Goal: Communication & Community: Participate in discussion

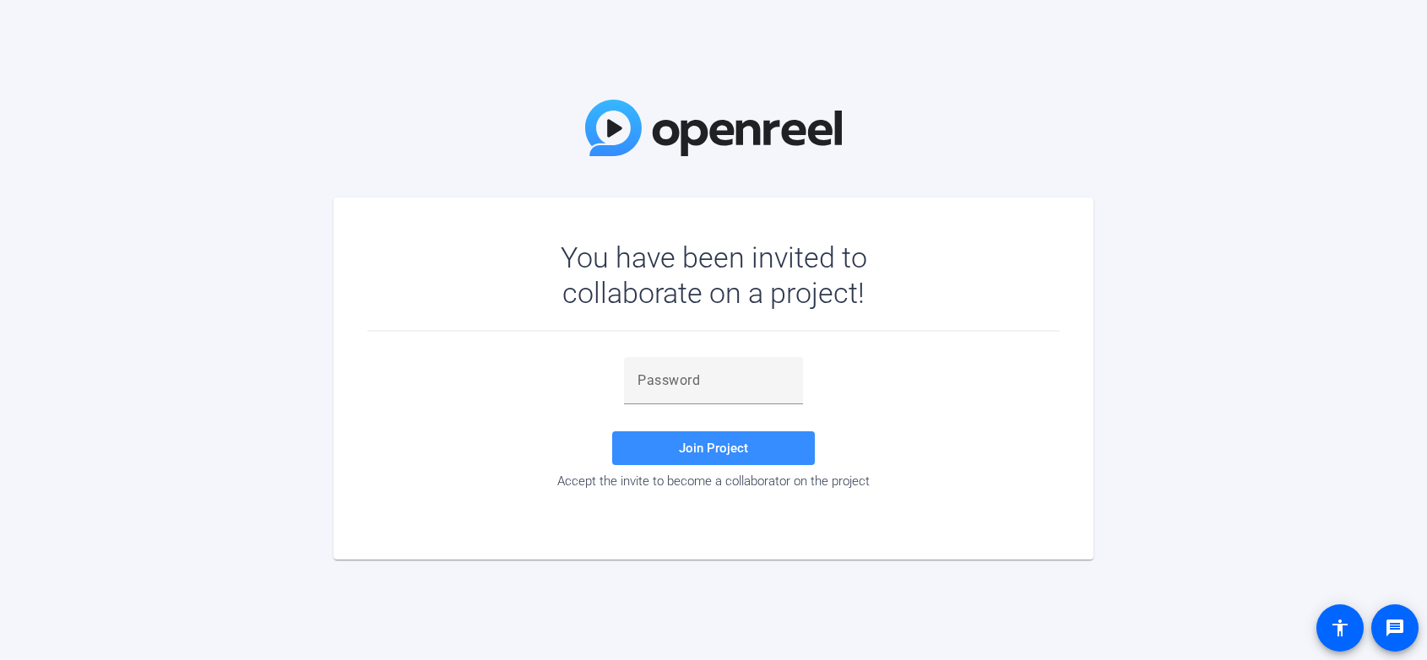
click at [696, 356] on div "Join Project Accept the invite to become a collaborator on the project" at bounding box center [713, 425] width 692 height 186
click at [695, 369] on div at bounding box center [713, 380] width 152 height 47
paste input "B0F#'S"
type input "B0F#'S"
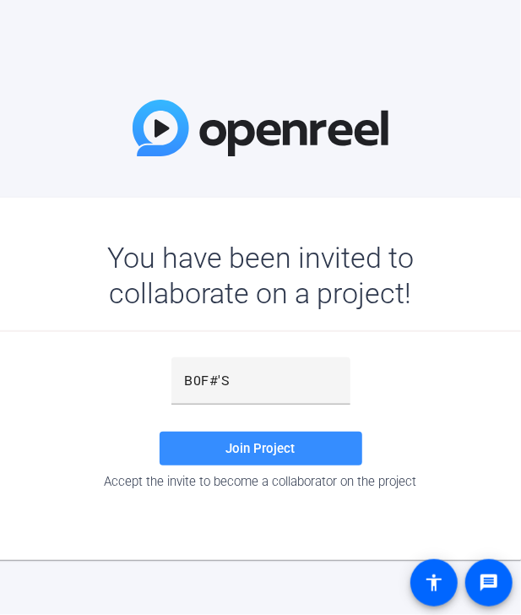
click at [8, 312] on div "You have been invited to collaborate on a project!" at bounding box center [261, 286] width 692 height 92
click at [42, 41] on div "You have been invited to collaborate on a project! B0F#'S Join Project Accept t…" at bounding box center [260, 307] width 521 height 615
click at [30, 309] on div "You have been invited to collaborate on a project!" at bounding box center [261, 286] width 692 height 92
click at [216, 449] on span at bounding box center [261, 448] width 203 height 41
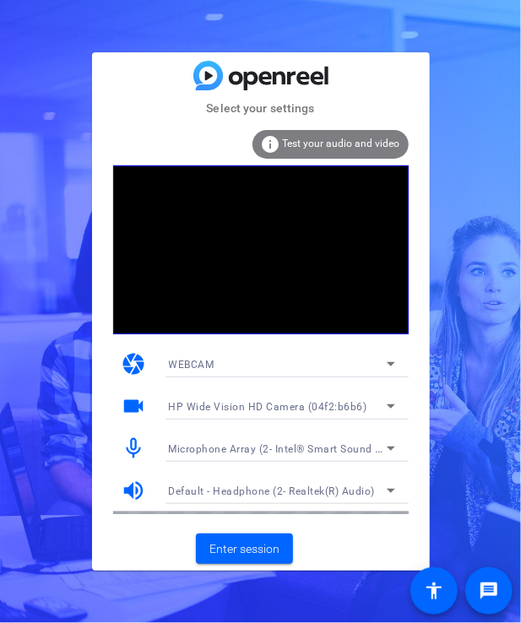
click at [31, 153] on div "Select your settings info Test your audio and video camera WEBCAM videocam HP W…" at bounding box center [260, 311] width 521 height 623
click at [53, 380] on div "Select your settings info Test your audio and video camera WEBCAM videocam HP W…" at bounding box center [260, 311] width 521 height 623
click at [264, 552] on span "Enter session" at bounding box center [244, 549] width 70 height 18
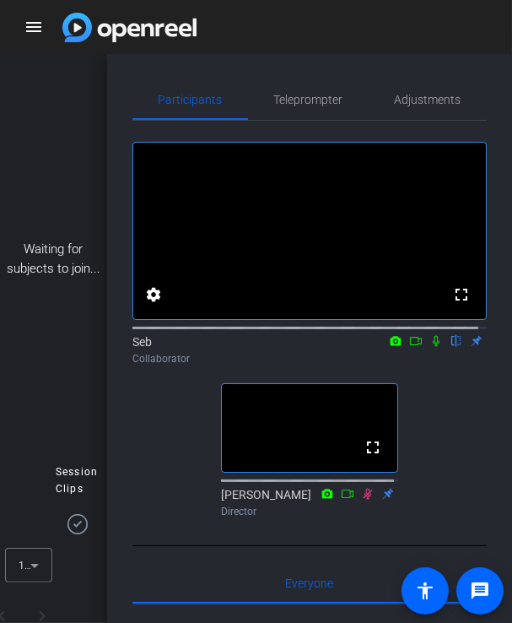
click at [430, 347] on icon at bounding box center [437, 341] width 14 height 12
click at [409, 347] on icon at bounding box center [416, 341] width 14 height 12
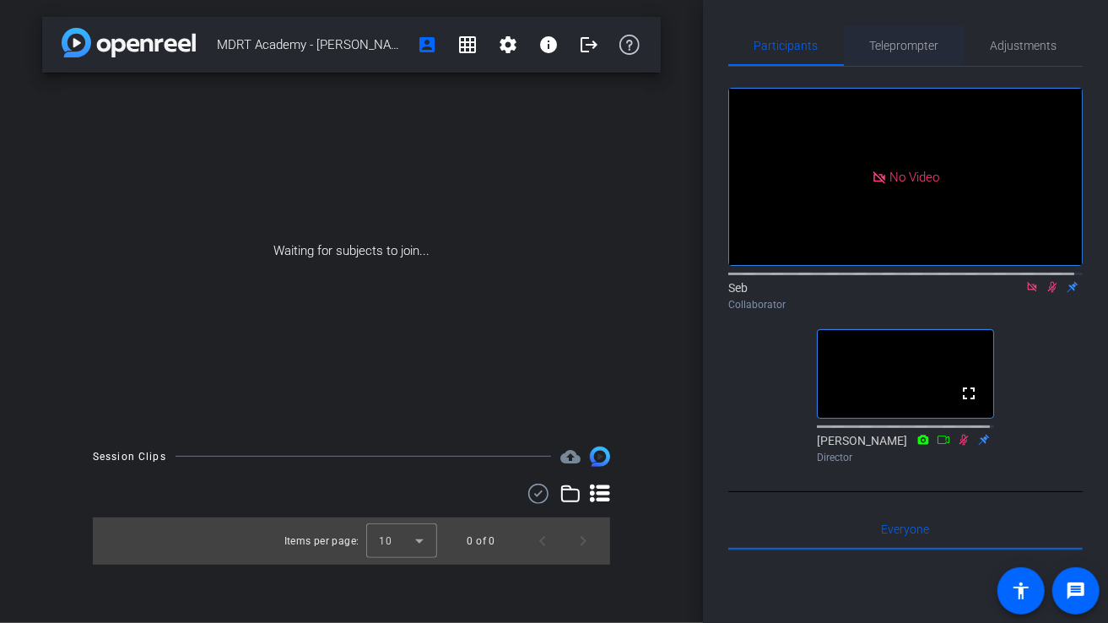
click at [918, 50] on span "Teleprompter" at bounding box center [904, 46] width 69 height 12
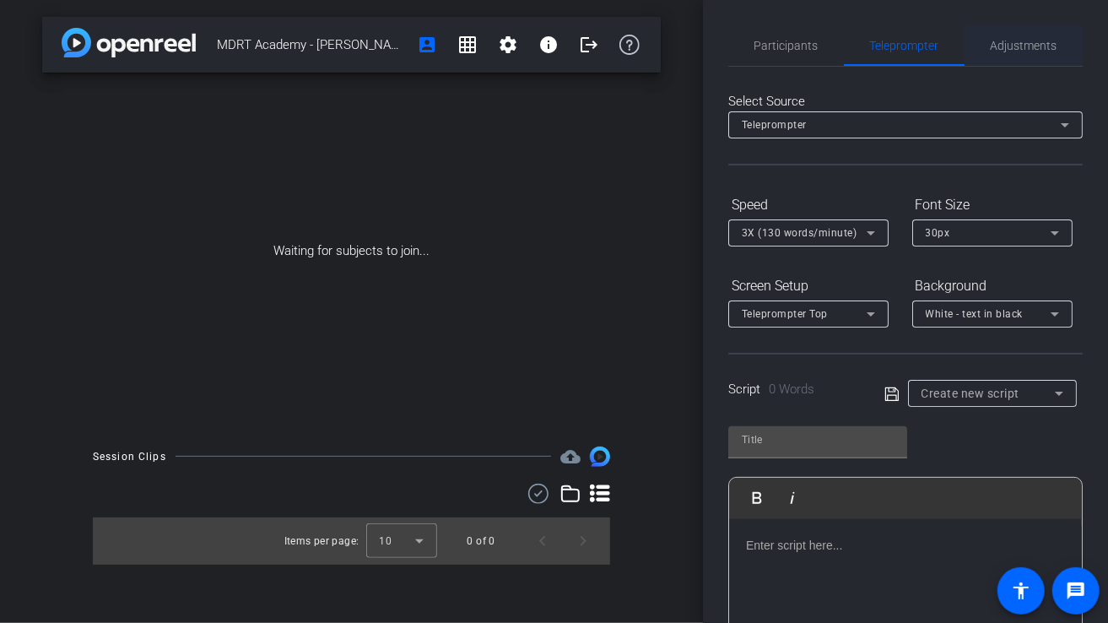
click at [1033, 50] on span "Adjustments" at bounding box center [1024, 46] width 67 height 12
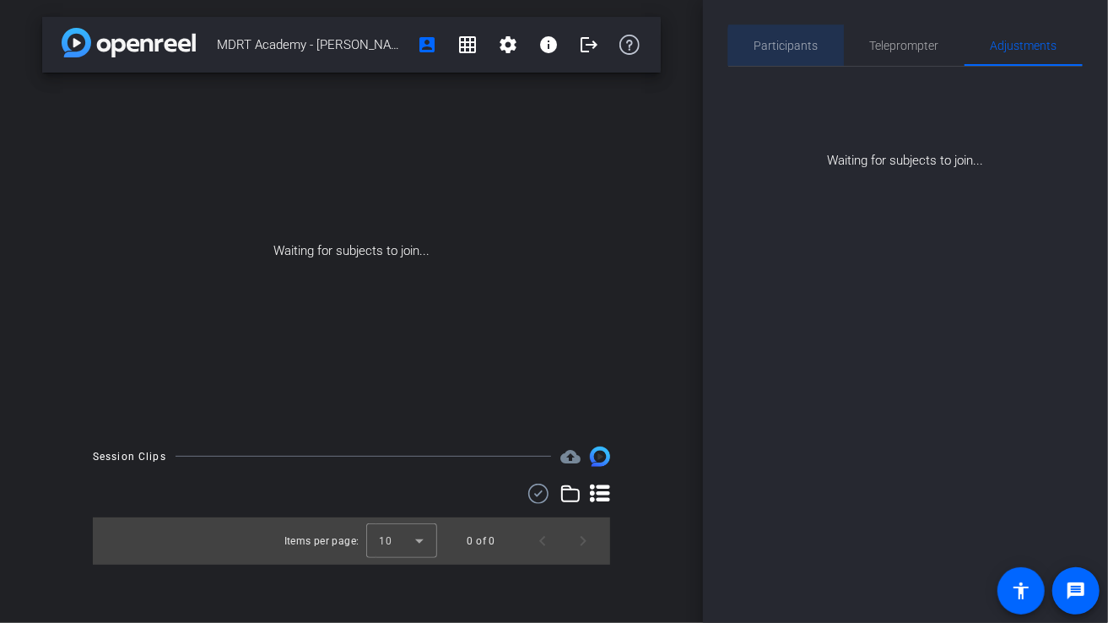
click at [808, 49] on span "Participants" at bounding box center [787, 46] width 64 height 12
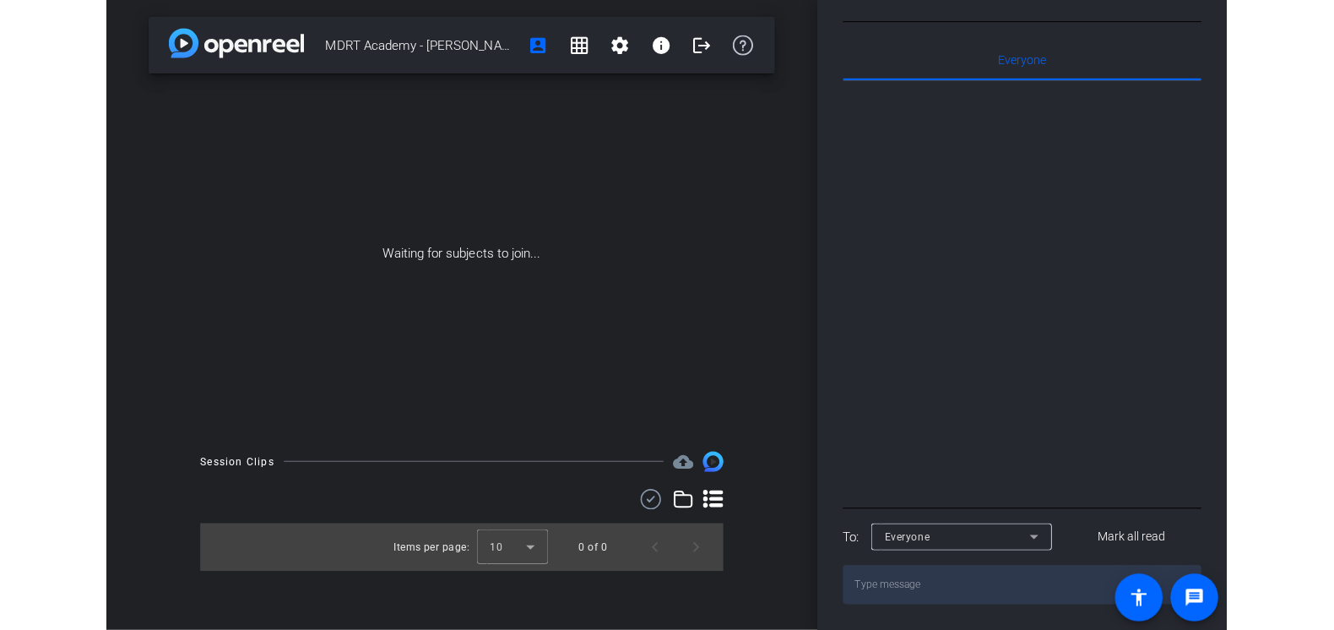
scroll to position [473, 0]
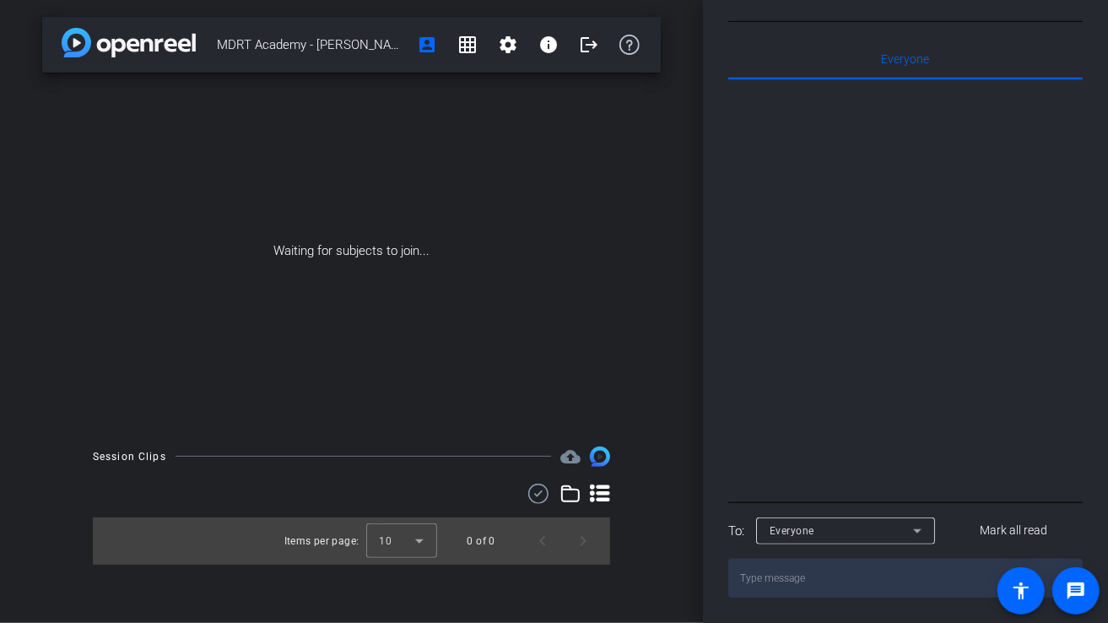
click at [917, 531] on icon at bounding box center [917, 531] width 8 height 4
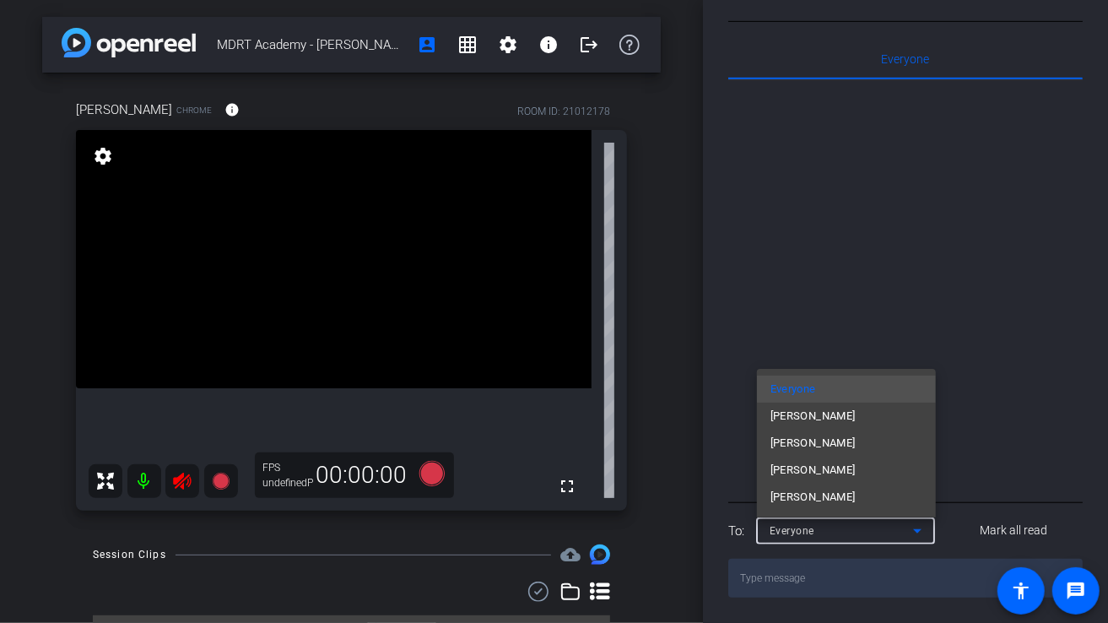
click at [917, 533] on div at bounding box center [554, 311] width 1108 height 623
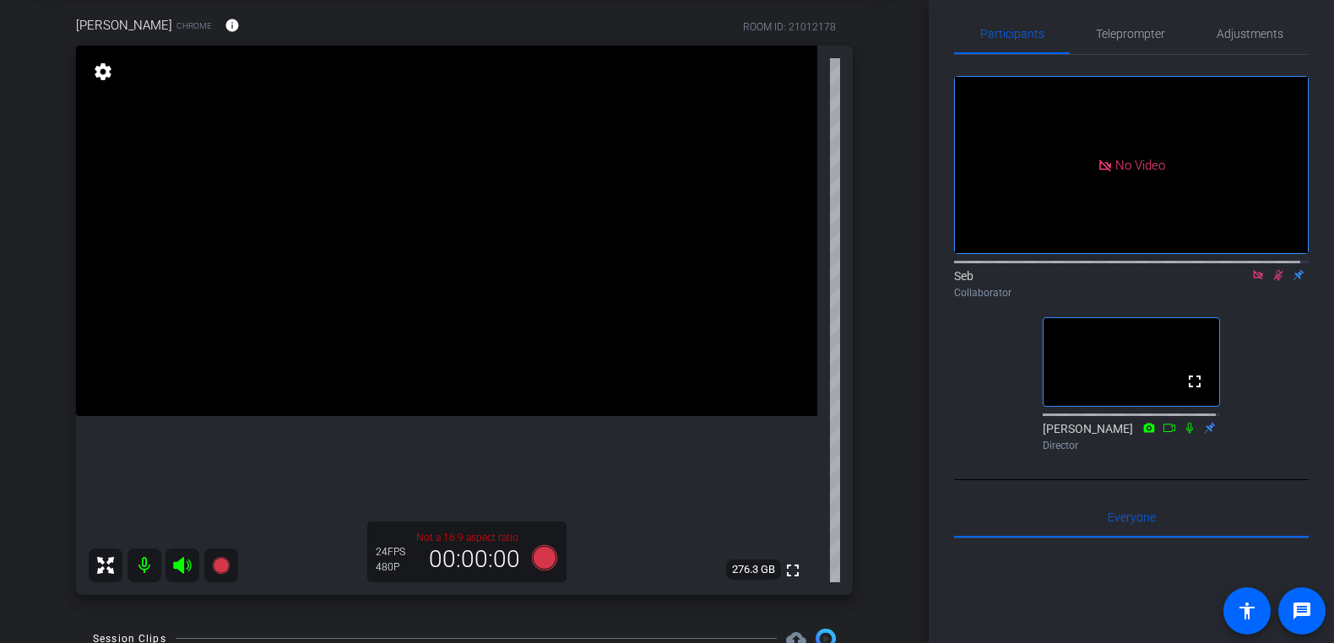
scroll to position [0, 0]
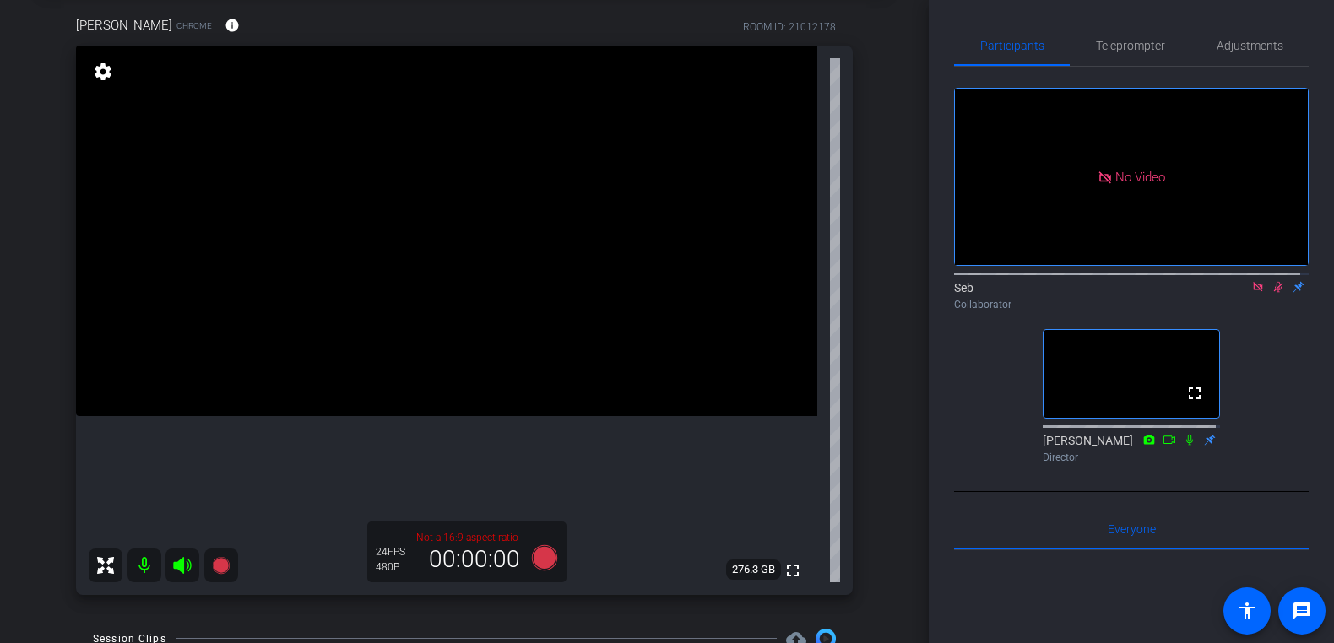
click at [1251, 281] on icon at bounding box center [1258, 287] width 14 height 12
click at [1231, 293] on icon at bounding box center [1238, 287] width 14 height 12
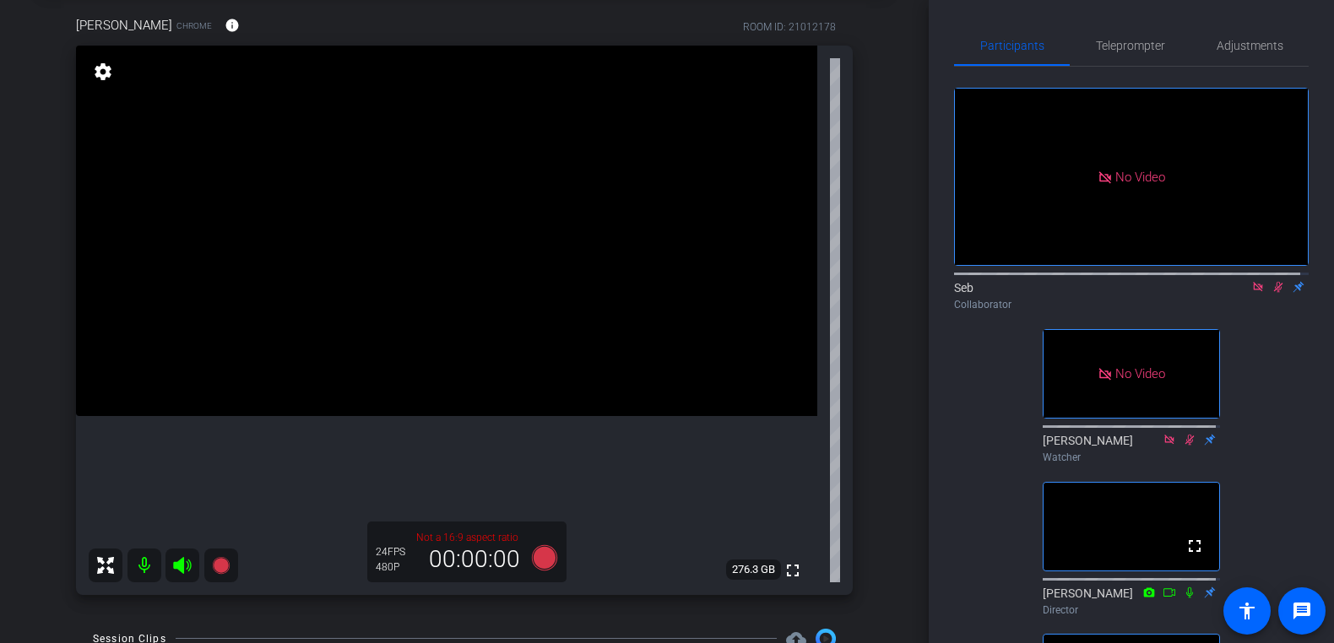
click at [1271, 293] on icon at bounding box center [1278, 287] width 14 height 12
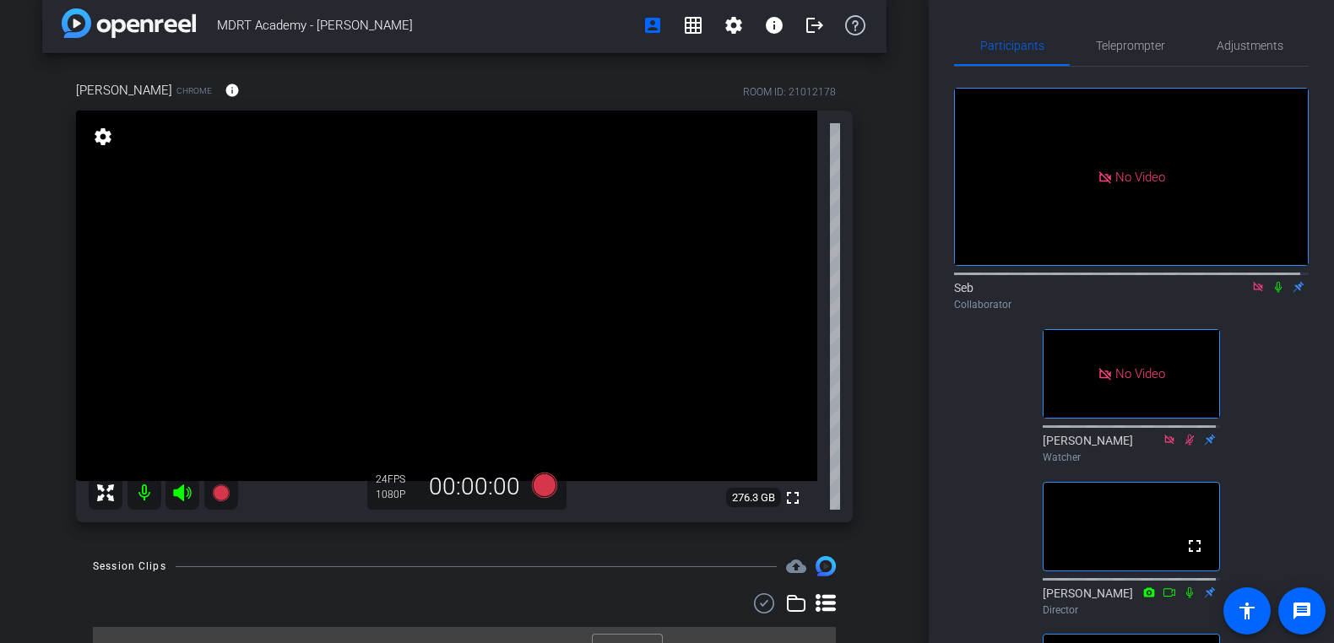
scroll to position [51, 0]
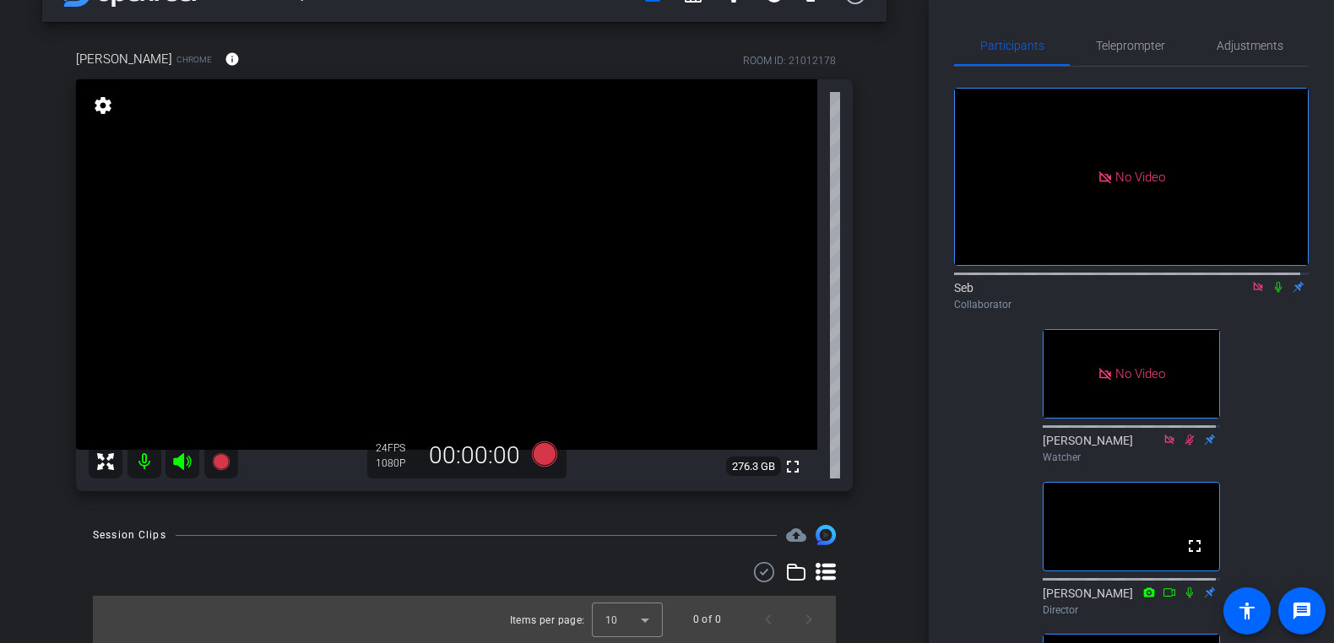
click at [1269, 295] on mat-icon at bounding box center [1278, 286] width 20 height 15
click at [1251, 293] on icon at bounding box center [1258, 287] width 14 height 12
click at [1231, 293] on icon at bounding box center [1238, 287] width 14 height 12
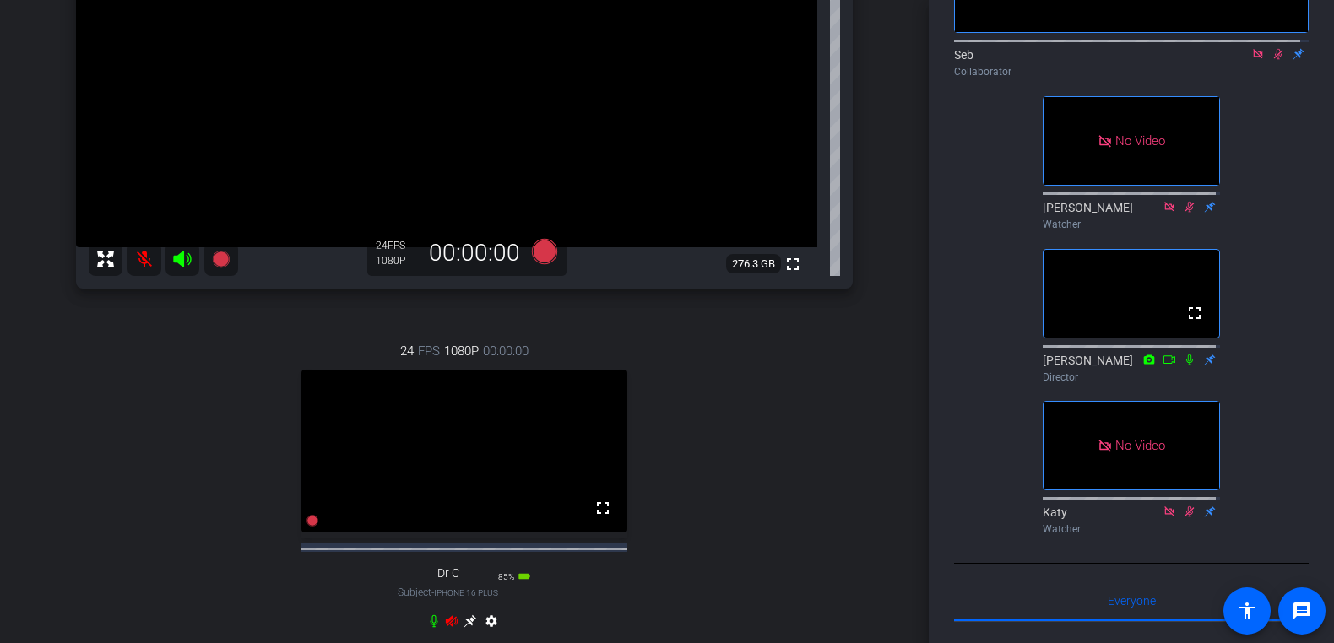
scroll to position [0, 0]
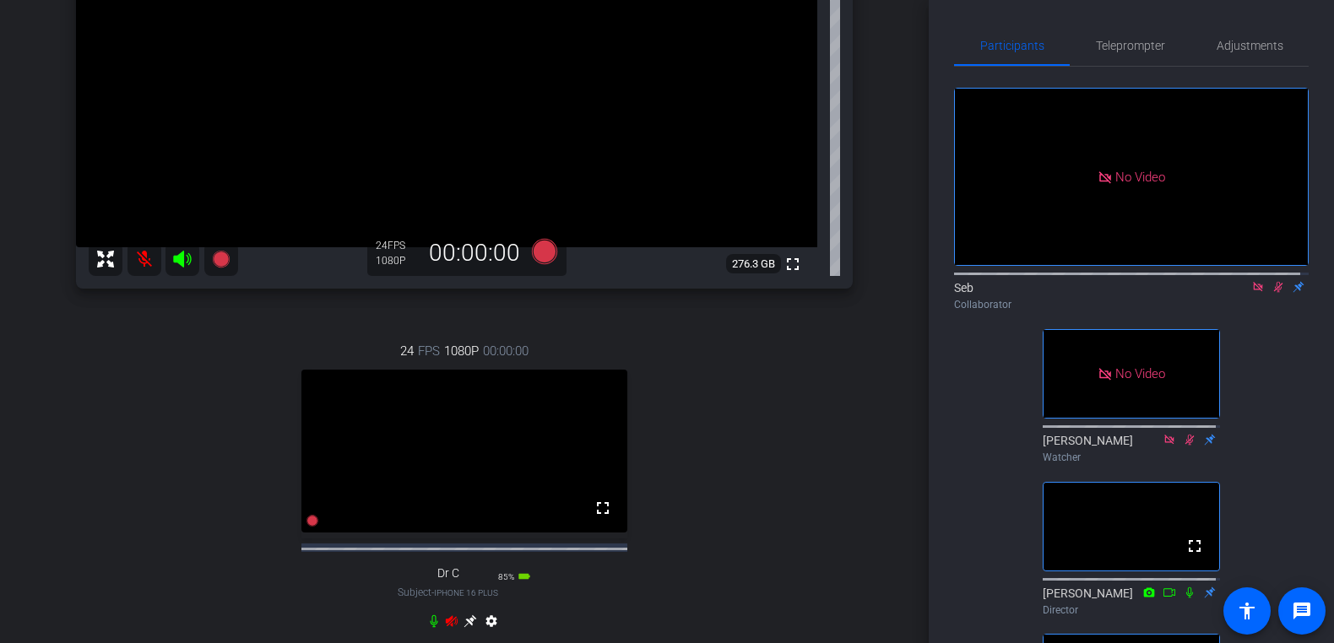
click at [1271, 293] on icon at bounding box center [1278, 287] width 14 height 12
click at [784, 421] on div "24 FPS 1080P 00:00:00 fullscreen Dr C Subject - iPhone 16 Plus 85% battery_std …" at bounding box center [464, 488] width 777 height 349
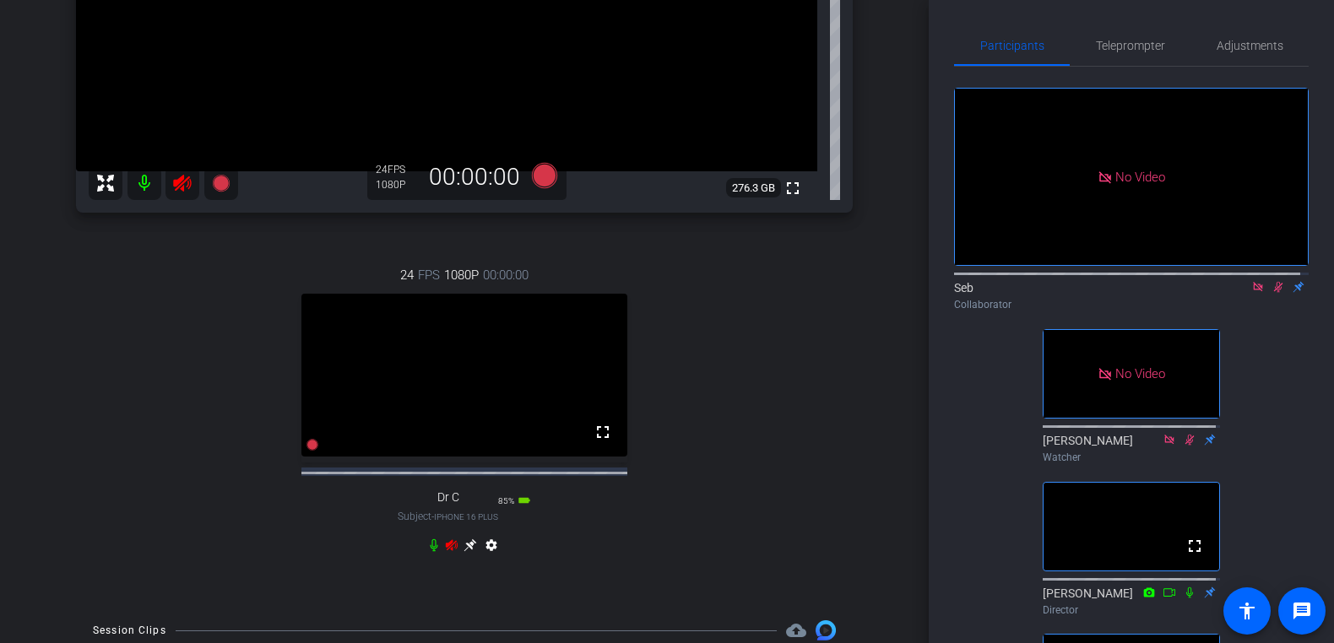
scroll to position [338, 0]
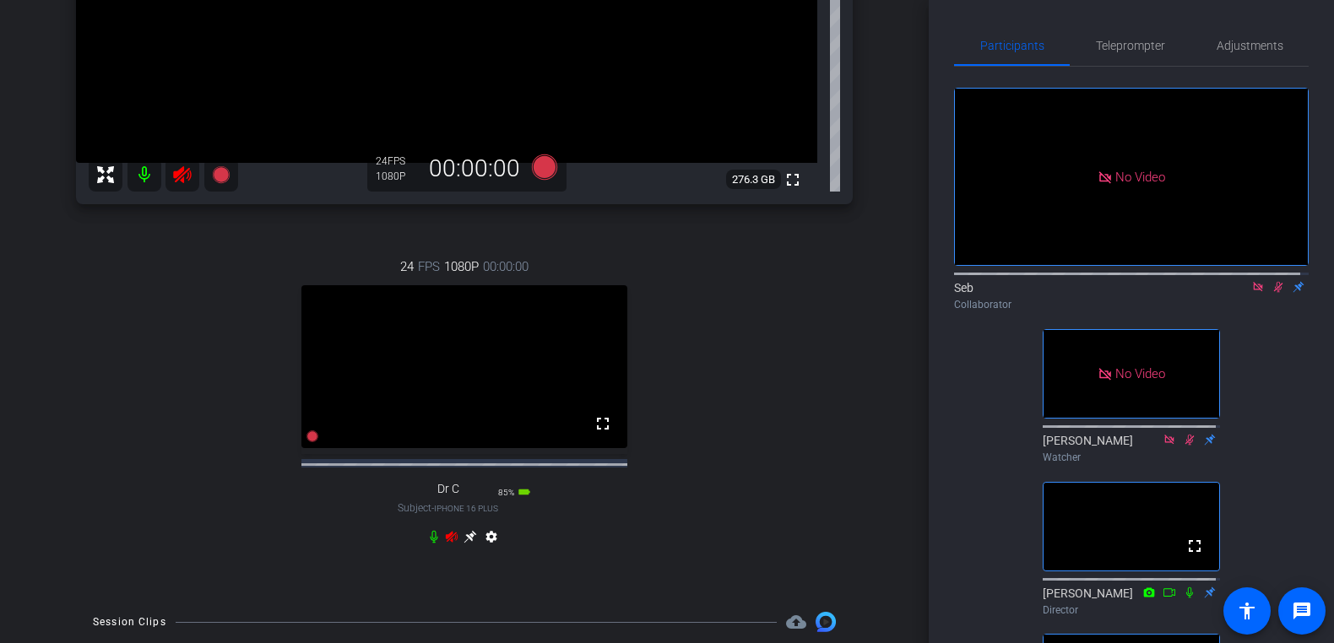
click at [430, 544] on icon at bounding box center [434, 537] width 14 height 14
click at [431, 544] on icon at bounding box center [434, 537] width 14 height 14
click at [429, 544] on icon at bounding box center [434, 537] width 14 height 14
click at [429, 544] on icon at bounding box center [434, 537] width 10 height 13
click at [138, 182] on mat-icon at bounding box center [144, 175] width 34 height 34
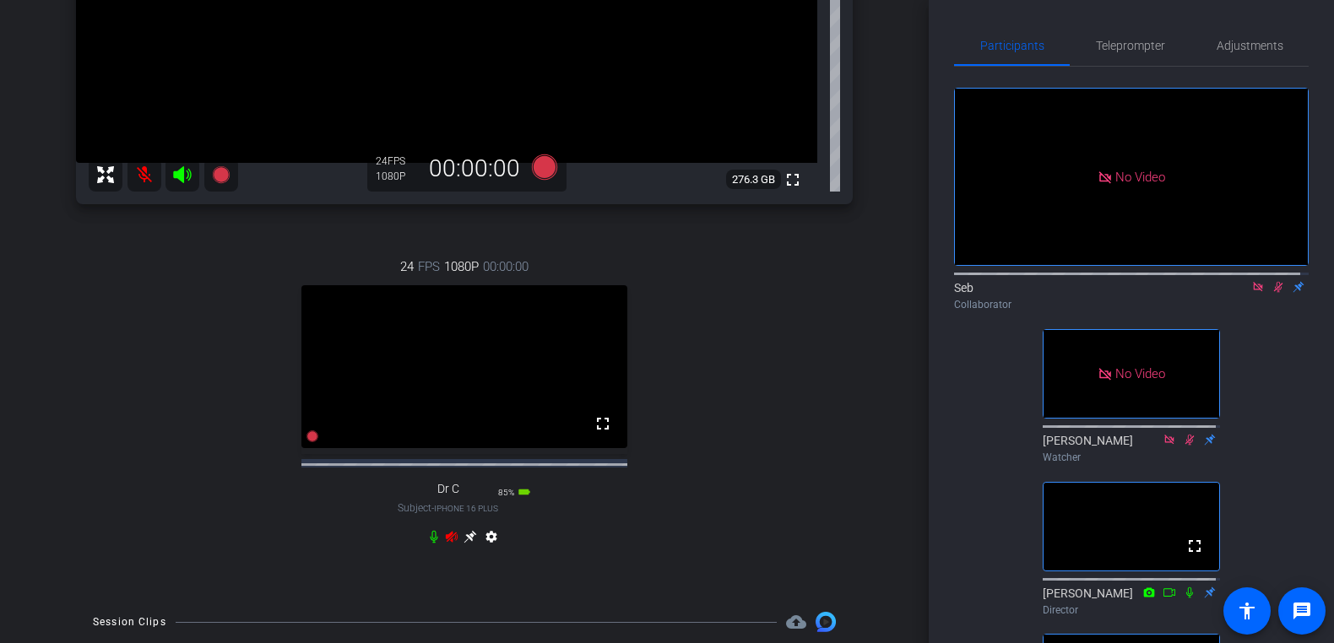
click at [145, 182] on mat-icon at bounding box center [144, 175] width 34 height 34
click at [141, 183] on mat-icon at bounding box center [144, 175] width 34 height 34
click at [176, 179] on icon at bounding box center [182, 175] width 20 height 20
click at [179, 182] on icon at bounding box center [182, 175] width 20 height 20
click at [182, 173] on icon at bounding box center [182, 174] width 18 height 17
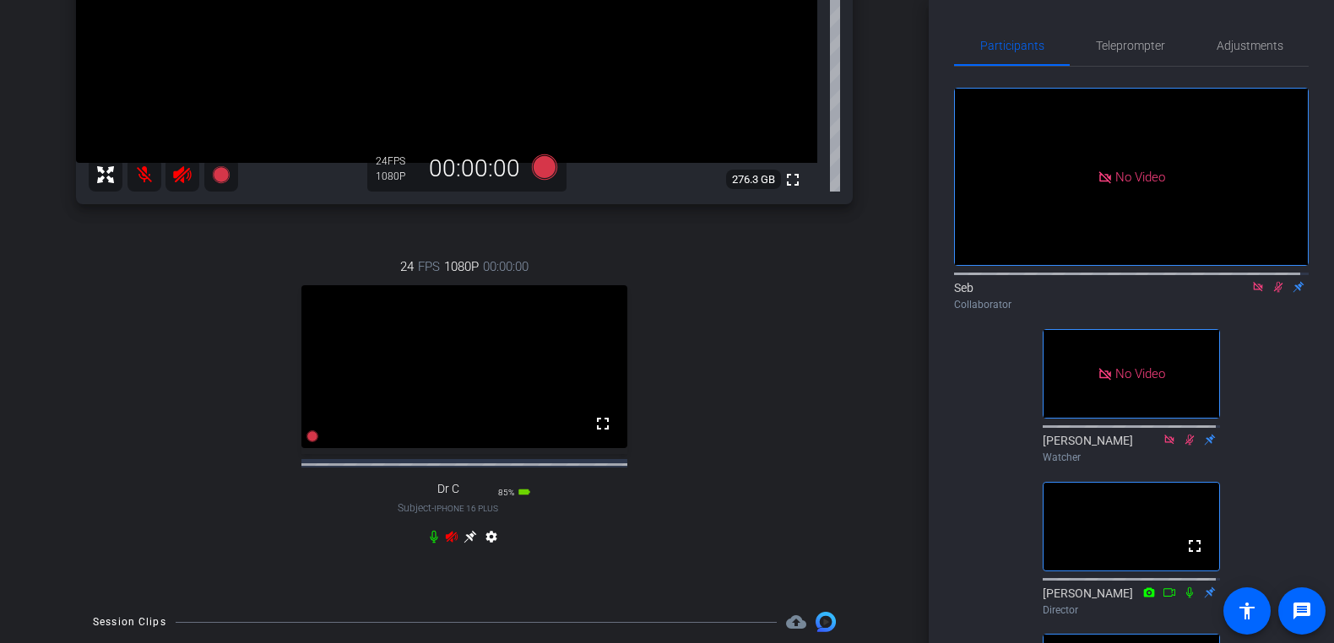
click at [447, 542] on icon at bounding box center [452, 536] width 12 height 11
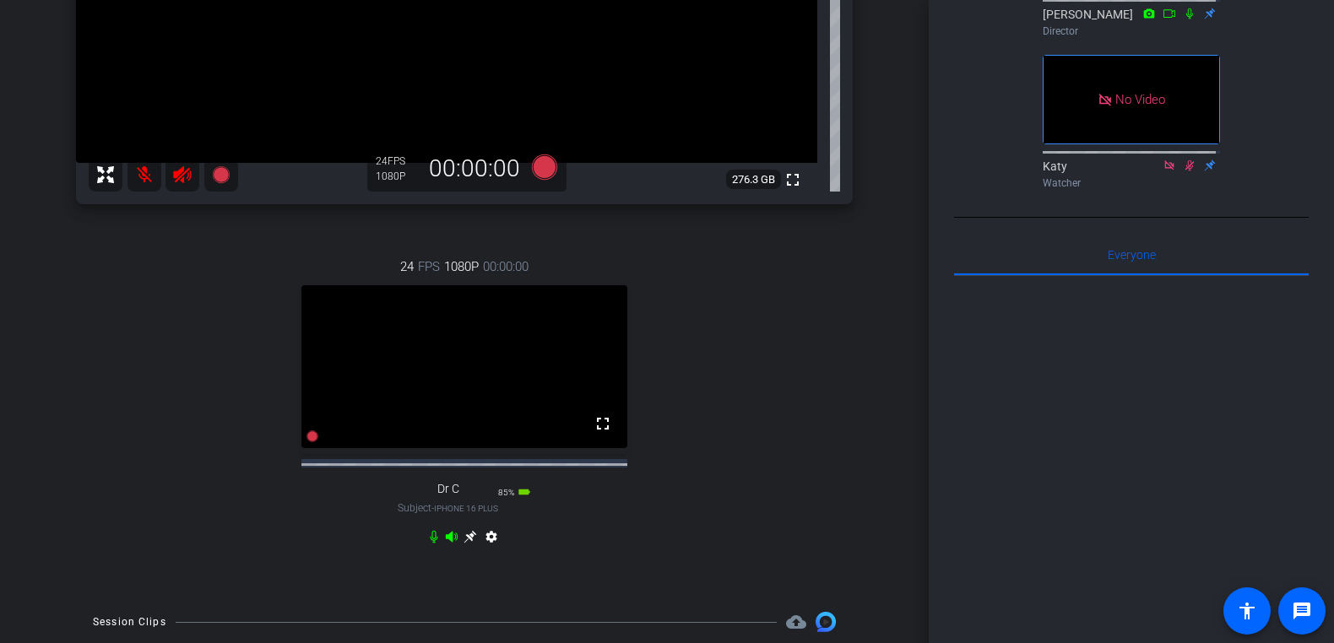
scroll to position [797, 0]
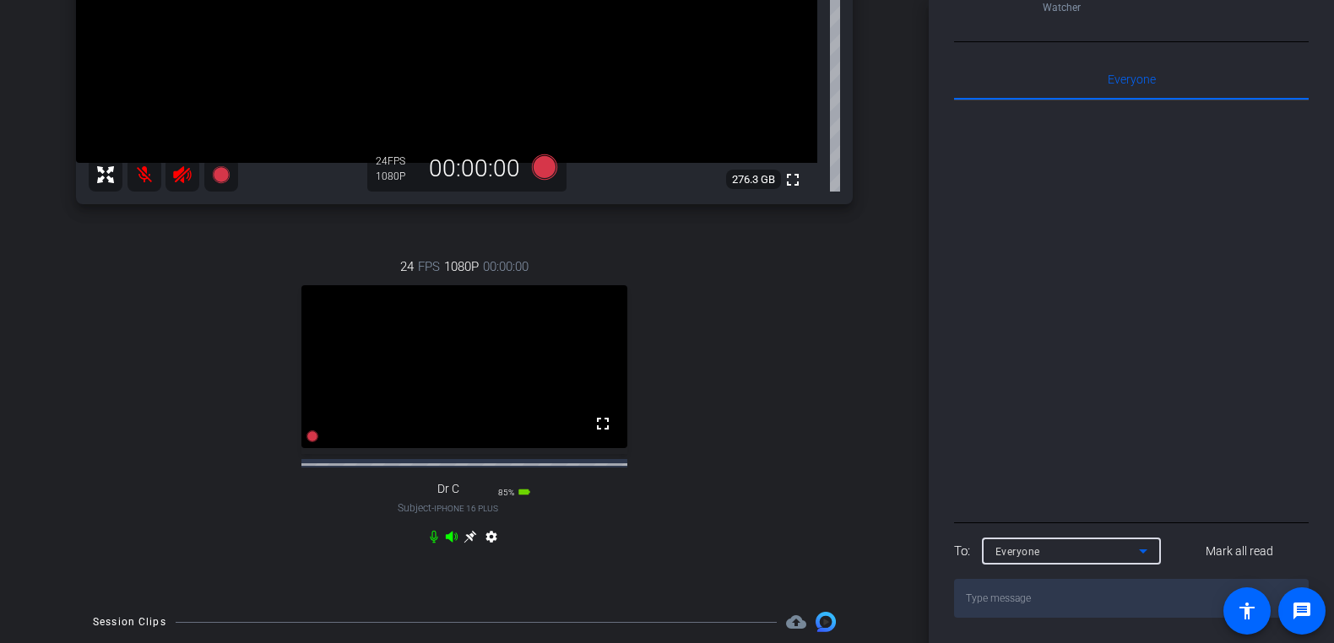
click at [1151, 550] on icon at bounding box center [1143, 551] width 20 height 20
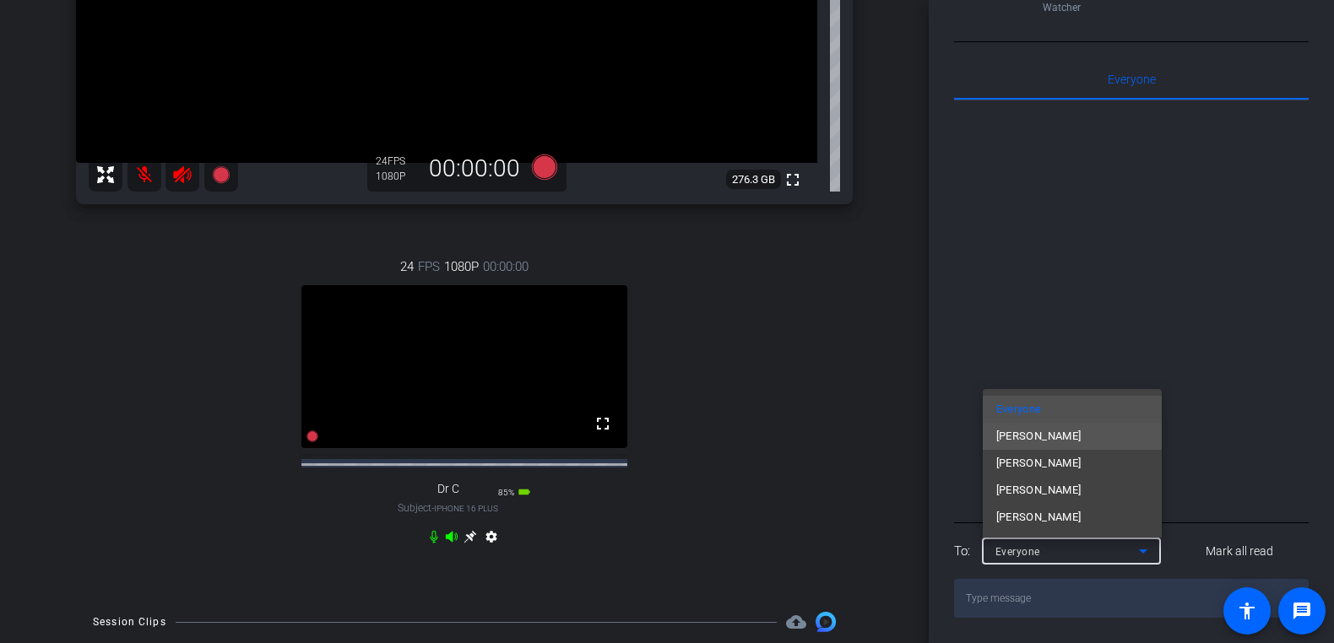
click at [1072, 443] on mat-option "[PERSON_NAME]" at bounding box center [1072, 436] width 179 height 27
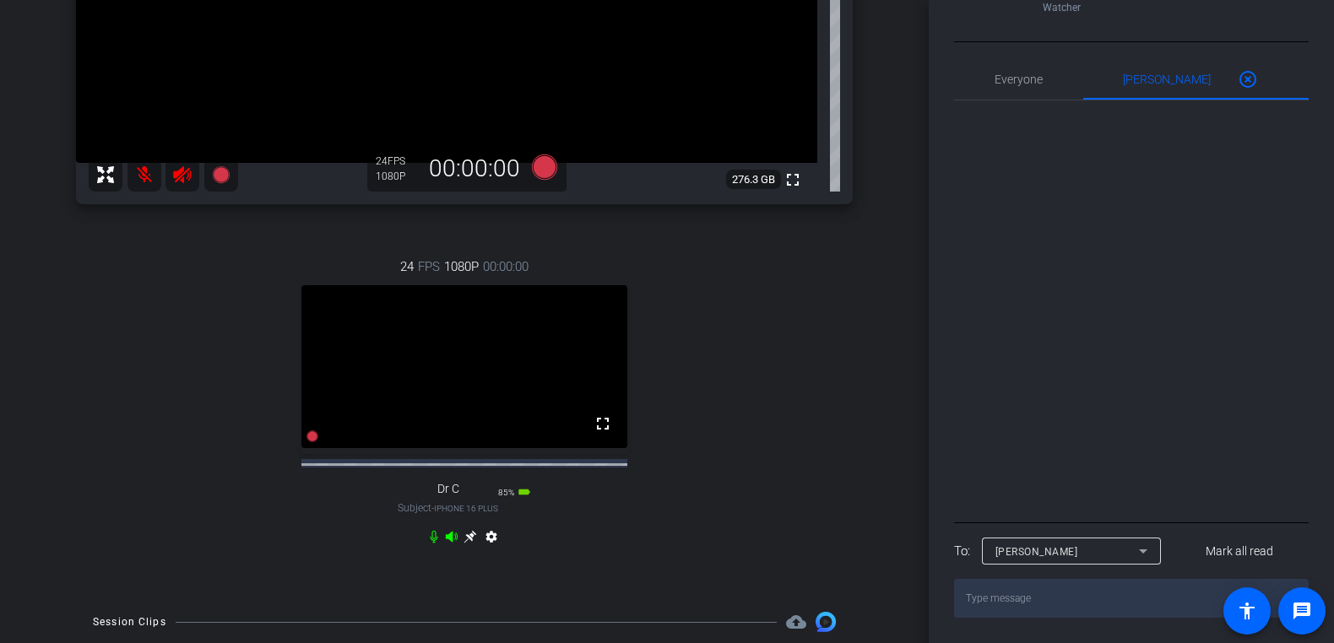
click at [1064, 599] on textarea at bounding box center [1131, 598] width 355 height 39
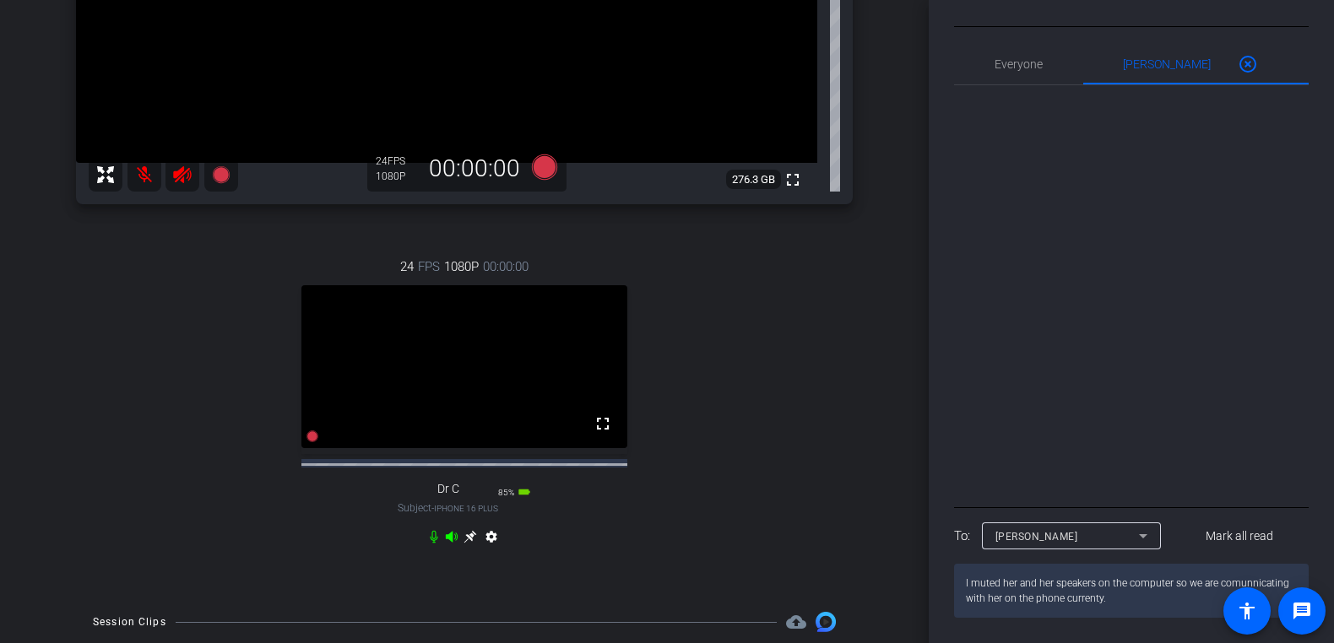
scroll to position [811, 0]
click at [1229, 587] on textarea "I muted her and her speakers on the computer so we are comunnicating with her o…" at bounding box center [1131, 591] width 355 height 54
type textarea "I muted her and her speakers on the computer so we are communicating with her o…"
click at [1164, 610] on textarea "I muted her and her speakers on the computer so we are communicating with her o…" at bounding box center [1131, 591] width 355 height 54
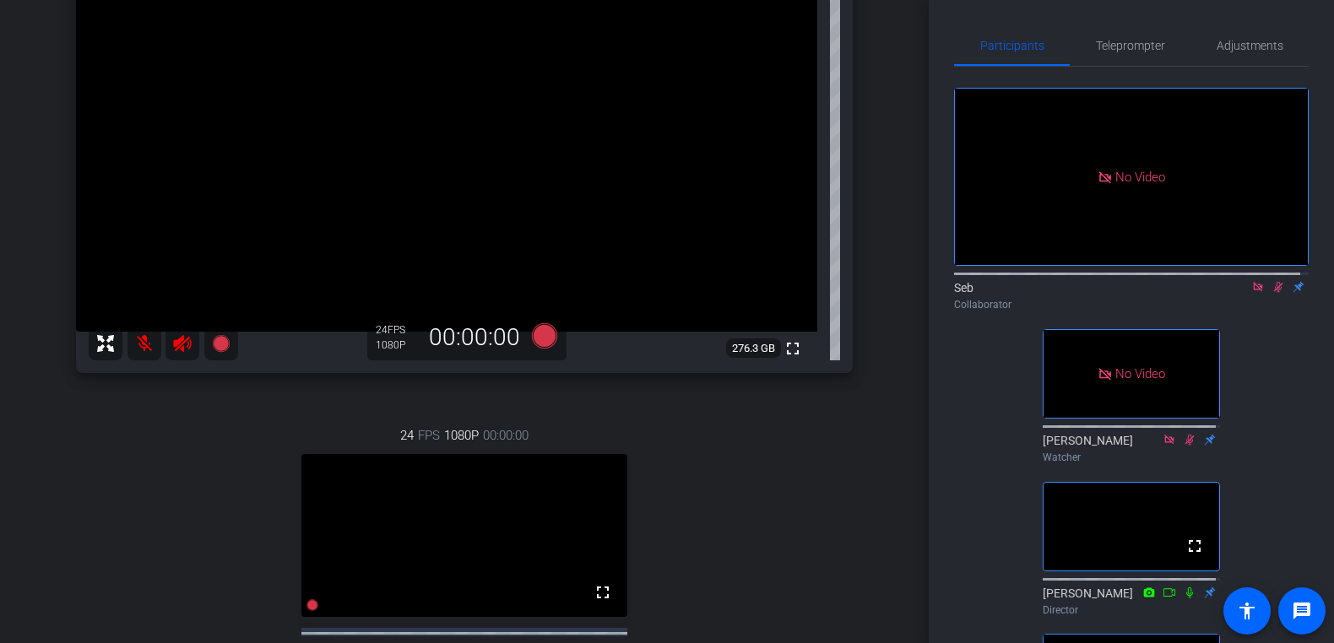
scroll to position [253, 0]
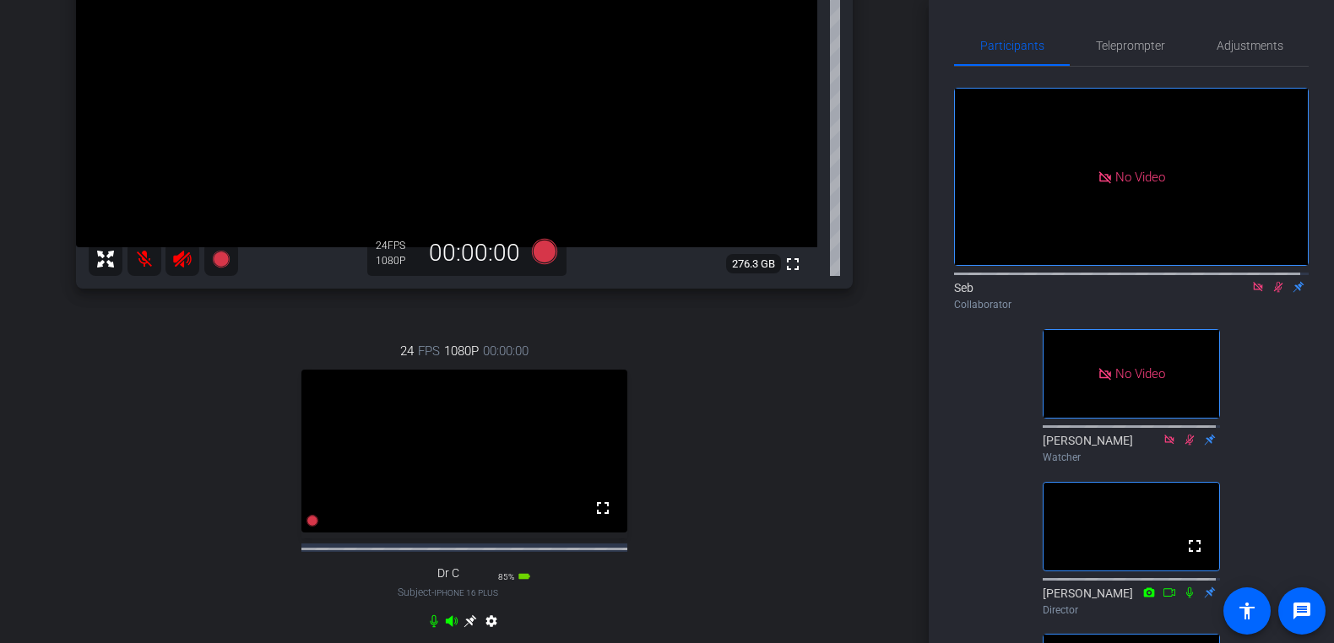
click at [1274, 293] on icon at bounding box center [1278, 287] width 9 height 11
click at [1253, 293] on icon at bounding box center [1258, 287] width 14 height 12
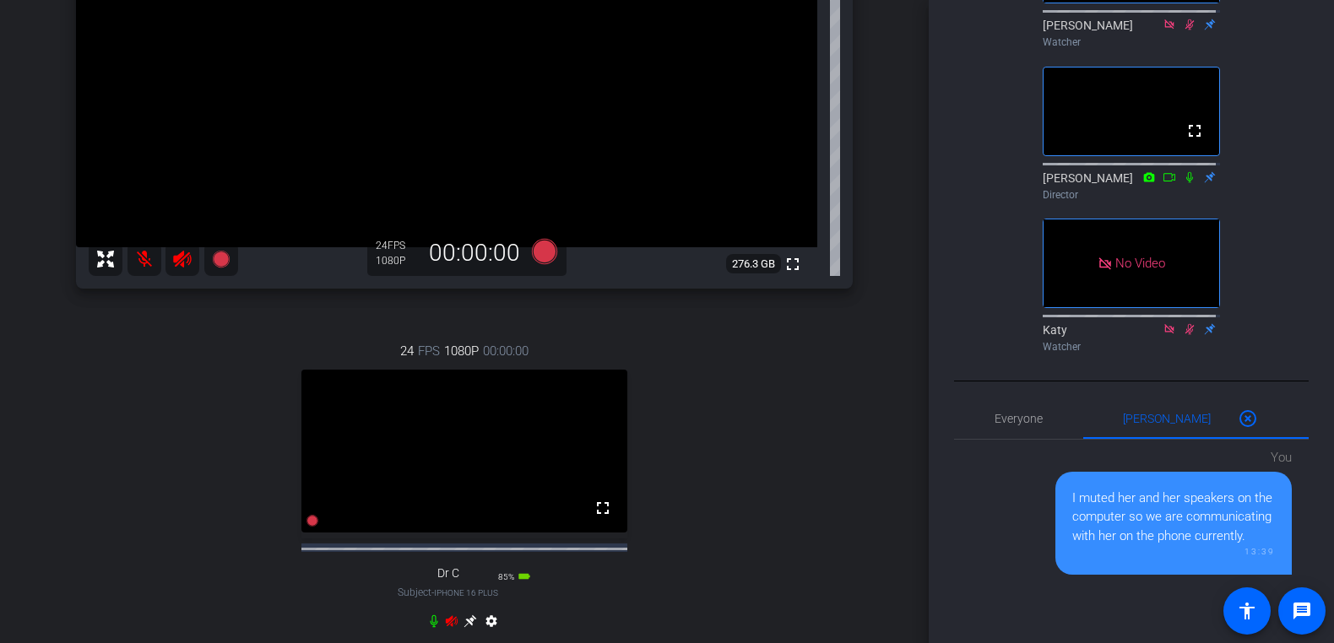
scroll to position [507, 0]
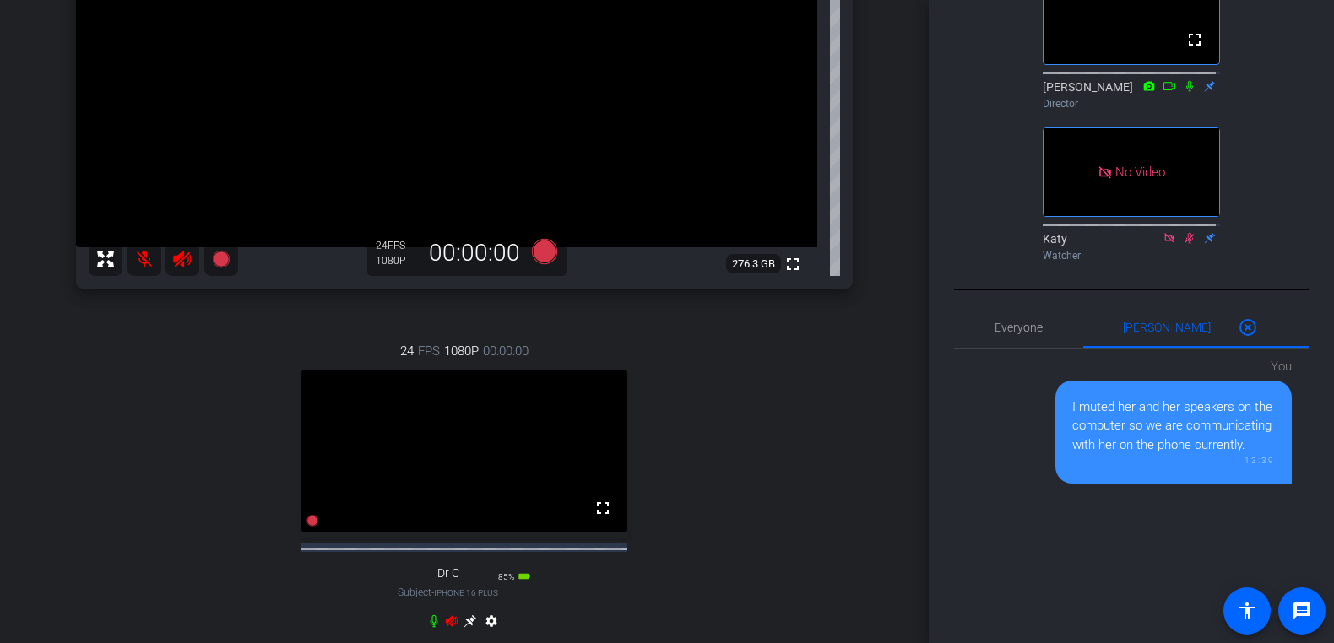
click at [463, 628] on icon at bounding box center [469, 621] width 13 height 13
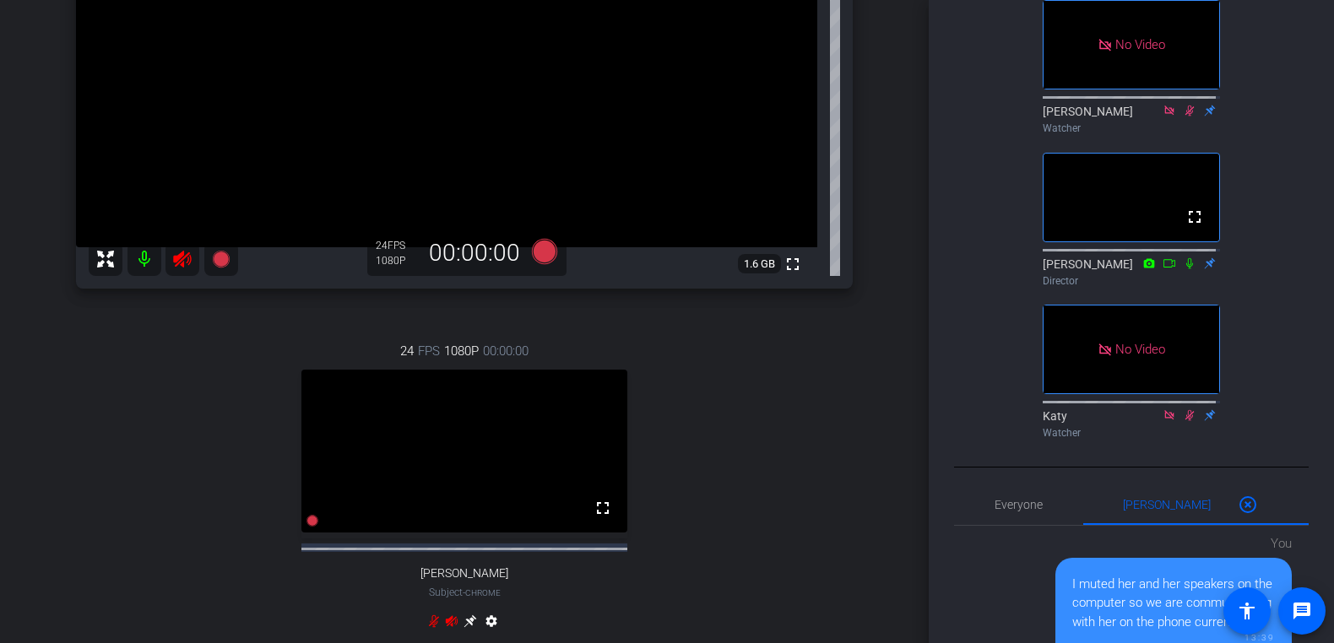
scroll to position [797, 0]
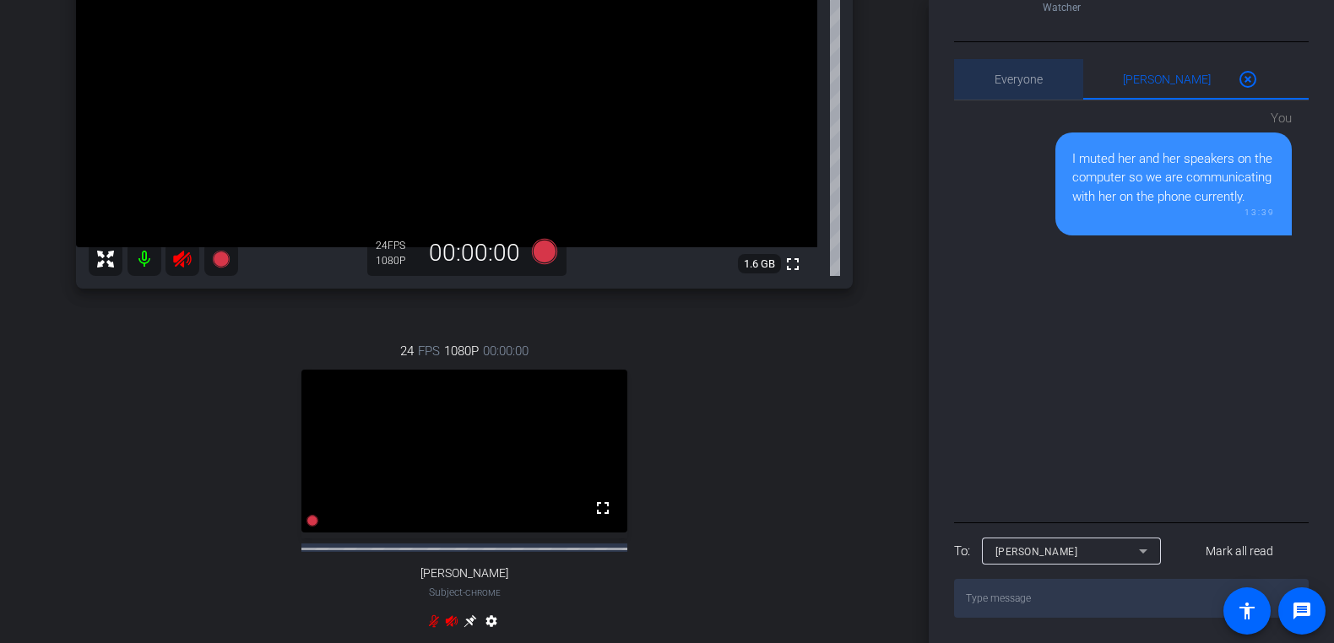
click at [1028, 77] on span "Everyone 0" at bounding box center [1018, 79] width 48 height 12
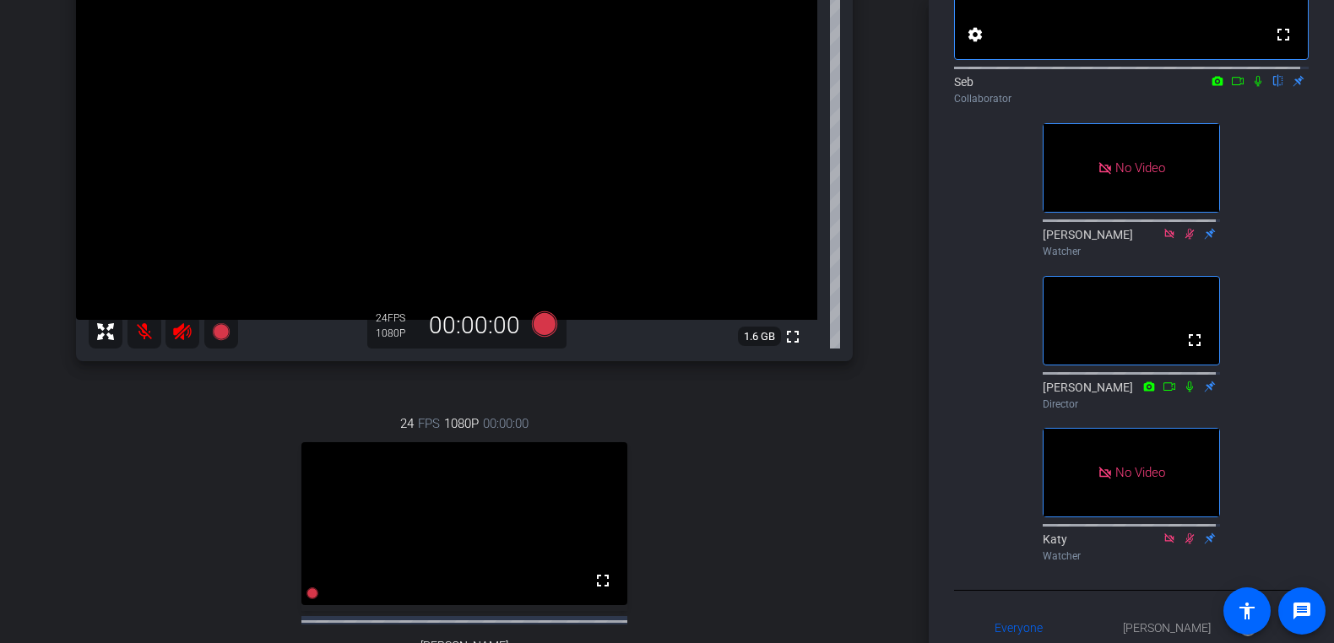
scroll to position [253, 0]
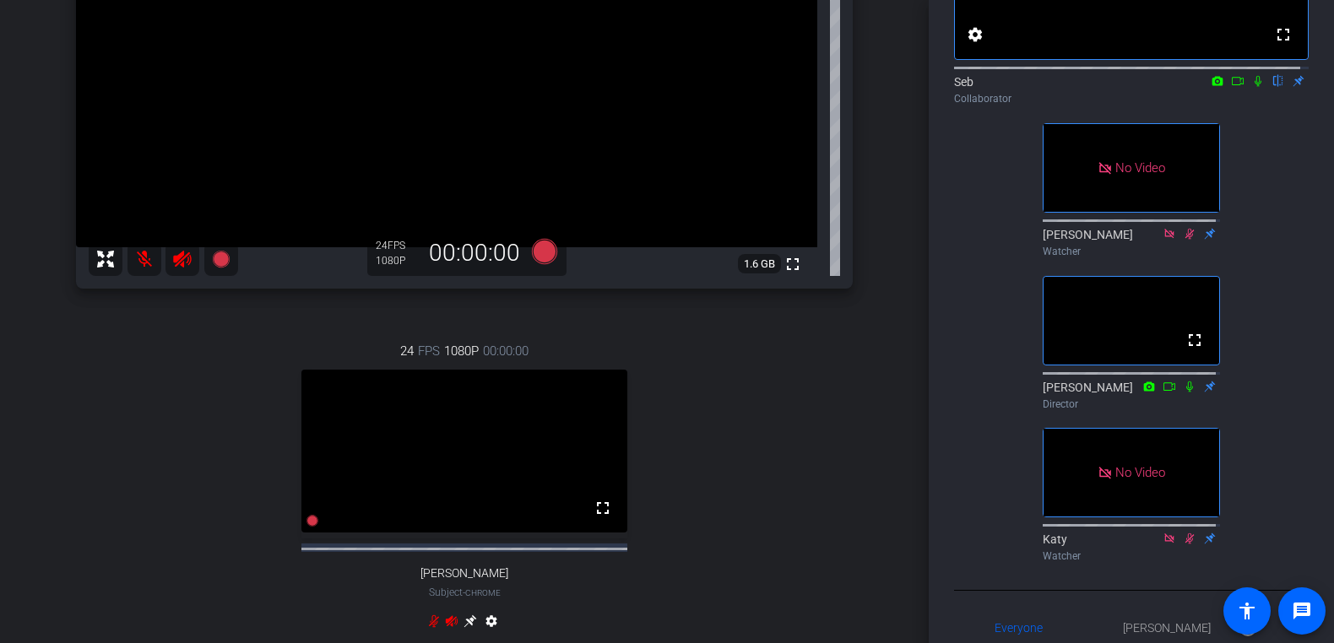
click at [143, 256] on mat-icon at bounding box center [144, 259] width 34 height 34
click at [180, 262] on icon at bounding box center [182, 259] width 18 height 17
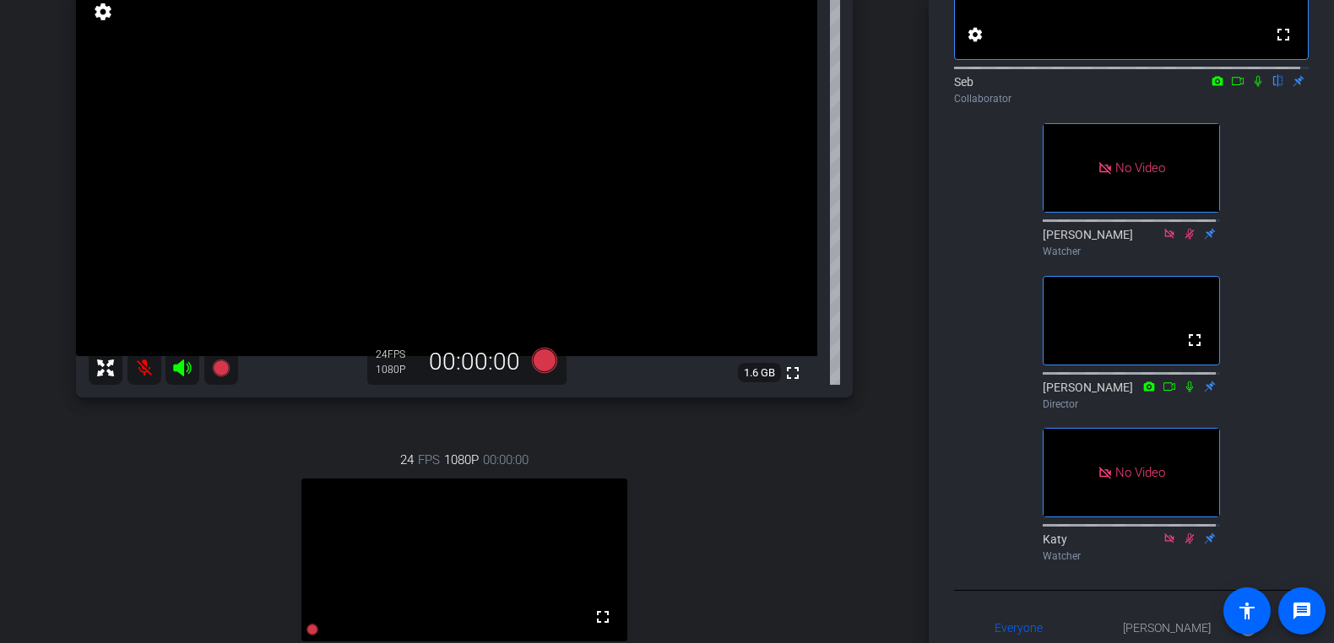
scroll to position [169, 0]
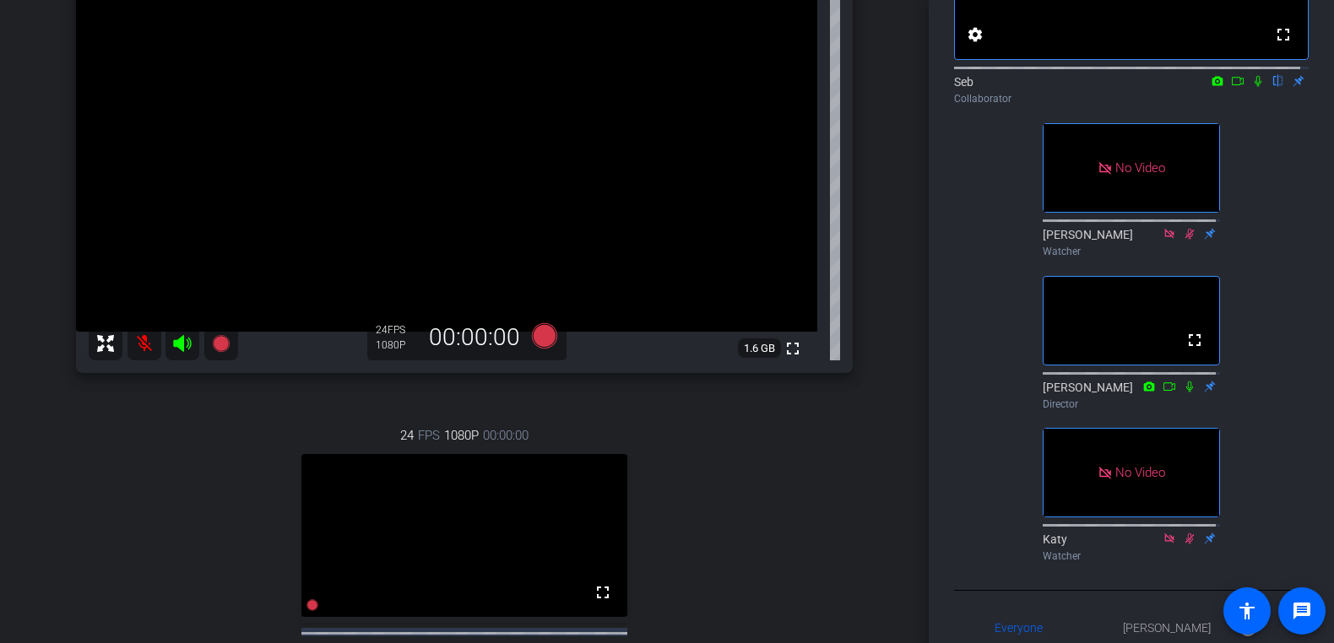
click at [1251, 87] on icon at bounding box center [1258, 81] width 14 height 12
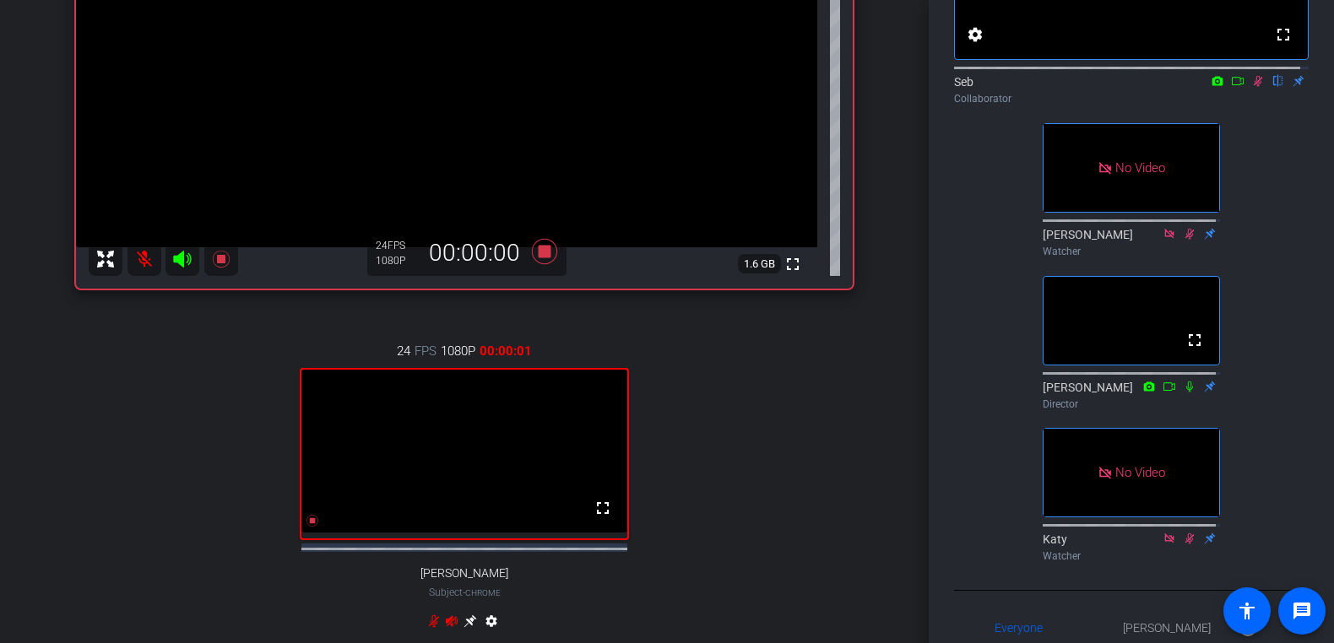
click at [138, 262] on mat-icon at bounding box center [144, 259] width 34 height 34
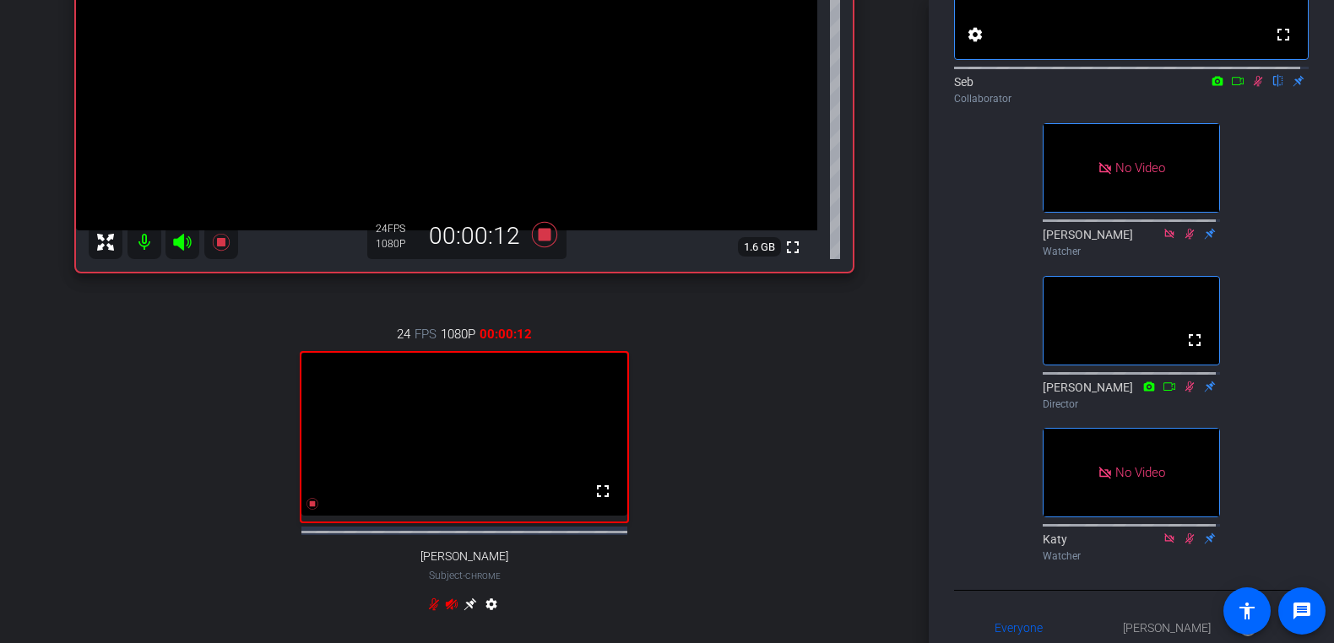
scroll to position [338, 0]
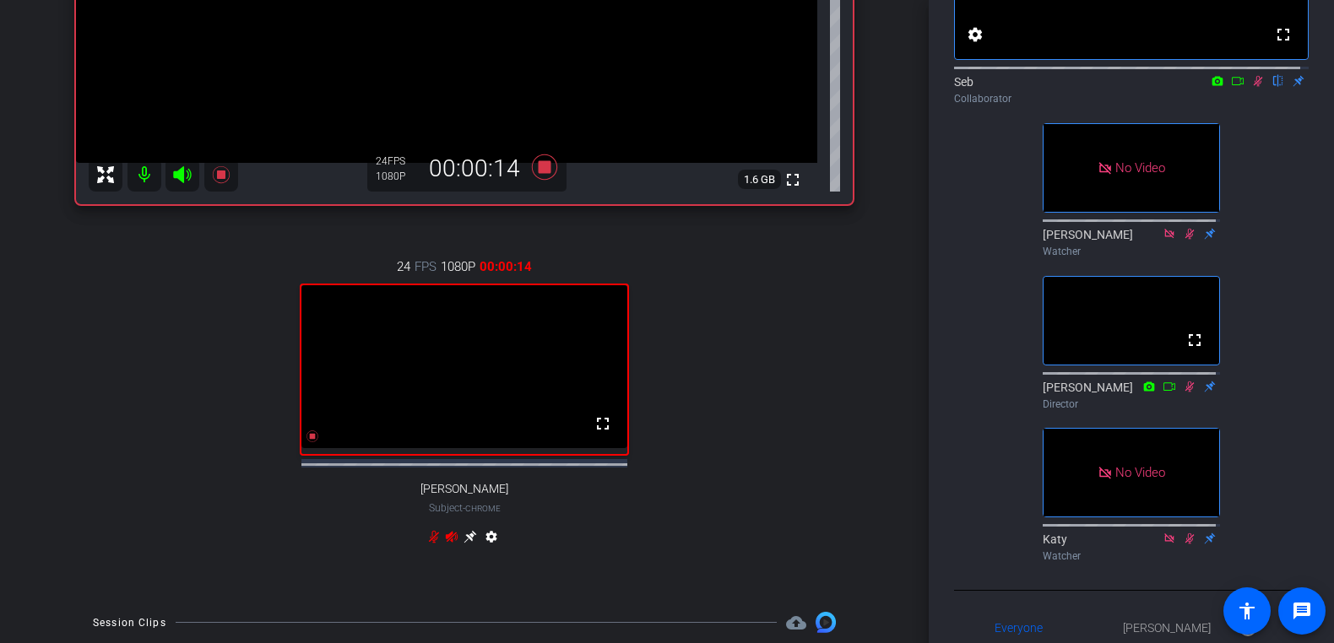
click at [463, 544] on icon at bounding box center [470, 537] width 14 height 14
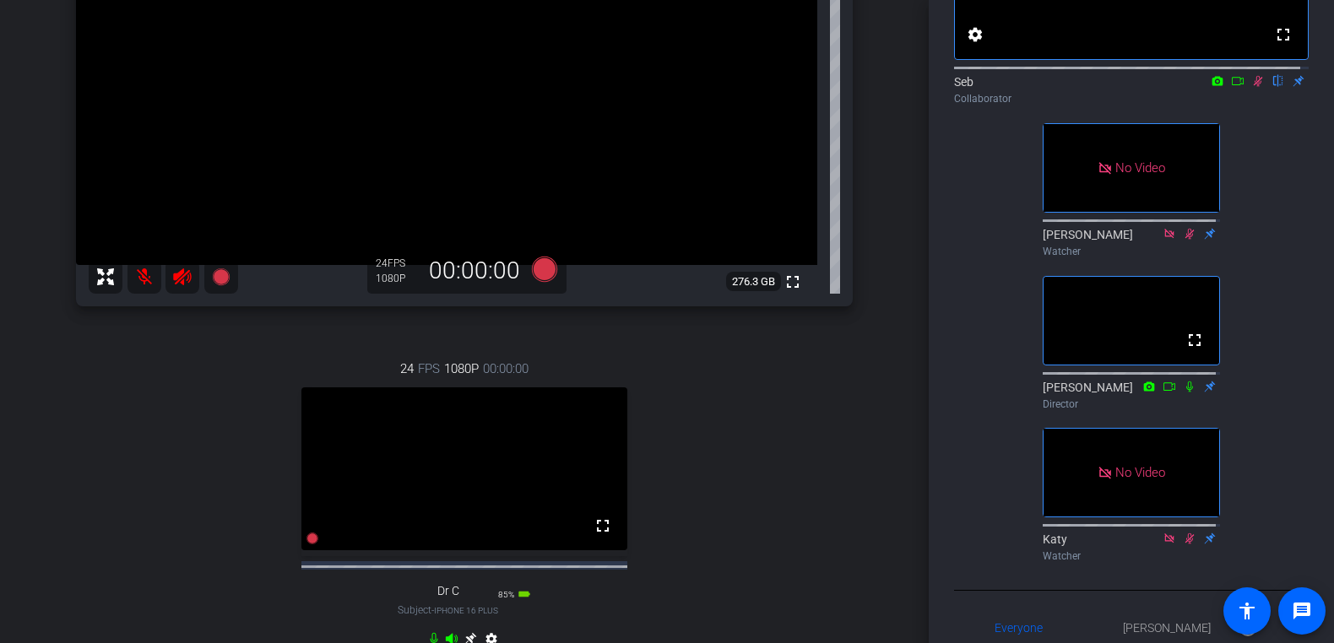
scroll to position [253, 0]
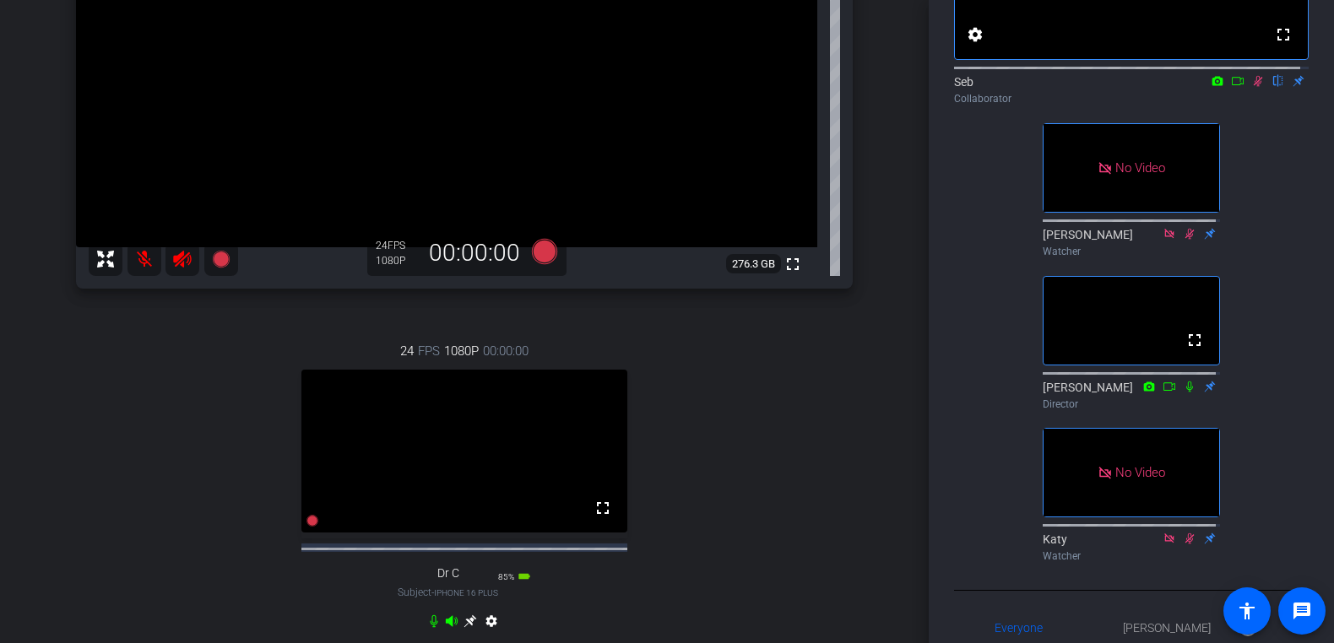
click at [1254, 87] on icon at bounding box center [1258, 81] width 9 height 11
click at [430, 628] on icon at bounding box center [434, 621] width 8 height 13
click at [445, 628] on icon at bounding box center [452, 622] width 14 height 14
click at [182, 264] on icon at bounding box center [182, 259] width 18 height 17
click at [142, 264] on mat-icon at bounding box center [144, 259] width 34 height 34
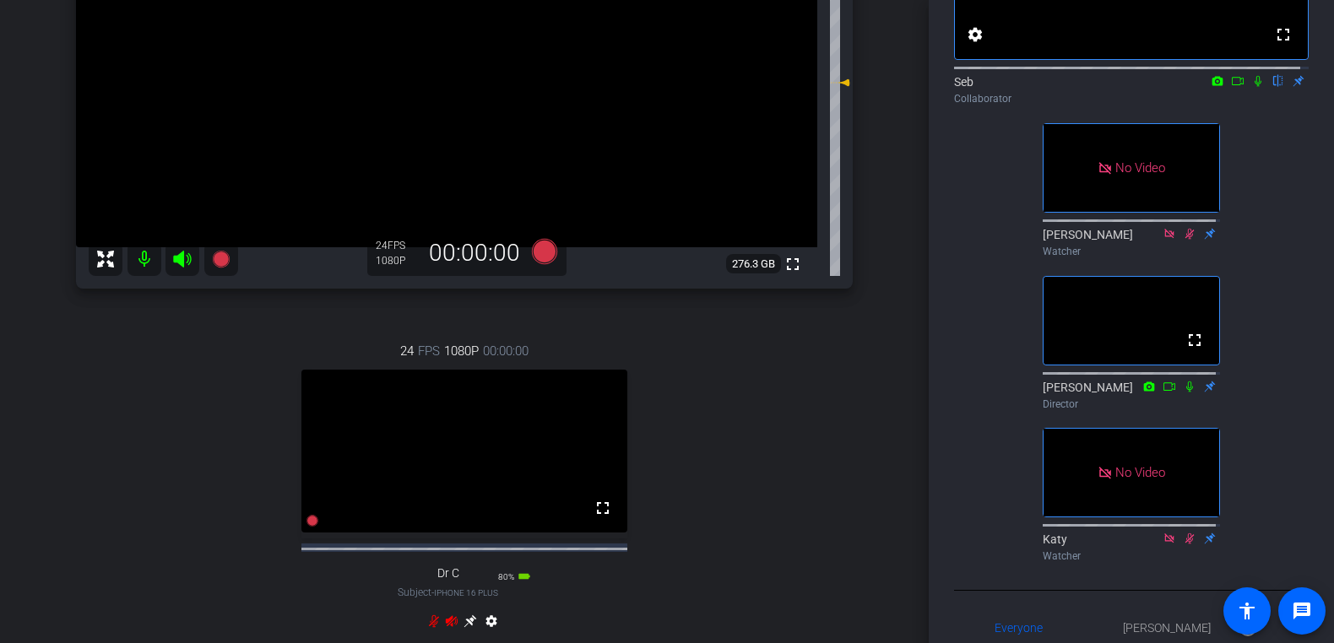
click at [1251, 87] on icon at bounding box center [1258, 81] width 14 height 12
click at [427, 628] on icon at bounding box center [434, 622] width 14 height 14
click at [429, 628] on icon at bounding box center [434, 621] width 10 height 13
click at [144, 260] on mat-icon at bounding box center [144, 259] width 34 height 34
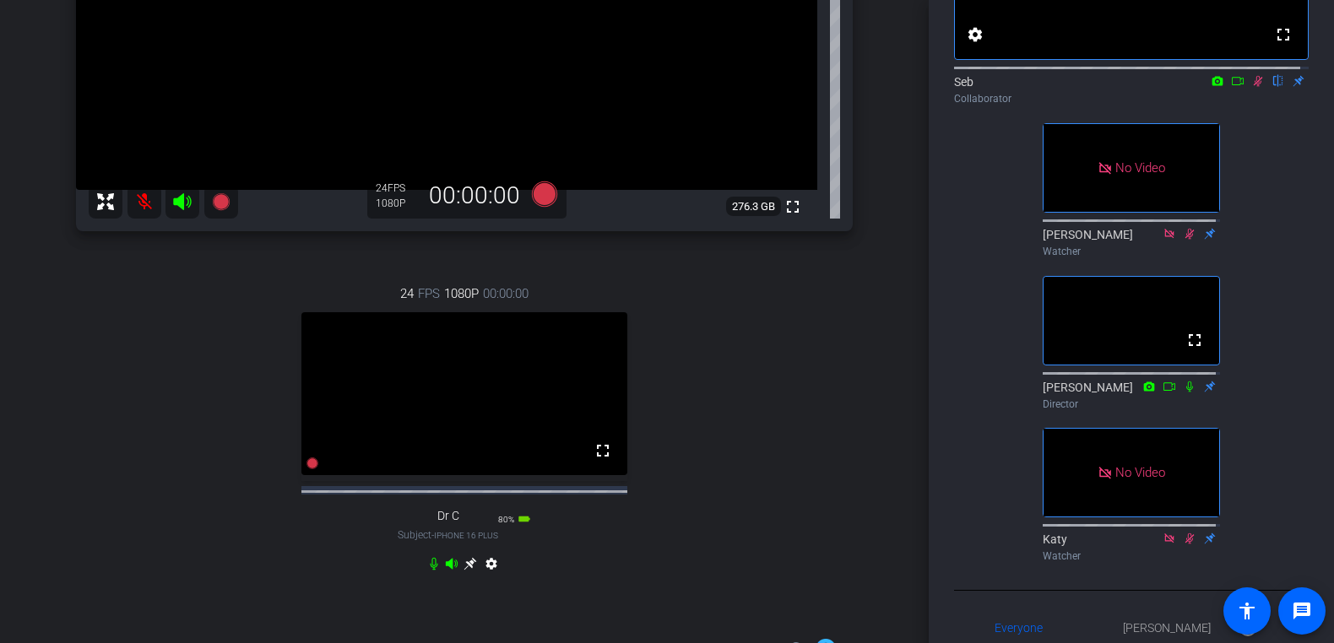
scroll to position [338, 0]
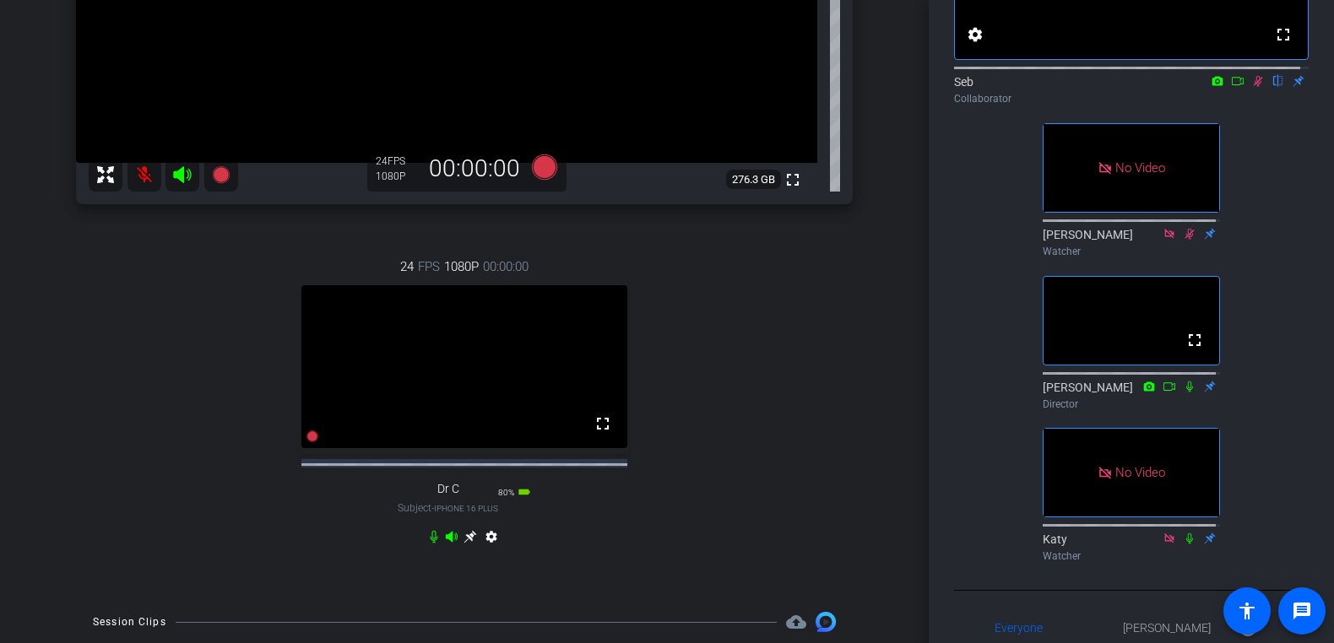
click at [1254, 87] on icon at bounding box center [1258, 81] width 9 height 11
click at [430, 544] on icon at bounding box center [434, 537] width 14 height 14
click at [1254, 87] on icon at bounding box center [1257, 81] width 7 height 11
click at [447, 550] on div "settings" at bounding box center [464, 540] width 75 height 20
click at [446, 544] on icon at bounding box center [452, 537] width 14 height 14
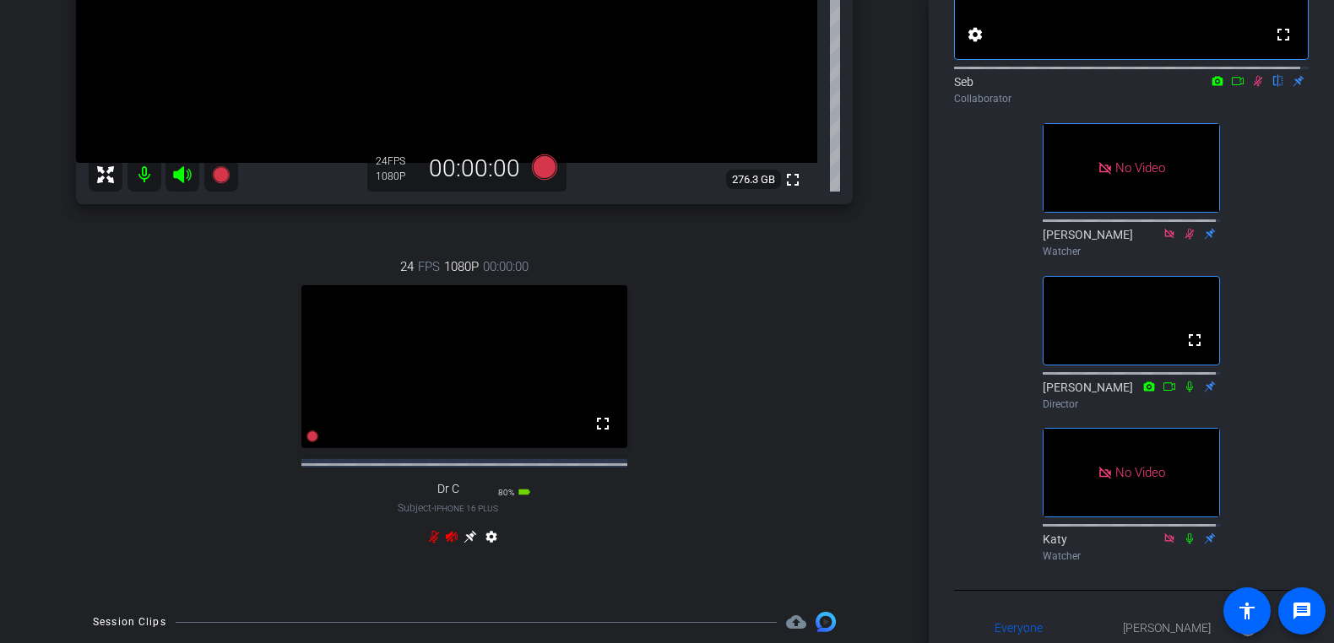
click at [1253, 87] on icon at bounding box center [1258, 81] width 14 height 12
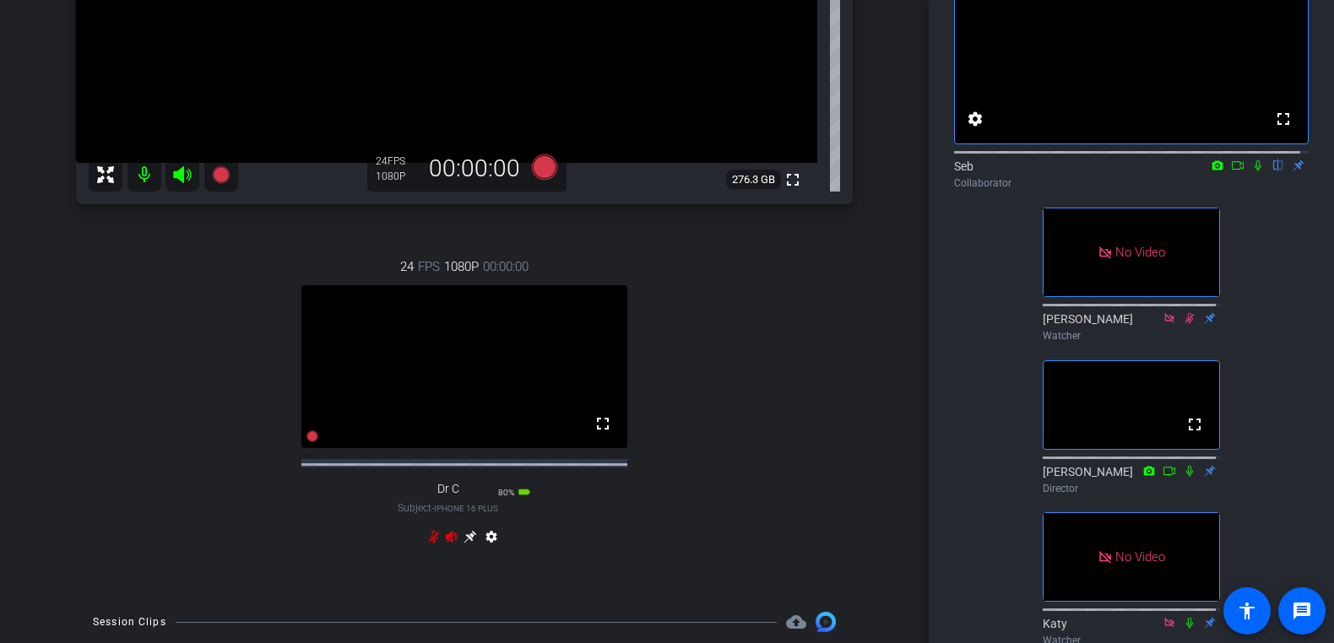
click at [1254, 171] on icon at bounding box center [1257, 165] width 7 height 11
click at [490, 550] on mat-icon "settings" at bounding box center [491, 540] width 20 height 20
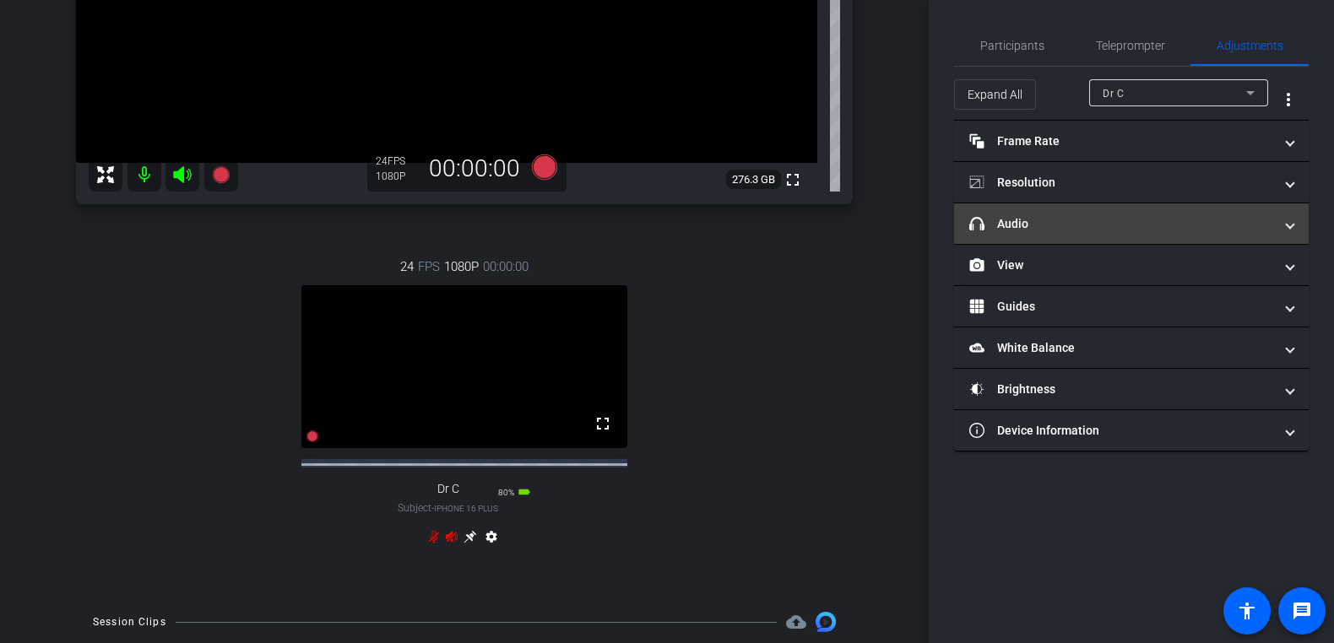
click at [1292, 227] on span at bounding box center [1290, 224] width 7 height 18
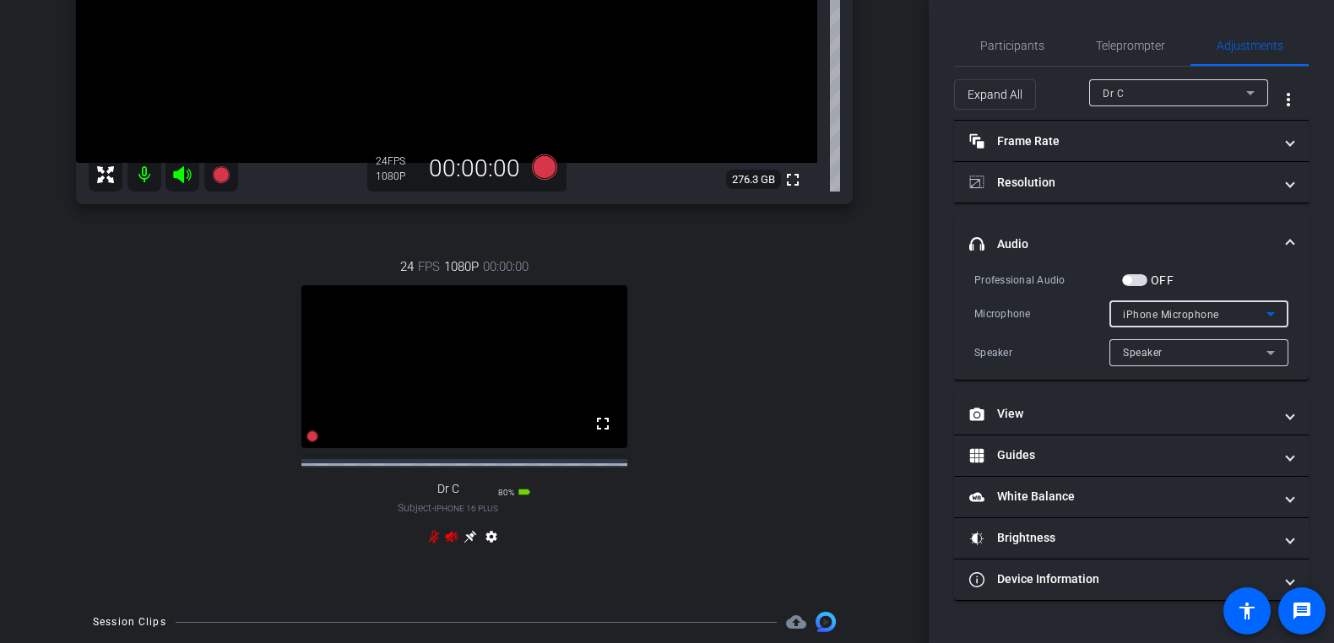
click at [1275, 308] on icon at bounding box center [1270, 314] width 20 height 20
click at [1249, 306] on div at bounding box center [667, 321] width 1334 height 643
click at [1209, 348] on div "Speaker" at bounding box center [1195, 352] width 144 height 21
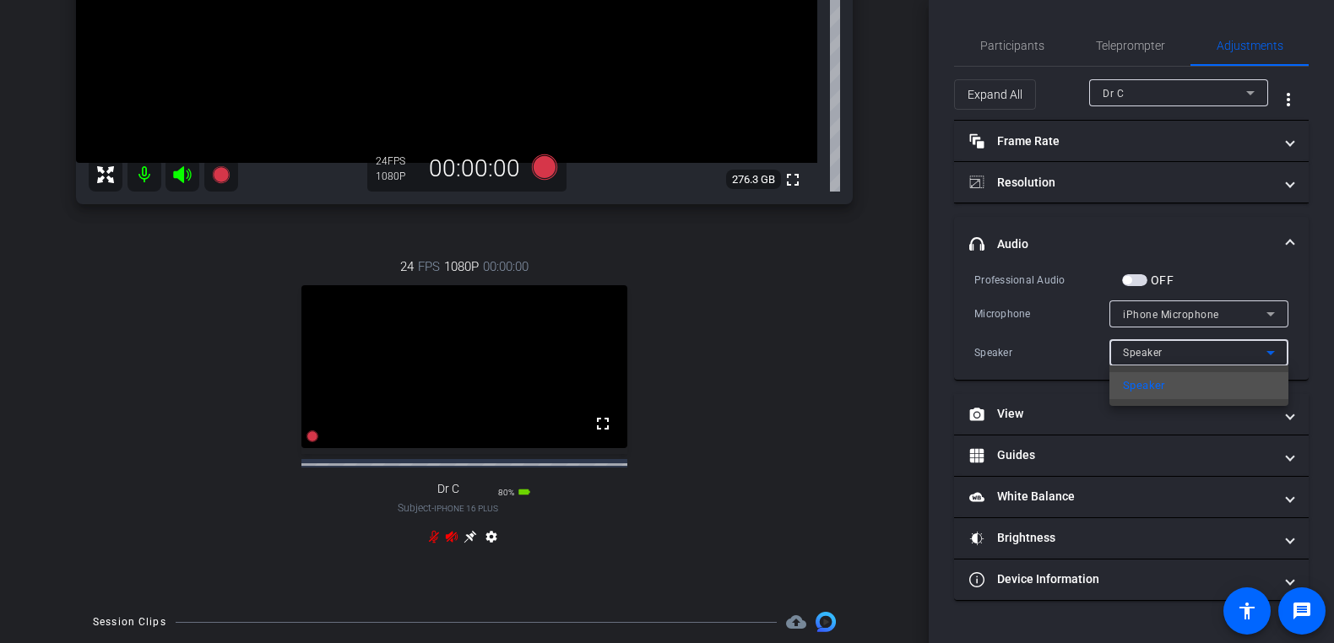
click at [1216, 350] on div at bounding box center [667, 321] width 1334 height 643
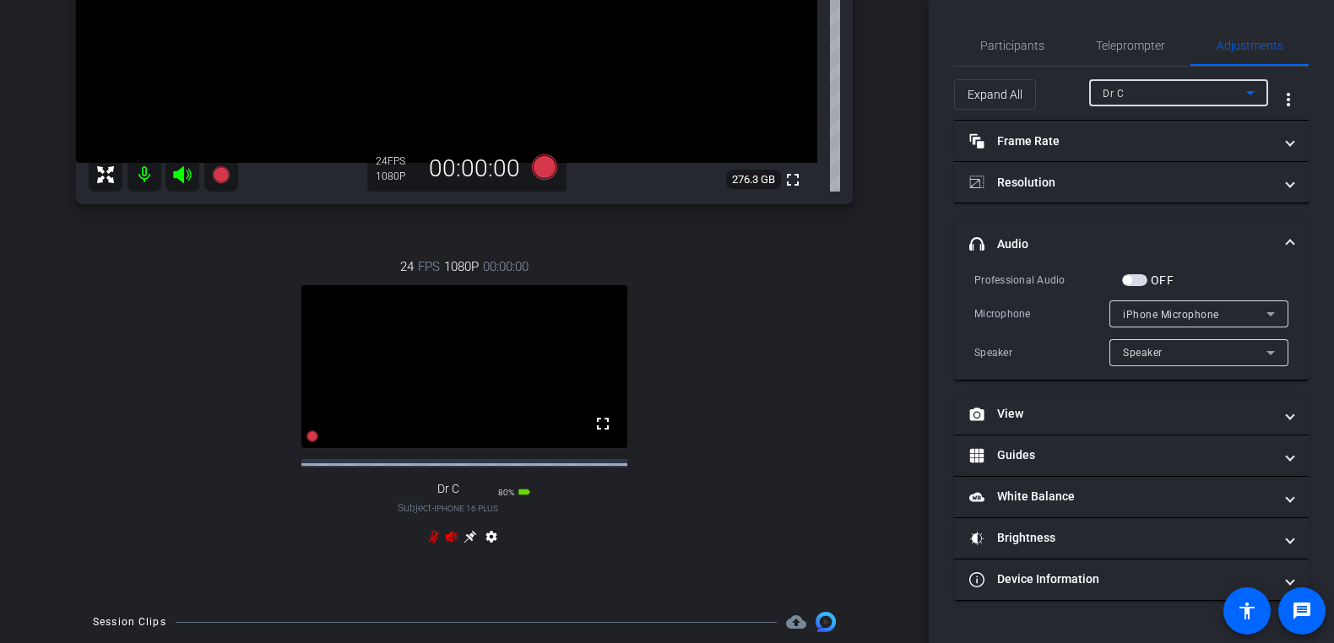
click at [1172, 91] on div "Dr C" at bounding box center [1175, 93] width 144 height 21
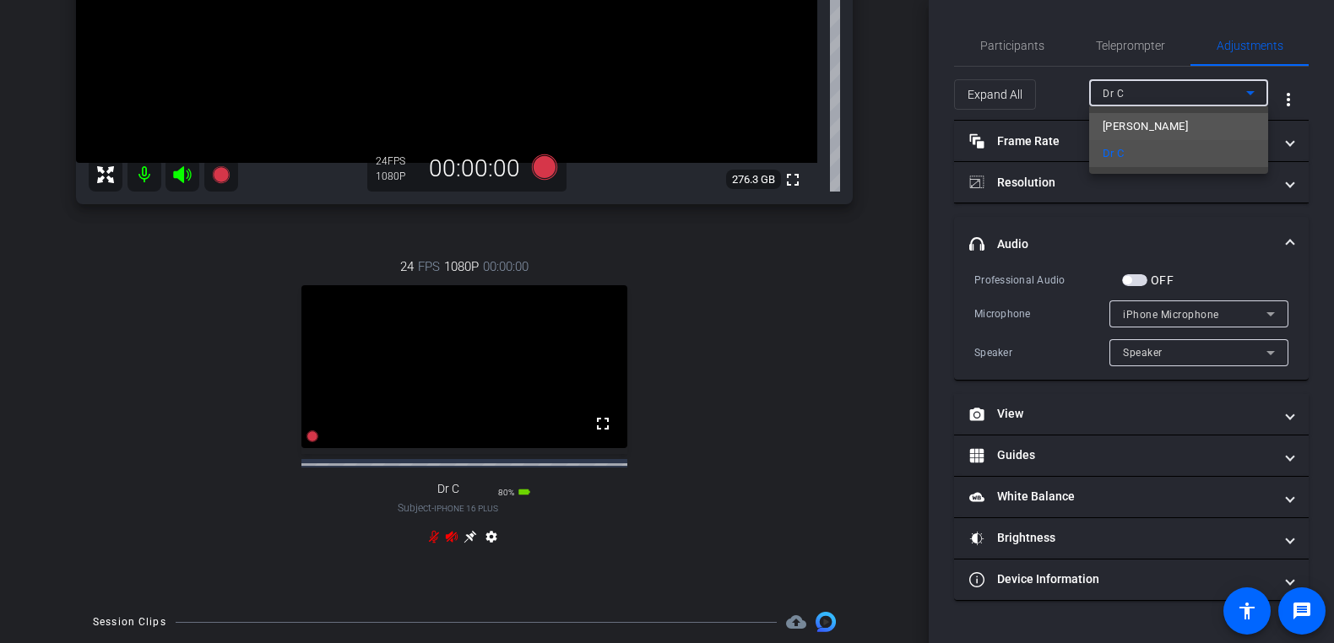
click at [1171, 117] on span "[PERSON_NAME]" at bounding box center [1145, 127] width 85 height 20
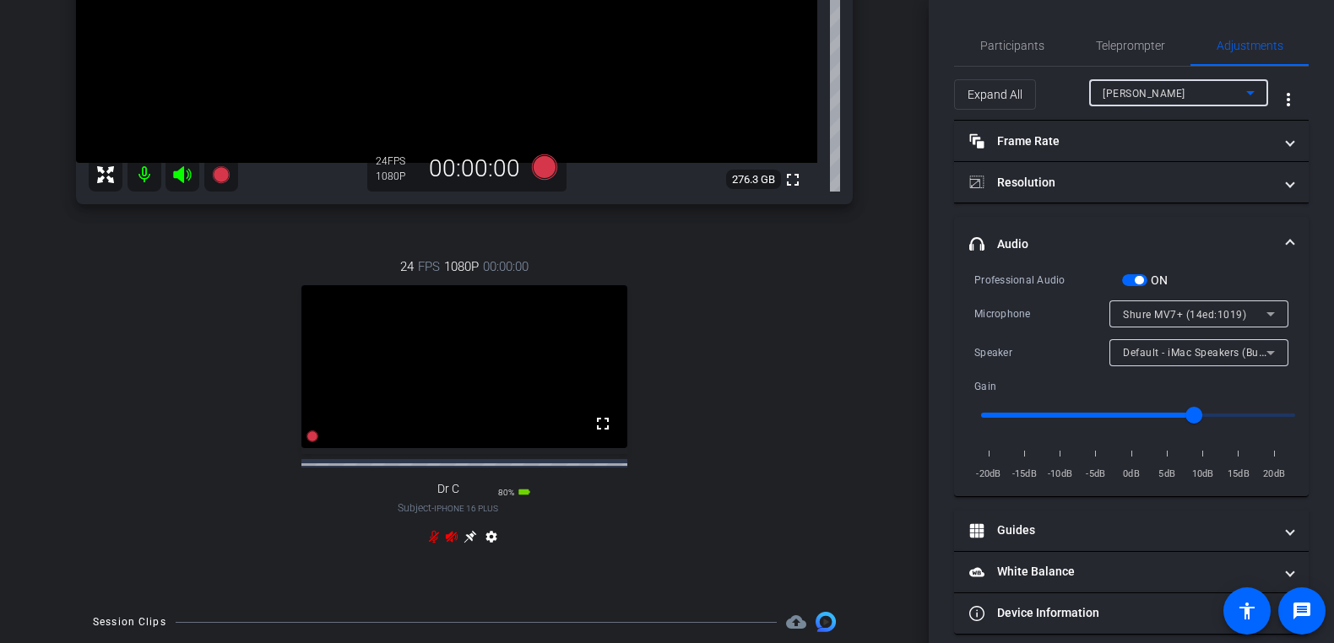
click at [1216, 91] on div "[PERSON_NAME]" at bounding box center [1175, 93] width 144 height 21
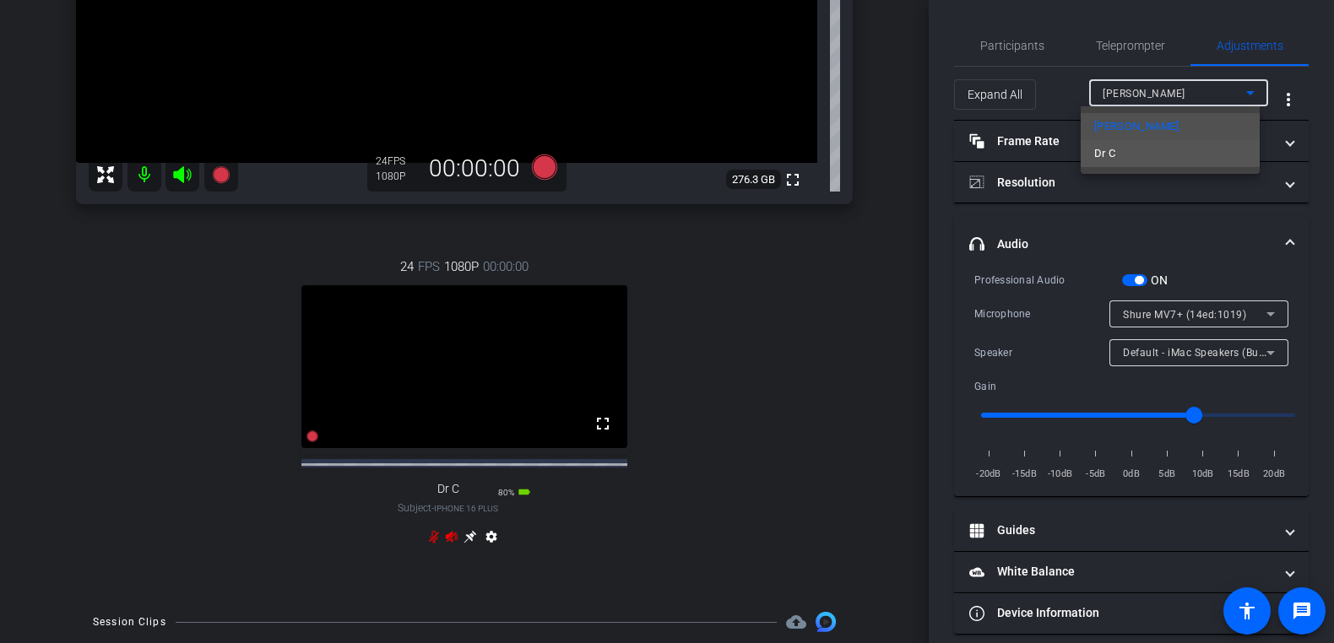
drag, startPoint x: 1162, startPoint y: 154, endPoint x: 1093, endPoint y: 148, distance: 68.6
click at [1104, 150] on span "Dr C" at bounding box center [1105, 154] width 22 height 20
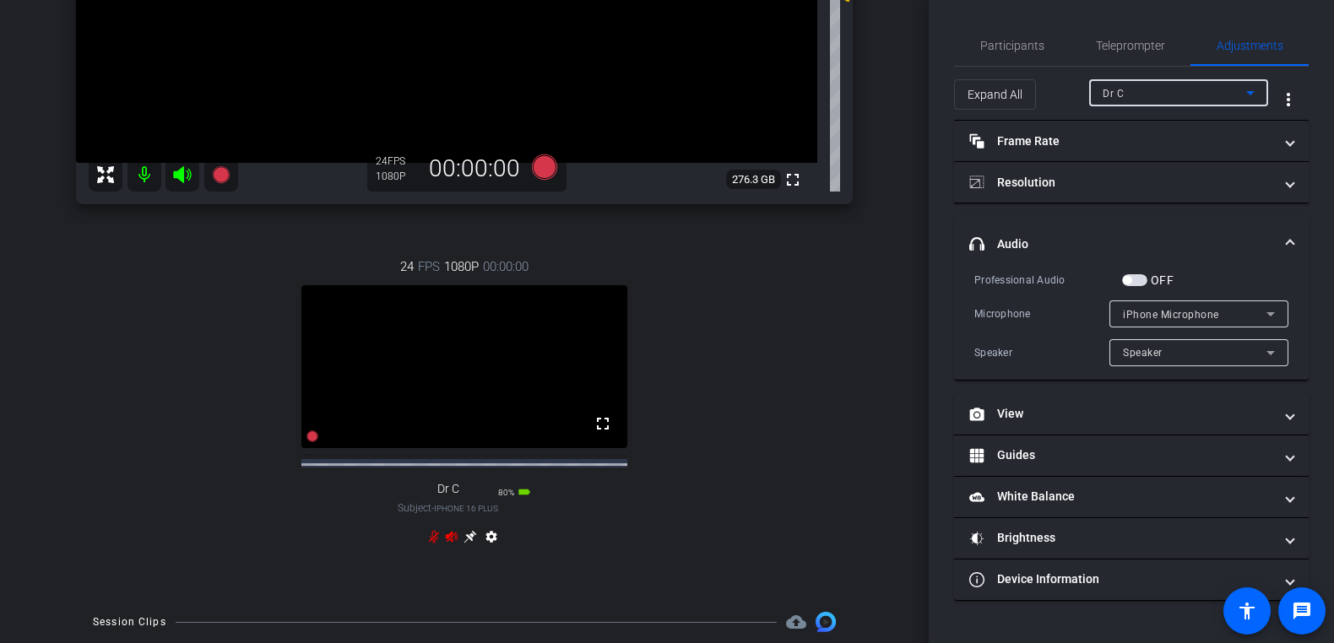
click at [1195, 90] on div "Dr C" at bounding box center [1175, 93] width 144 height 21
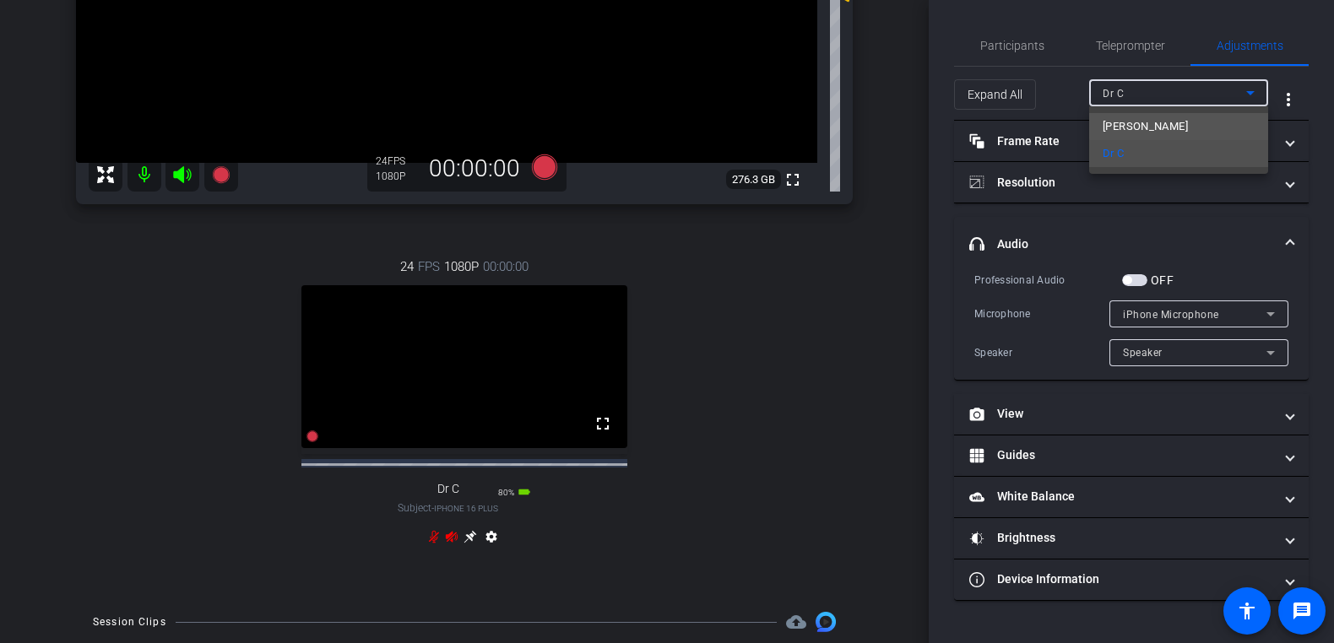
click at [1185, 121] on mat-option "[PERSON_NAME]" at bounding box center [1178, 126] width 179 height 27
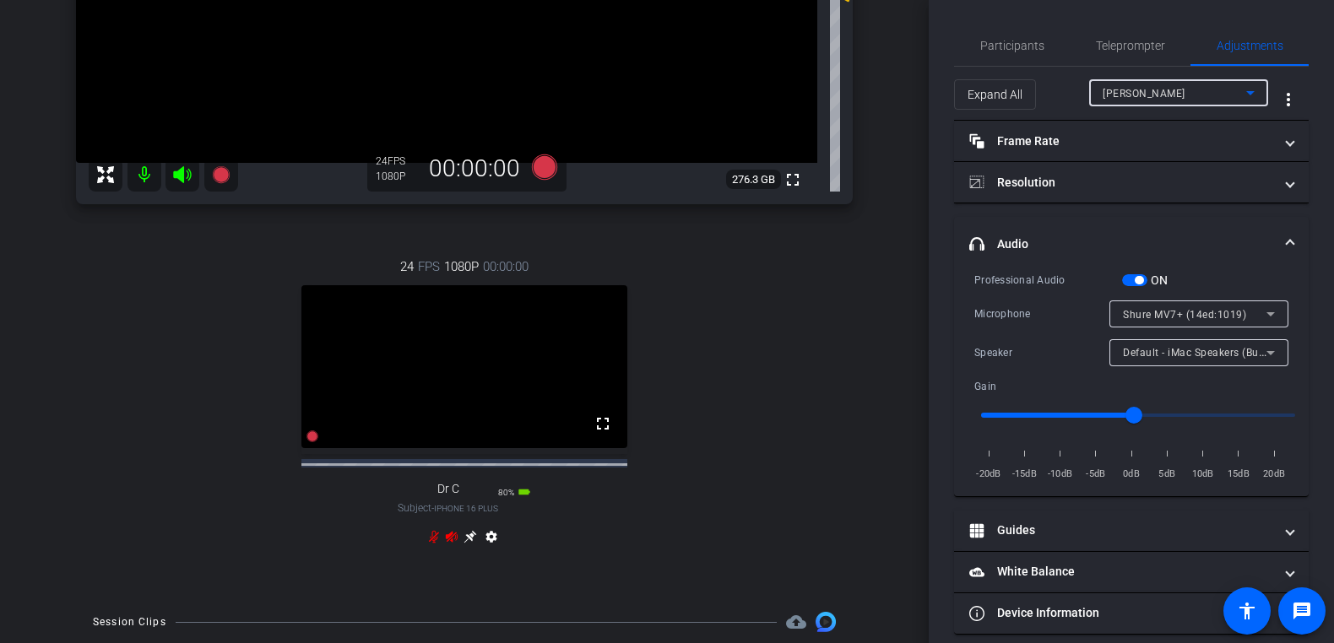
click at [1206, 354] on span "Default - iMac Speakers (Built-in)" at bounding box center [1203, 352] width 161 height 14
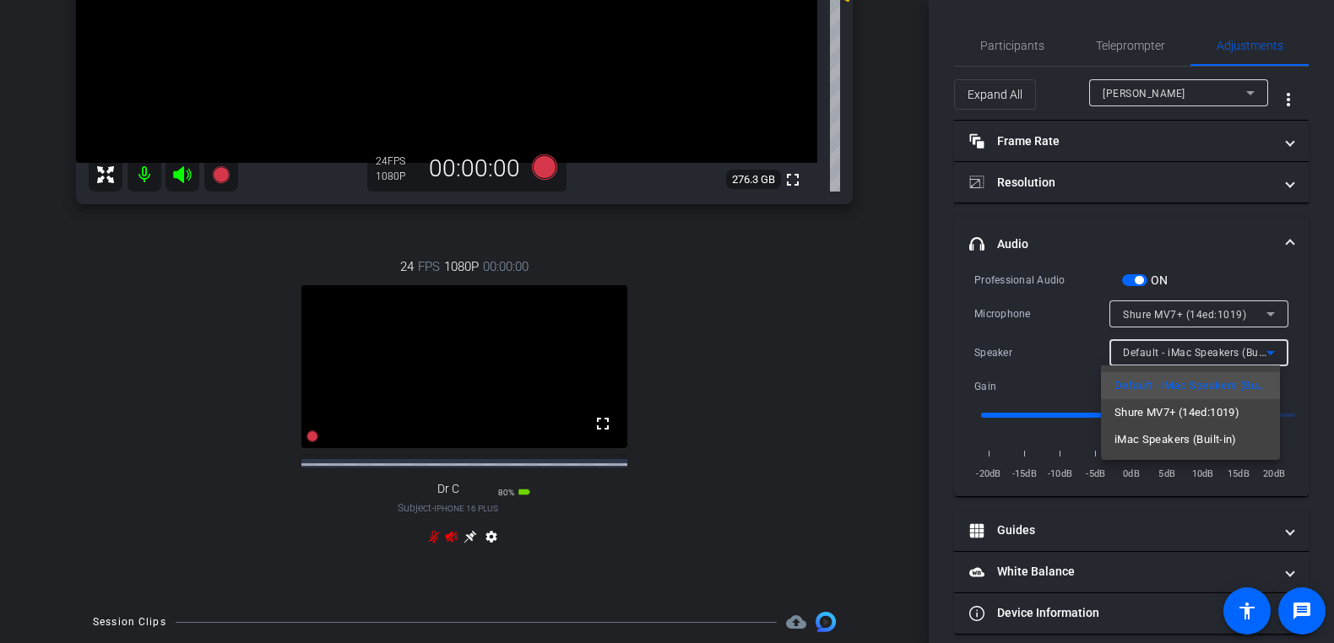
click at [1211, 276] on div at bounding box center [667, 321] width 1334 height 643
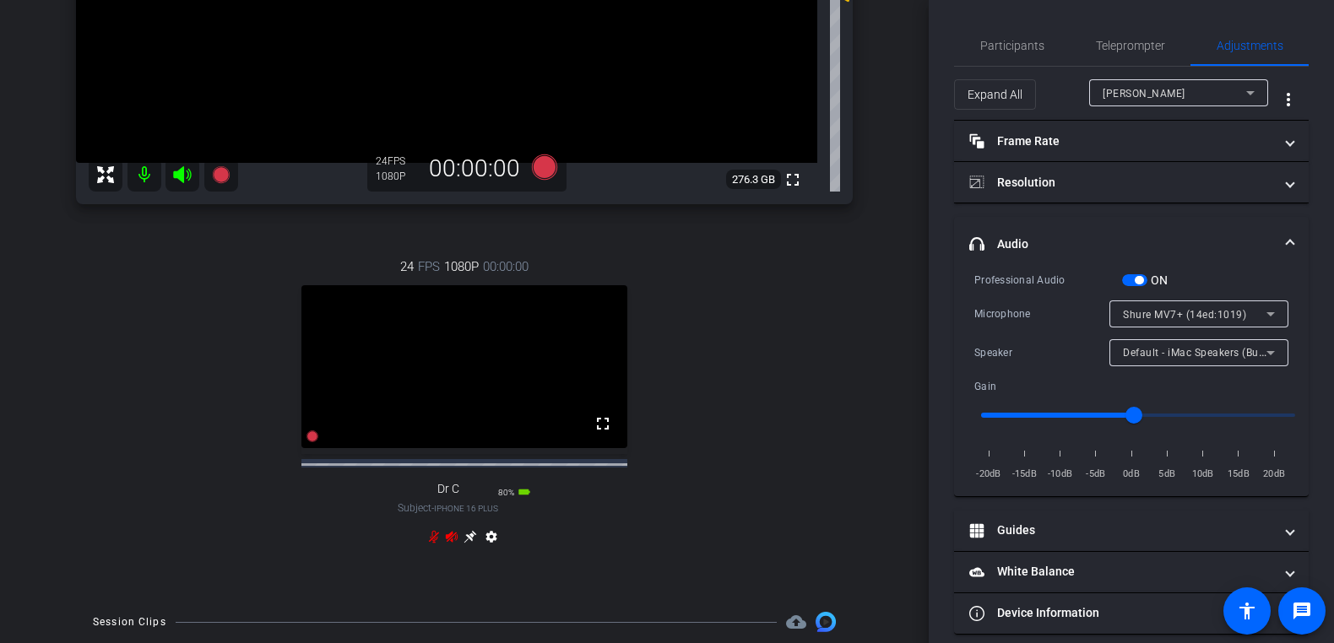
click at [1231, 313] on span "Shure MV7+ (14ed:1019)" at bounding box center [1184, 315] width 123 height 12
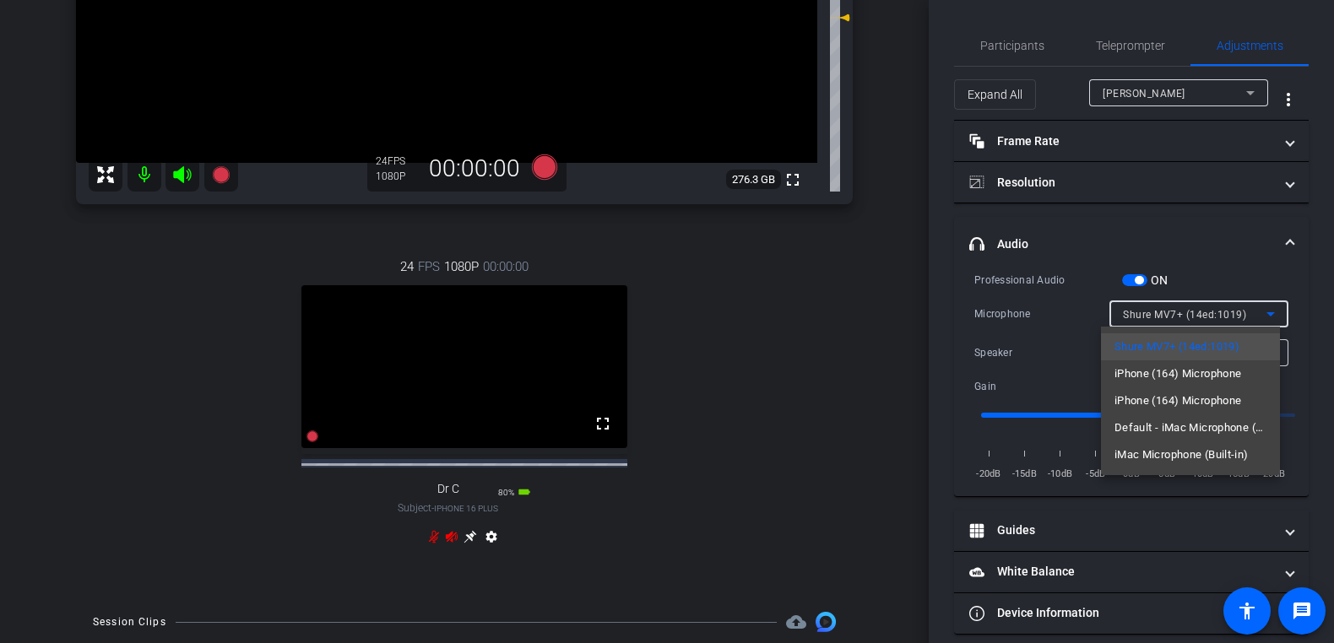
click at [1189, 231] on div at bounding box center [667, 321] width 1334 height 643
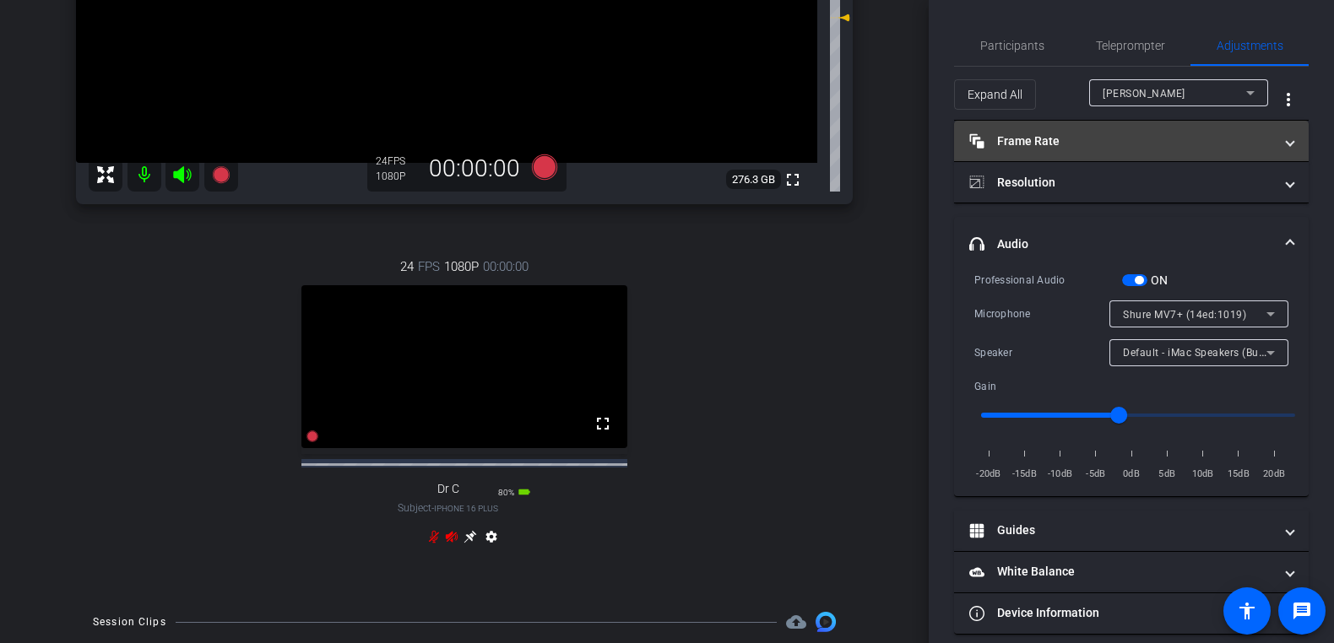
type input "1"
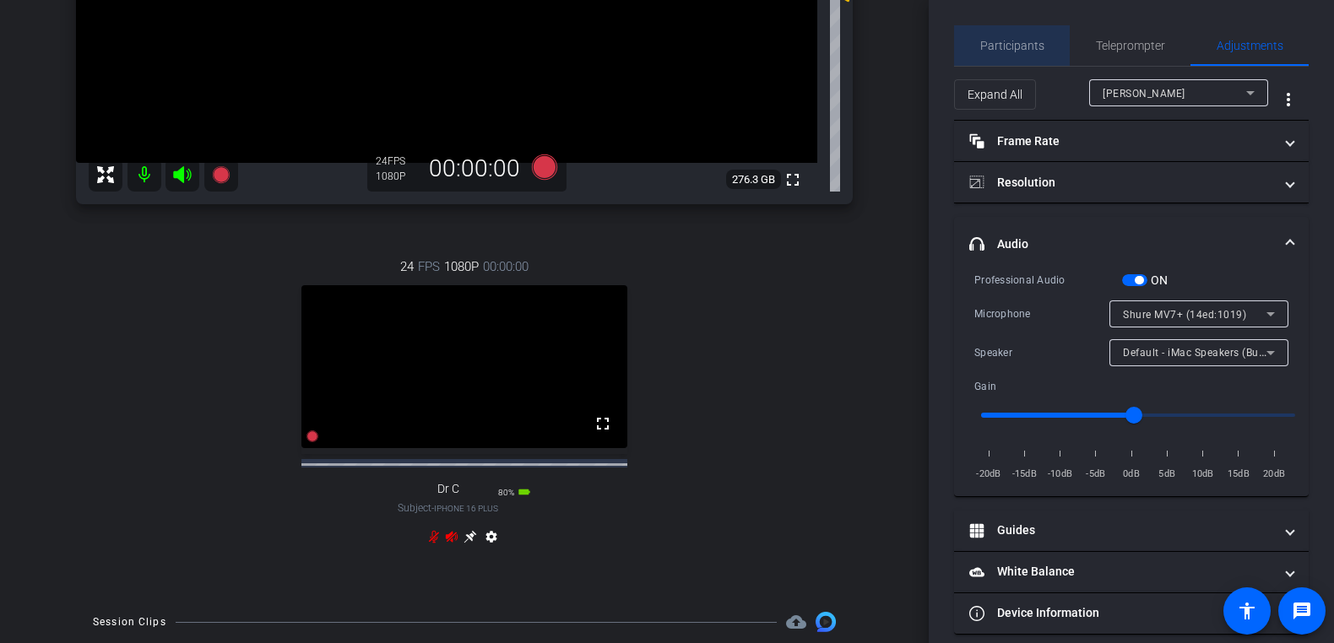
click at [1030, 40] on span "Participants" at bounding box center [1012, 46] width 64 height 12
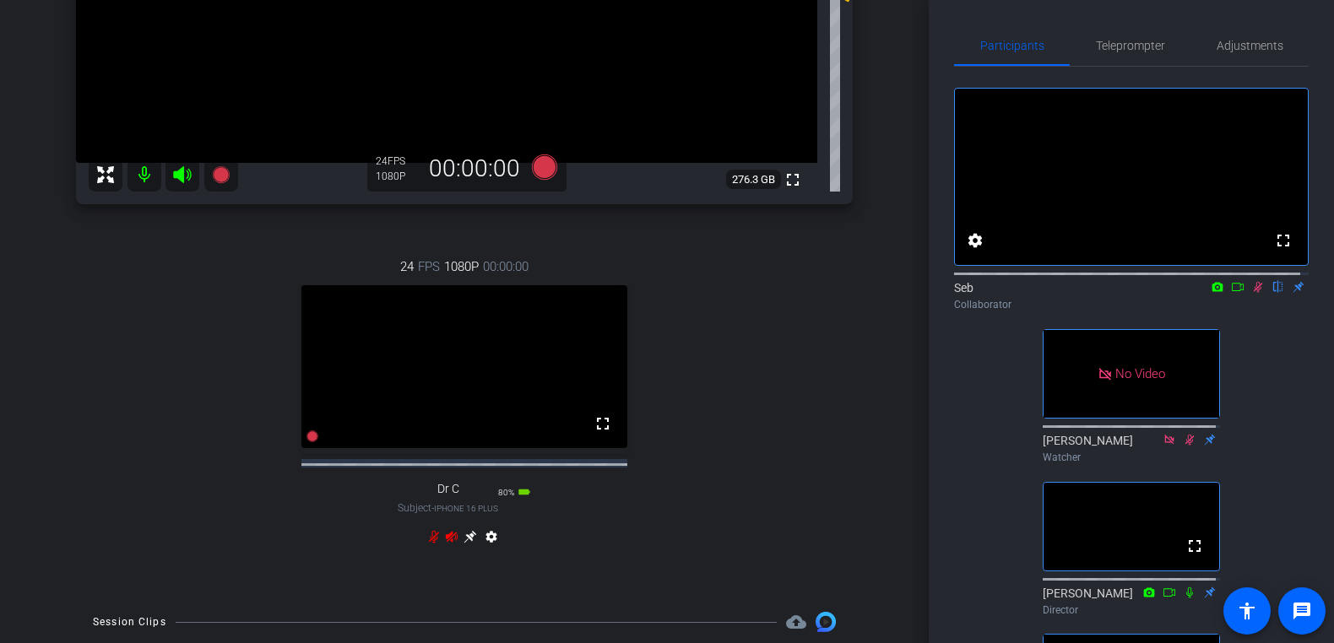
click at [1244, 312] on div "Seb flip Collaborator" at bounding box center [1131, 295] width 355 height 33
click at [1254, 293] on icon at bounding box center [1258, 287] width 9 height 11
click at [169, 168] on mat-icon at bounding box center [182, 175] width 34 height 34
click at [176, 178] on icon at bounding box center [182, 175] width 20 height 20
click at [145, 180] on mat-icon at bounding box center [144, 175] width 34 height 34
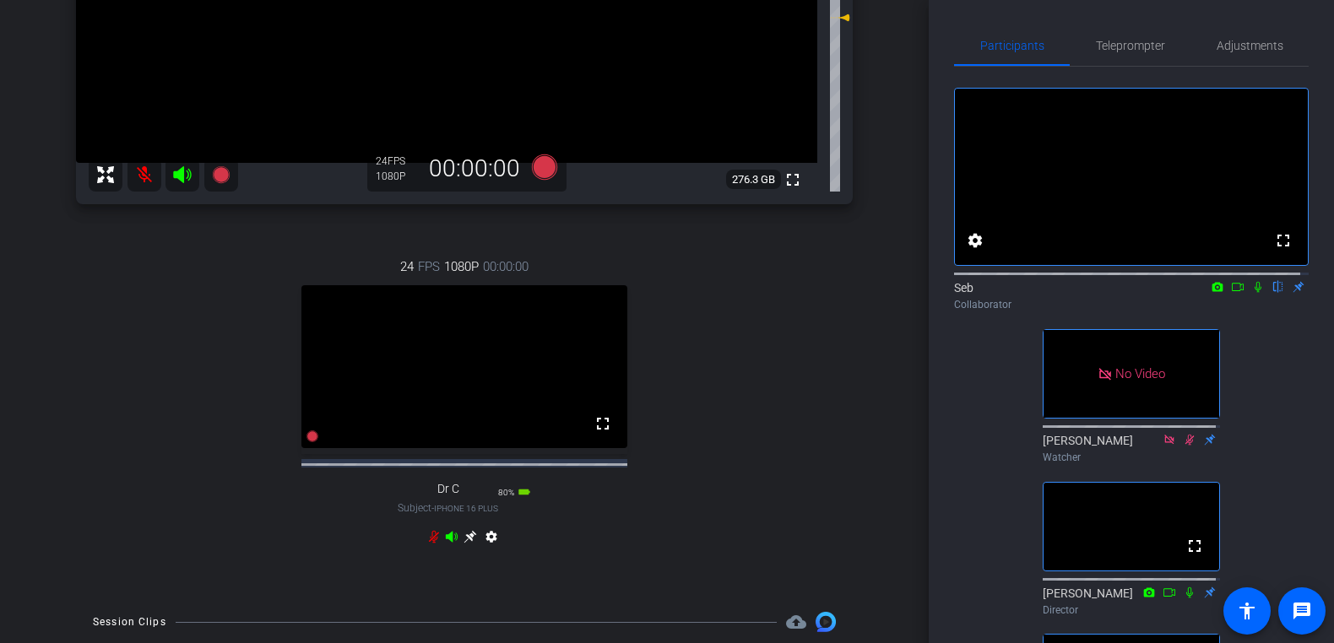
click at [174, 179] on icon at bounding box center [182, 175] width 20 height 20
click at [1251, 41] on span "Adjustments" at bounding box center [1249, 46] width 67 height 12
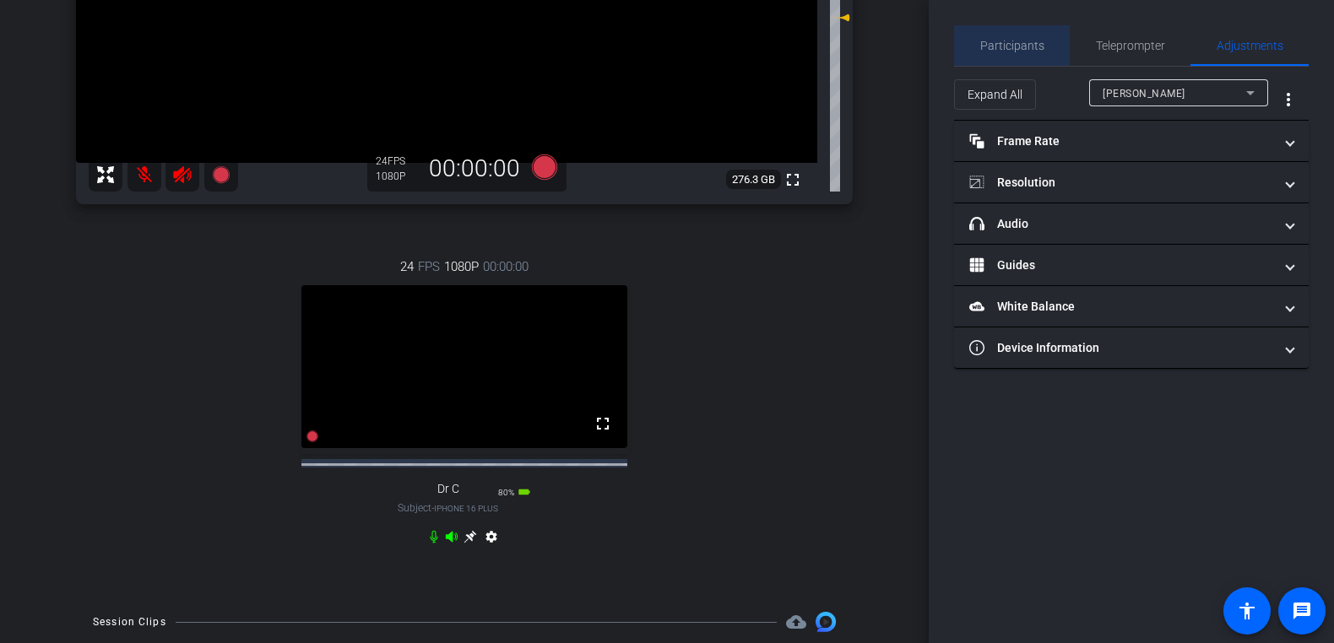
click at [1043, 46] on div "Participants" at bounding box center [1012, 45] width 116 height 41
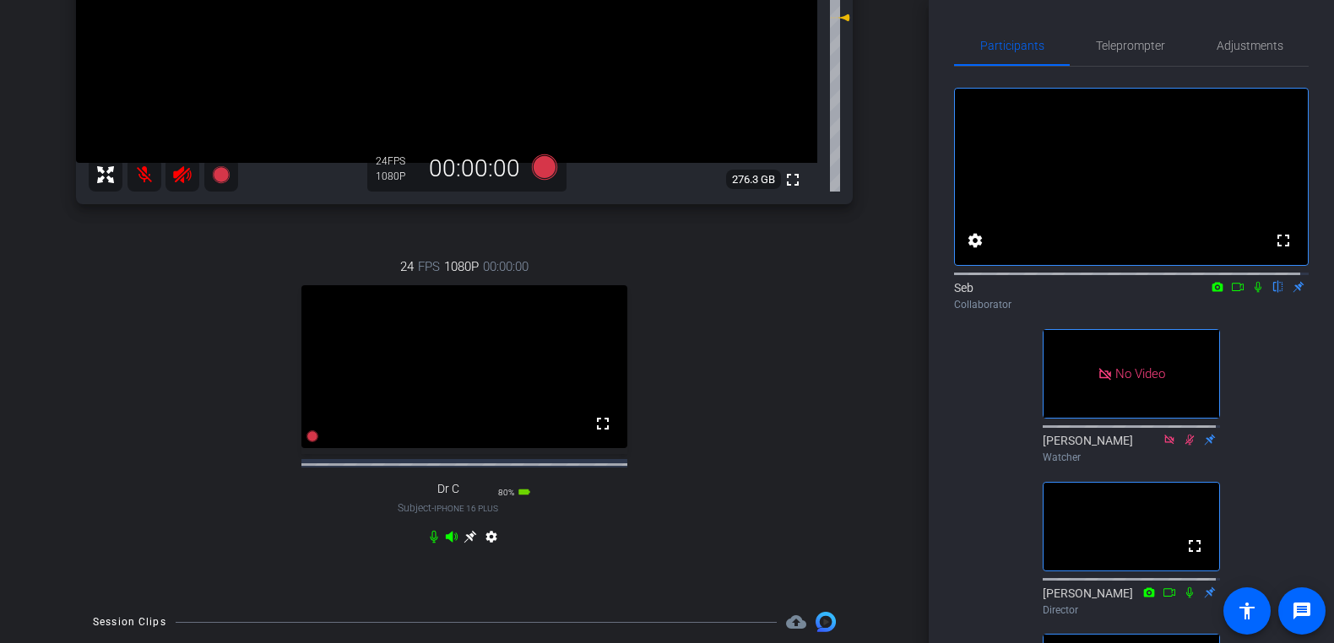
click at [463, 544] on icon at bounding box center [470, 537] width 14 height 14
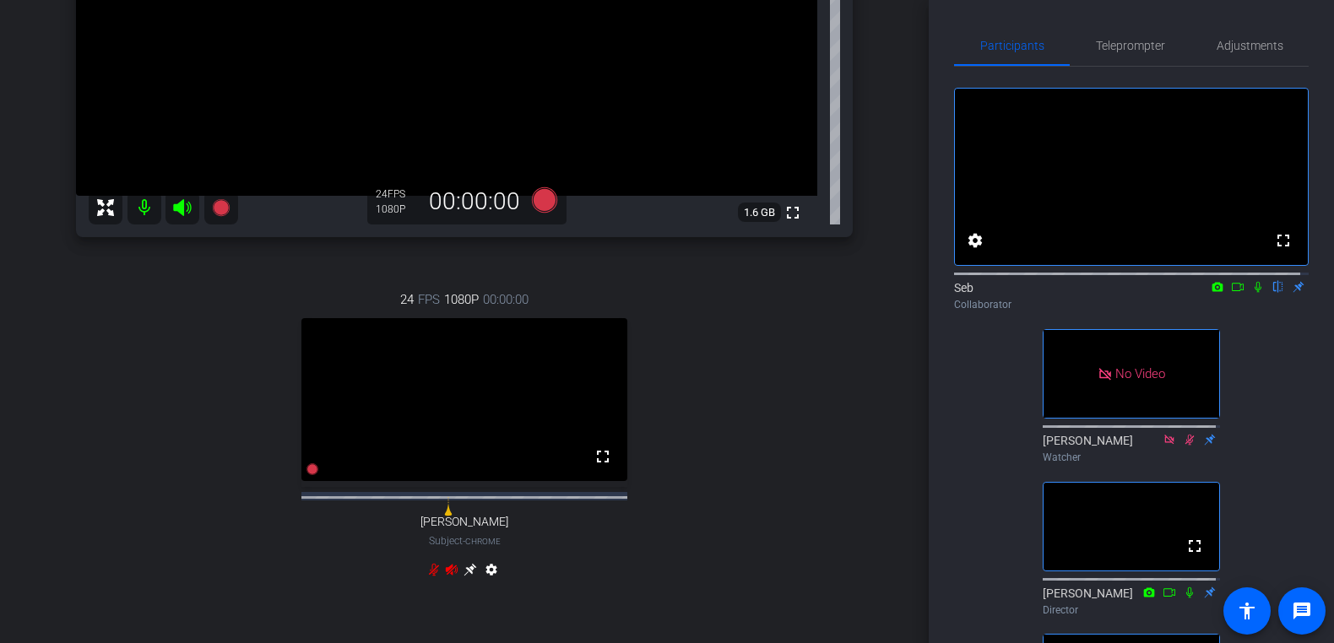
scroll to position [338, 0]
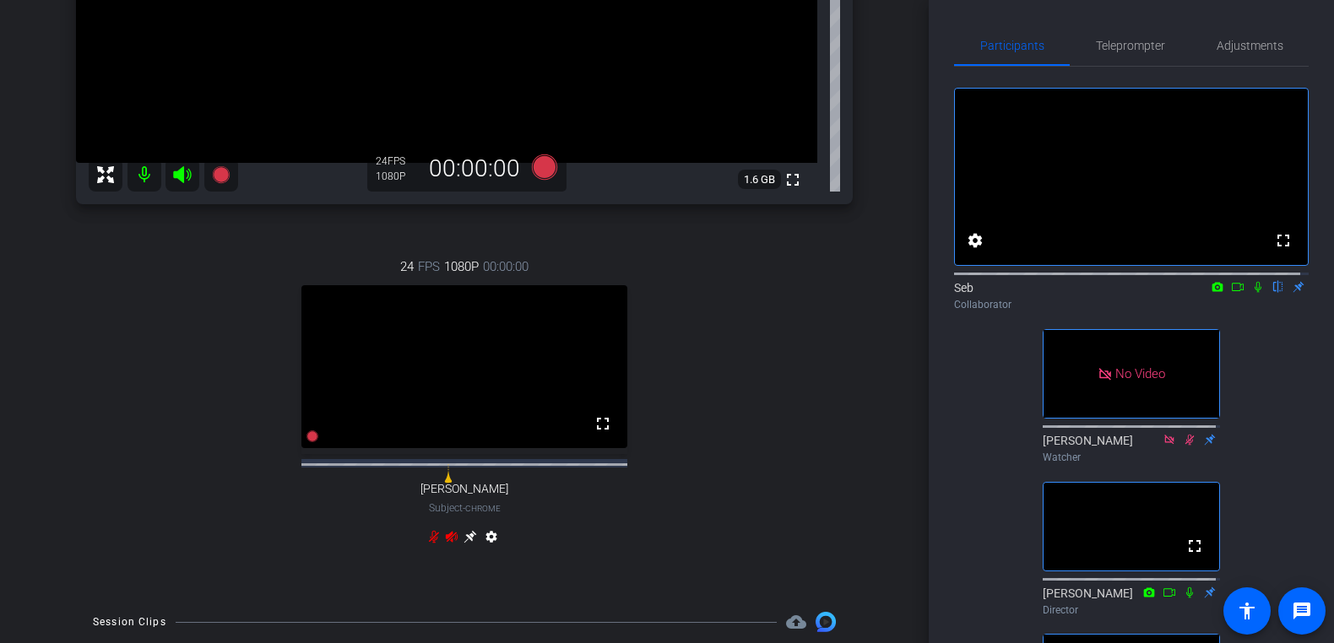
click at [464, 544] on icon at bounding box center [469, 537] width 13 height 13
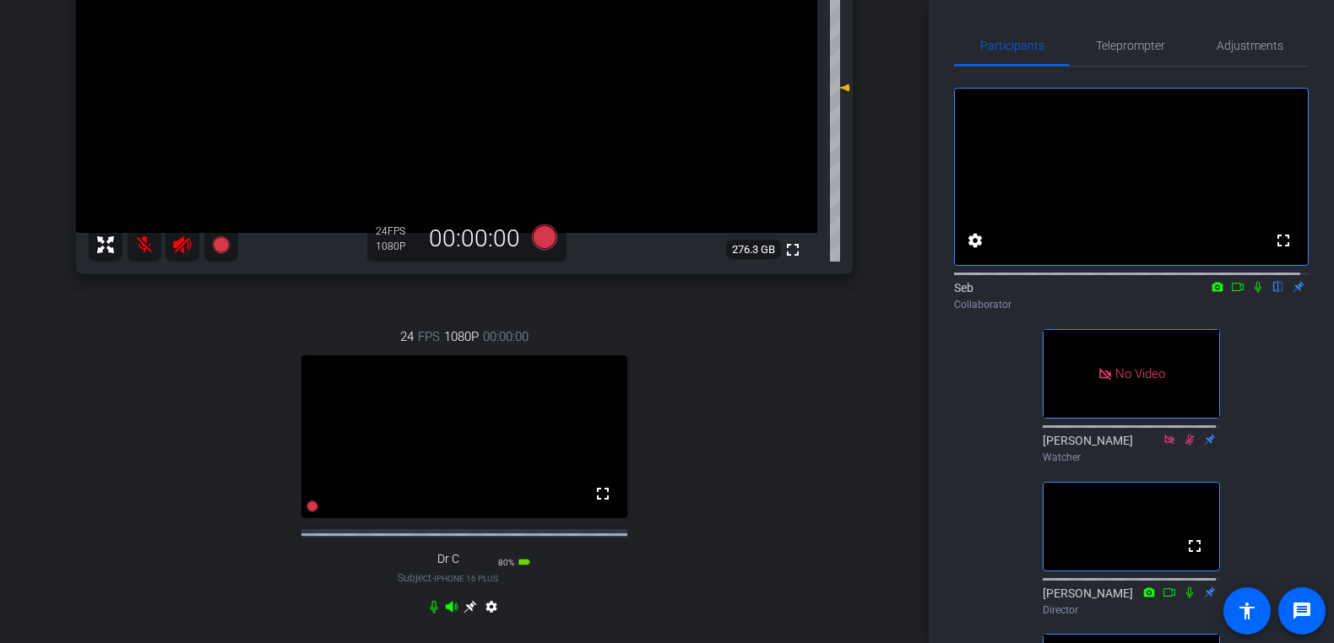
scroll to position [169, 0]
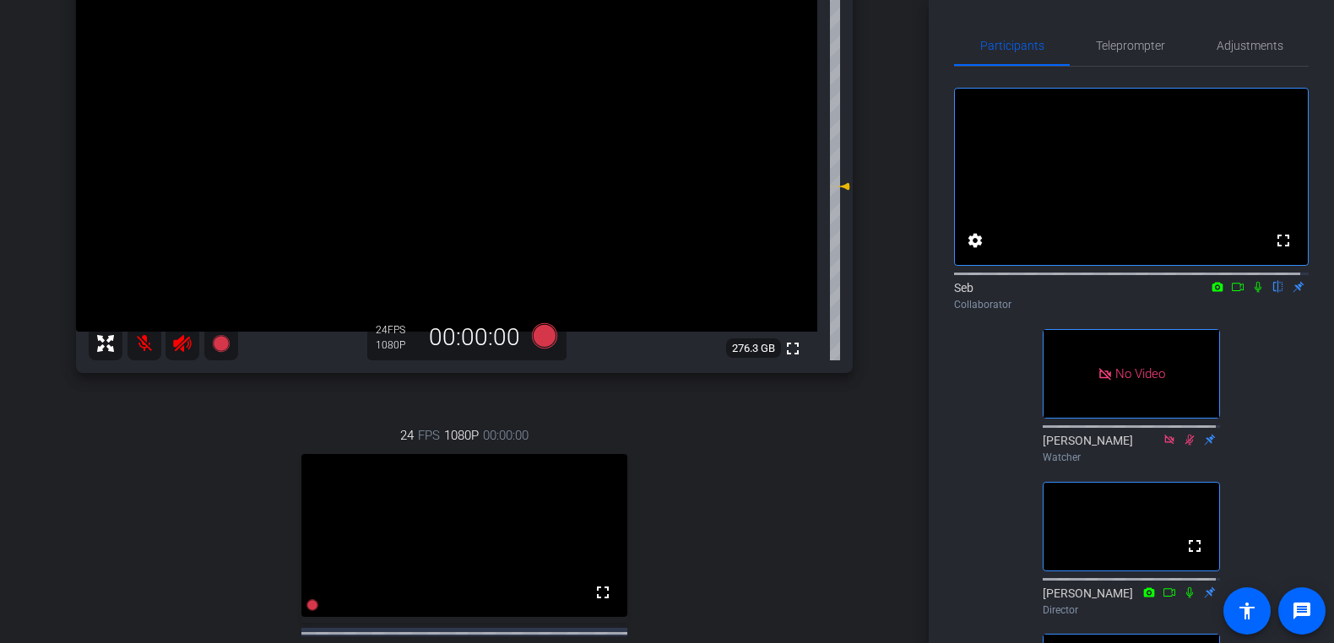
click at [1251, 293] on icon at bounding box center [1258, 287] width 14 height 12
click at [1233, 293] on icon at bounding box center [1238, 287] width 14 height 12
click at [1271, 293] on icon at bounding box center [1278, 287] width 14 height 12
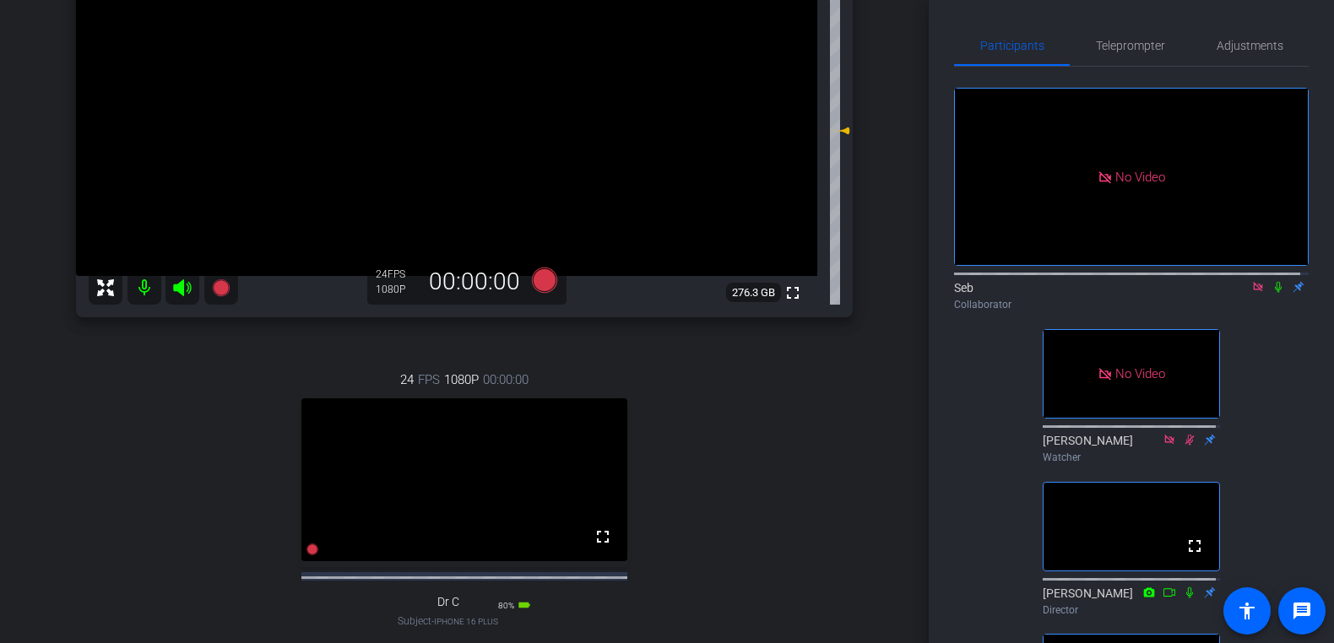
scroll to position [253, 0]
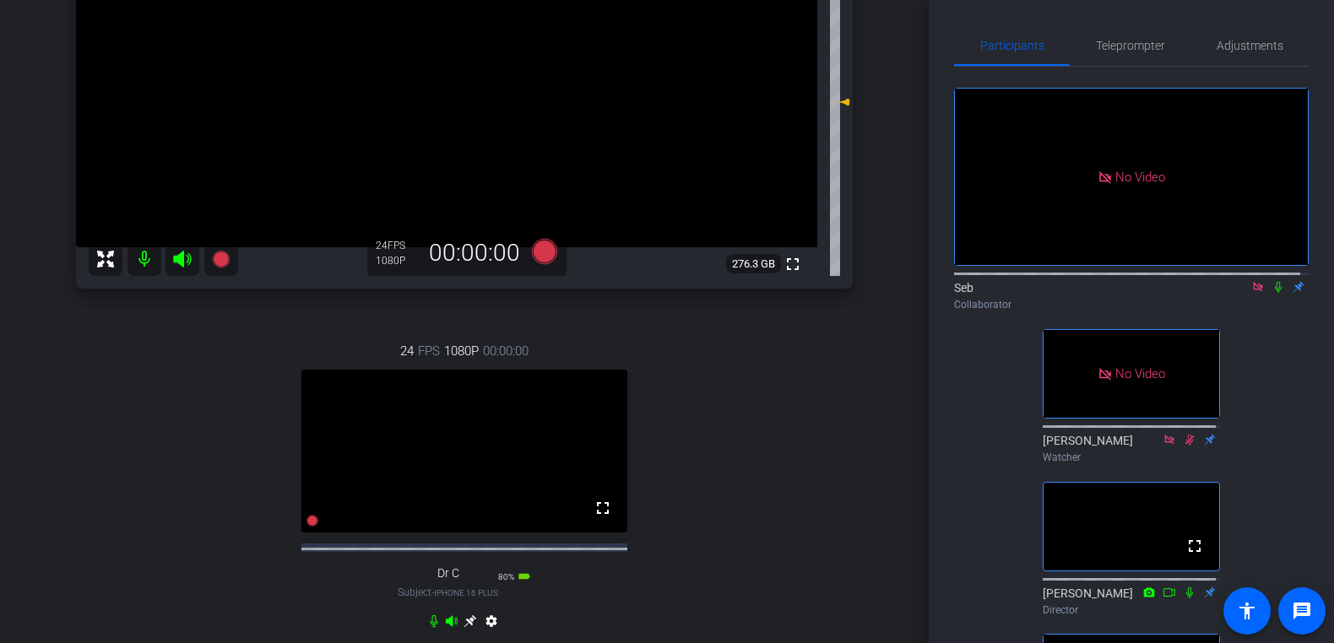
click at [181, 259] on icon at bounding box center [182, 259] width 18 height 17
click at [141, 258] on mat-icon at bounding box center [144, 259] width 34 height 34
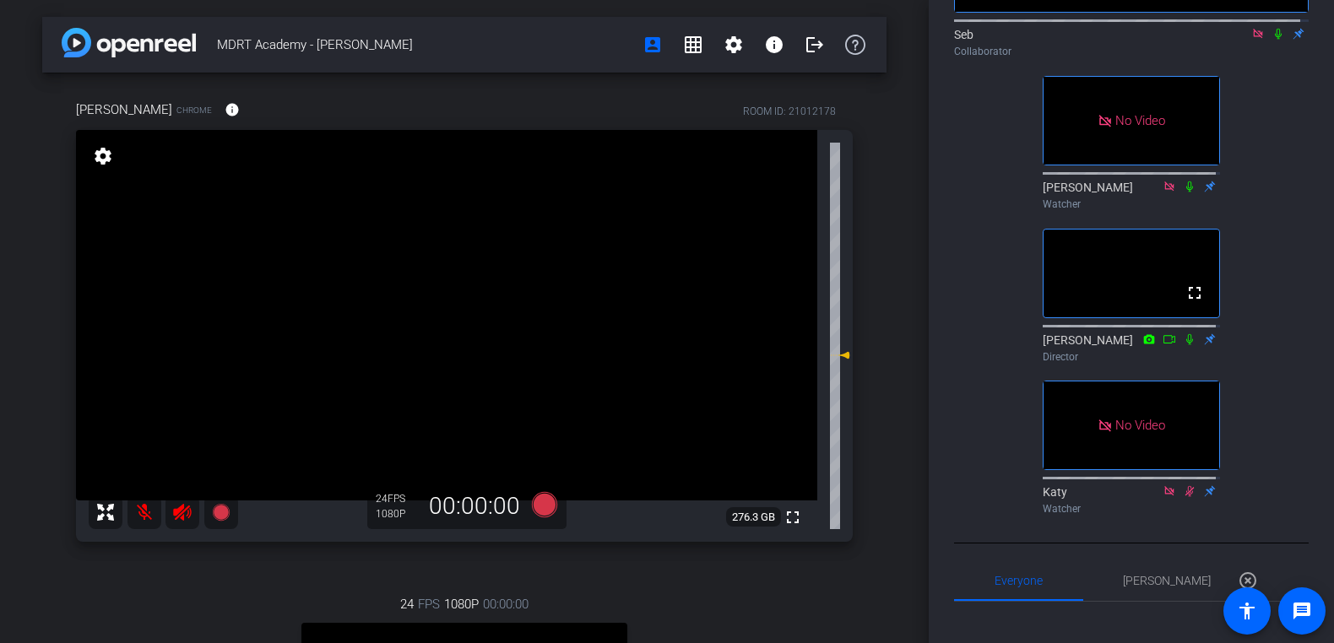
scroll to position [169, 0]
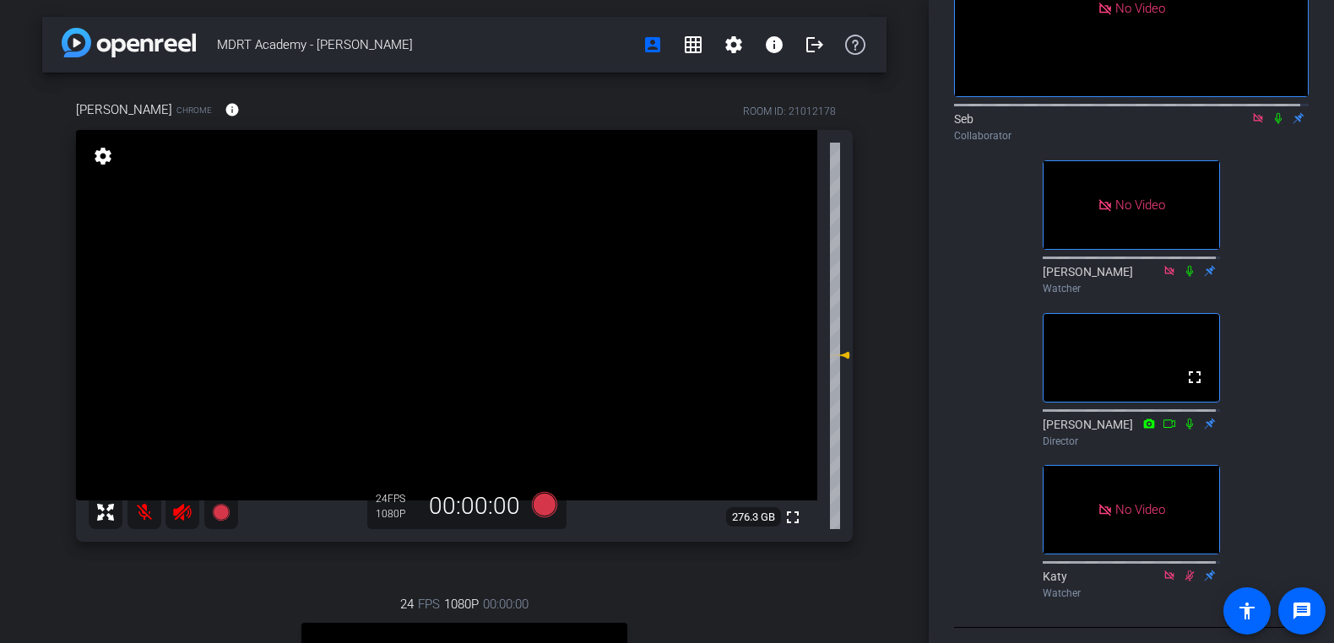
click at [1271, 124] on icon at bounding box center [1278, 118] width 14 height 12
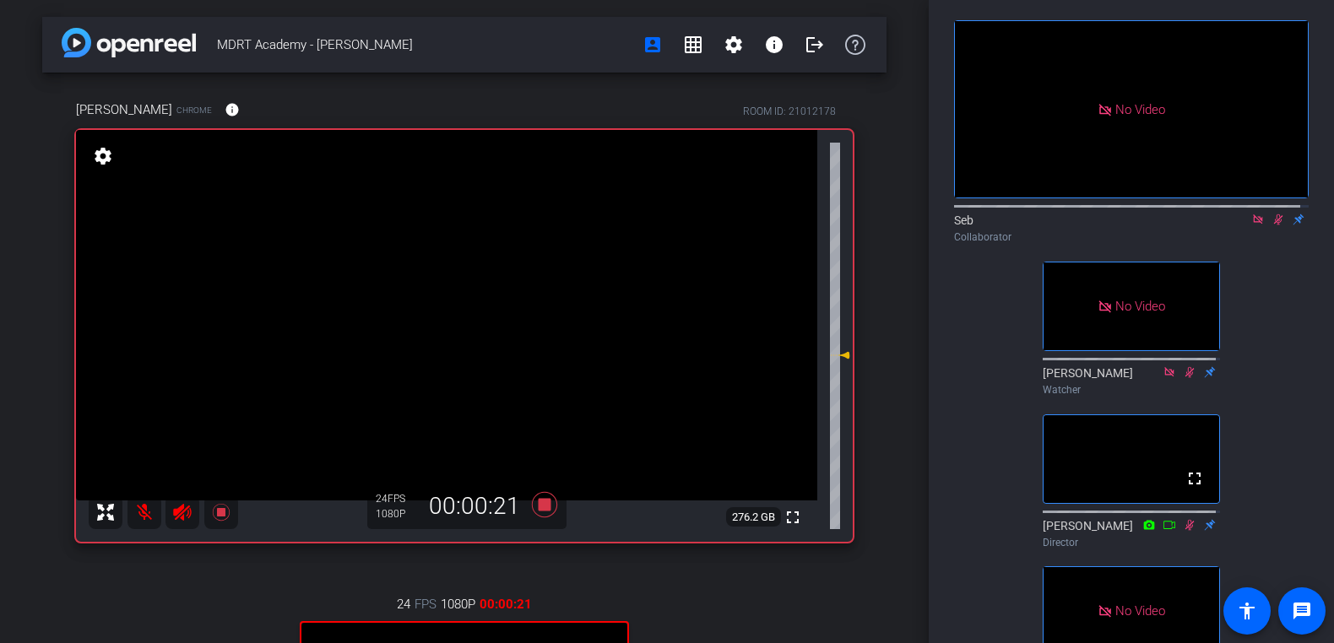
scroll to position [0, 0]
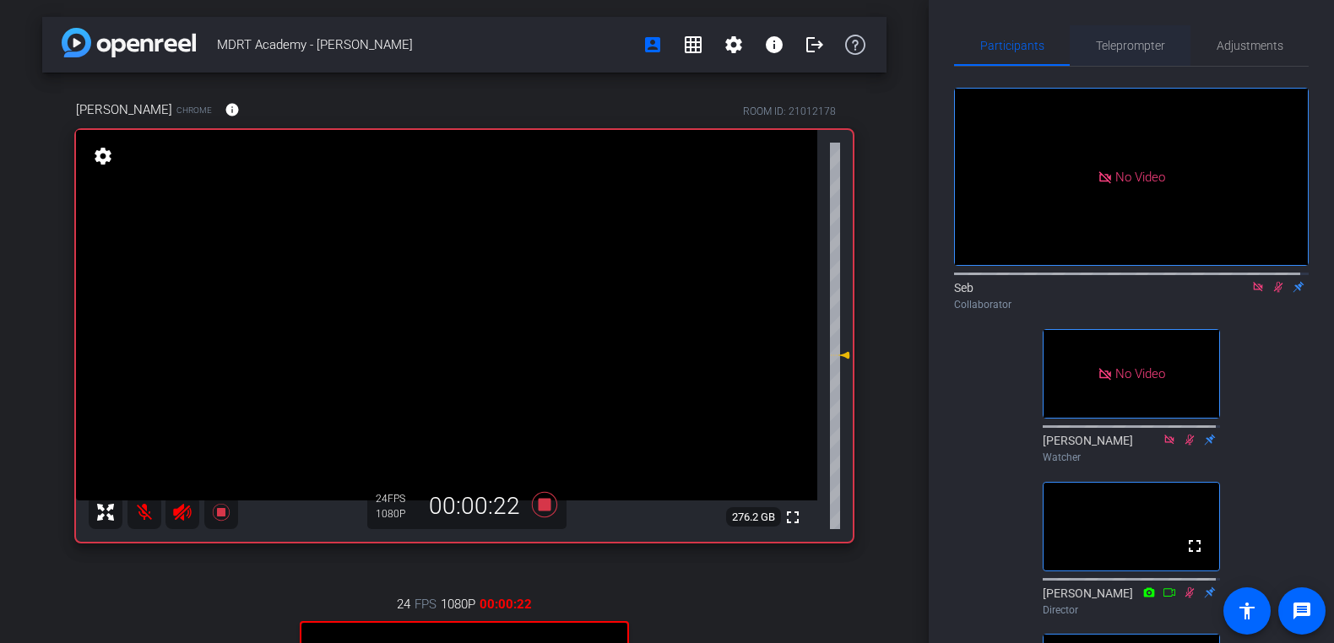
click at [1147, 47] on span "Teleprompter" at bounding box center [1130, 46] width 69 height 12
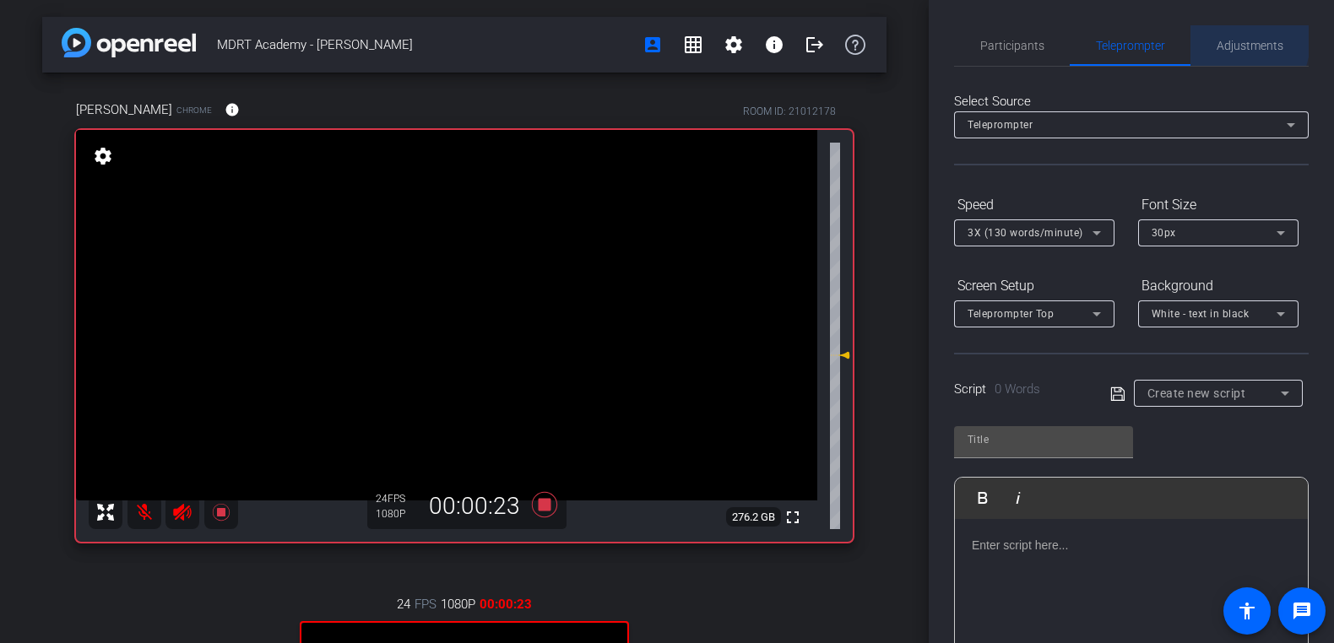
click at [1224, 41] on span "Adjustments" at bounding box center [1249, 46] width 67 height 12
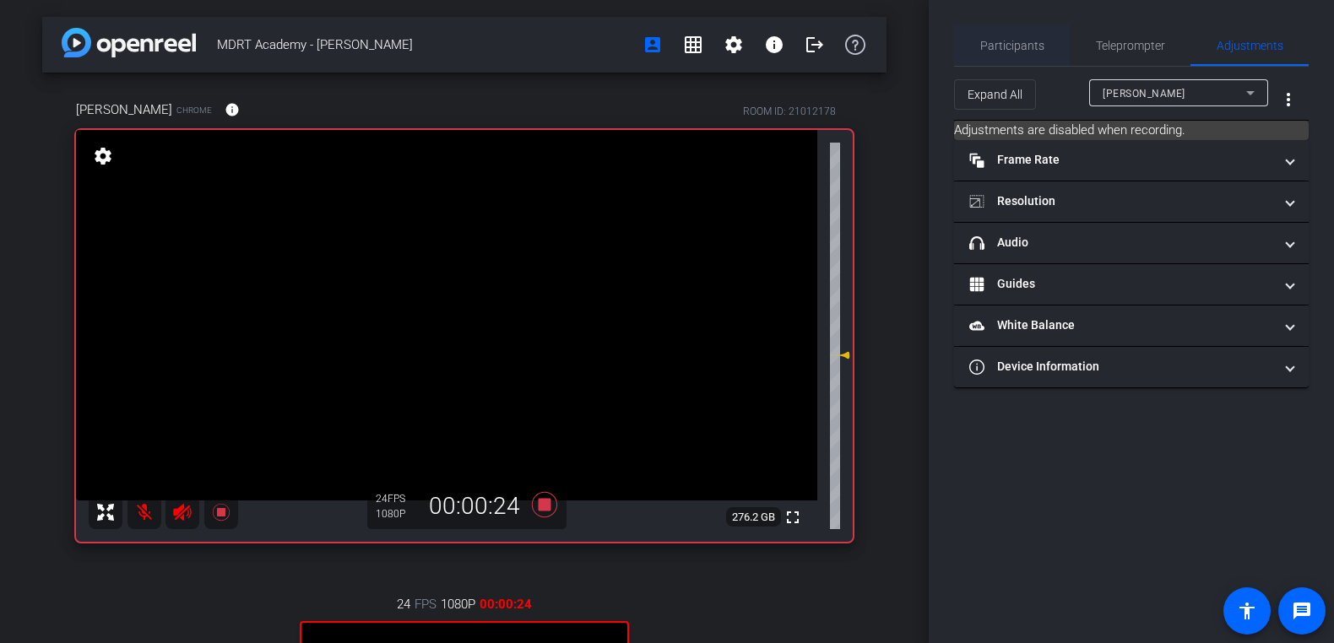
click at [1030, 42] on span "Participants" at bounding box center [1012, 46] width 64 height 12
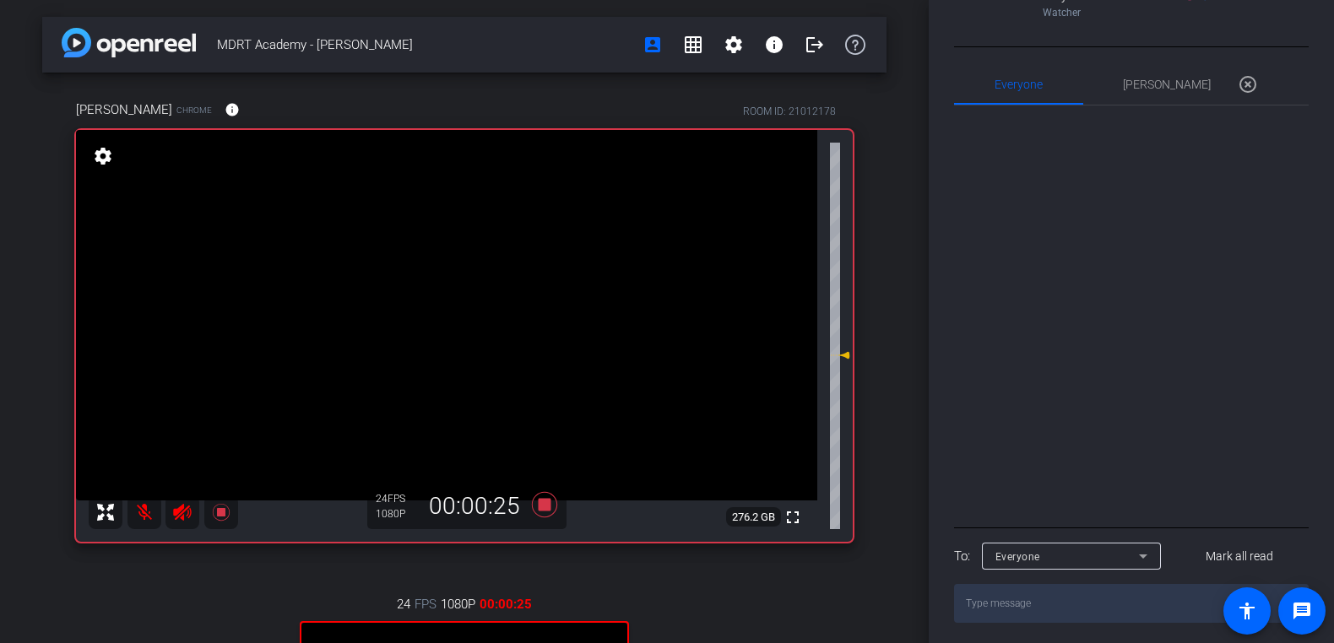
scroll to position [753, 0]
click at [1183, 75] on span "[PERSON_NAME] 0" at bounding box center [1167, 81] width 88 height 12
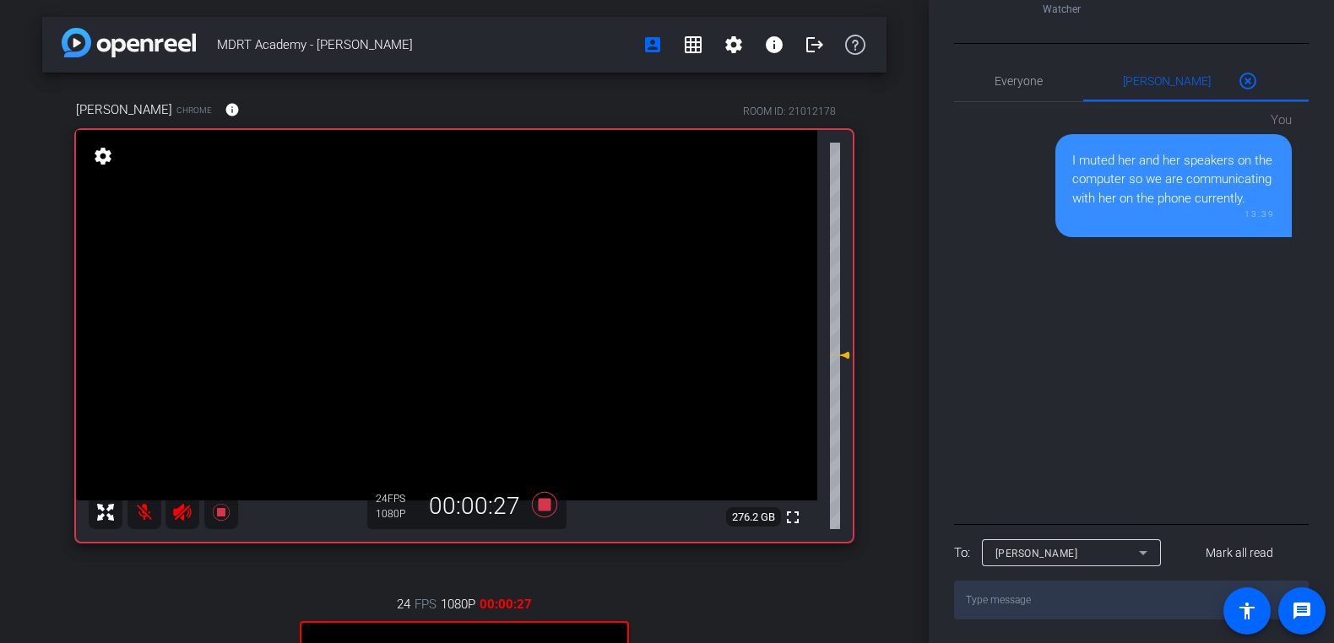
drag, startPoint x: 1067, startPoint y: 601, endPoint x: 1049, endPoint y: 601, distance: 17.7
click at [1061, 601] on textarea at bounding box center [1131, 600] width 355 height 39
type textarea "I"
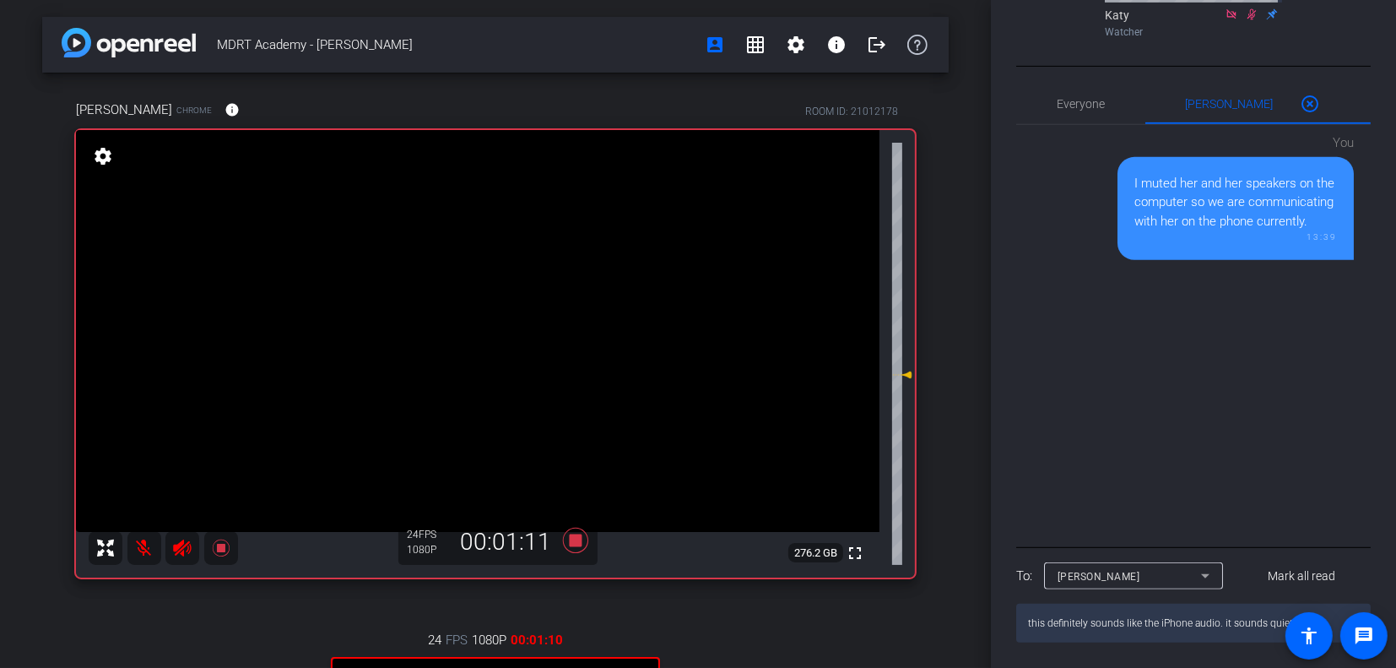
scroll to position [729, 0]
click at [1175, 634] on textarea "this definitely sounds like the iPhone audio. it sounds quiet a" at bounding box center [1193, 623] width 355 height 39
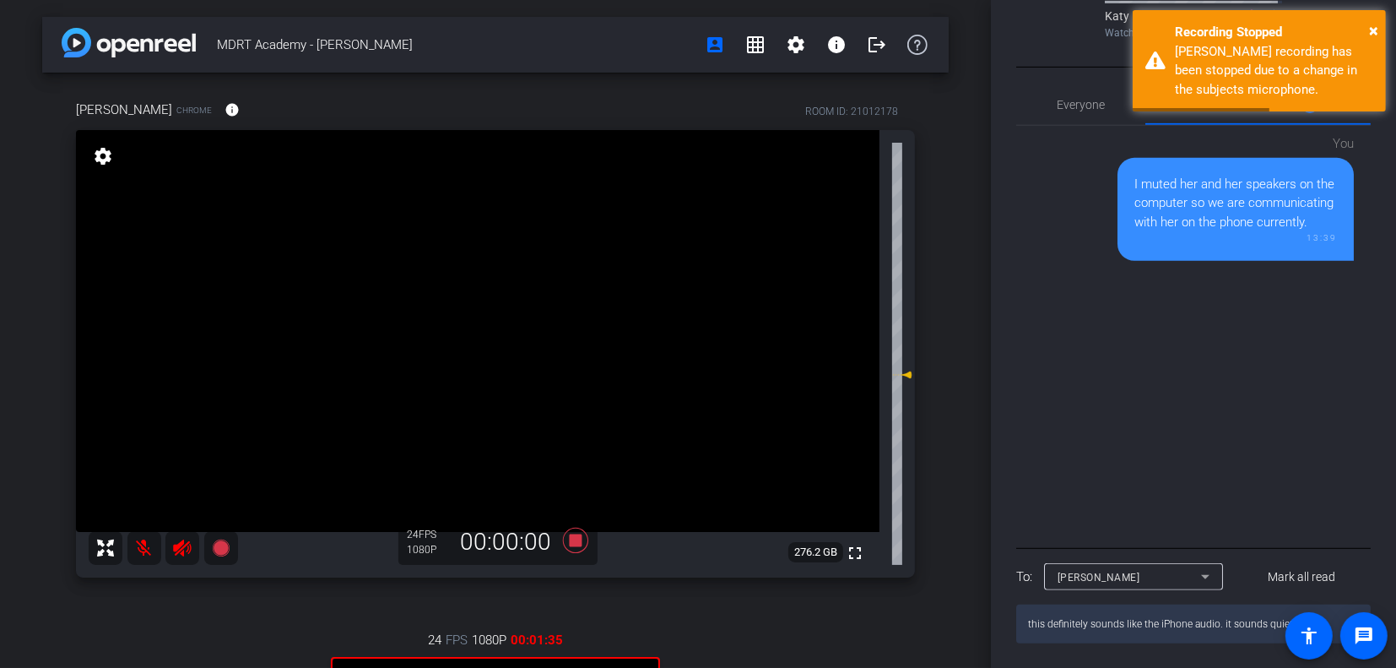
drag, startPoint x: 1032, startPoint y: 626, endPoint x: 1167, endPoint y: 626, distance: 135.1
click at [1167, 626] on textarea "this definitely sounds like the iPhone audio. it sounds quiet" at bounding box center [1193, 623] width 355 height 39
type textarea "[PERSON_NAME] audio. it sounds quiet"
drag, startPoint x: 1195, startPoint y: 619, endPoint x: 976, endPoint y: 627, distance: 219.7
click at [976, 627] on div "MDRT Academy - [PERSON_NAME] account_box grid_on settings info logout [PERSON_N…" at bounding box center [698, 334] width 1396 height 668
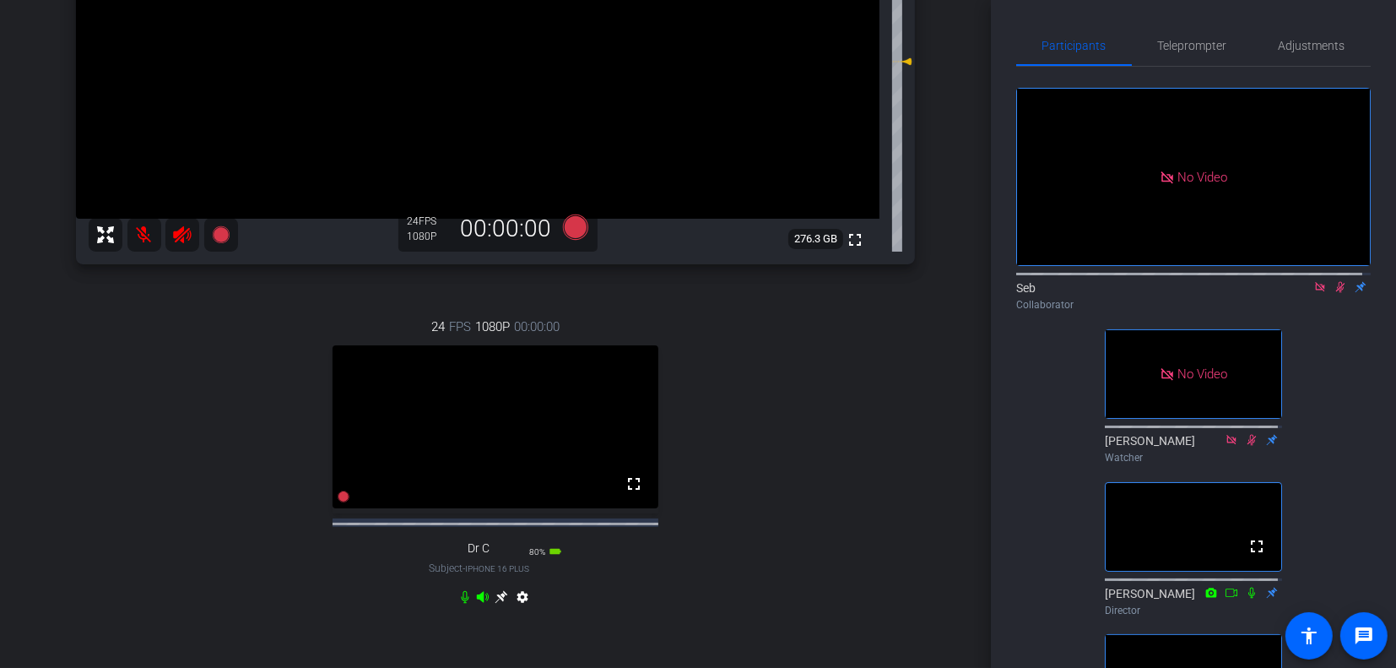
scroll to position [338, 0]
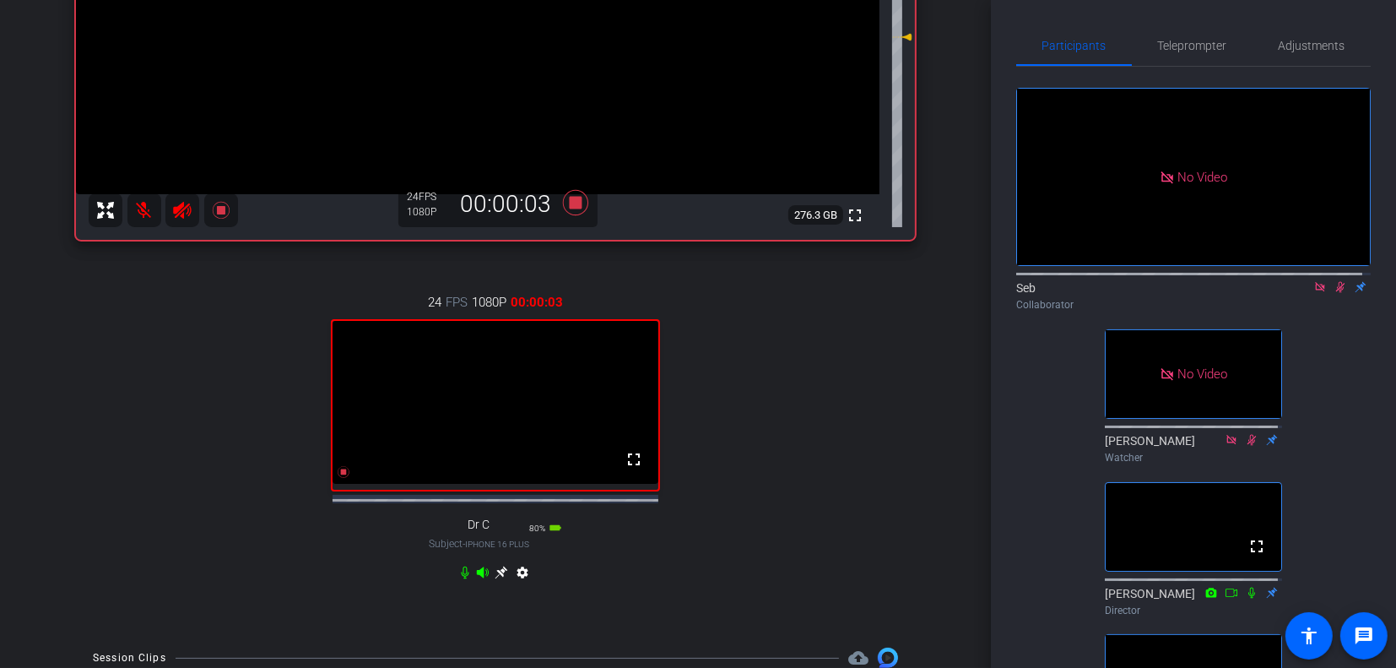
click at [501, 579] on icon at bounding box center [502, 573] width 14 height 14
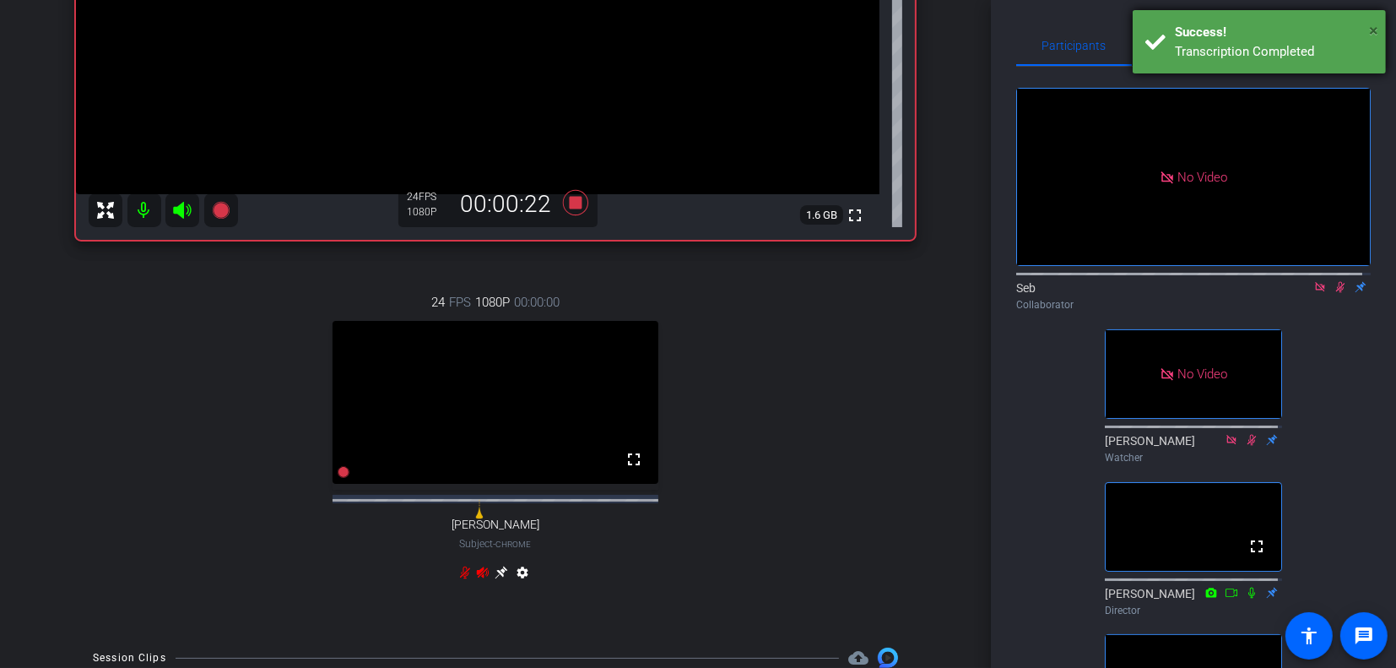
click at [1374, 25] on span "×" at bounding box center [1373, 30] width 9 height 20
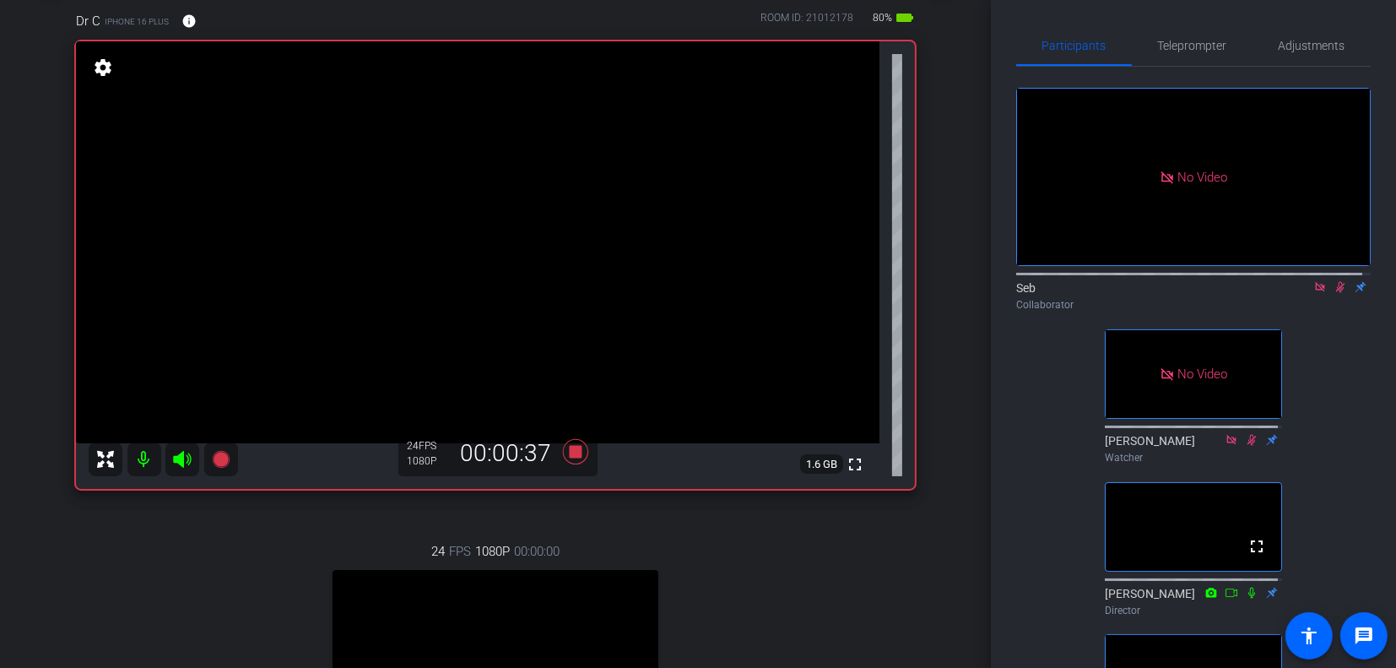
scroll to position [0, 0]
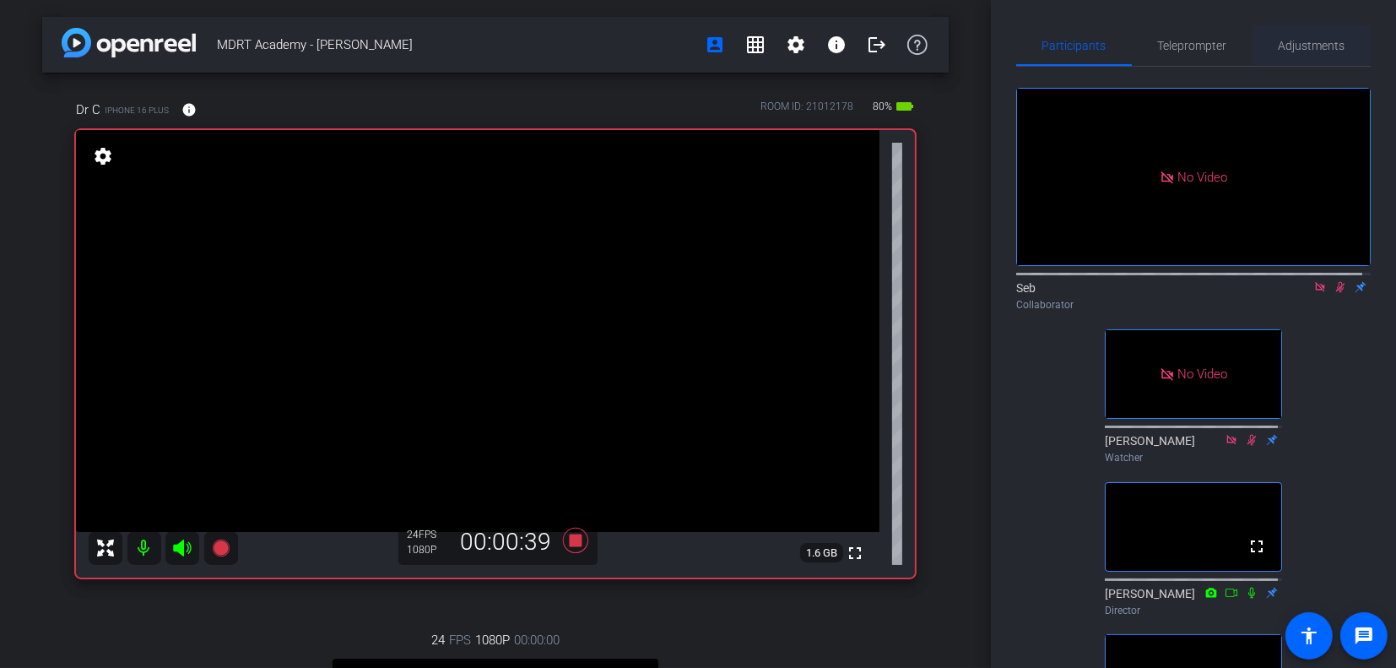
click at [1279, 48] on span "Adjustments" at bounding box center [1312, 46] width 67 height 12
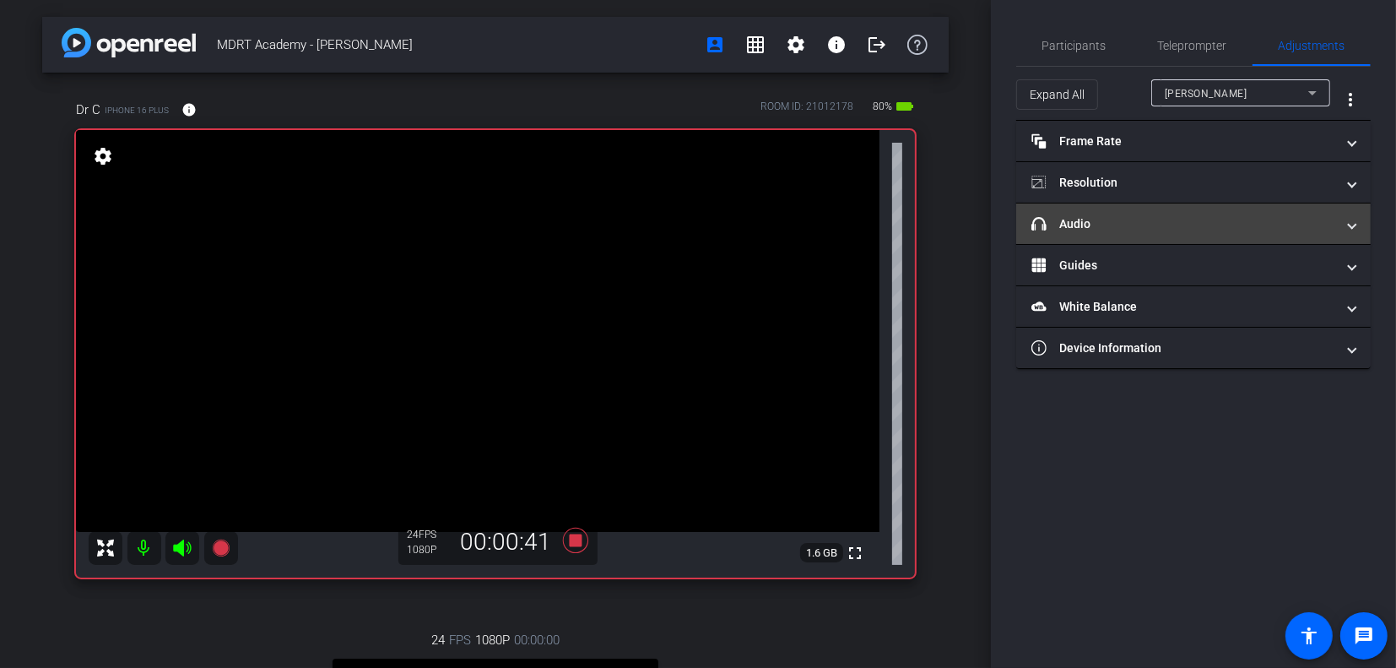
click at [1226, 219] on mat-panel-title "headphone icon Audio" at bounding box center [1184, 224] width 304 height 18
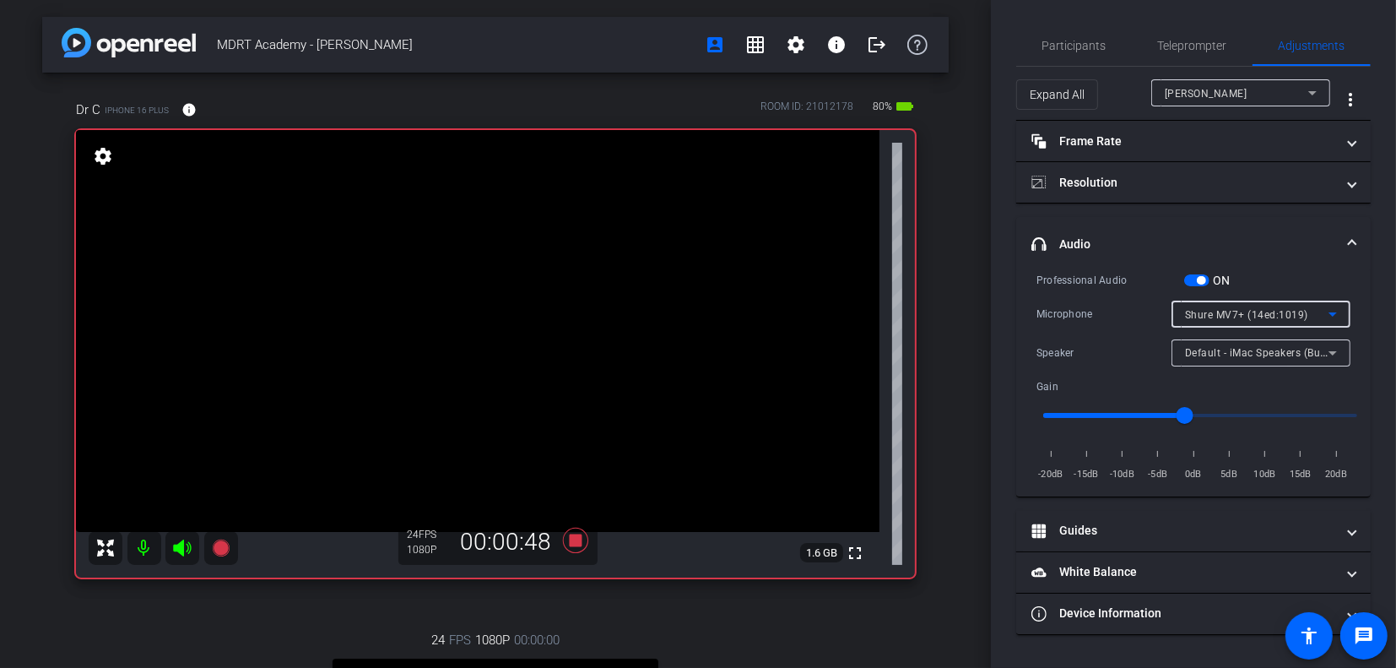
click at [1332, 313] on icon at bounding box center [1333, 314] width 8 height 4
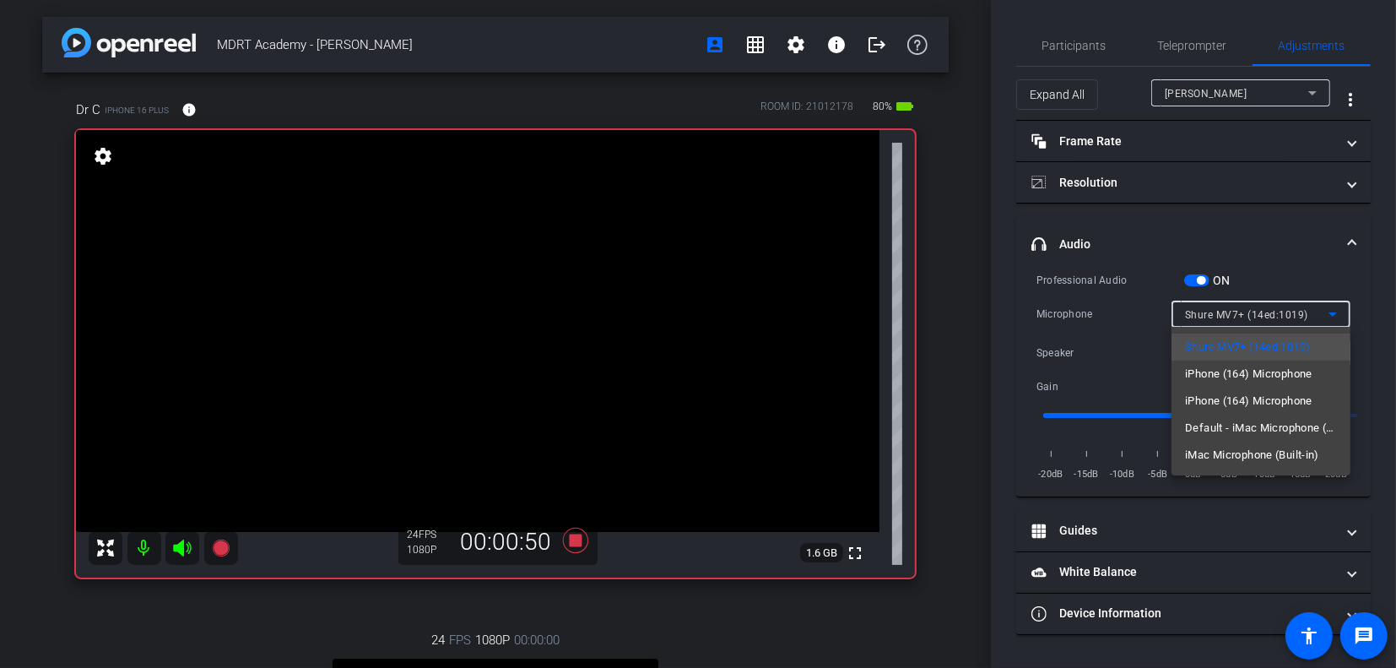
click at [1367, 304] on div at bounding box center [698, 334] width 1396 height 668
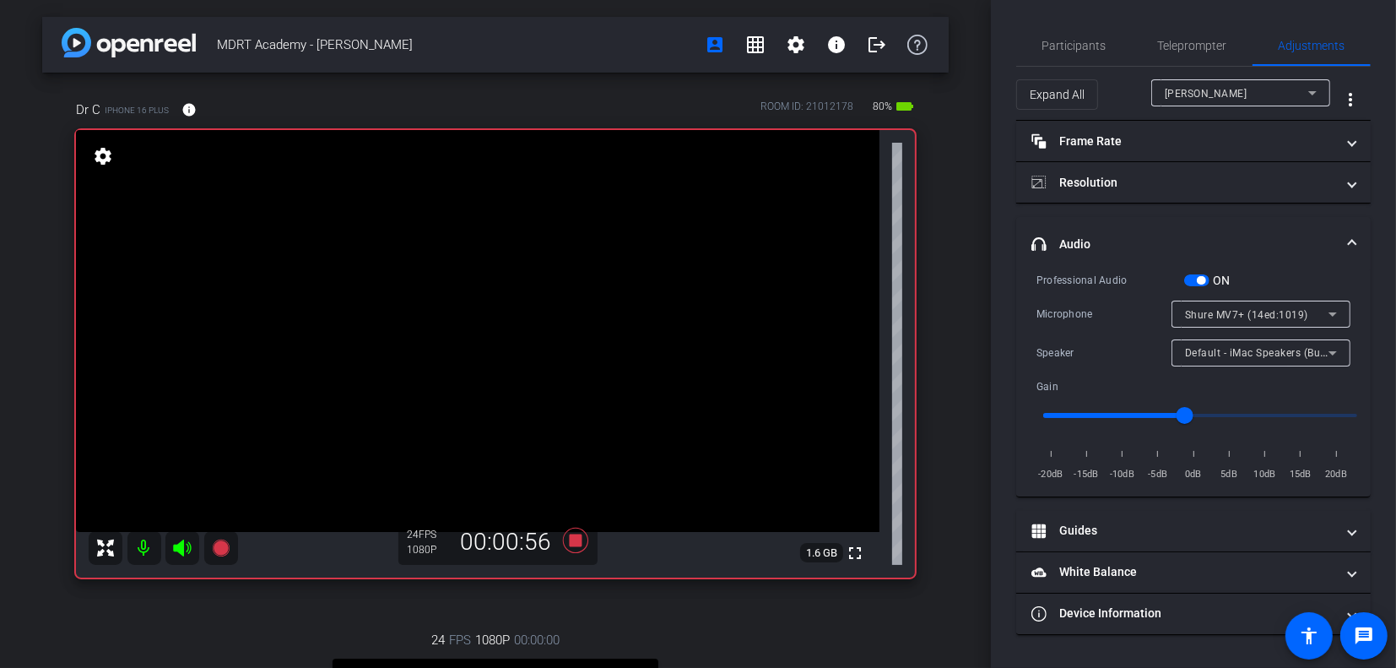
click at [1343, 349] on icon at bounding box center [1333, 353] width 20 height 20
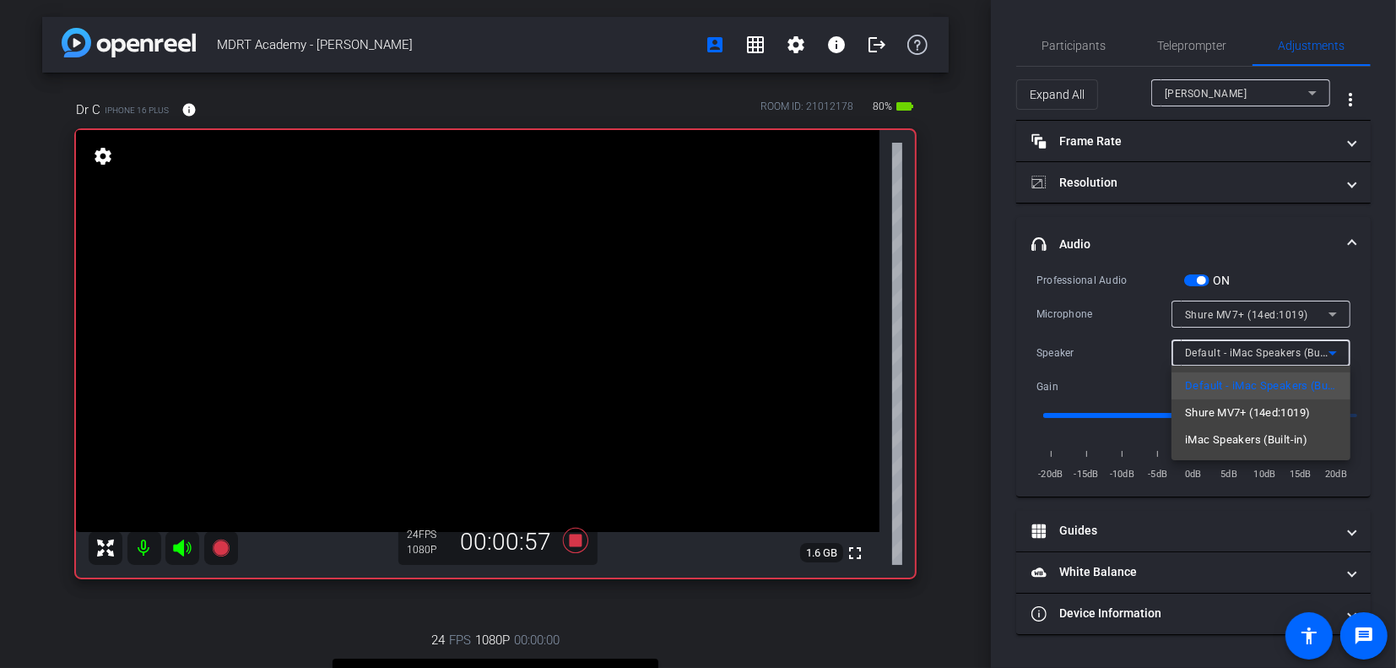
click at [1362, 349] on div at bounding box center [698, 334] width 1396 height 668
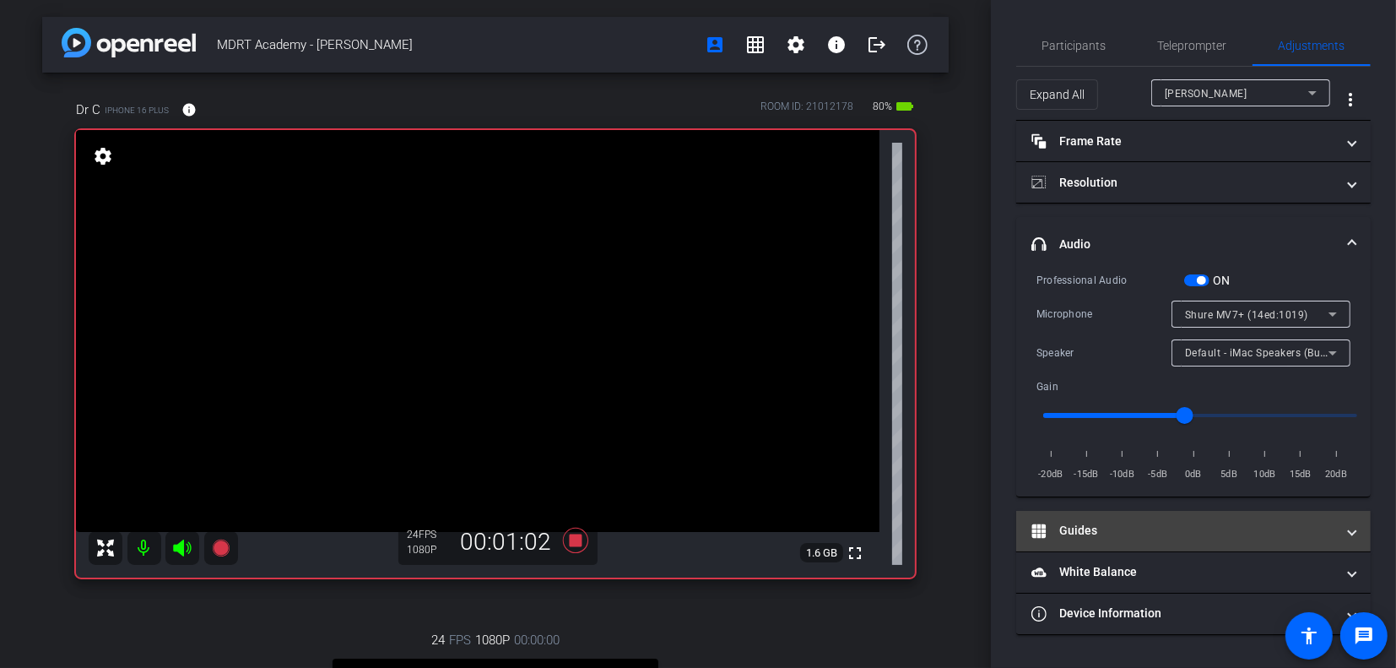
click at [1351, 533] on span at bounding box center [1352, 531] width 7 height 18
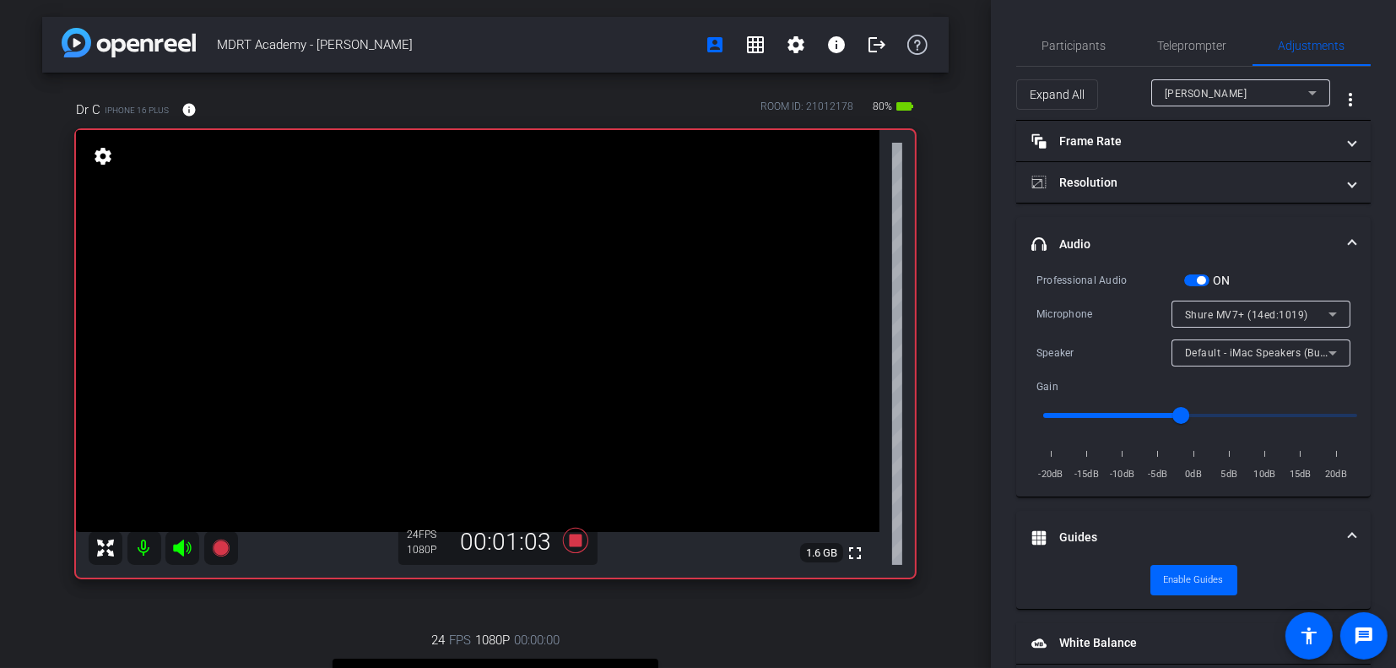
click at [1353, 531] on mat-expansion-panel-header "Guides" at bounding box center [1193, 538] width 355 height 54
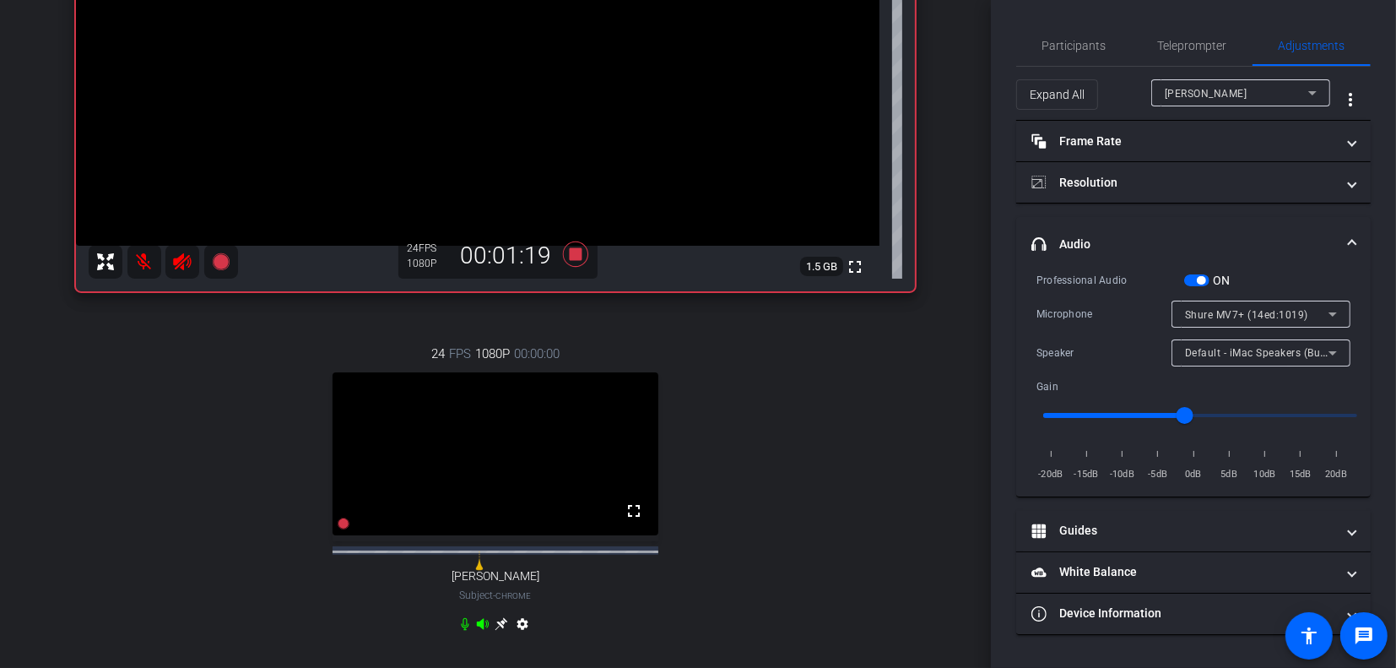
scroll to position [338, 0]
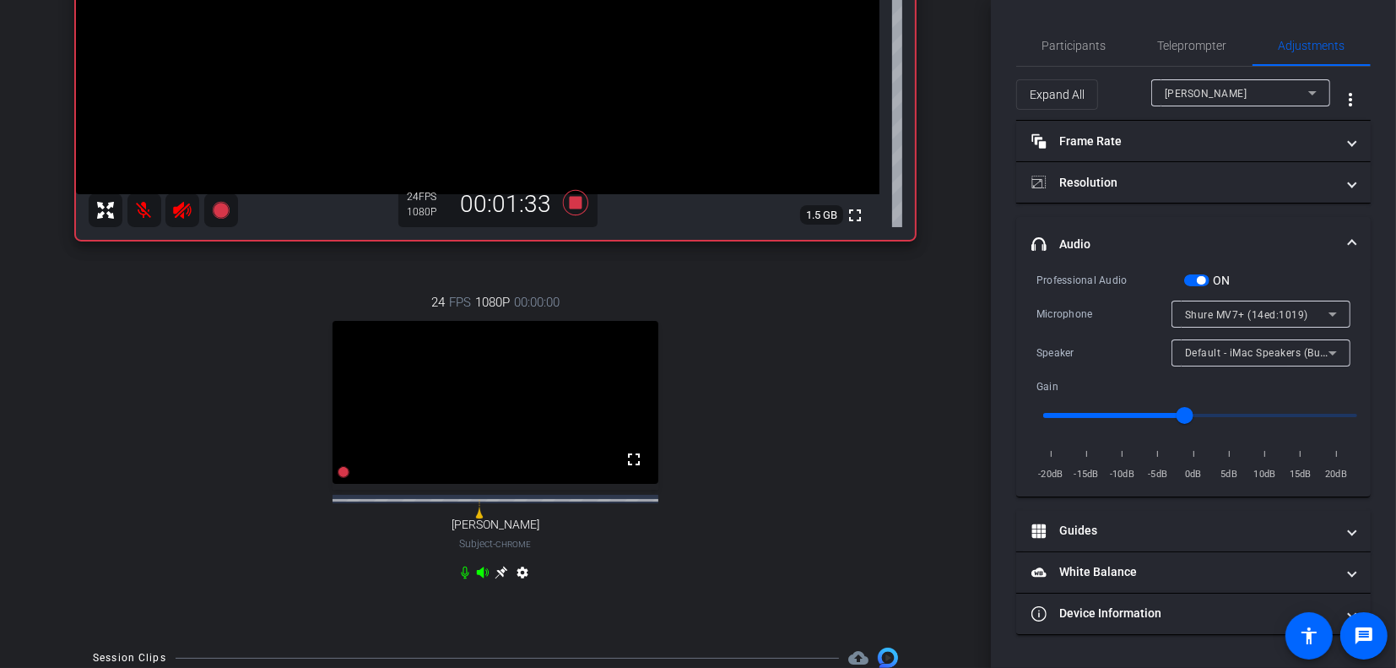
click at [1354, 238] on span at bounding box center [1352, 245] width 7 height 18
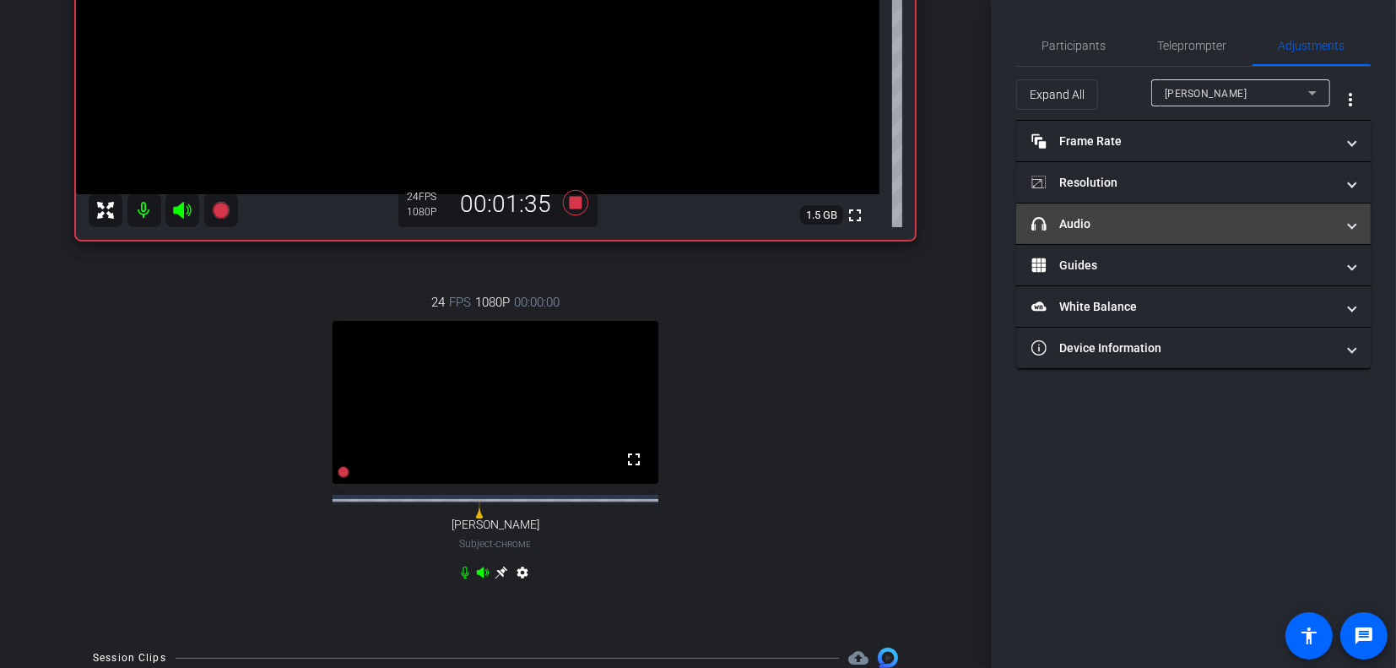
click at [1348, 230] on span "headphone icon Audio" at bounding box center [1190, 224] width 317 height 18
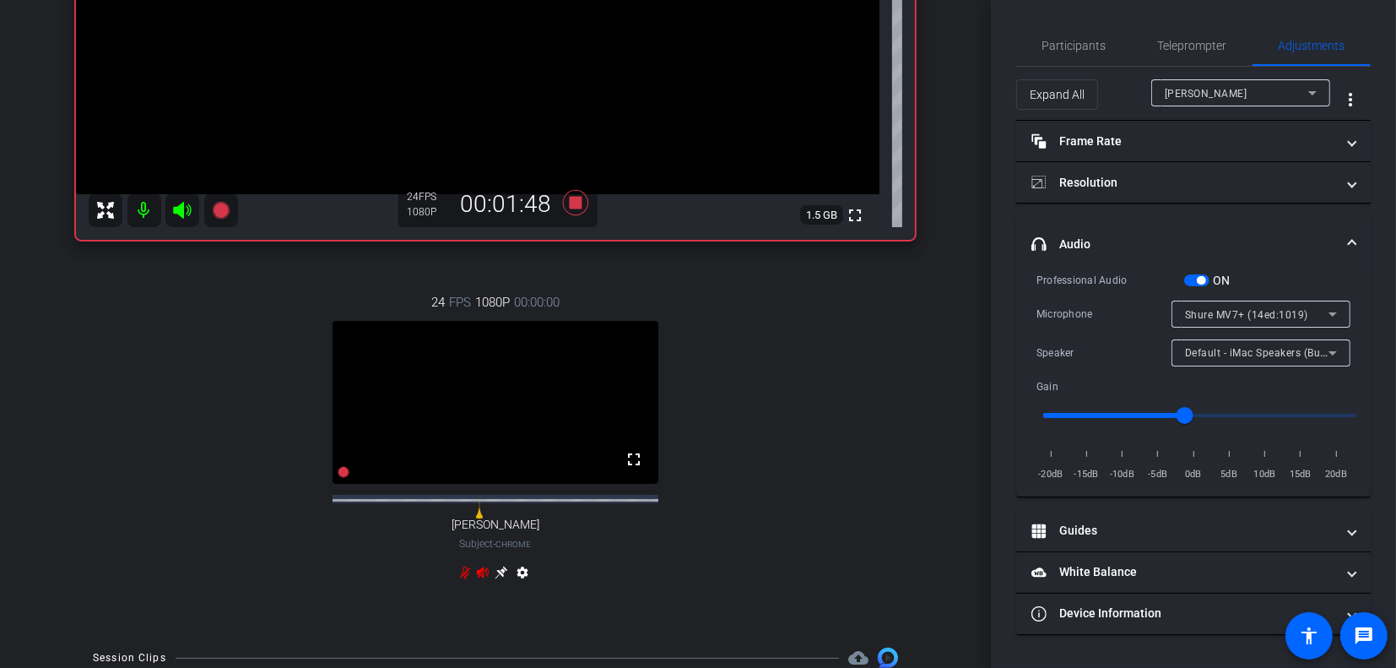
click at [1357, 240] on mat-expansion-panel-header "headphone icon Audio" at bounding box center [1193, 244] width 355 height 54
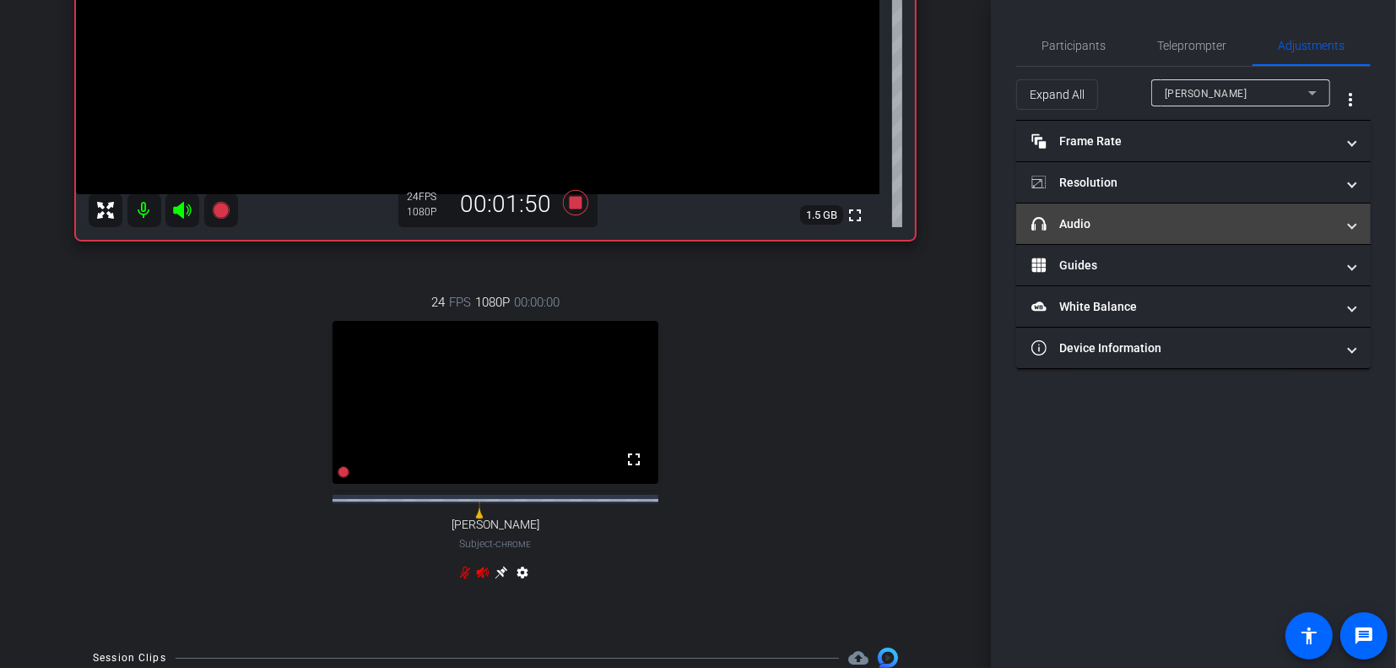
click at [1350, 221] on span at bounding box center [1352, 224] width 7 height 18
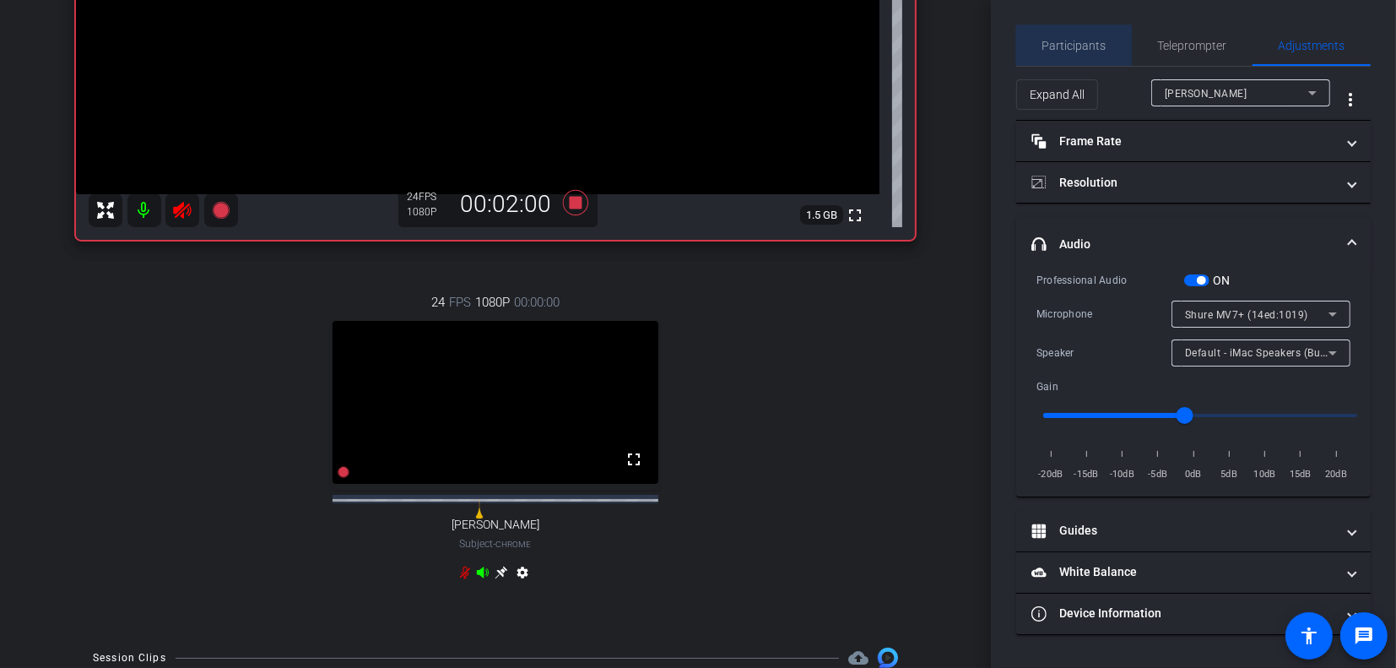
click at [1073, 52] on span "Participants" at bounding box center [1075, 45] width 64 height 41
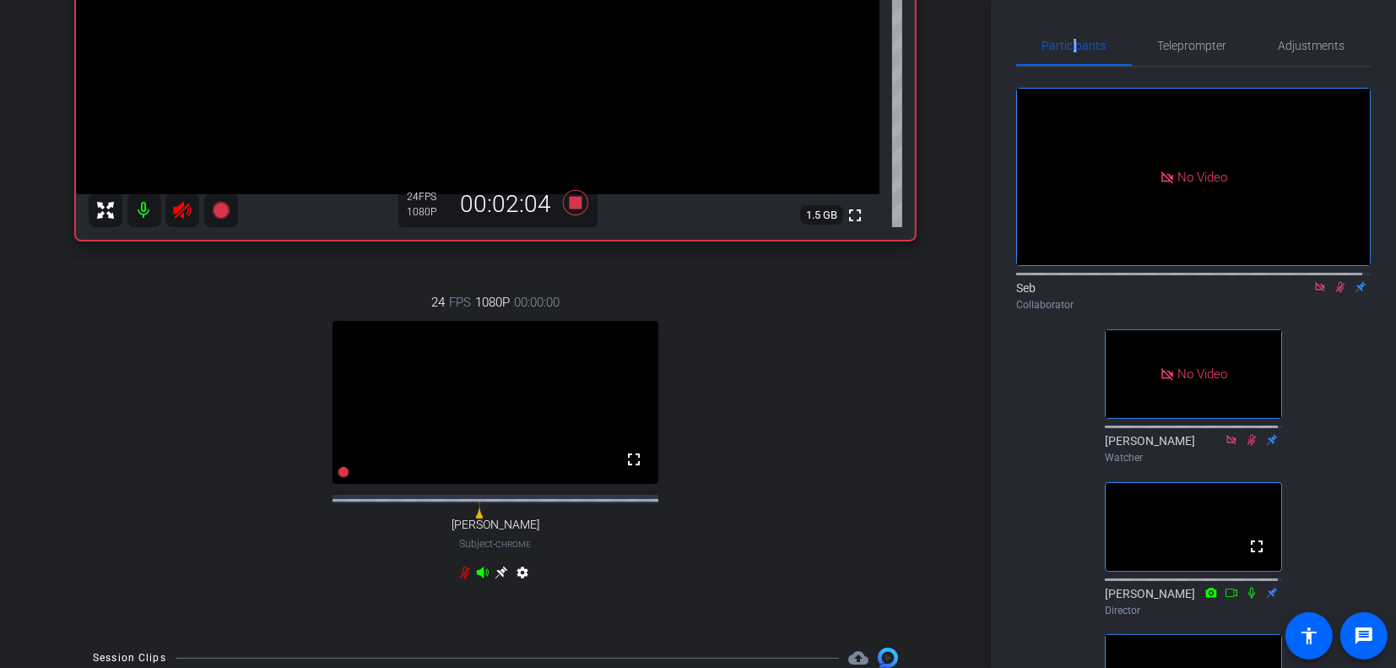
click at [1334, 283] on icon at bounding box center [1341, 287] width 14 height 12
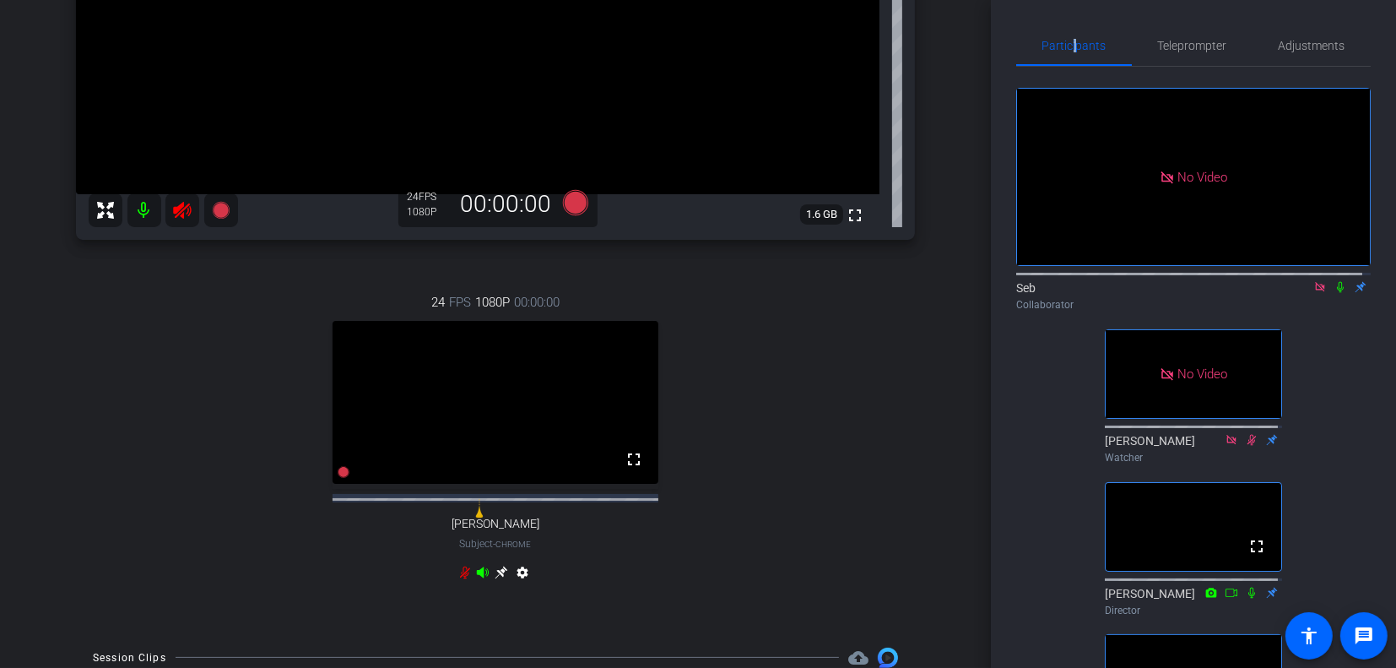
click at [1334, 285] on icon at bounding box center [1341, 287] width 14 height 12
click at [1337, 287] on icon at bounding box center [1340, 287] width 7 height 11
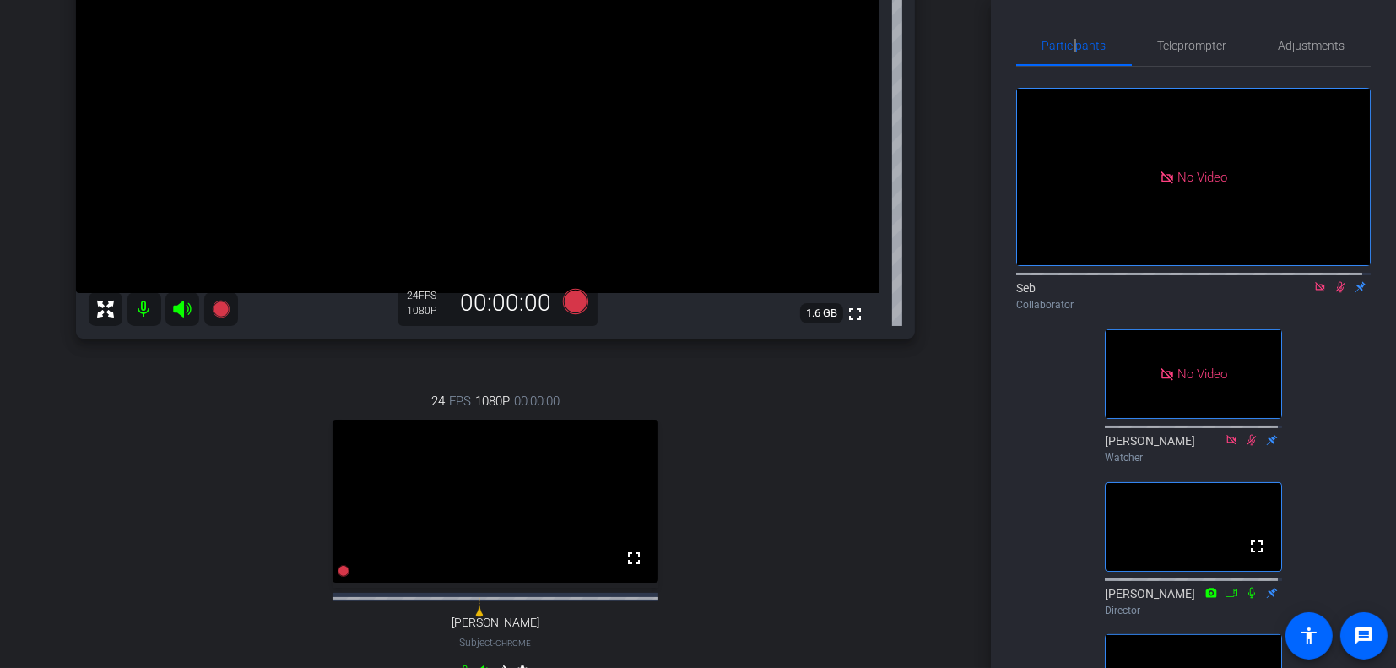
scroll to position [84, 0]
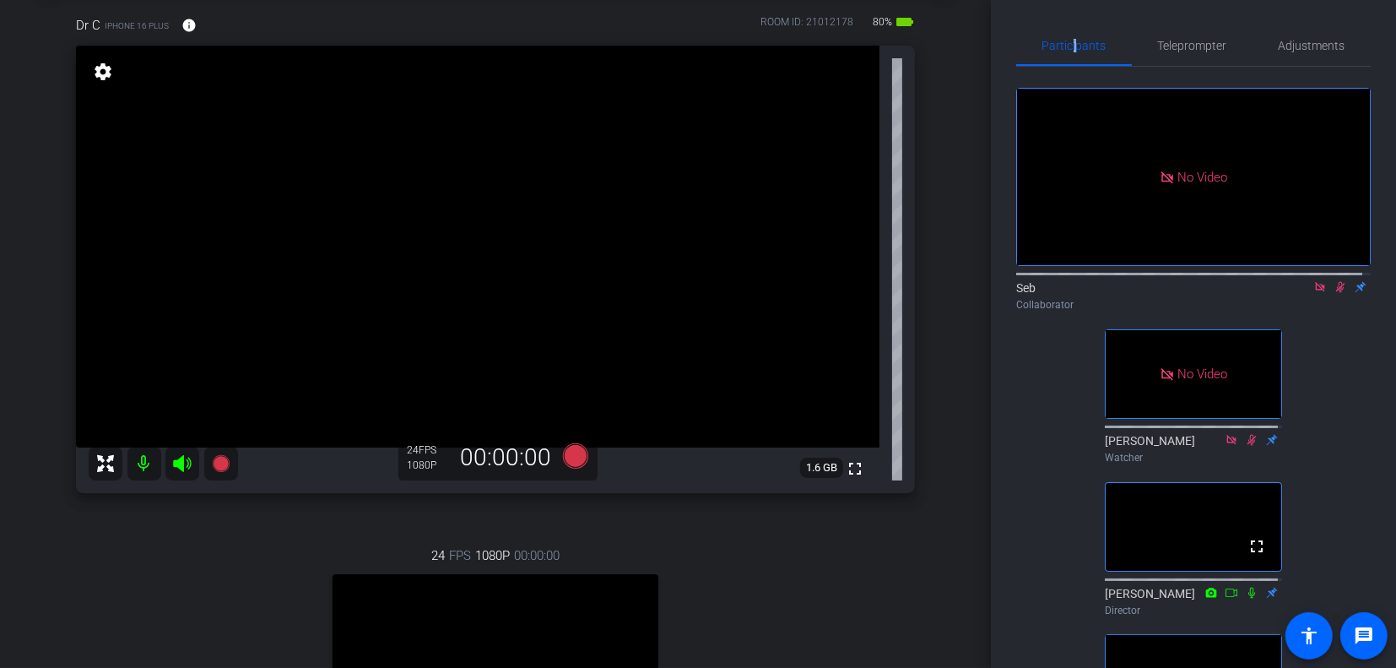
click at [1334, 281] on icon at bounding box center [1341, 287] width 14 height 12
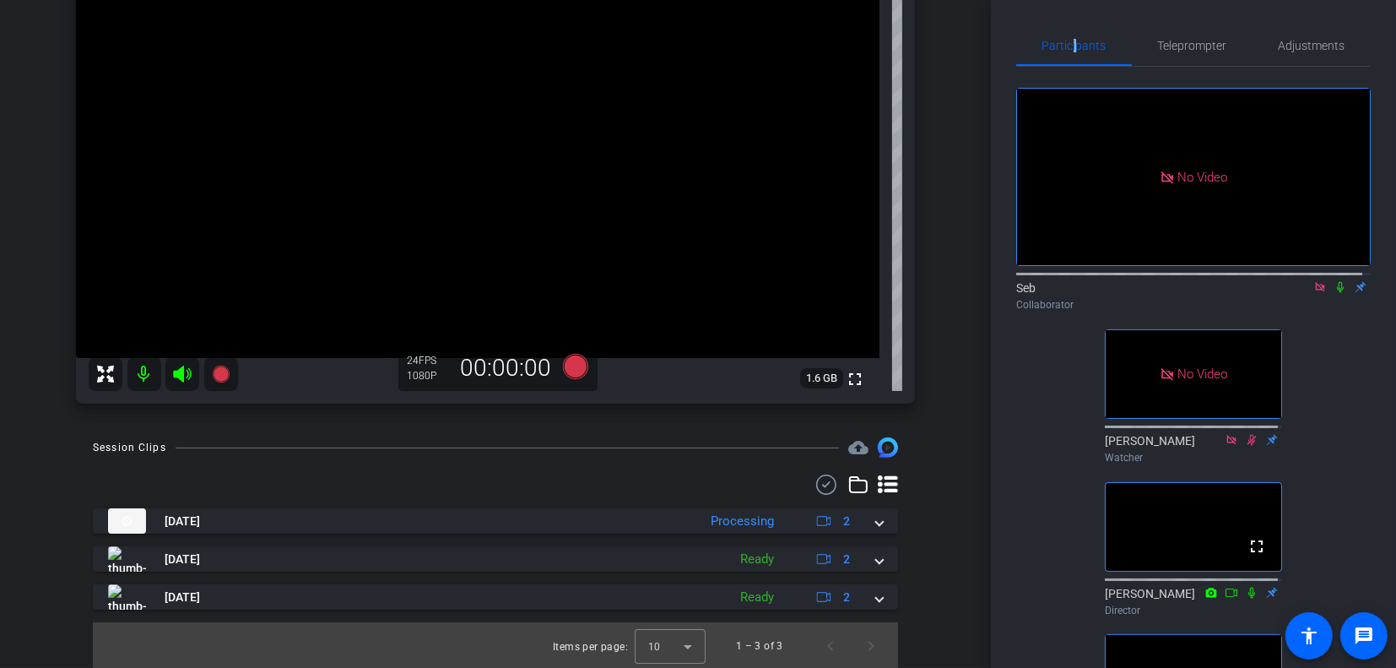
scroll to position [176, 0]
click at [1334, 288] on icon at bounding box center [1341, 287] width 14 height 12
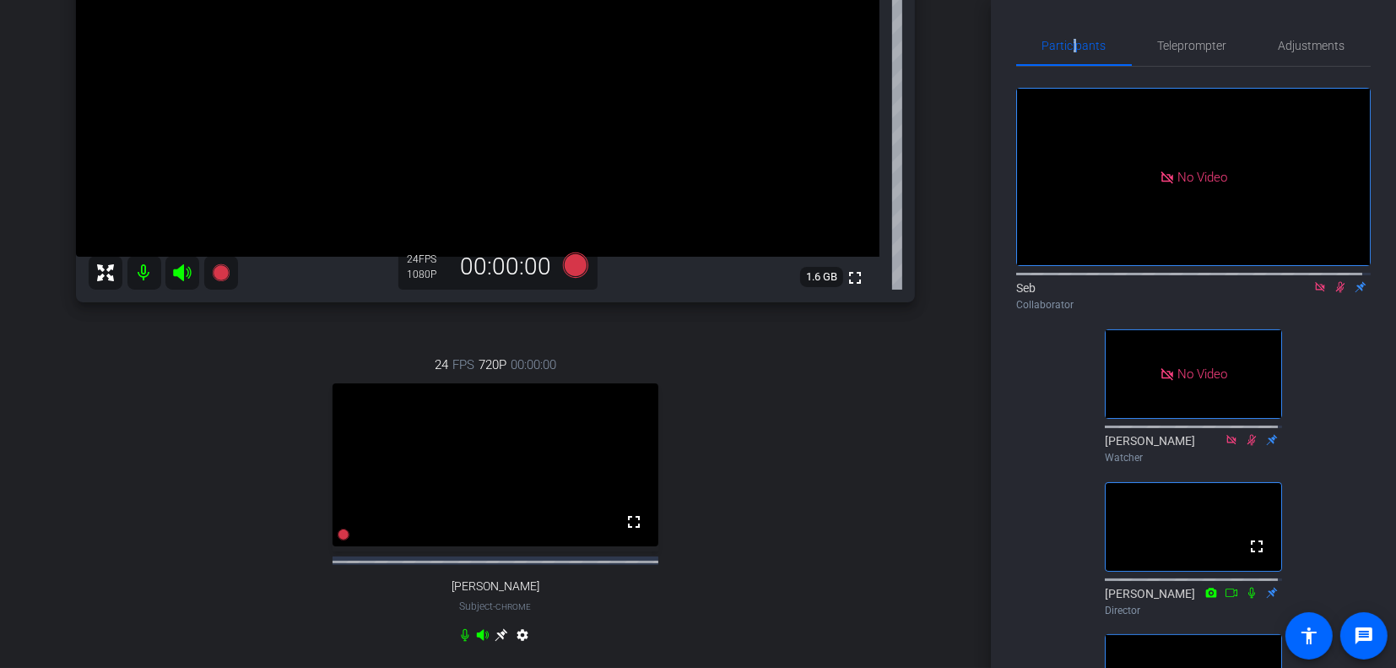
scroll to position [344, 0]
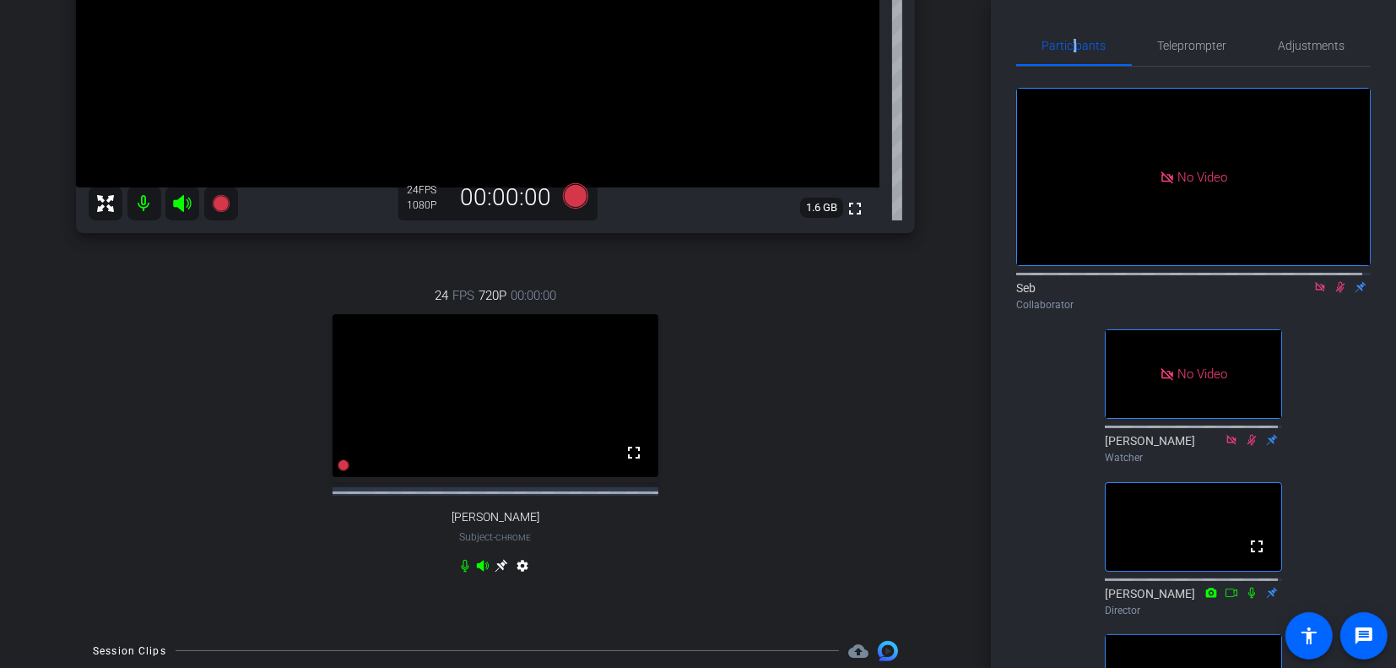
click at [180, 200] on icon at bounding box center [182, 203] width 18 height 17
drag, startPoint x: 182, startPoint y: 203, endPoint x: 179, endPoint y: 246, distance: 42.3
click at [180, 235] on div "Dr C iPhone 16 Plus info ROOM ID: 21012178 80% battery_std fullscreen settings …" at bounding box center [495, 176] width 907 height 896
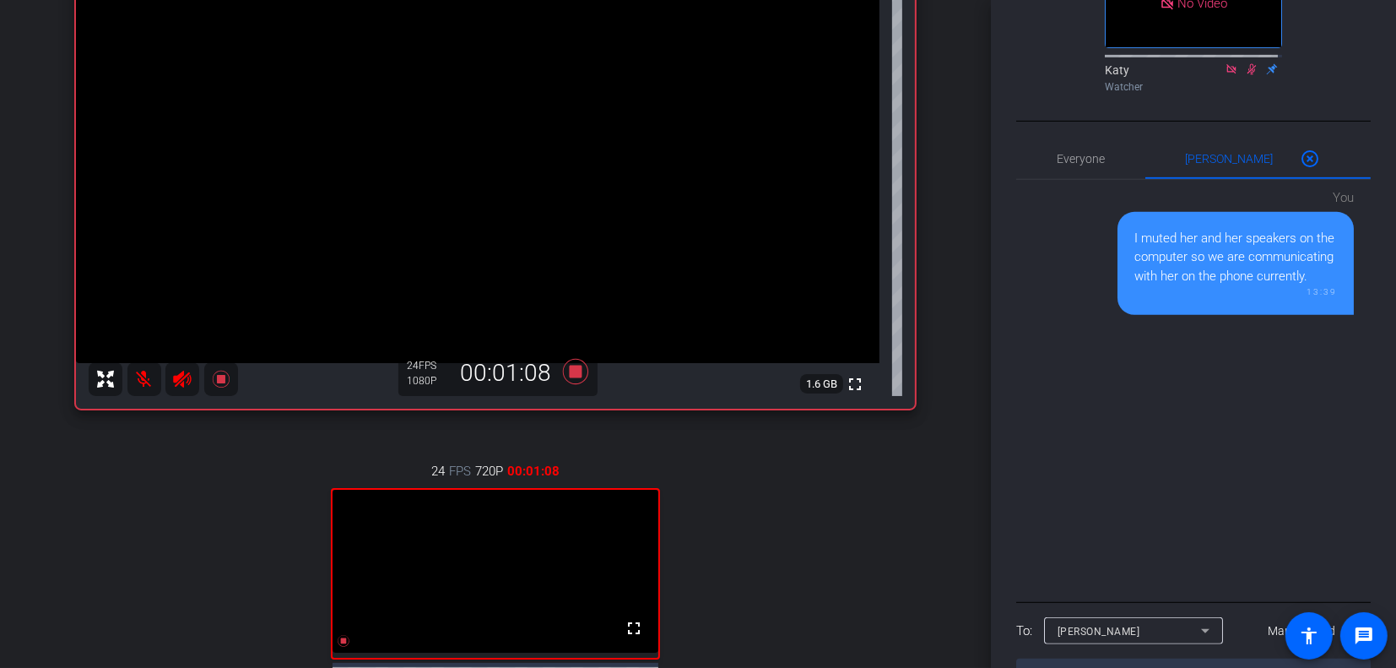
scroll to position [729, 0]
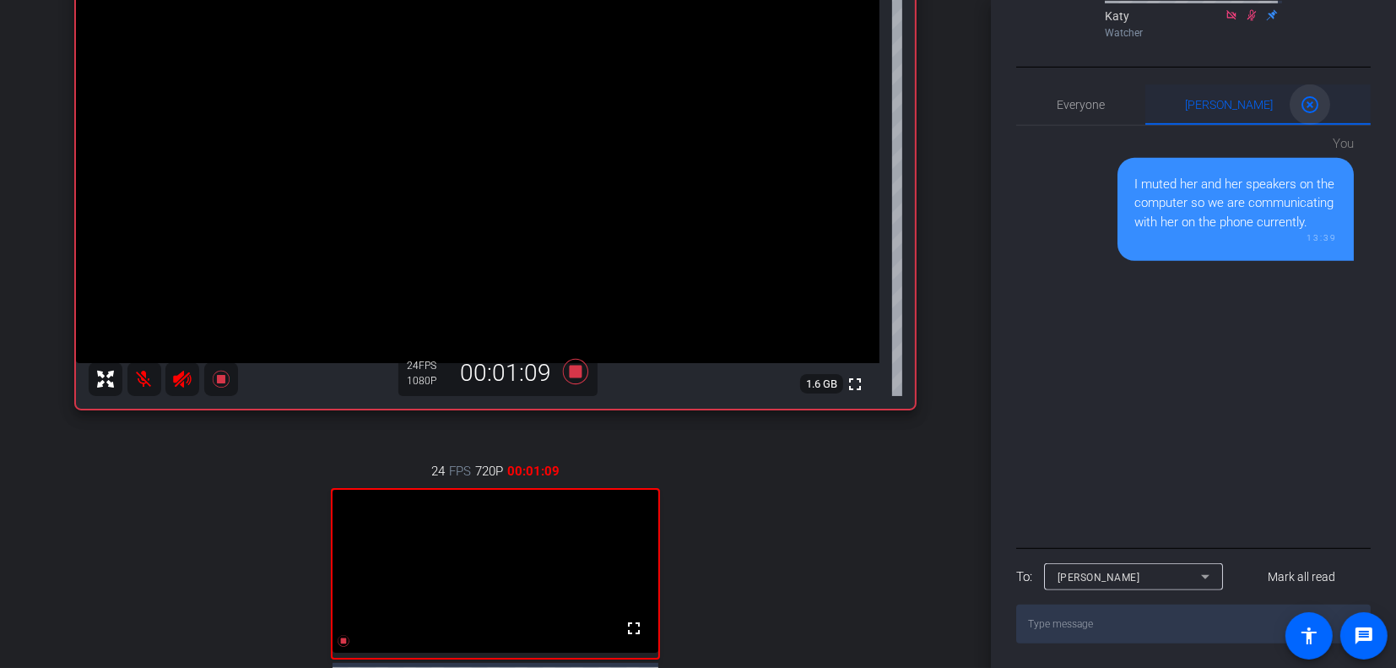
click at [1300, 107] on mat-icon "highlight_off" at bounding box center [1310, 105] width 20 height 20
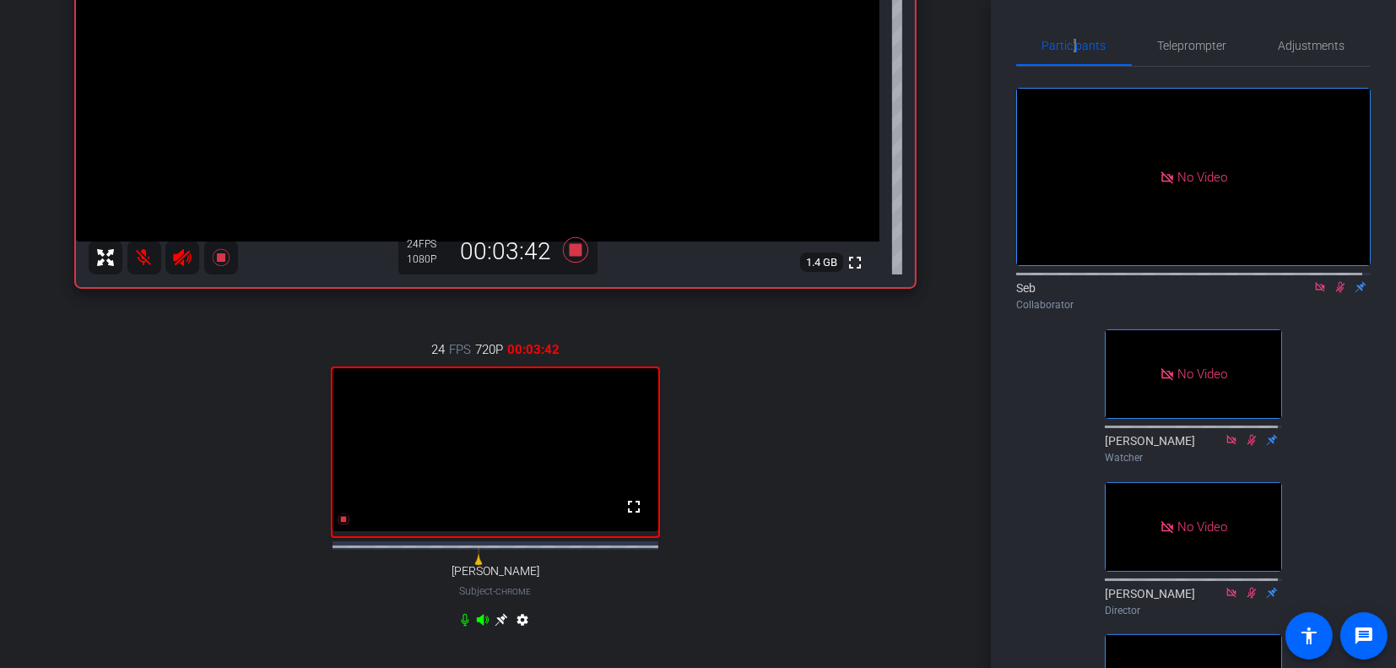
scroll to position [338, 0]
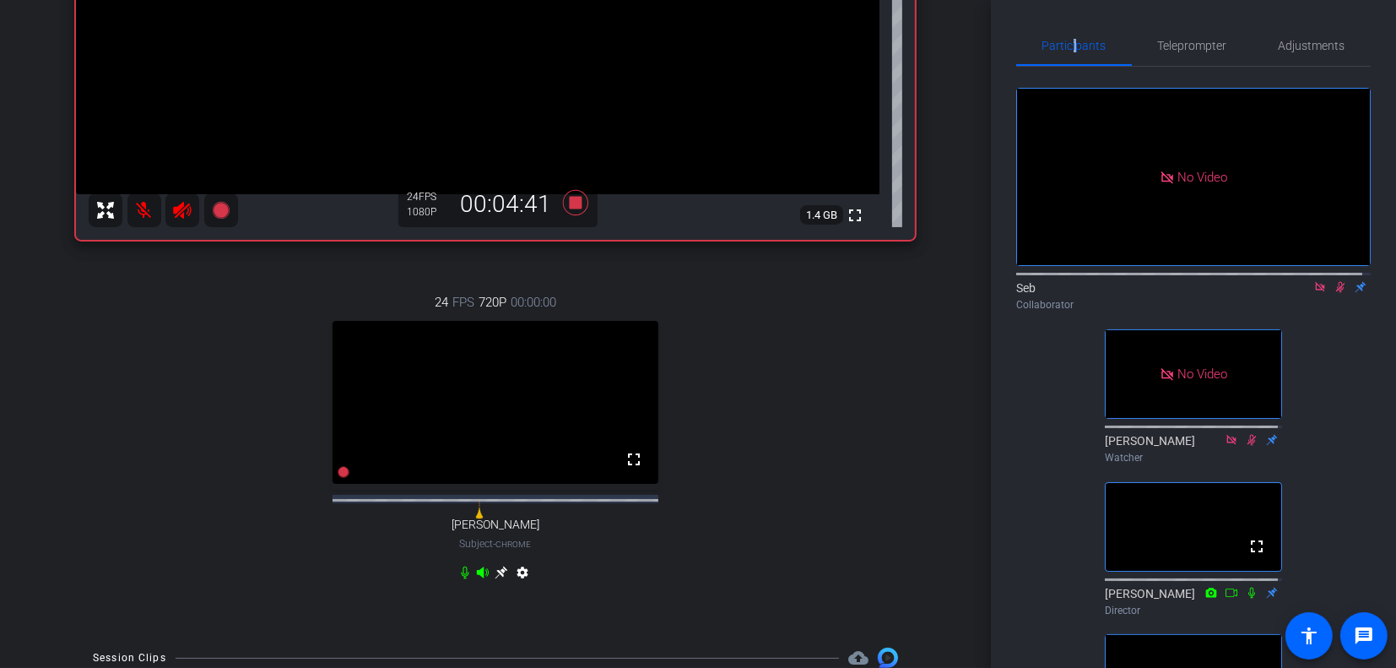
drag, startPoint x: 1331, startPoint y: 284, endPoint x: 1322, endPoint y: 327, distance: 44.0
click at [1322, 327] on div "No Video Seb Collaborator No Video [PERSON_NAME] Watcher fullscreen [PERSON_NAM…" at bounding box center [1193, 421] width 355 height 708
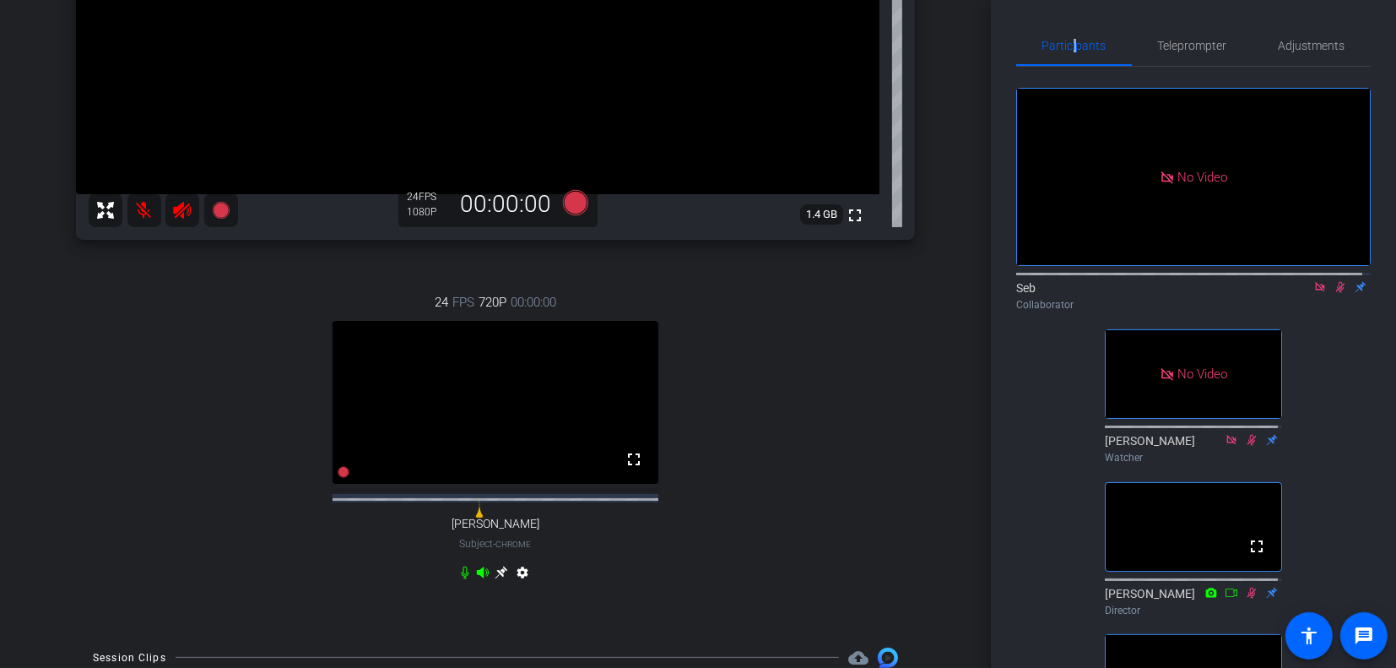
click at [1336, 282] on icon at bounding box center [1340, 287] width 9 height 11
click at [1334, 286] on icon at bounding box center [1341, 287] width 14 height 12
click at [1336, 284] on icon at bounding box center [1340, 287] width 9 height 11
click at [1337, 282] on icon at bounding box center [1340, 287] width 7 height 11
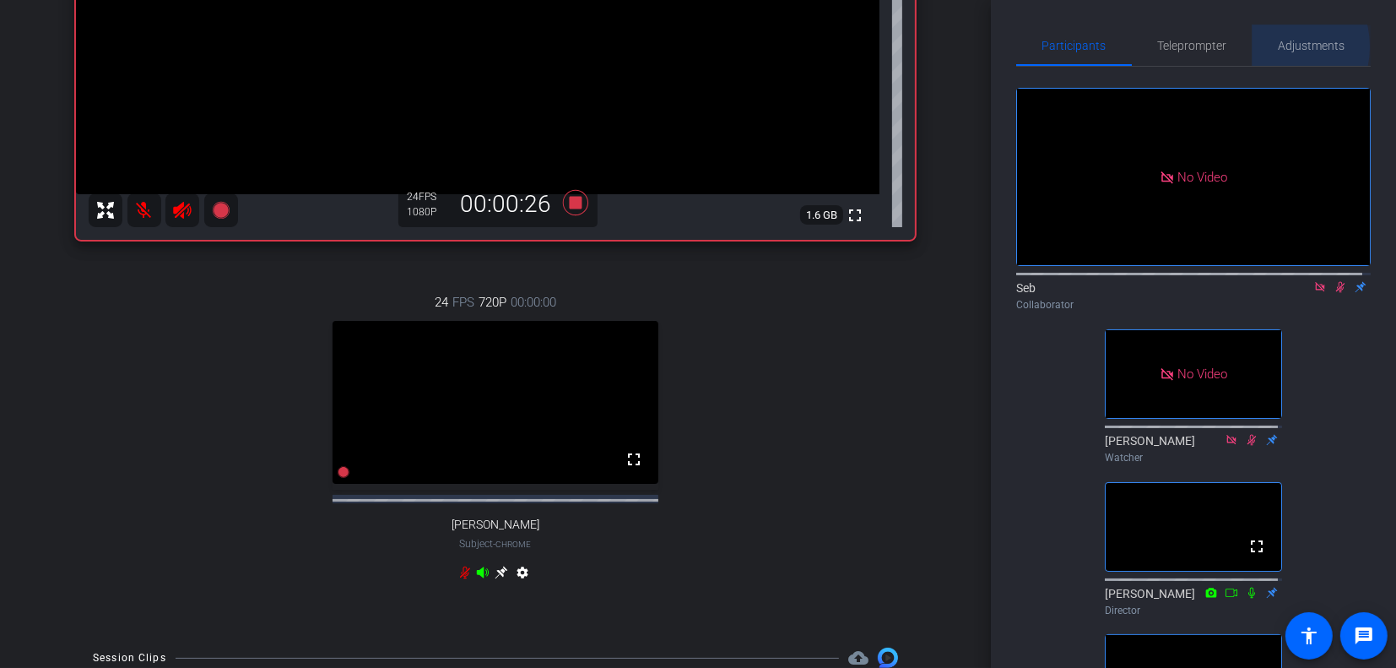
click at [1270, 46] on div "Adjustments" at bounding box center [1312, 45] width 118 height 41
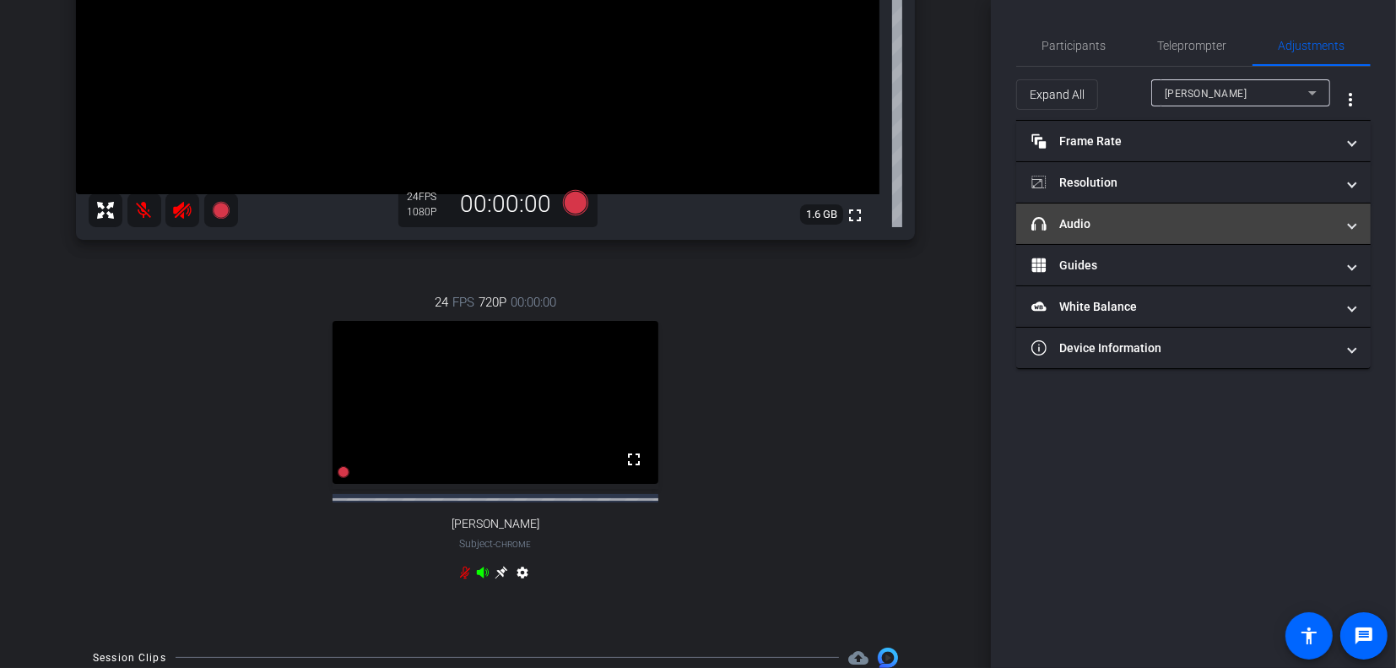
click at [1357, 222] on mat-expansion-panel-header "headphone icon Audio" at bounding box center [1193, 223] width 355 height 41
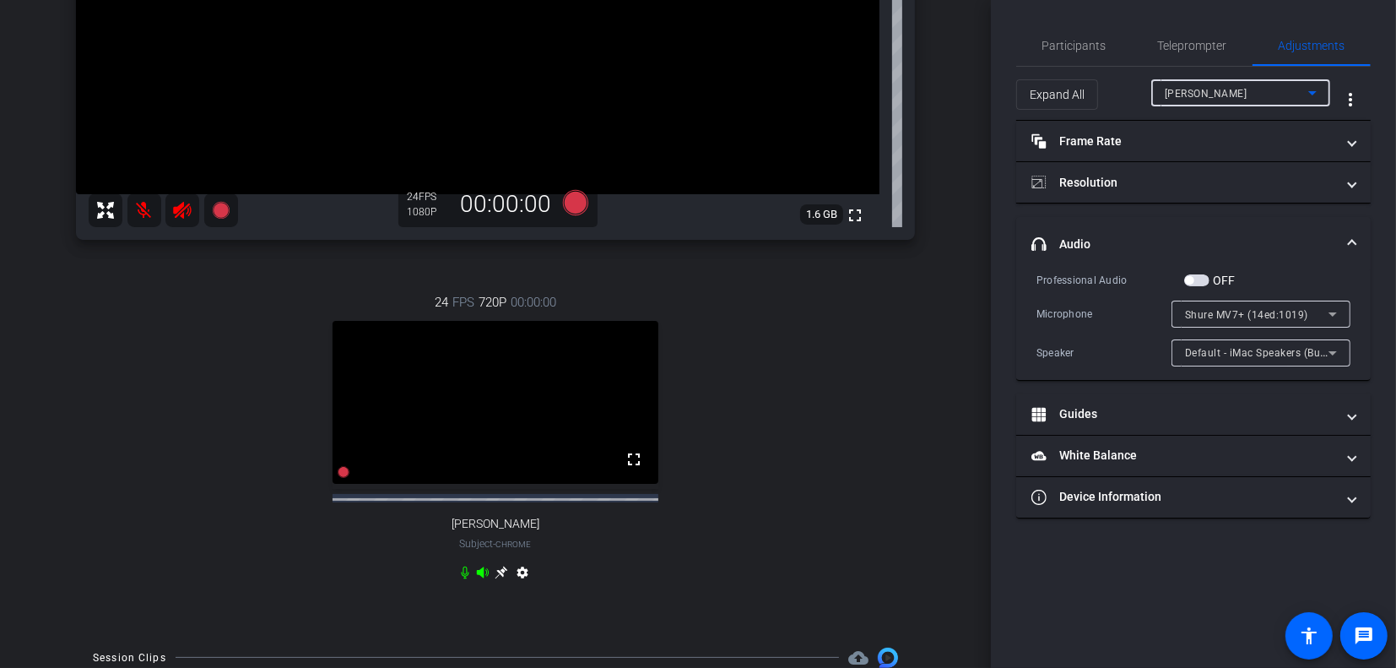
click at [1283, 90] on div "[PERSON_NAME]" at bounding box center [1237, 93] width 144 height 21
click at [1231, 147] on mat-option "Dr C" at bounding box center [1240, 153] width 179 height 27
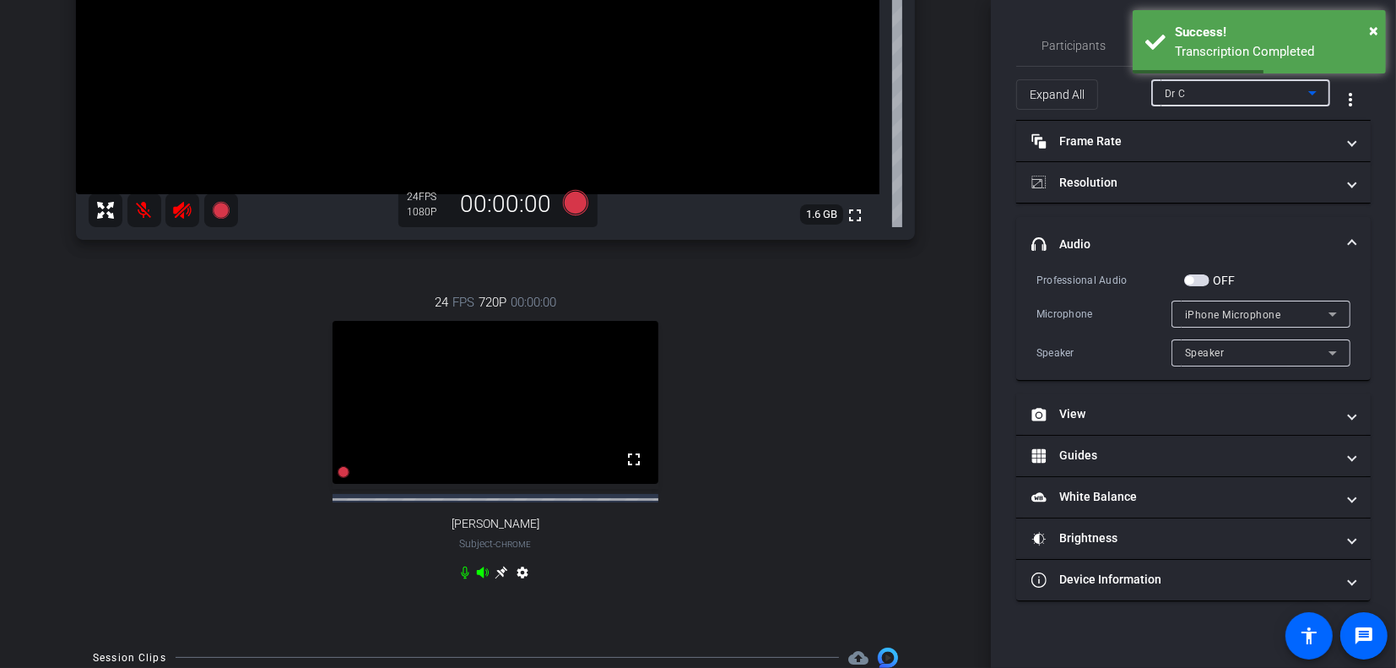
click at [1206, 90] on div "Dr C" at bounding box center [1237, 93] width 144 height 21
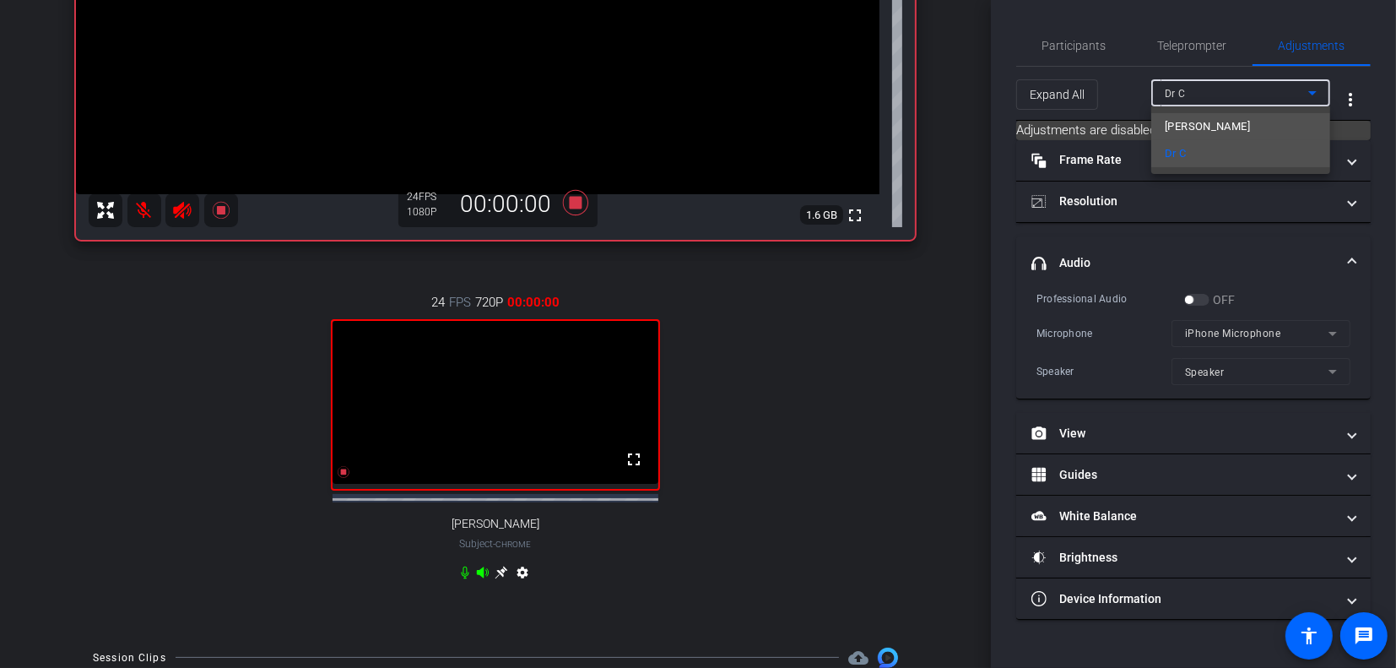
click at [1202, 124] on span "[PERSON_NAME]" at bounding box center [1207, 127] width 85 height 20
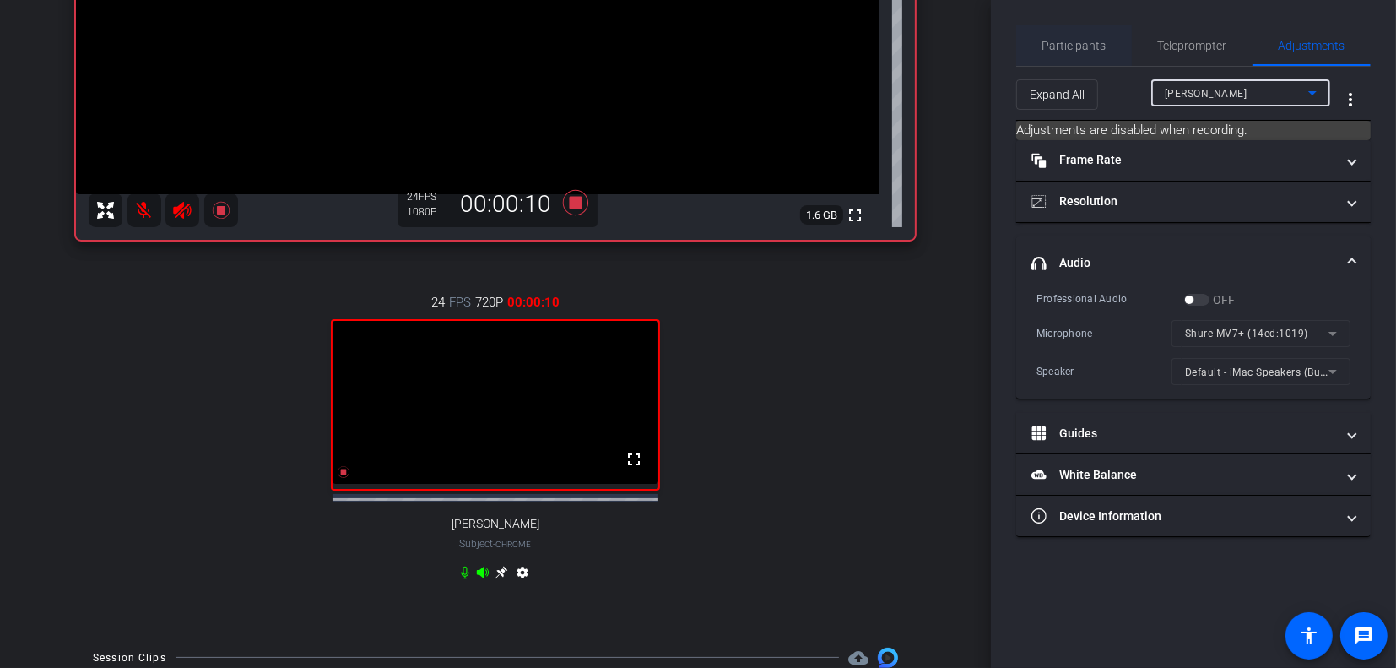
click at [1092, 47] on span "Participants" at bounding box center [1075, 46] width 64 height 12
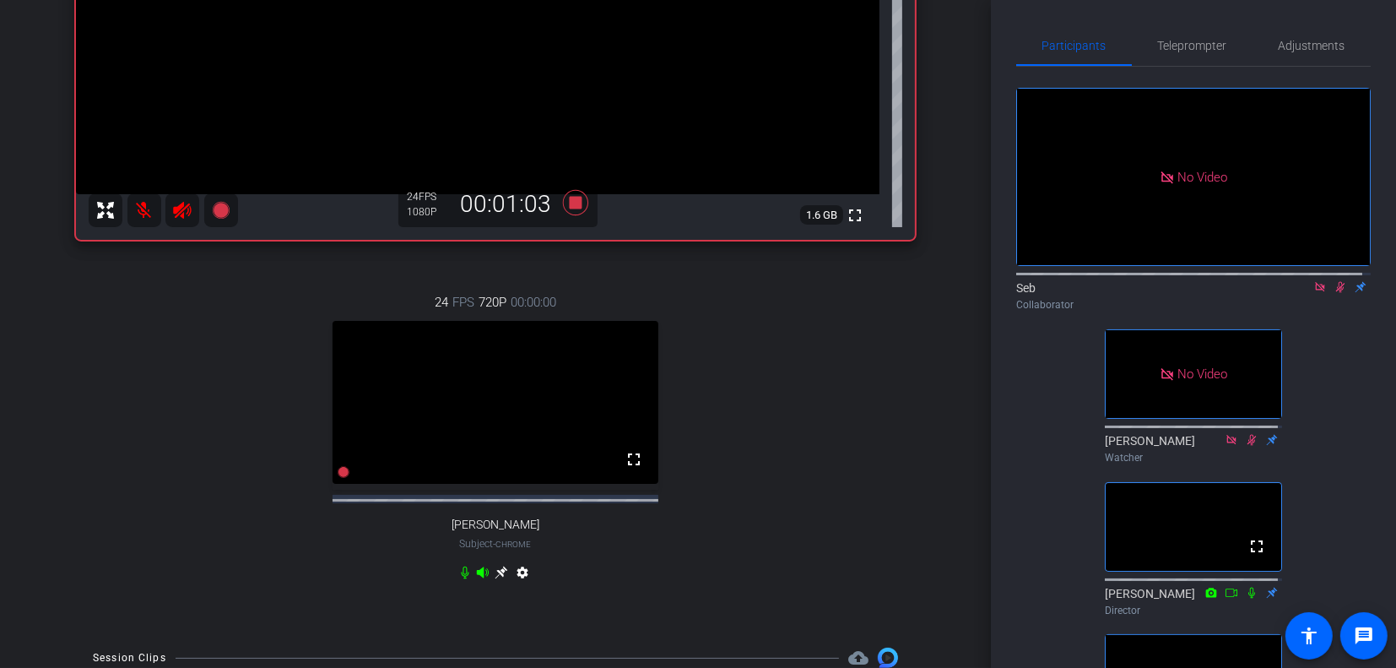
click at [1336, 283] on icon at bounding box center [1340, 287] width 9 height 11
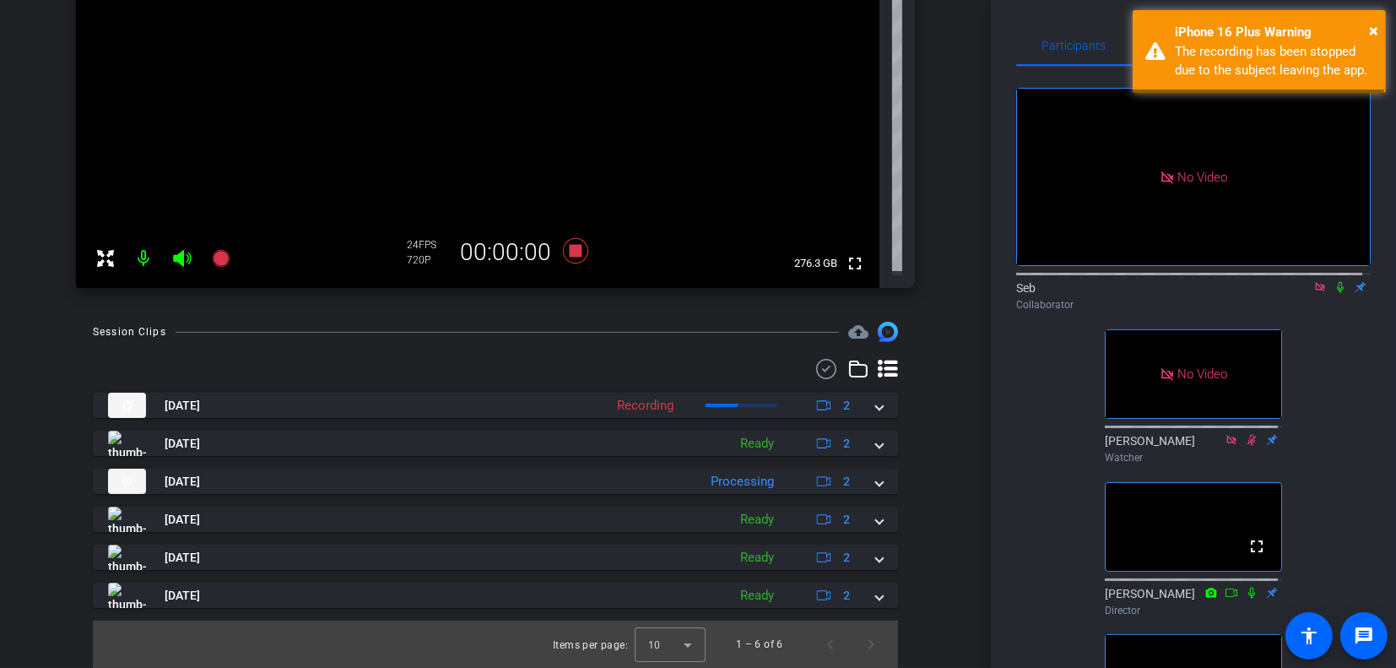
scroll to position [240, 0]
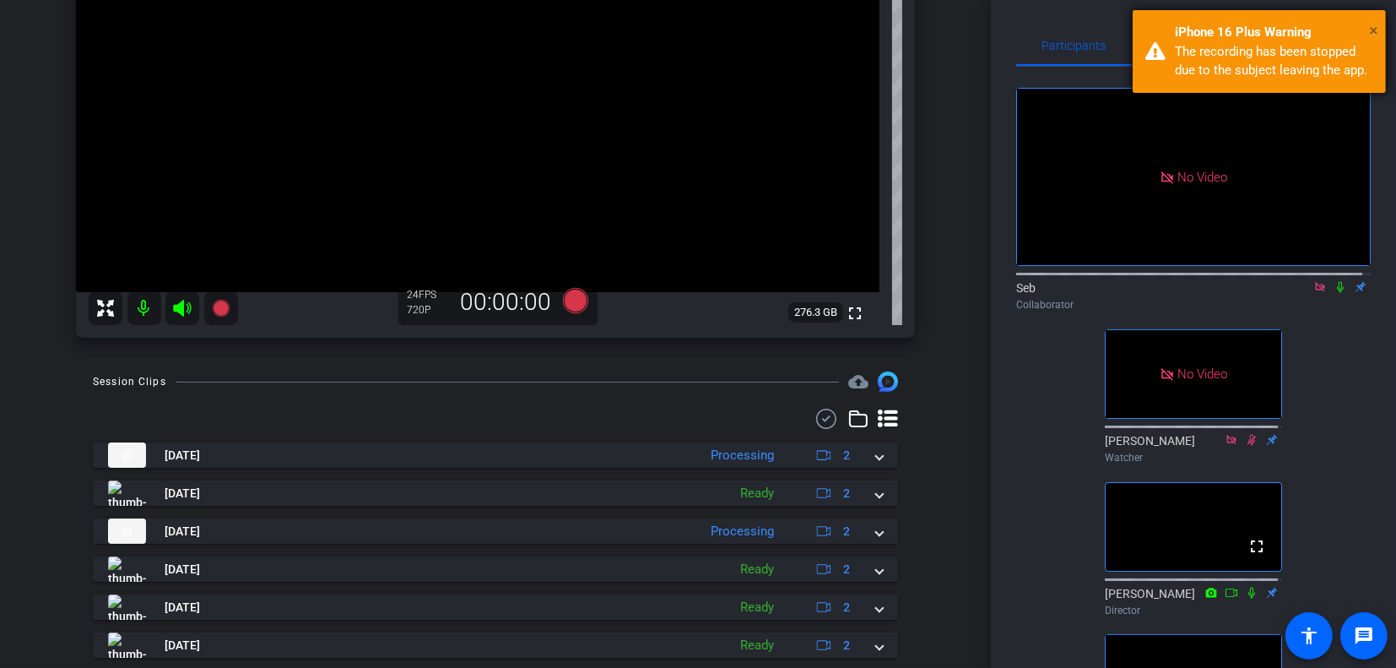
click at [1374, 29] on span "×" at bounding box center [1373, 30] width 9 height 20
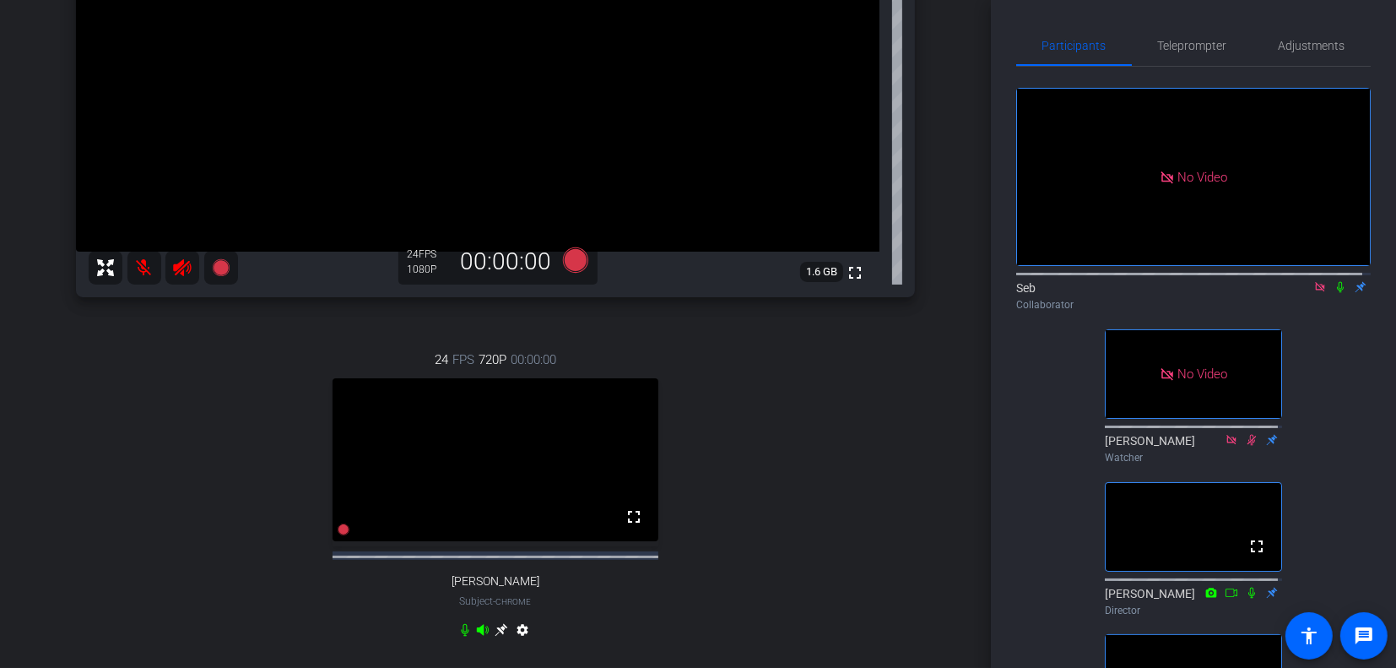
scroll to position [338, 0]
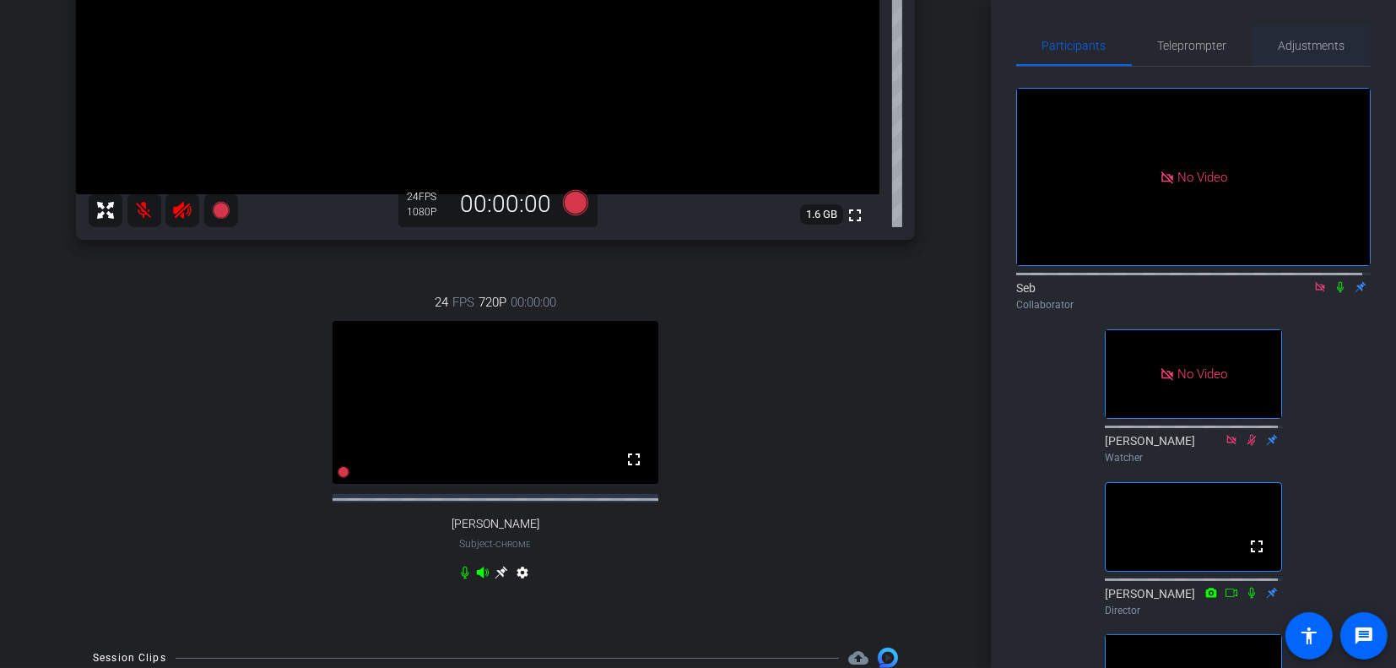
click at [1279, 52] on span "Adjustments" at bounding box center [1312, 45] width 67 height 41
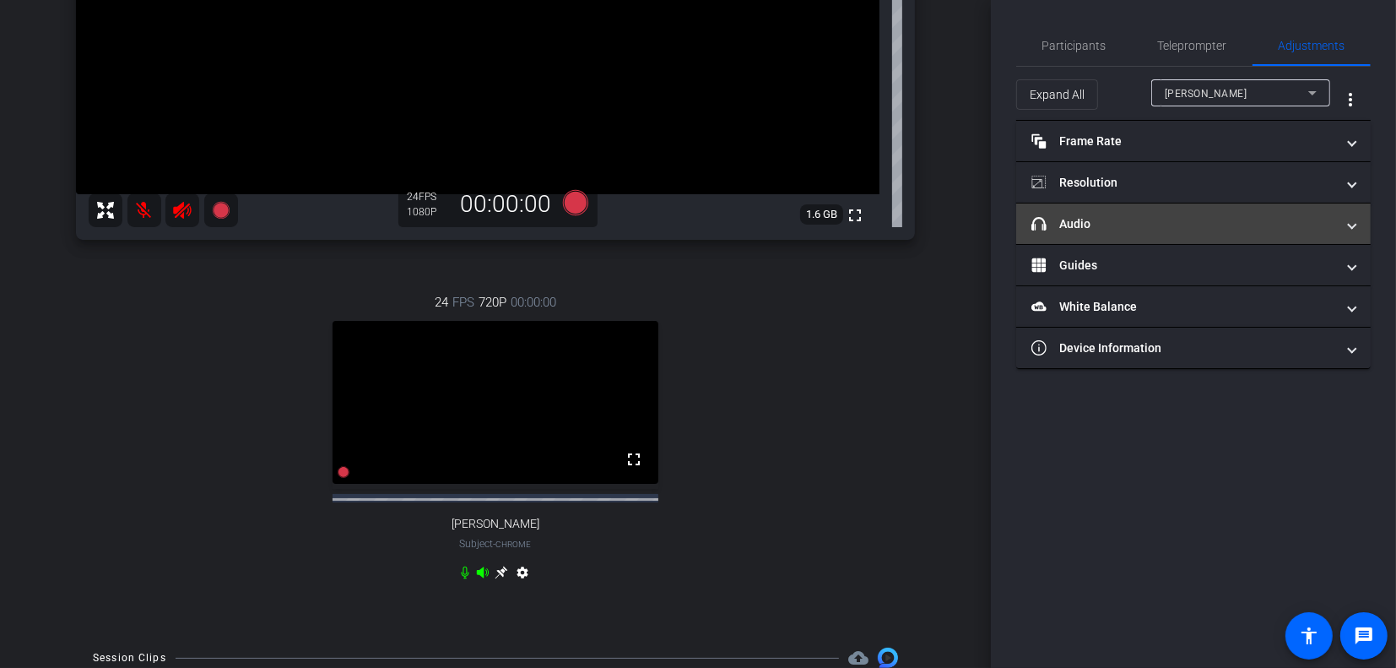
click at [1240, 216] on mat-panel-title "headphone icon Audio" at bounding box center [1184, 224] width 304 height 18
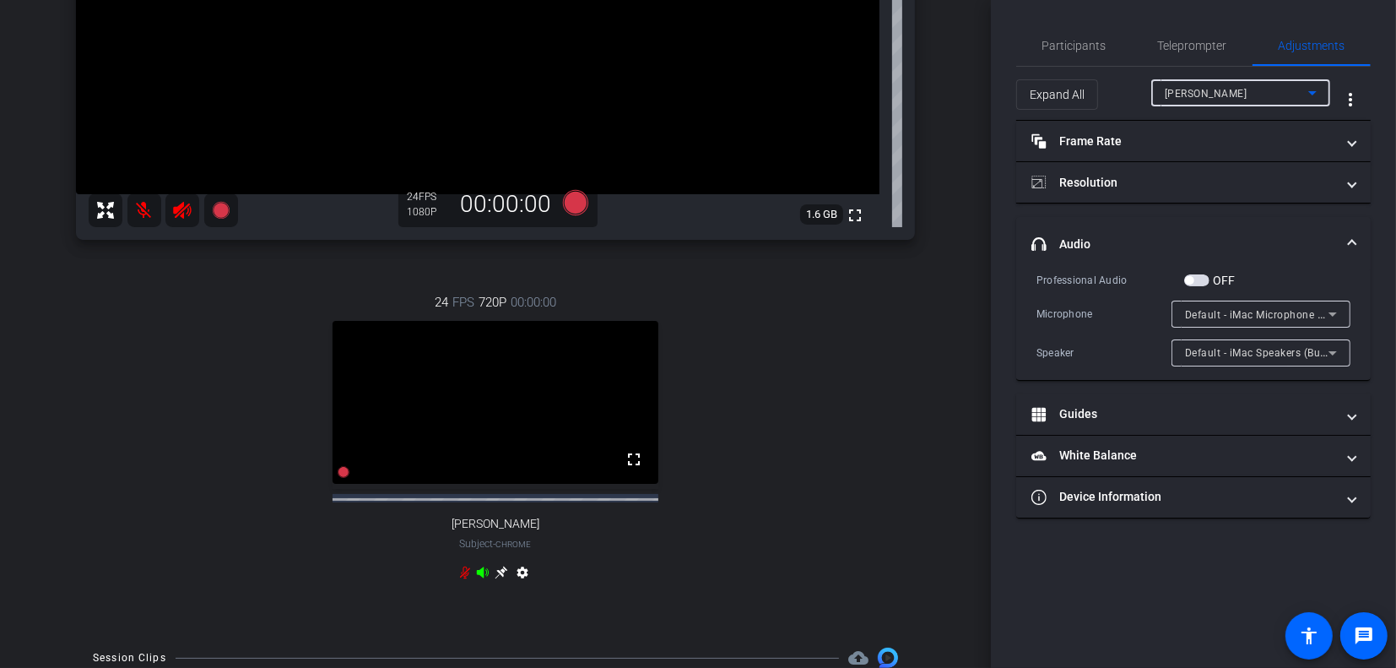
click at [1213, 95] on span "[PERSON_NAME]" at bounding box center [1206, 94] width 83 height 12
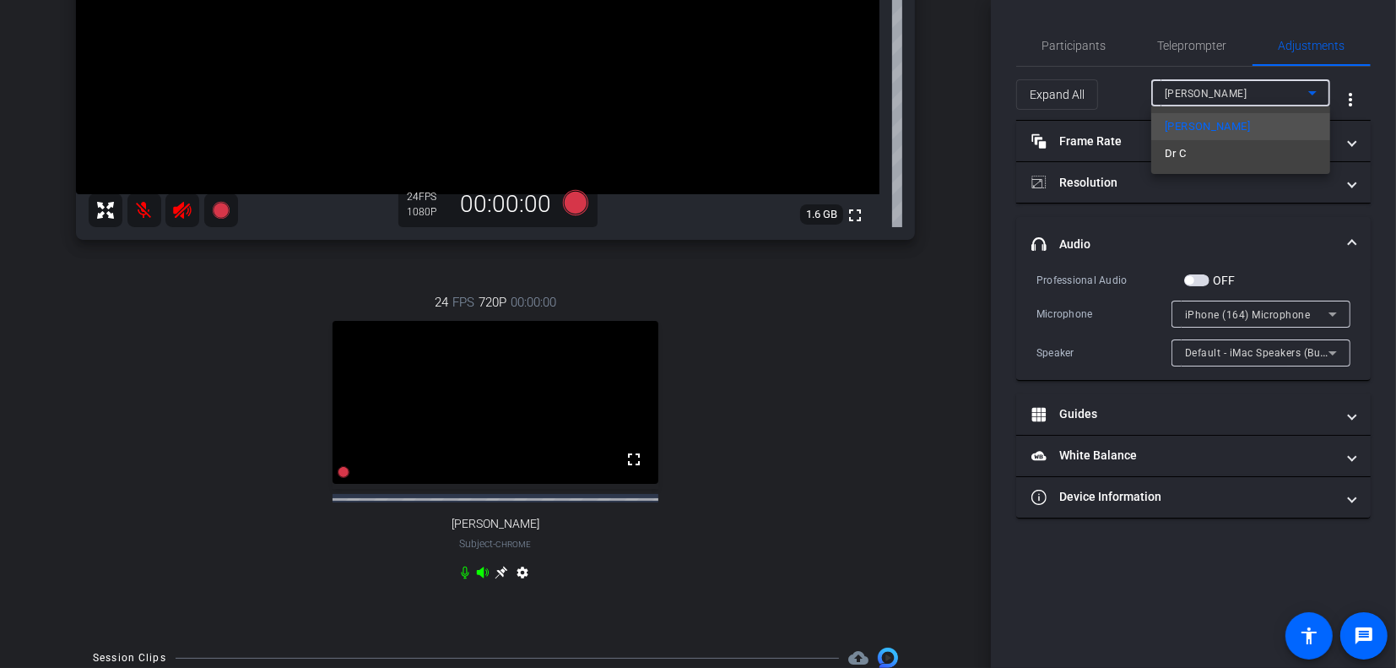
click at [1275, 252] on div at bounding box center [698, 334] width 1396 height 668
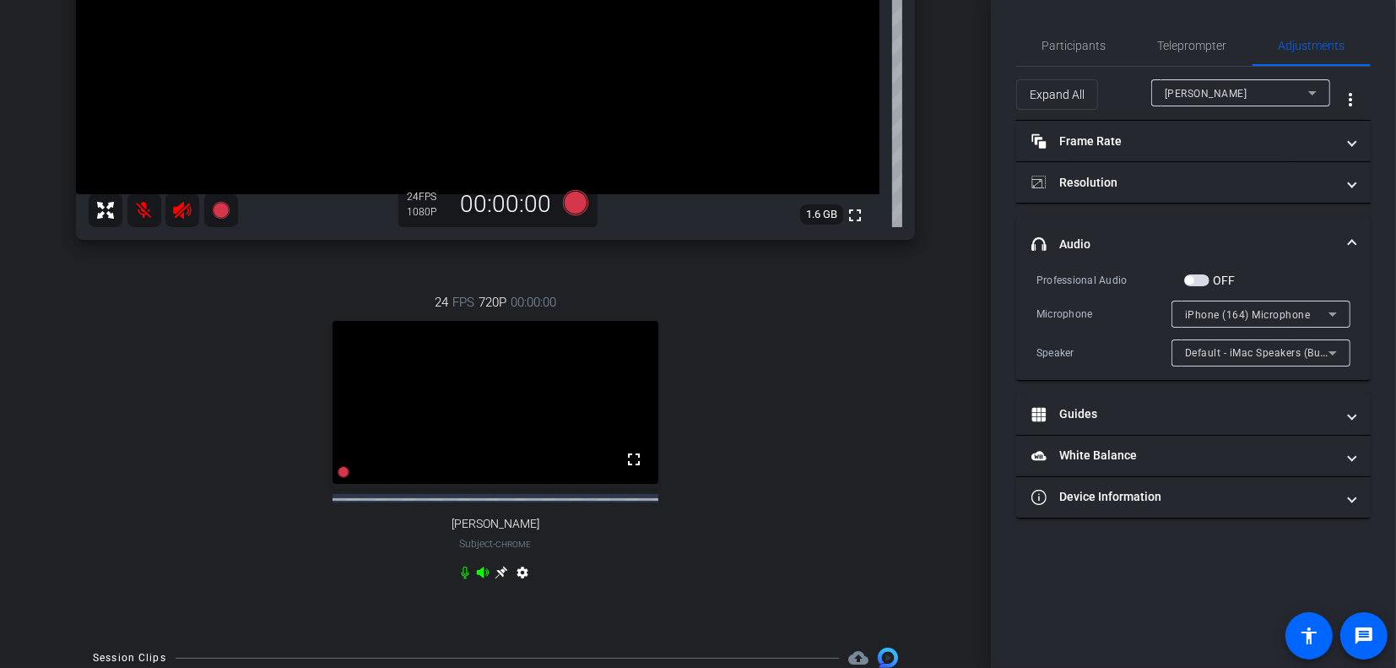
click at [1282, 312] on span "iPhone (164) Microphone" at bounding box center [1248, 315] width 126 height 12
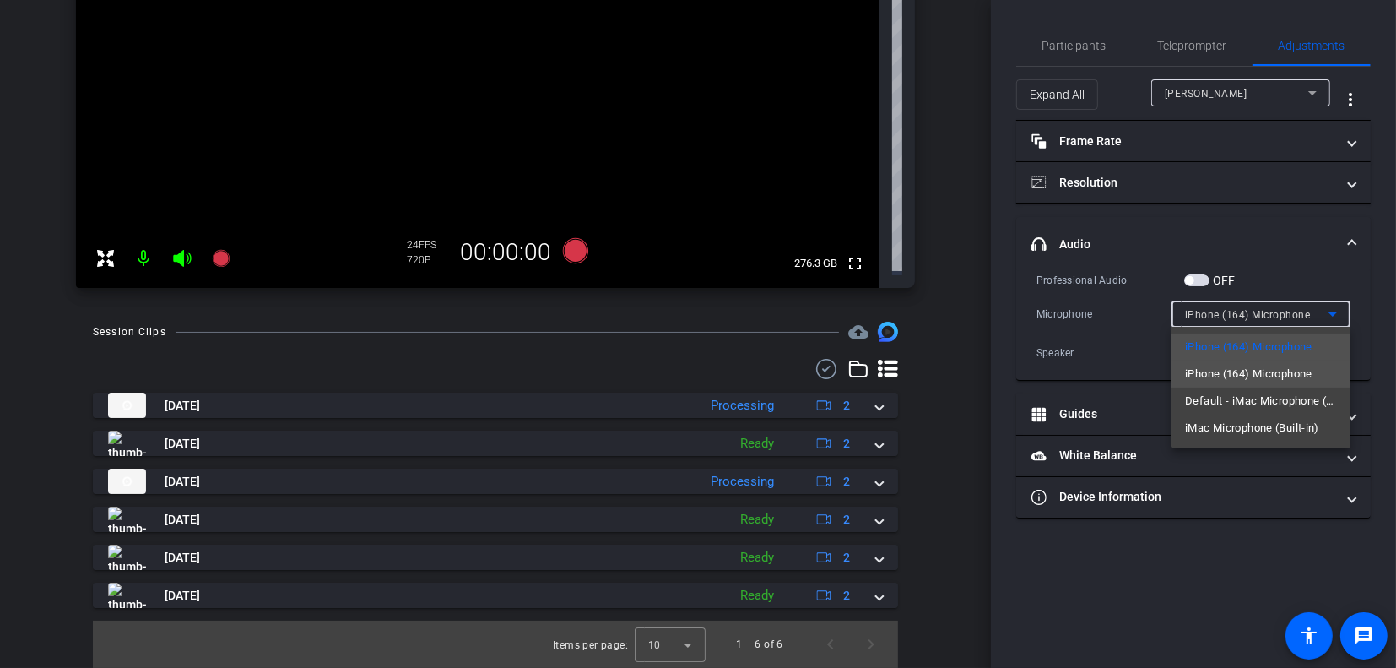
scroll to position [290, 0]
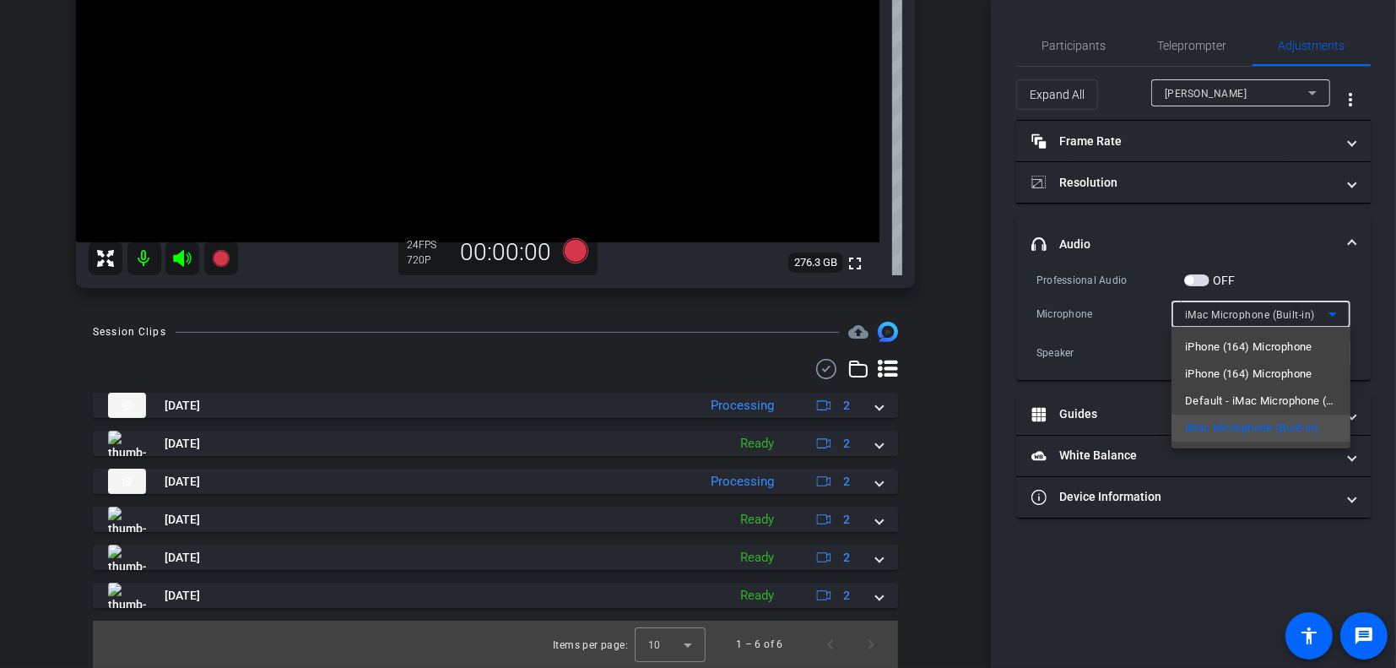
click at [1003, 367] on div at bounding box center [698, 334] width 1396 height 668
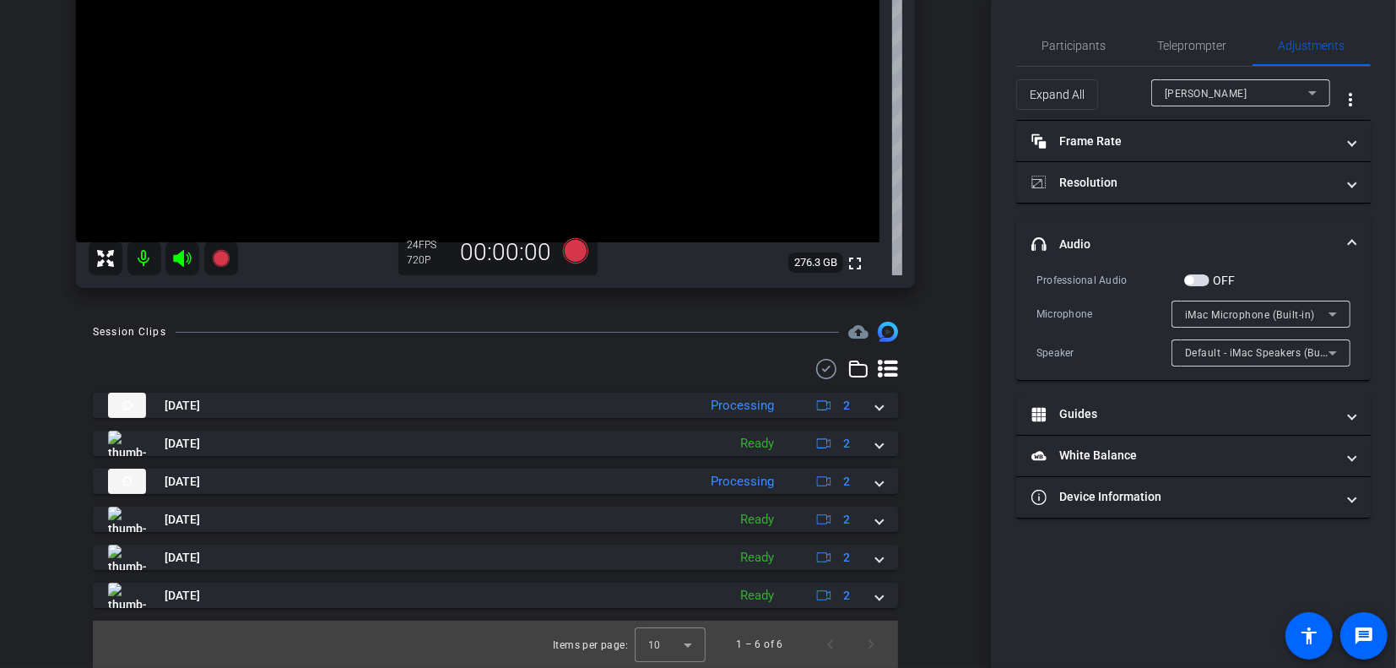
scroll to position [0, 0]
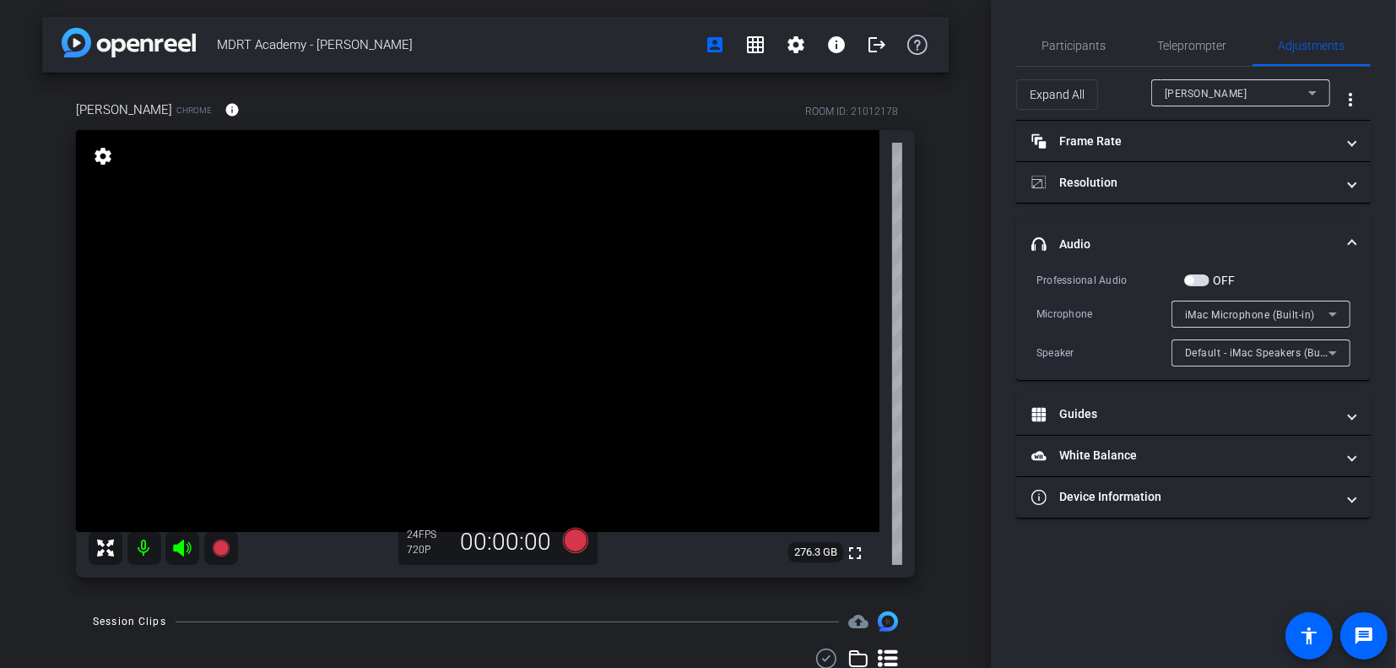
click at [1262, 94] on div "[PERSON_NAME]" at bounding box center [1237, 93] width 144 height 21
click at [1233, 94] on div at bounding box center [698, 334] width 1396 height 668
click at [1098, 50] on span "Participants" at bounding box center [1075, 46] width 64 height 12
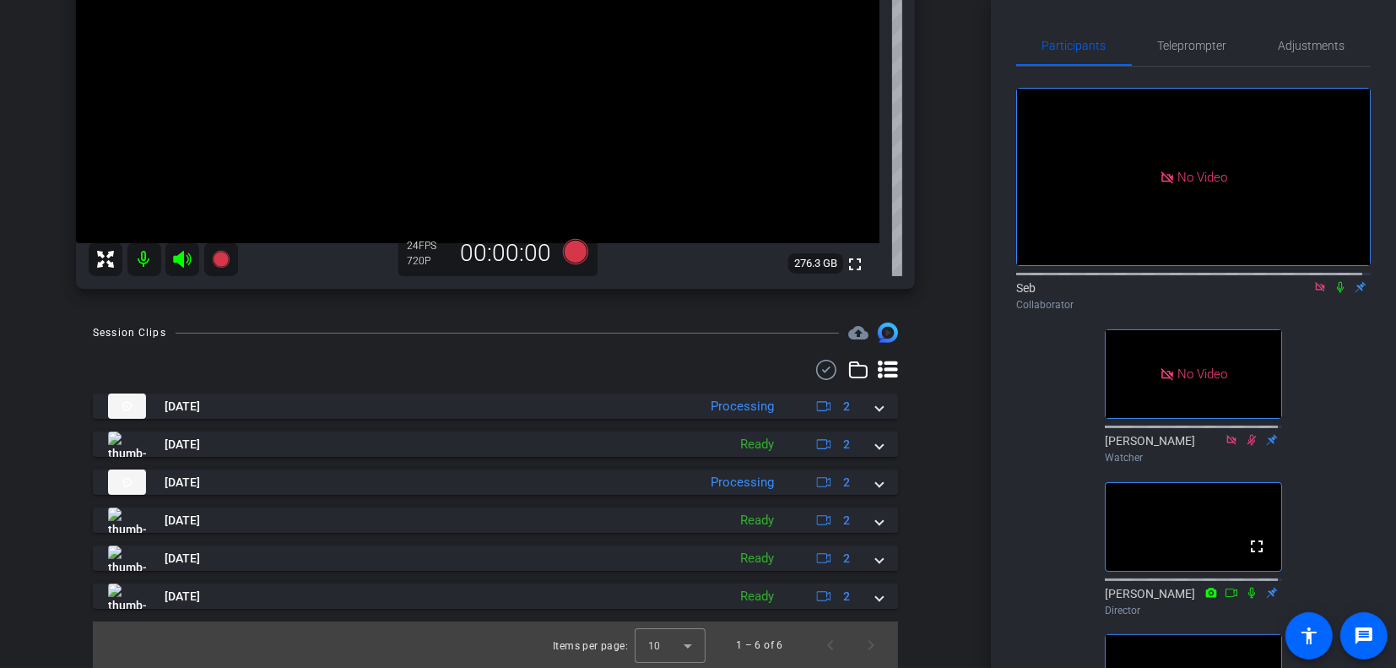
scroll to position [290, 0]
click at [1334, 281] on icon at bounding box center [1341, 287] width 14 height 12
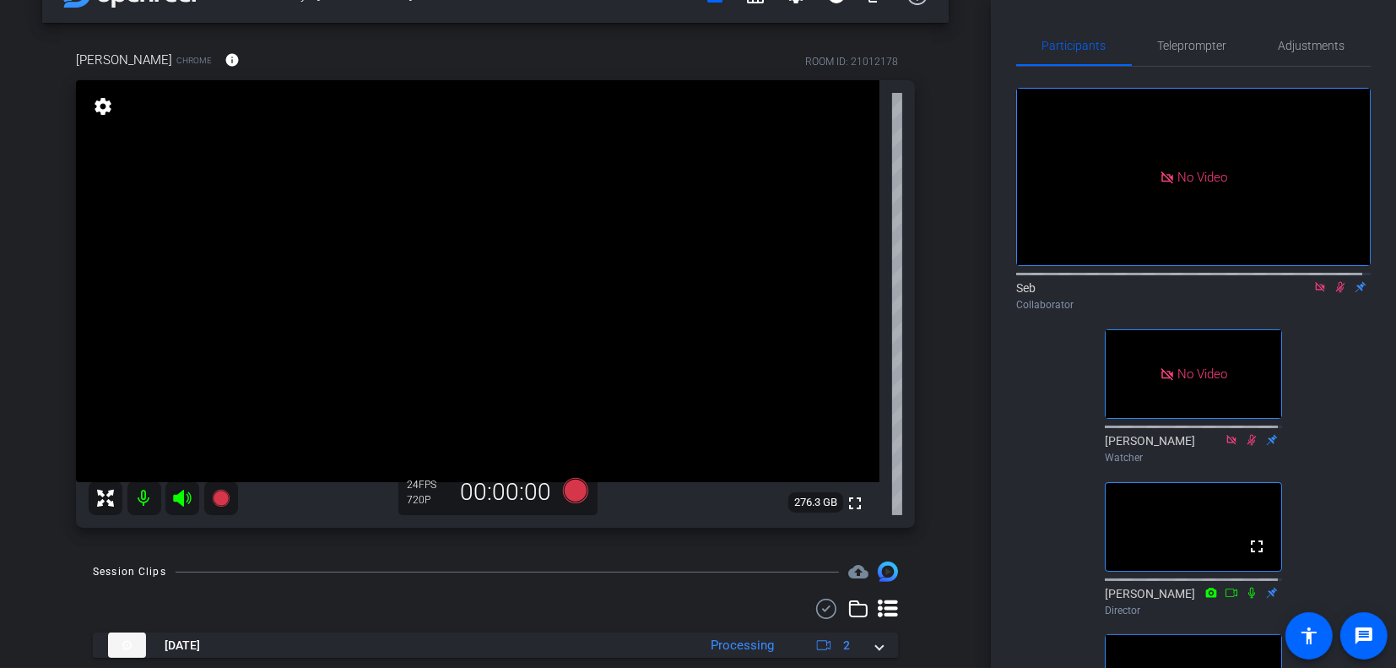
scroll to position [36, 0]
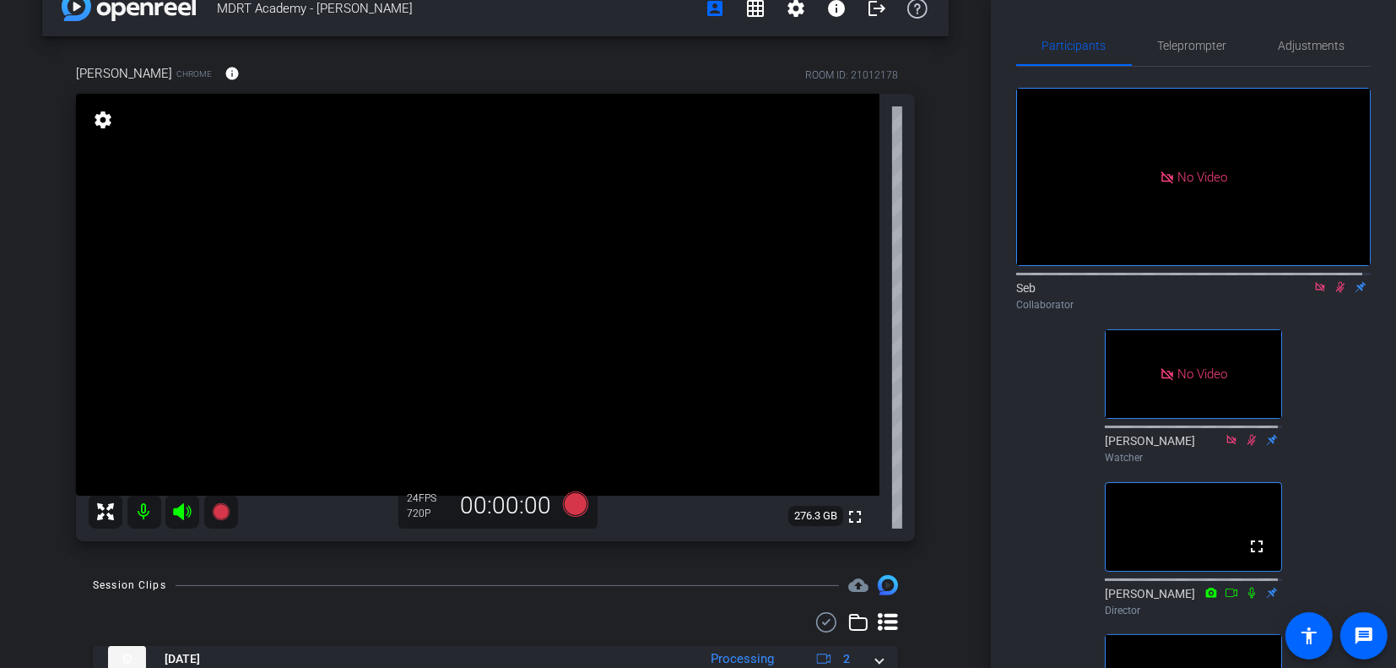
click at [1336, 285] on icon at bounding box center [1340, 287] width 9 height 11
click at [1334, 284] on icon at bounding box center [1341, 287] width 14 height 12
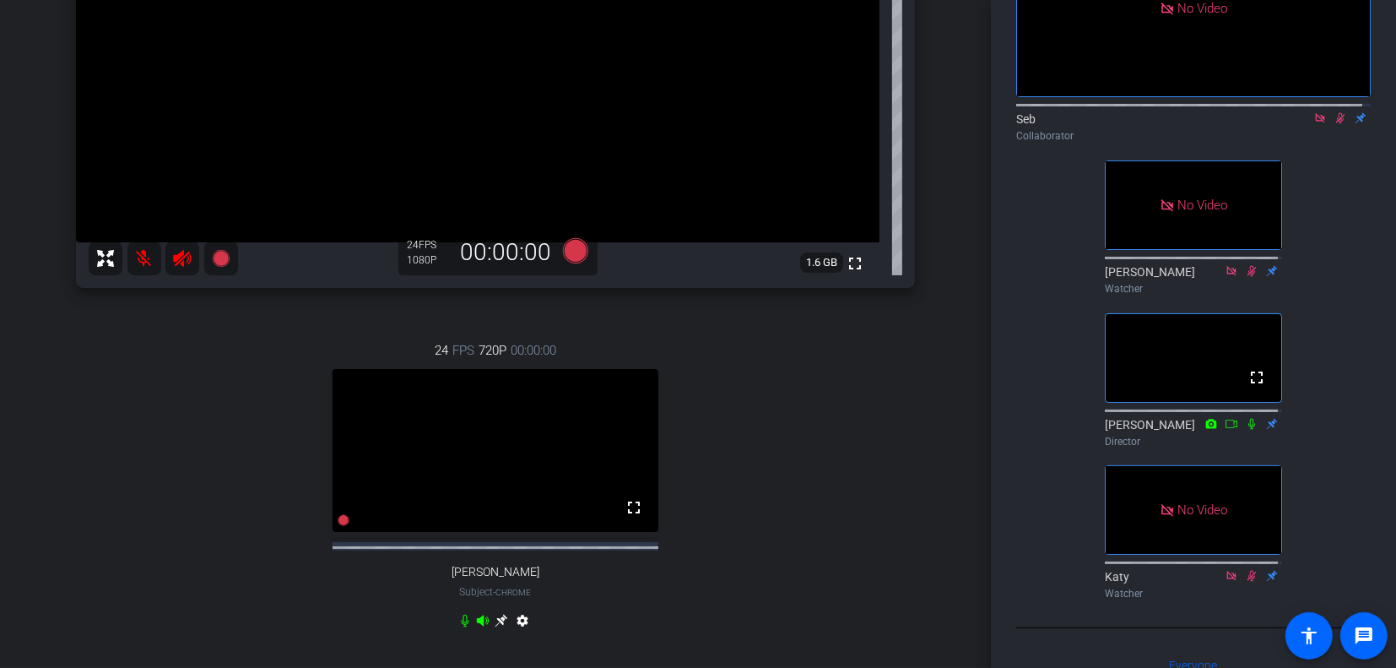
scroll to position [374, 0]
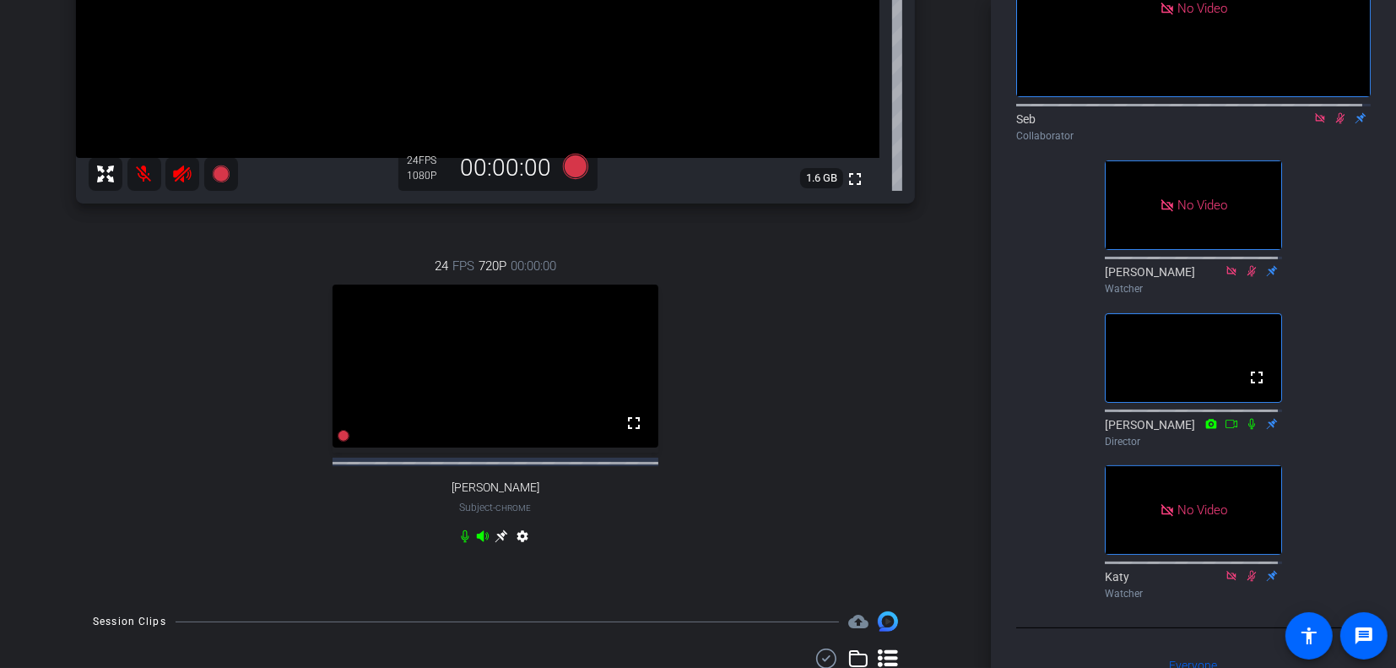
click at [498, 543] on icon at bounding box center [502, 536] width 14 height 14
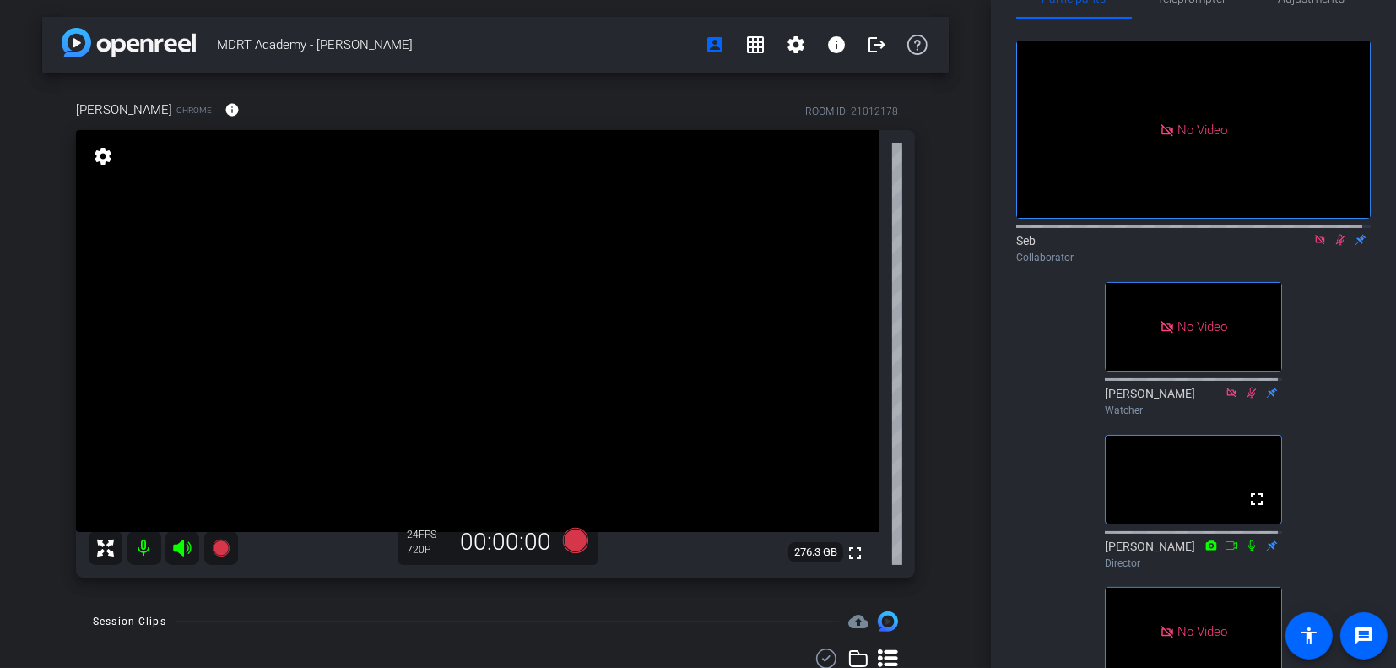
scroll to position [0, 0]
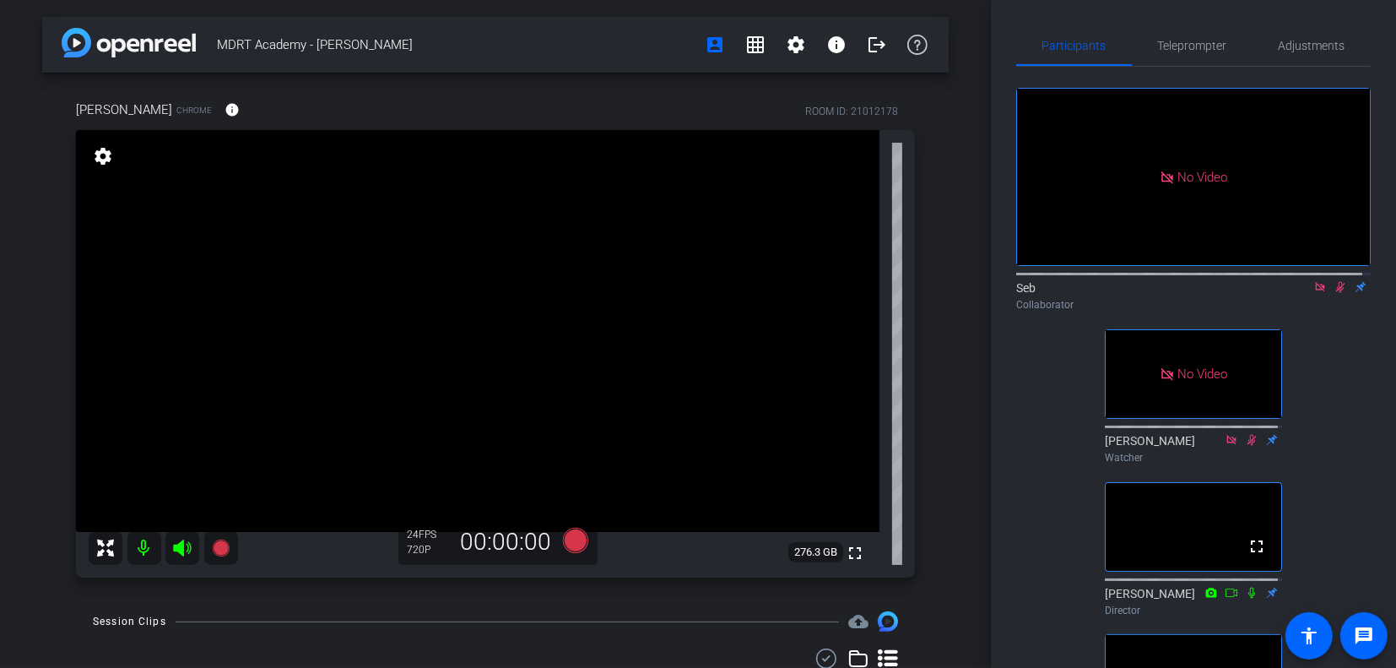
click at [1334, 283] on icon at bounding box center [1341, 287] width 14 height 12
click at [1331, 288] on mat-icon at bounding box center [1340, 286] width 20 height 15
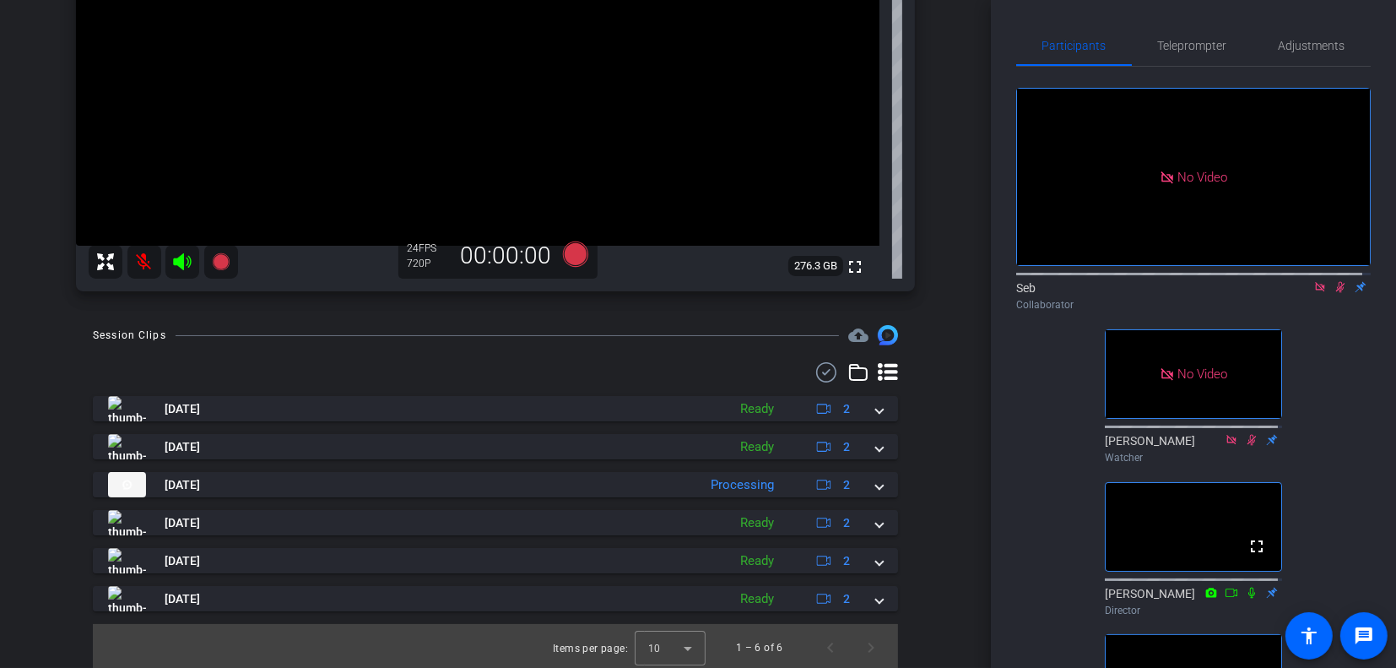
scroll to position [290, 0]
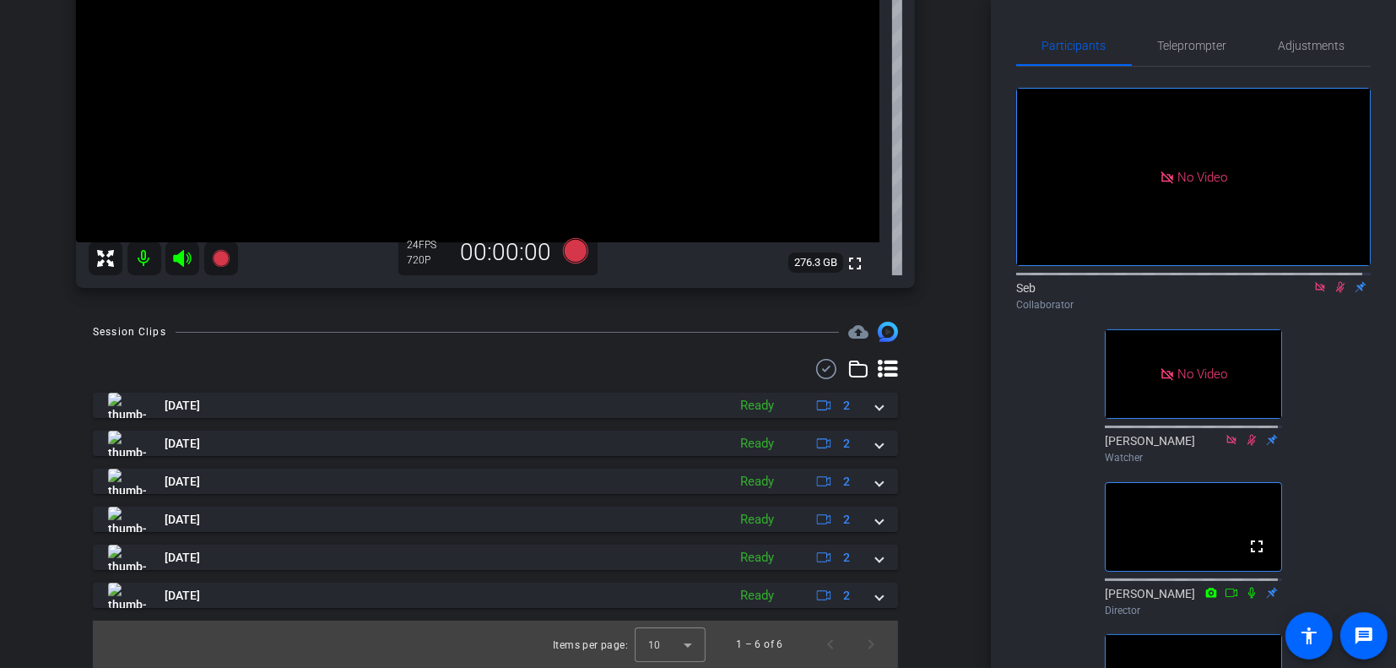
click at [1334, 286] on icon at bounding box center [1341, 287] width 14 height 12
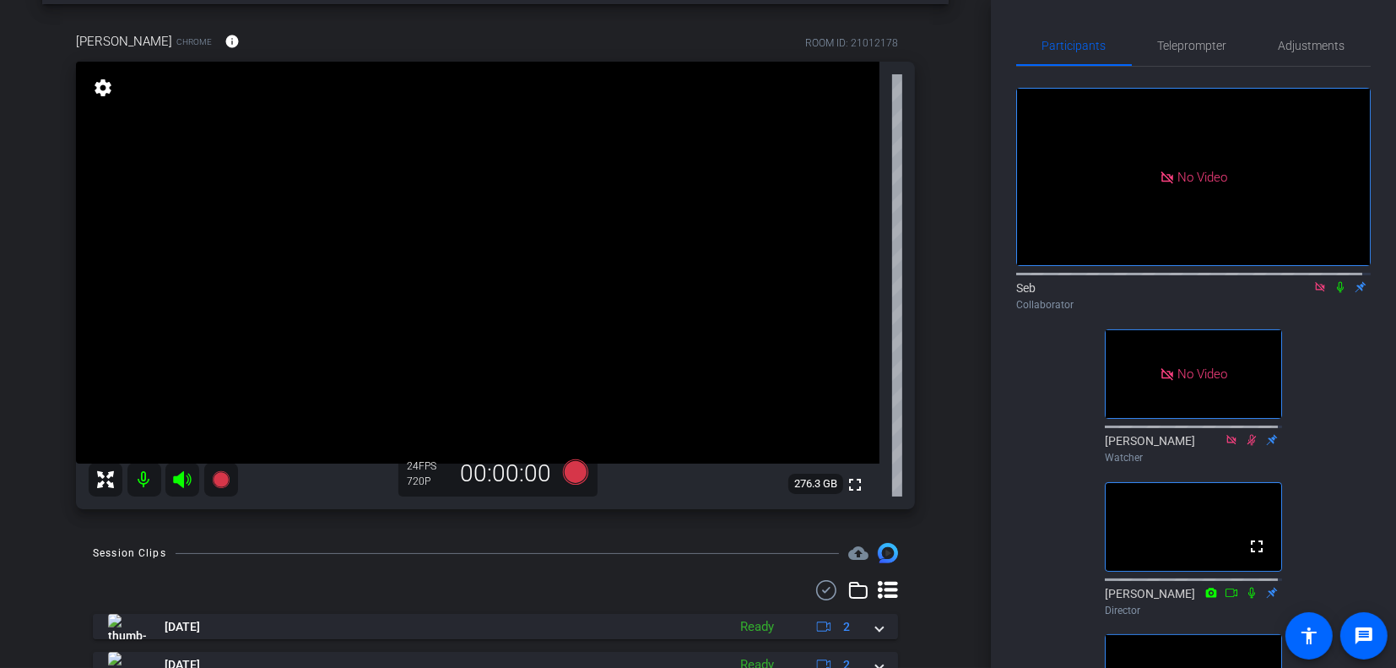
scroll to position [84, 0]
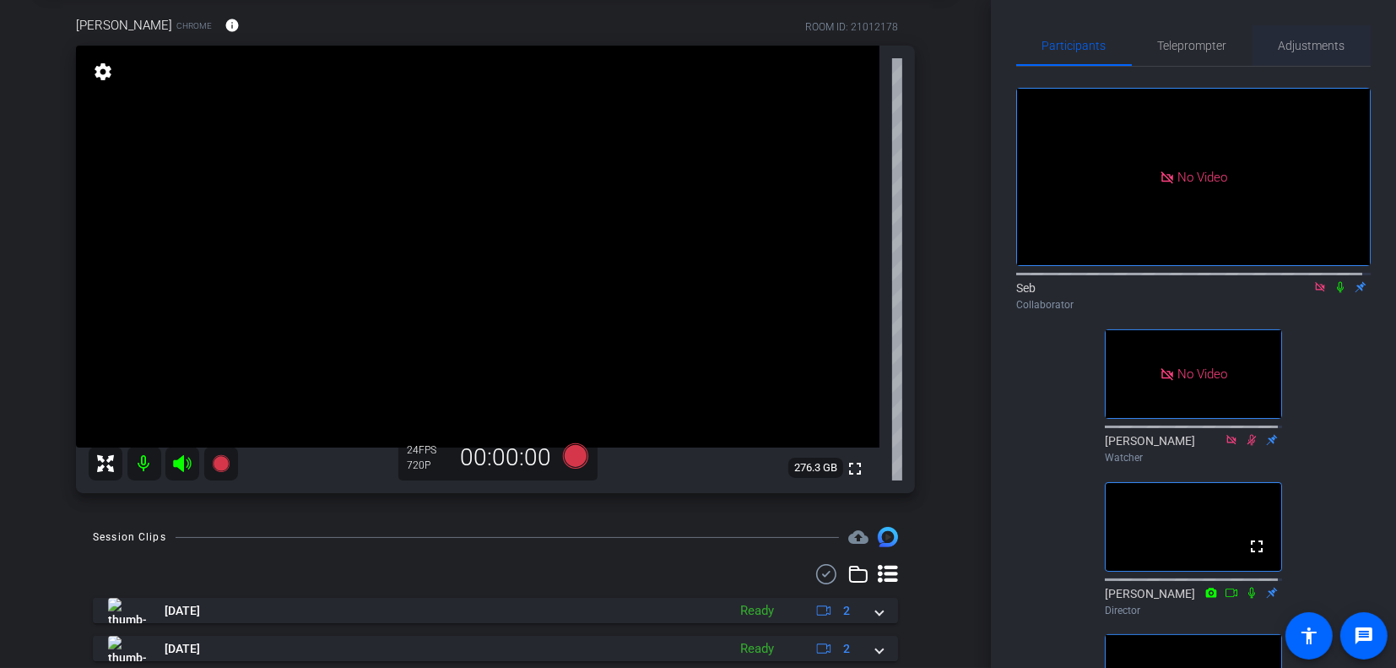
click at [1309, 50] on span "Adjustments" at bounding box center [1312, 46] width 67 height 12
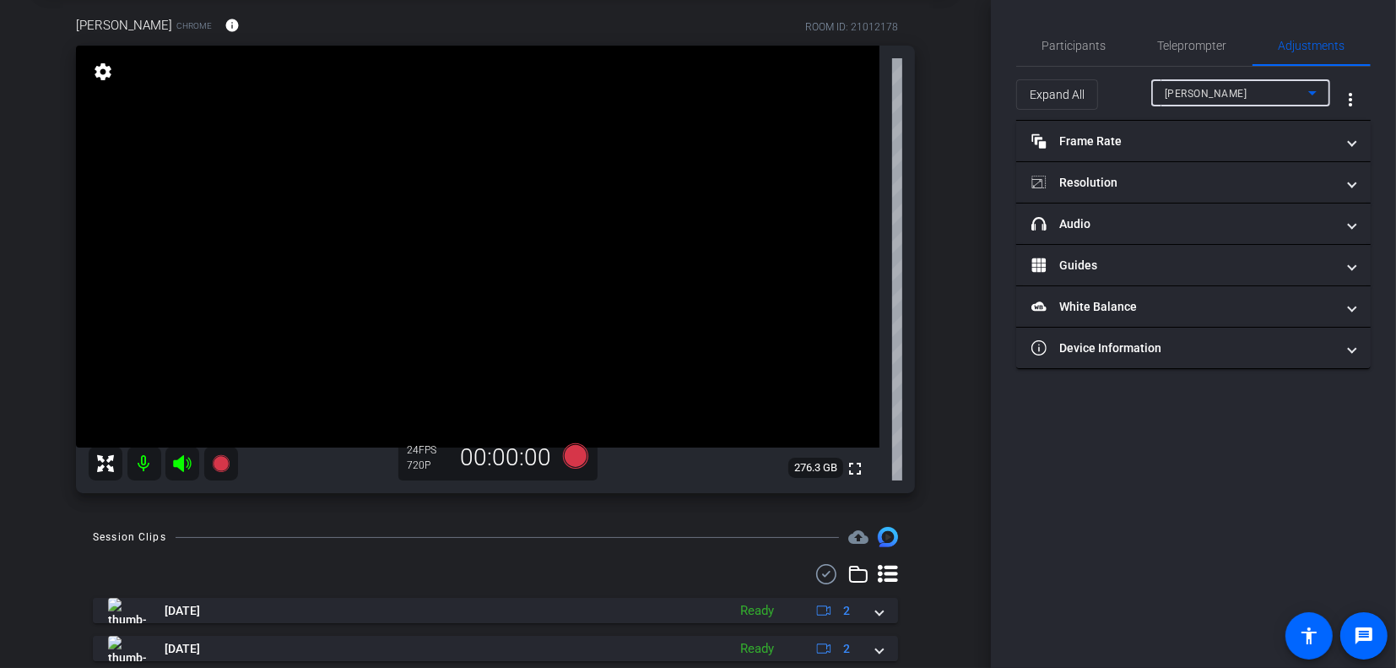
click at [1212, 94] on span "[PERSON_NAME]" at bounding box center [1206, 94] width 83 height 12
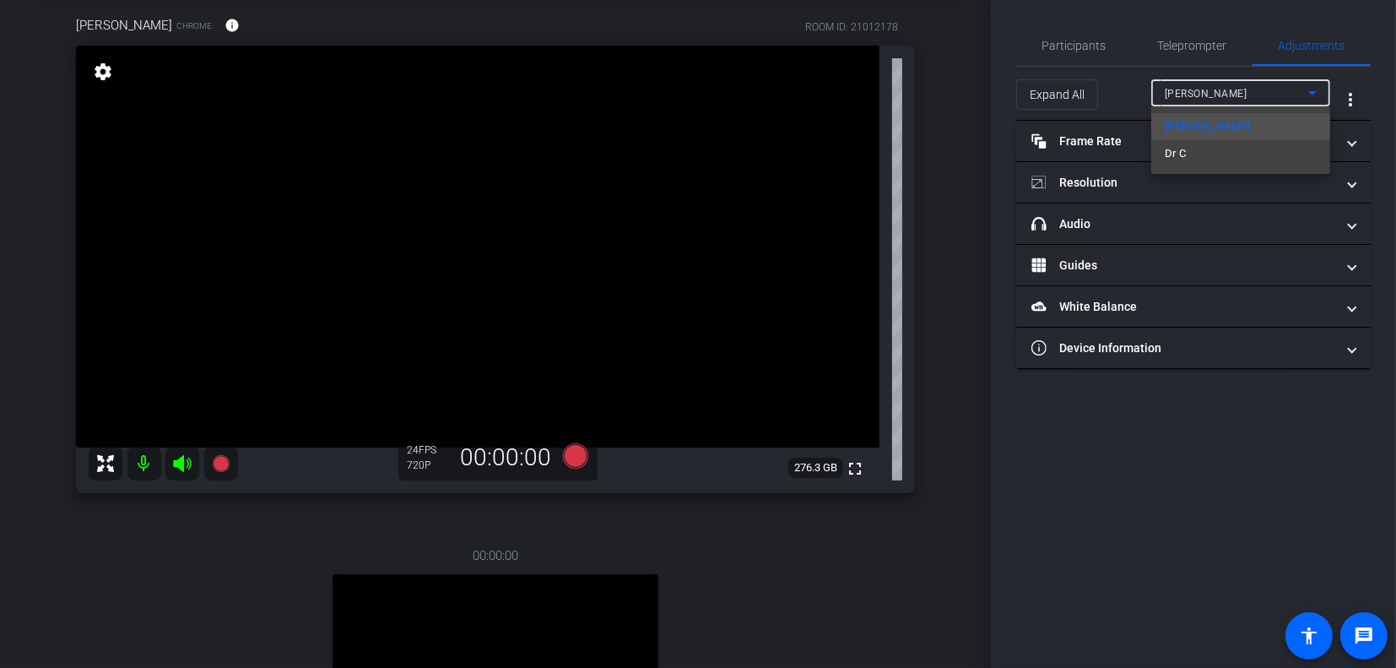
click at [1237, 243] on div at bounding box center [698, 334] width 1396 height 668
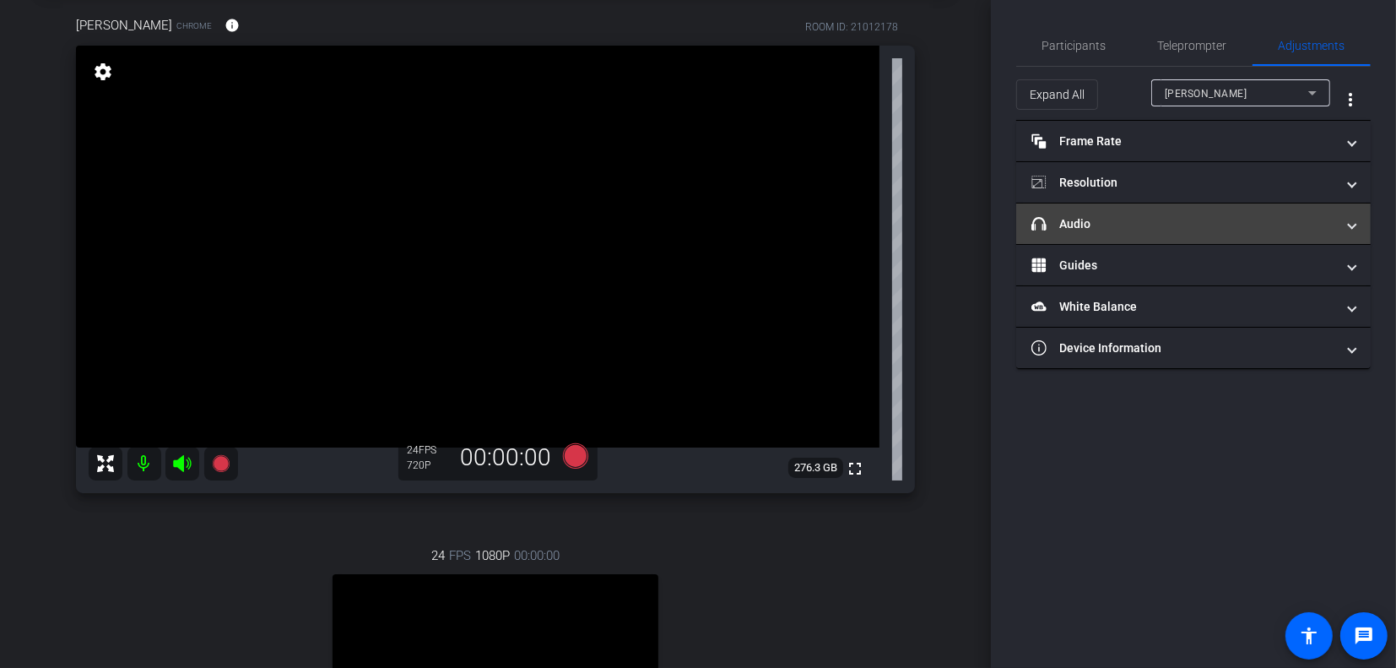
click at [1237, 227] on mat-panel-title "headphone icon Audio" at bounding box center [1184, 224] width 304 height 18
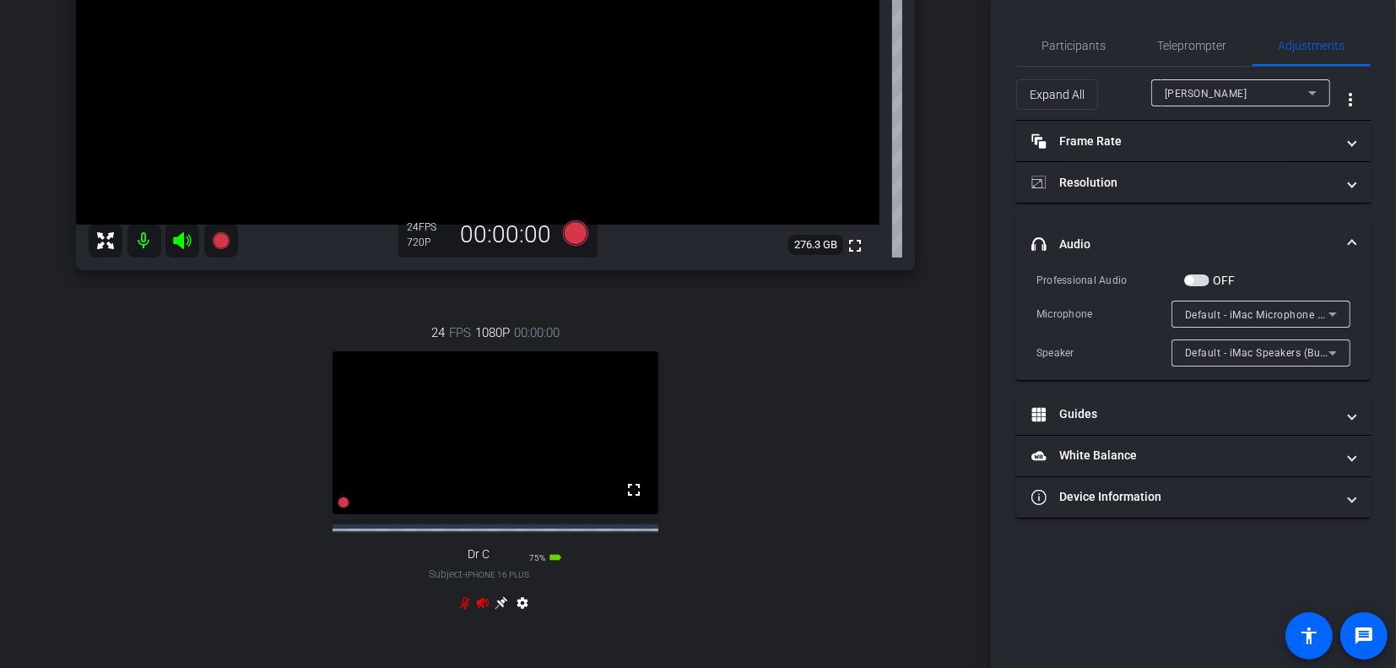
scroll to position [338, 0]
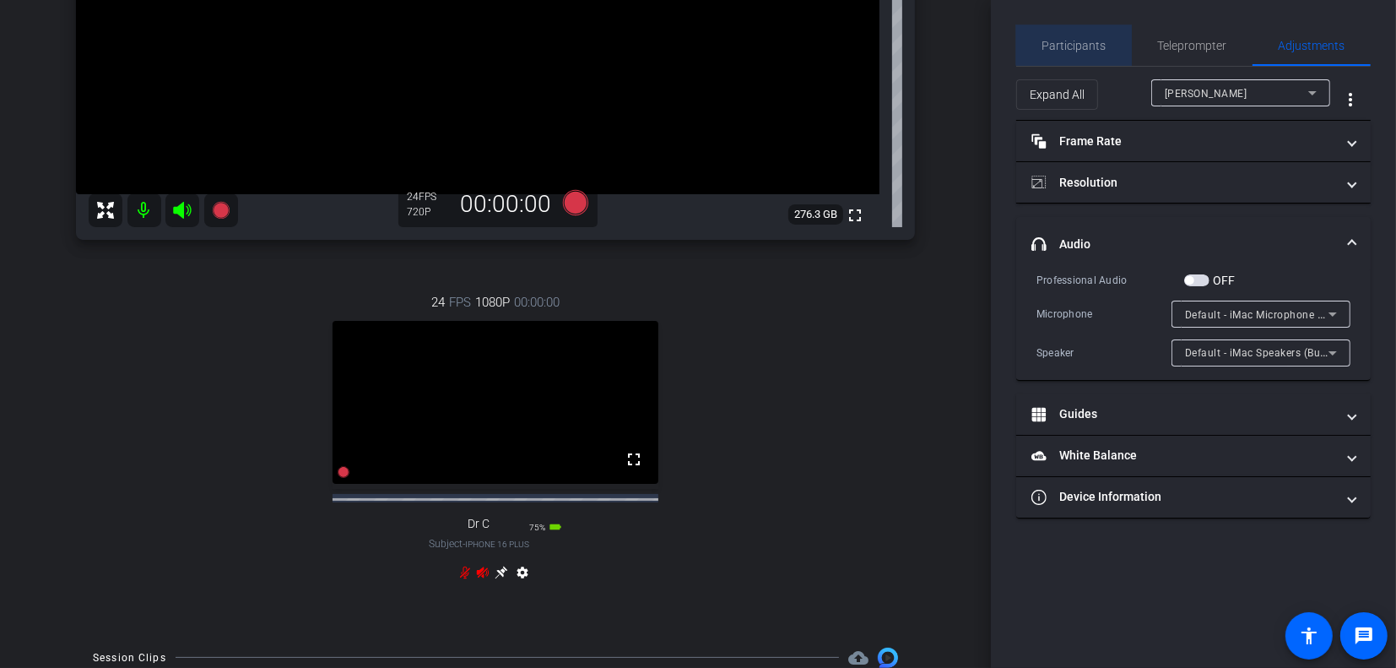
click at [1076, 40] on span "Participants" at bounding box center [1075, 46] width 64 height 12
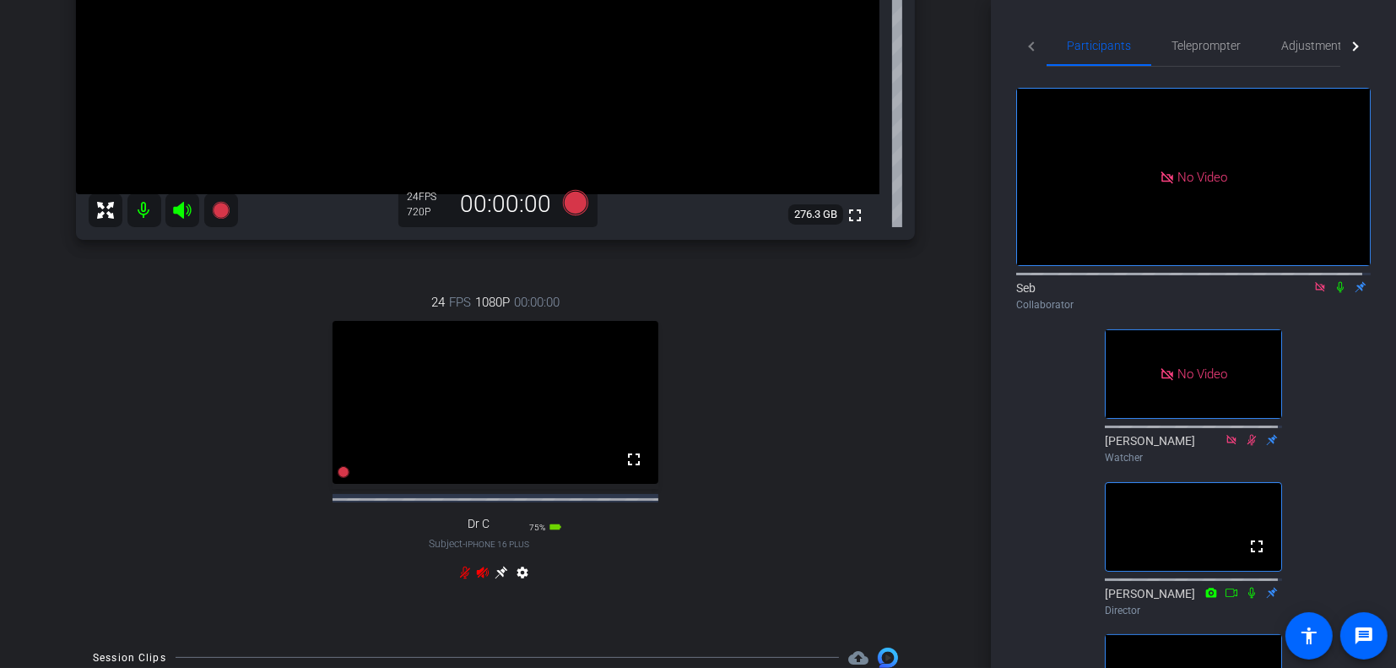
click at [1334, 281] on icon at bounding box center [1341, 287] width 14 height 12
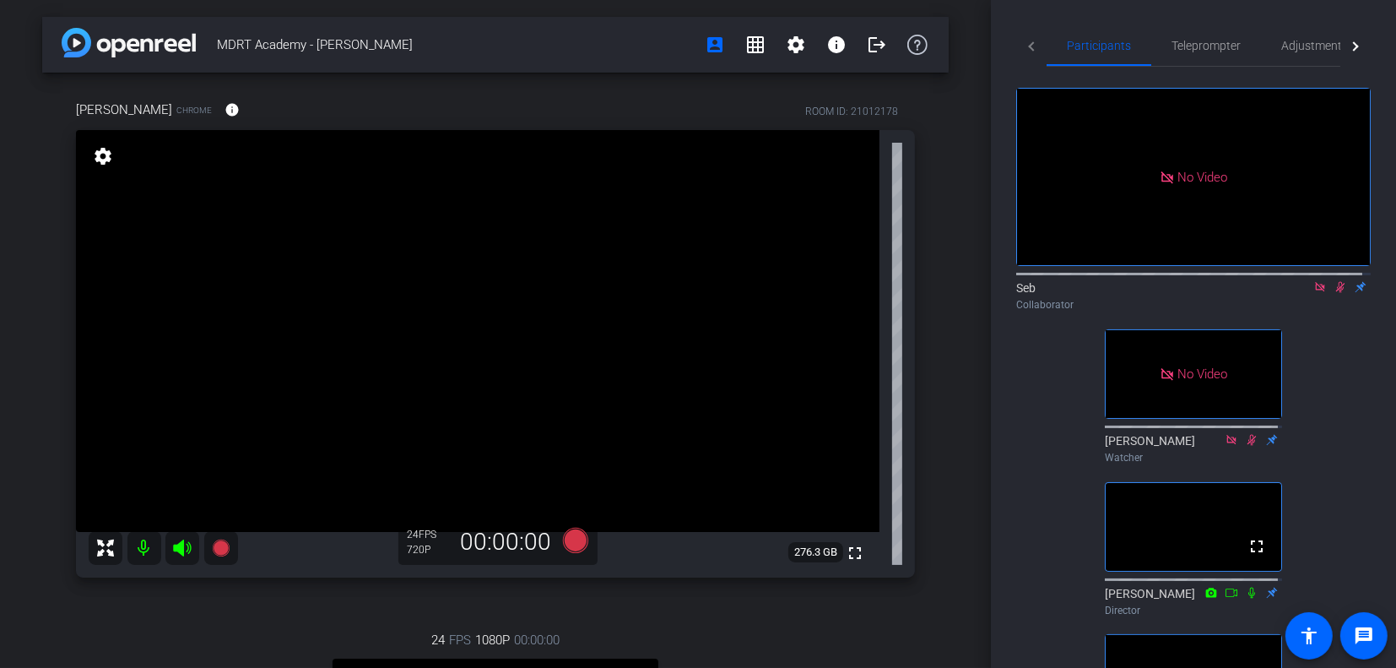
scroll to position [84, 0]
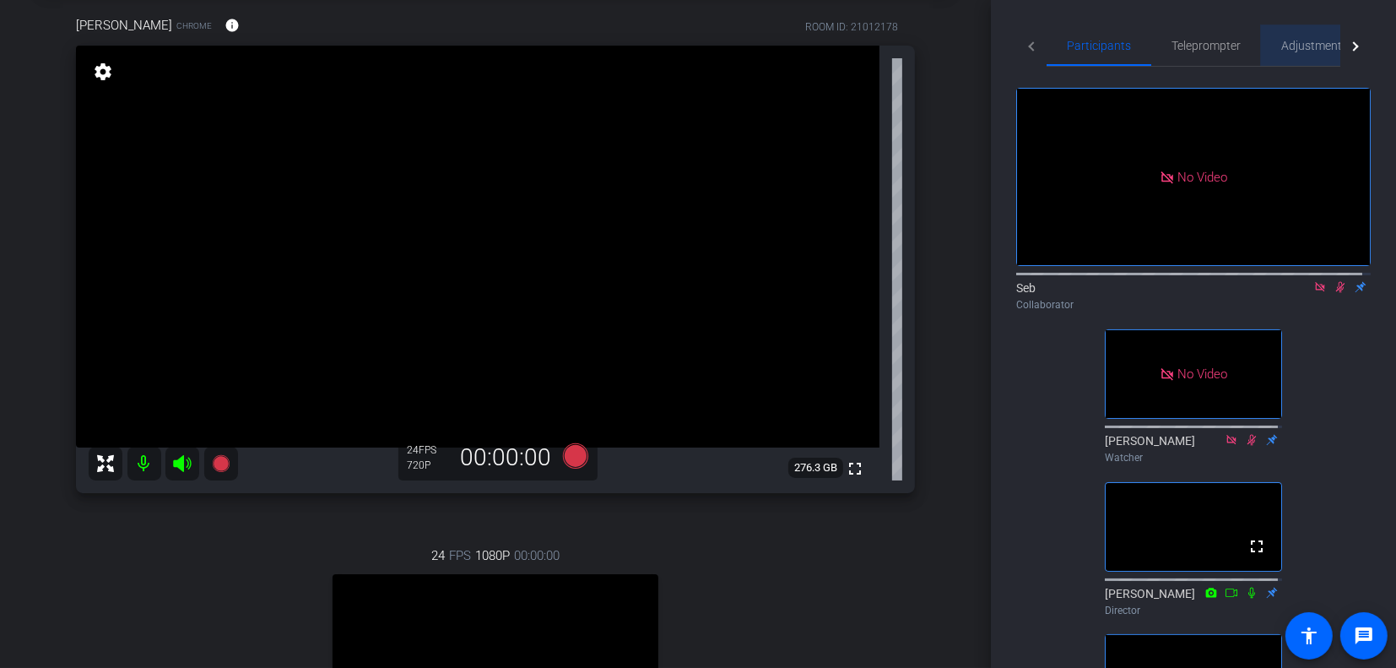
click at [1297, 43] on span "Adjustments" at bounding box center [1315, 46] width 67 height 12
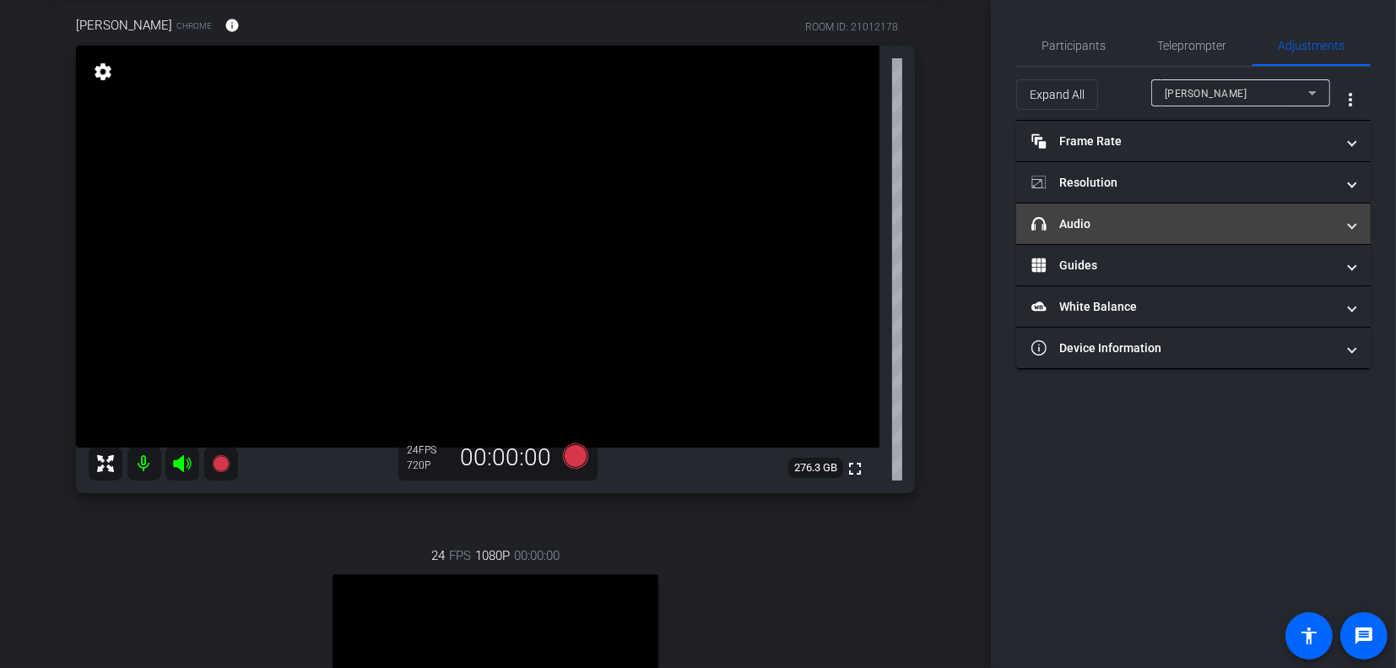
click at [1262, 220] on mat-panel-title "headphone icon Audio" at bounding box center [1184, 224] width 304 height 18
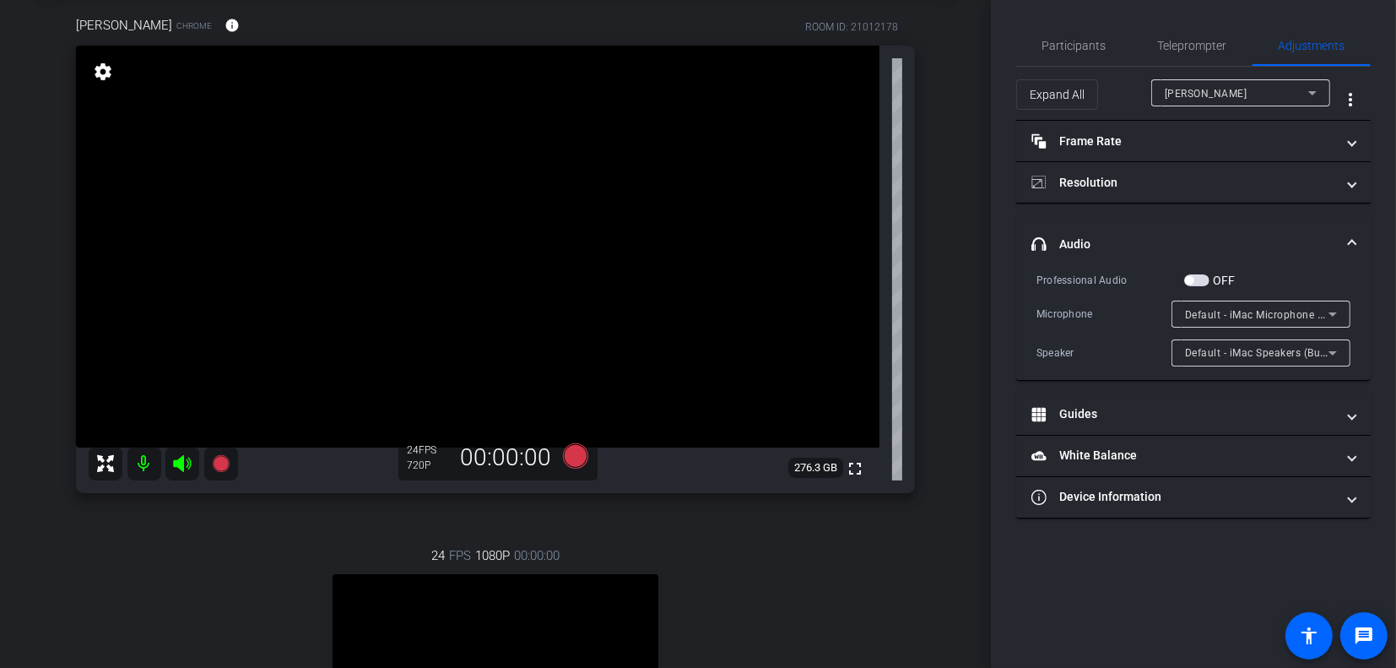
click at [1336, 309] on icon at bounding box center [1333, 314] width 20 height 20
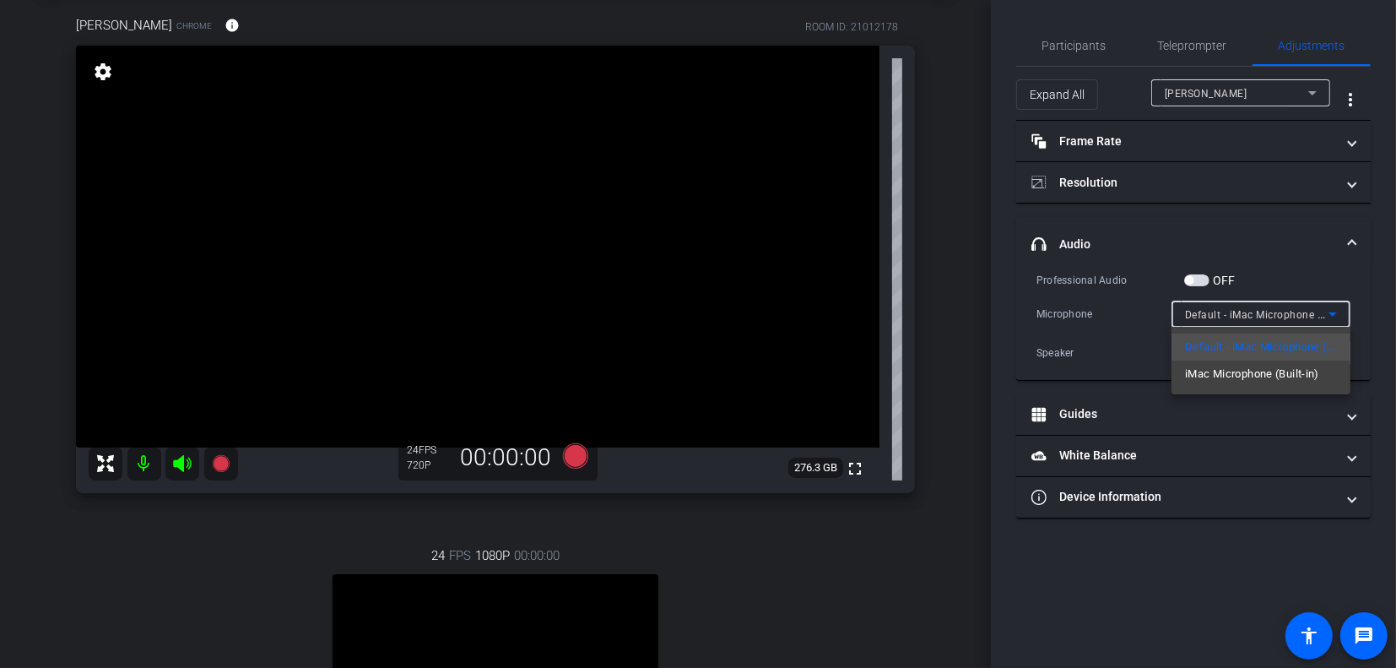
click at [1339, 308] on div at bounding box center [698, 334] width 1396 height 668
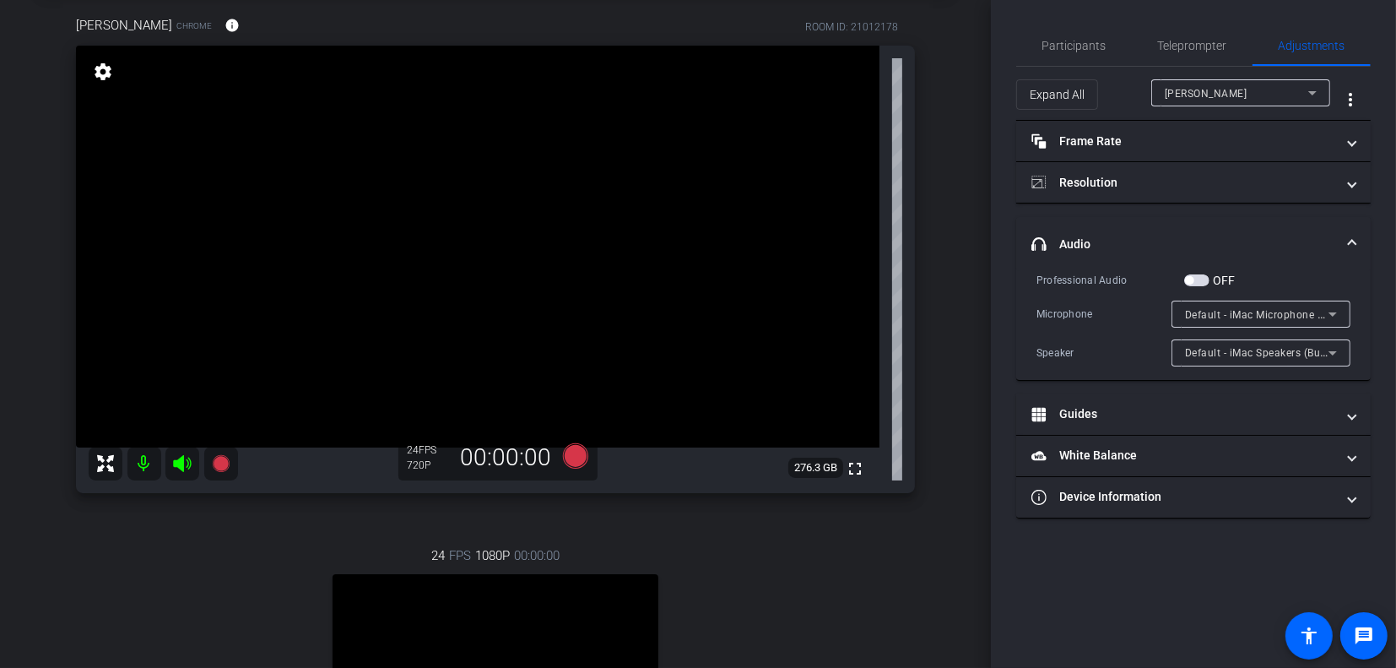
click at [1366, 307] on div "Professional Audio OFF Microphone Default - iMac Microphone (Built-in) Speaker …" at bounding box center [1193, 325] width 355 height 109
click at [1331, 310] on icon at bounding box center [1333, 314] width 20 height 20
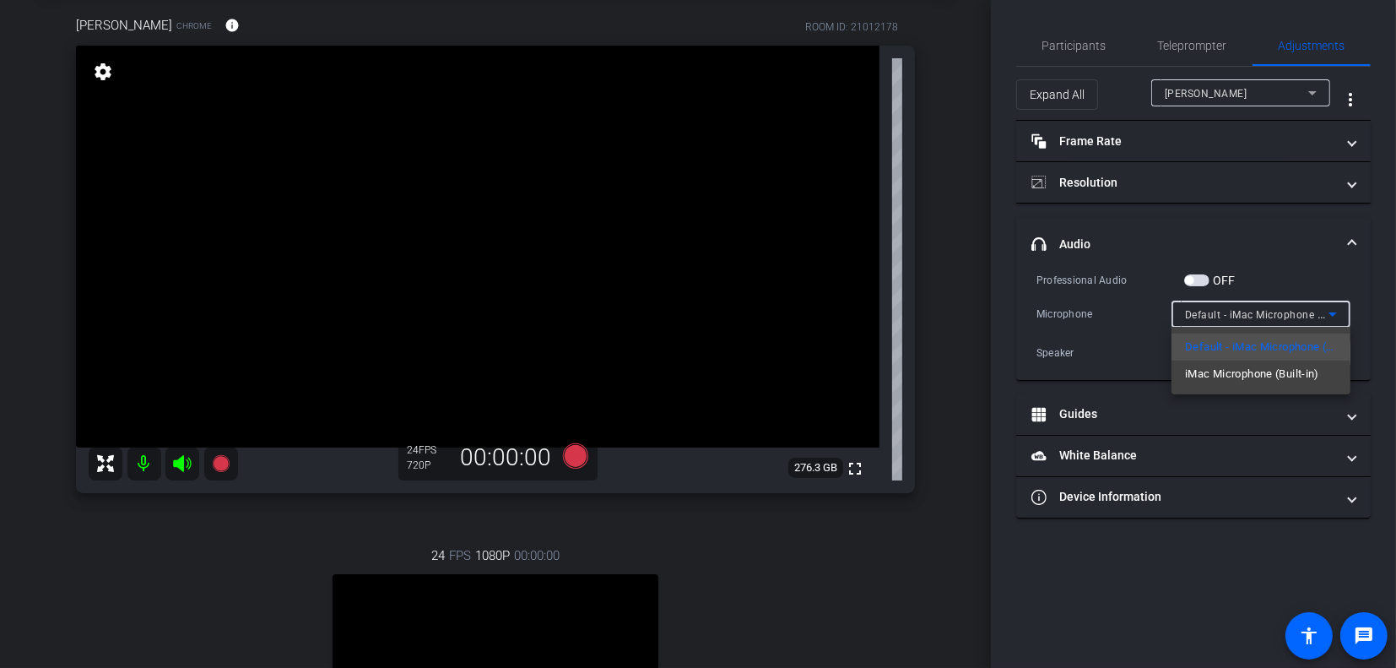
click at [1361, 310] on div at bounding box center [698, 334] width 1396 height 668
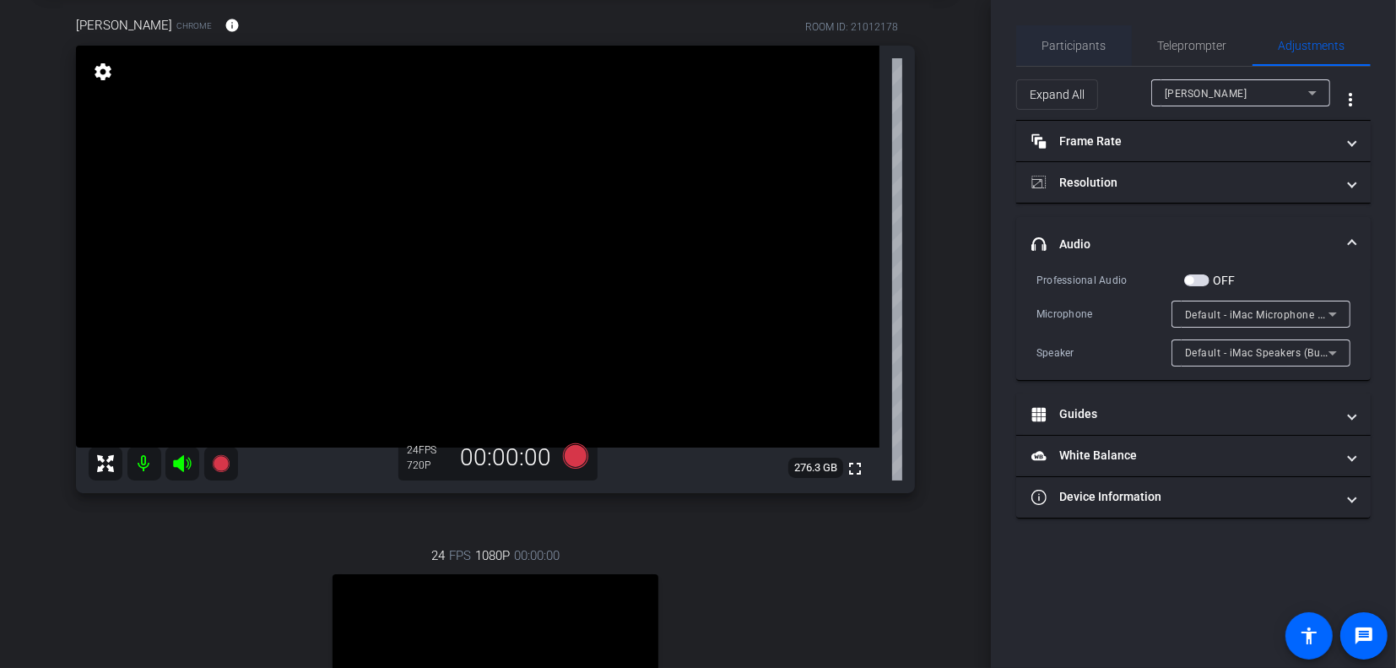
click at [1087, 44] on span "Participants" at bounding box center [1075, 46] width 64 height 12
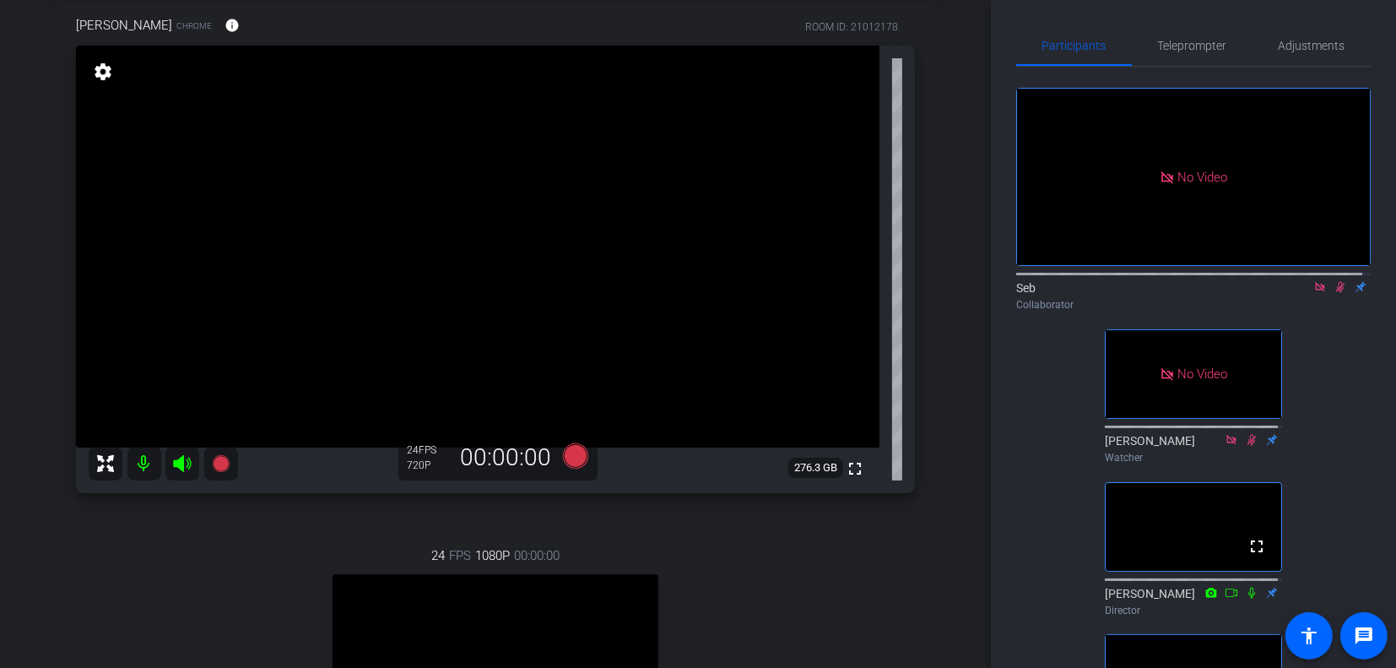
click at [1336, 285] on icon at bounding box center [1340, 287] width 9 height 11
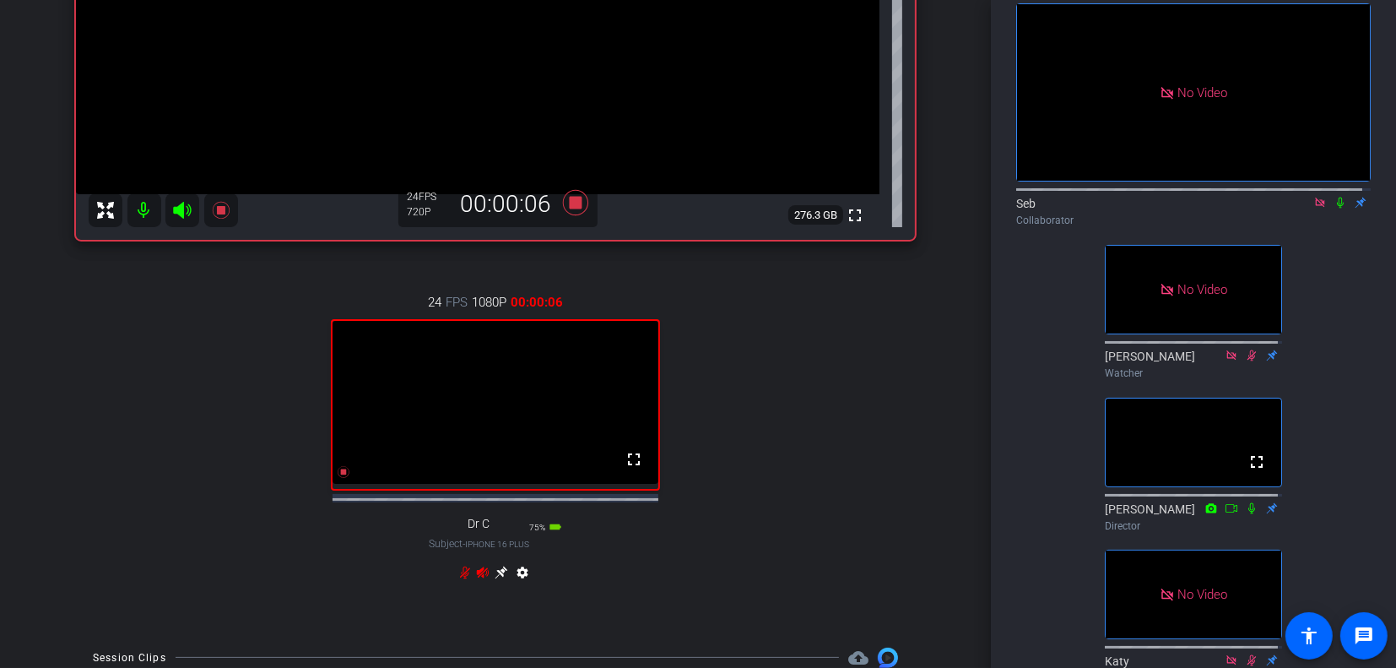
click at [1334, 198] on icon at bounding box center [1341, 203] width 14 height 12
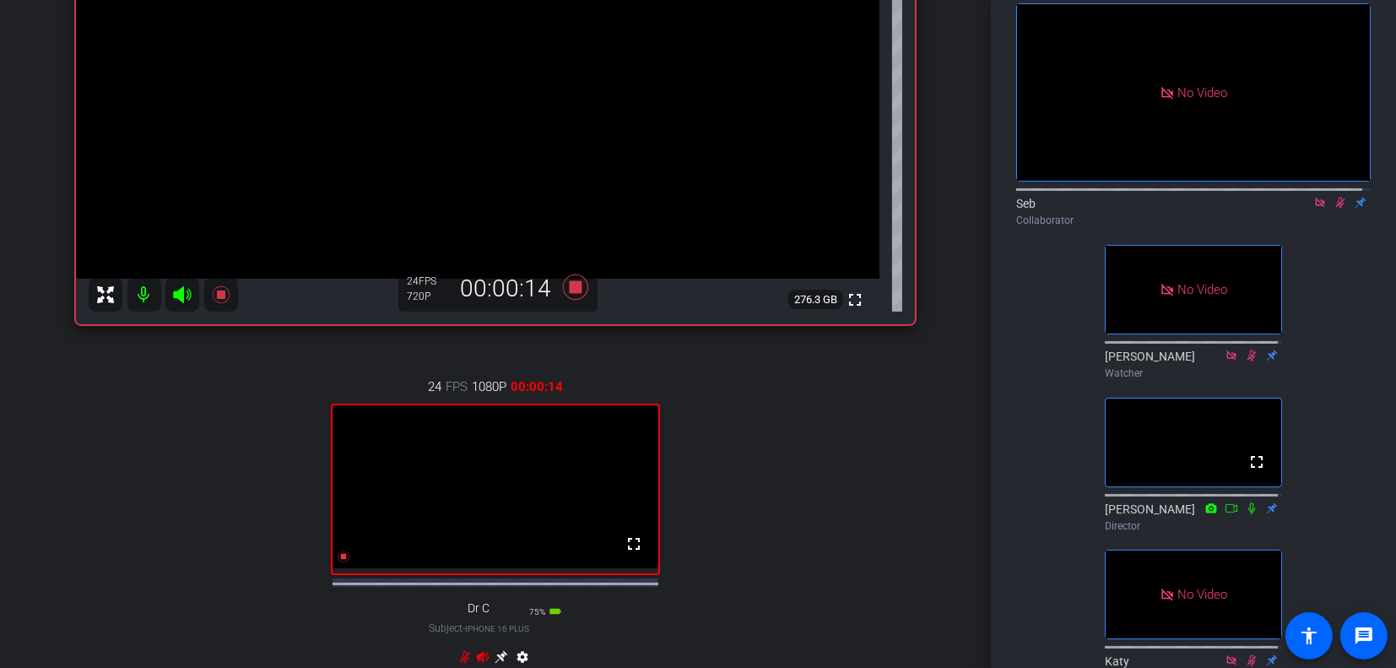
scroll to position [169, 0]
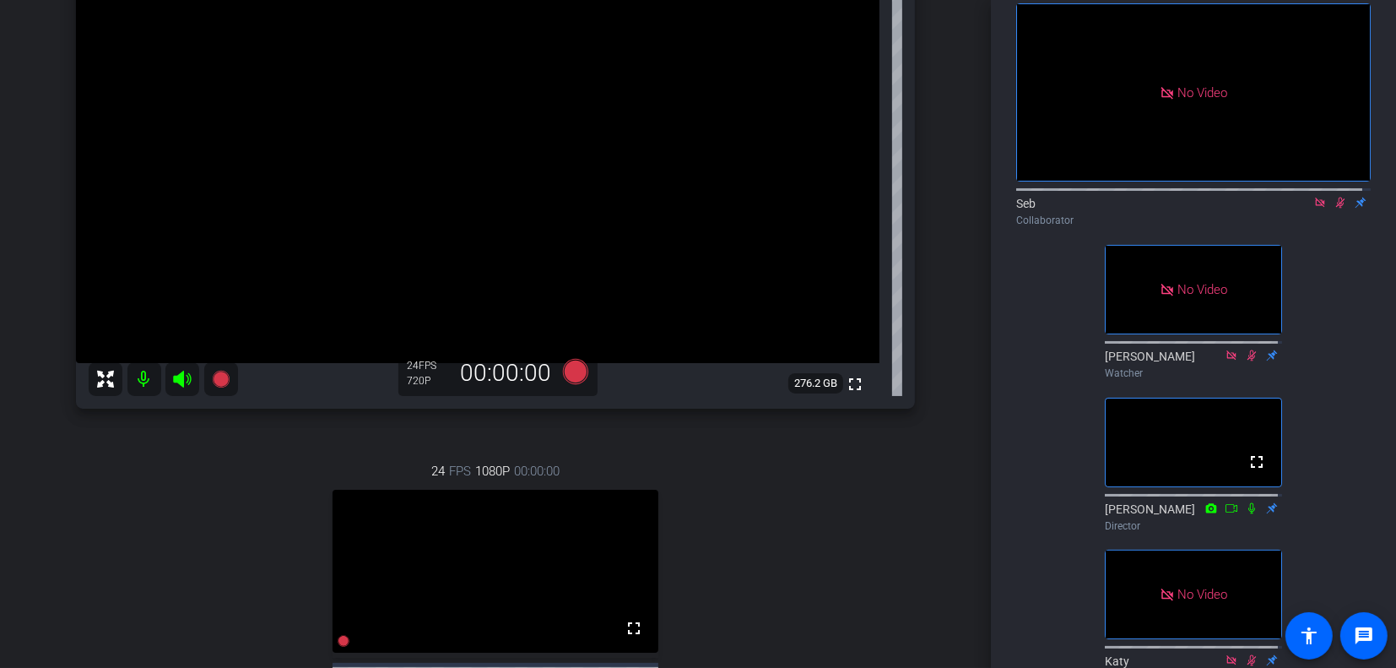
click at [1334, 199] on icon at bounding box center [1341, 203] width 14 height 12
click at [1336, 201] on icon at bounding box center [1340, 203] width 9 height 11
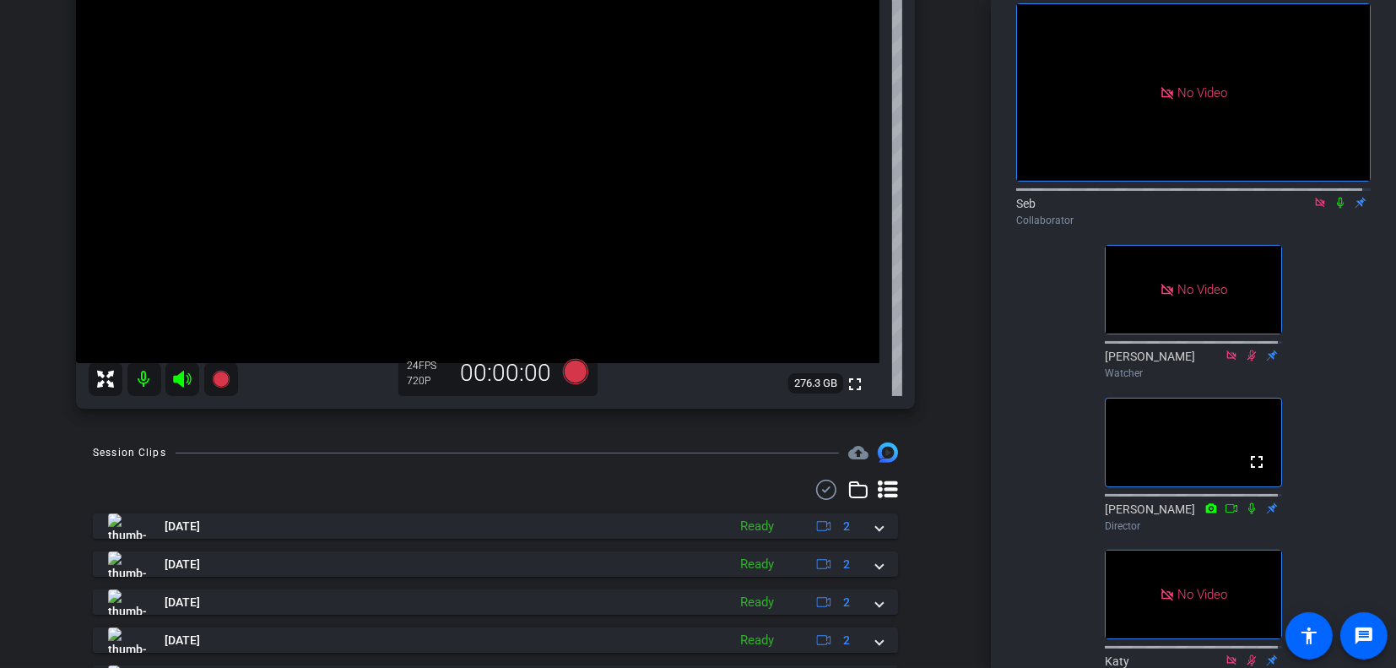
click at [1337, 198] on icon at bounding box center [1340, 203] width 7 height 11
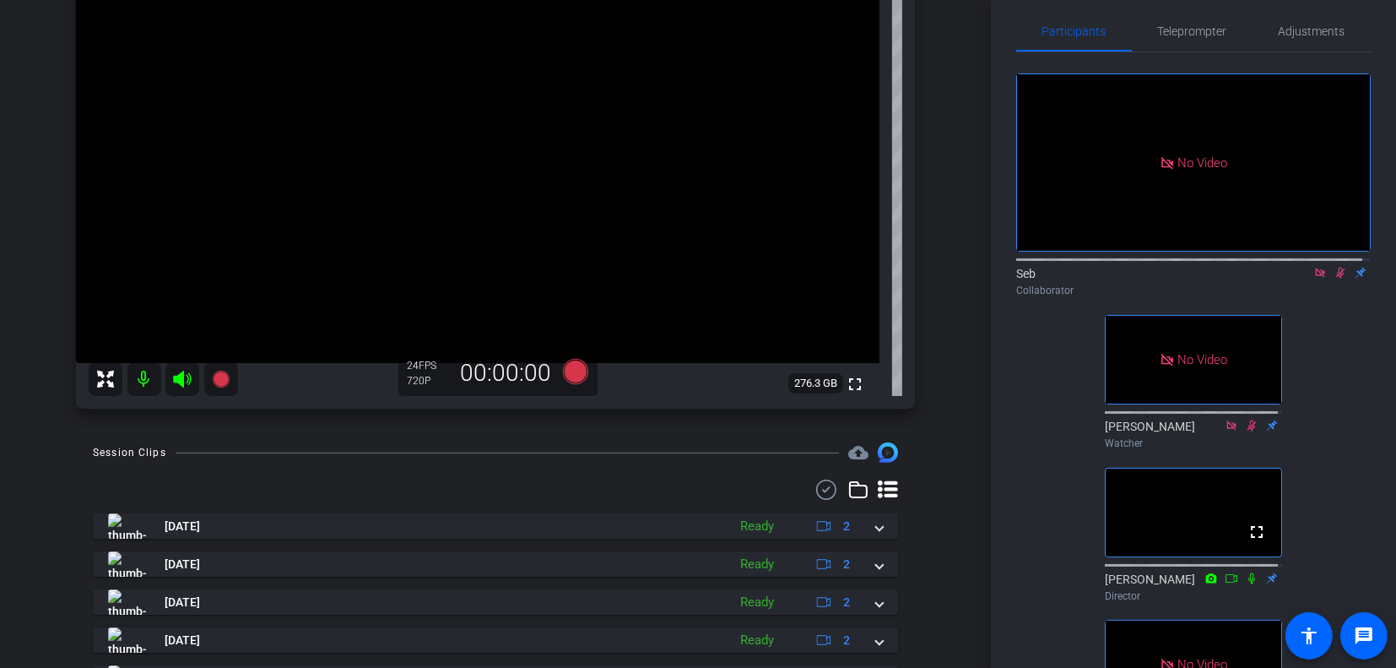
scroll to position [0, 0]
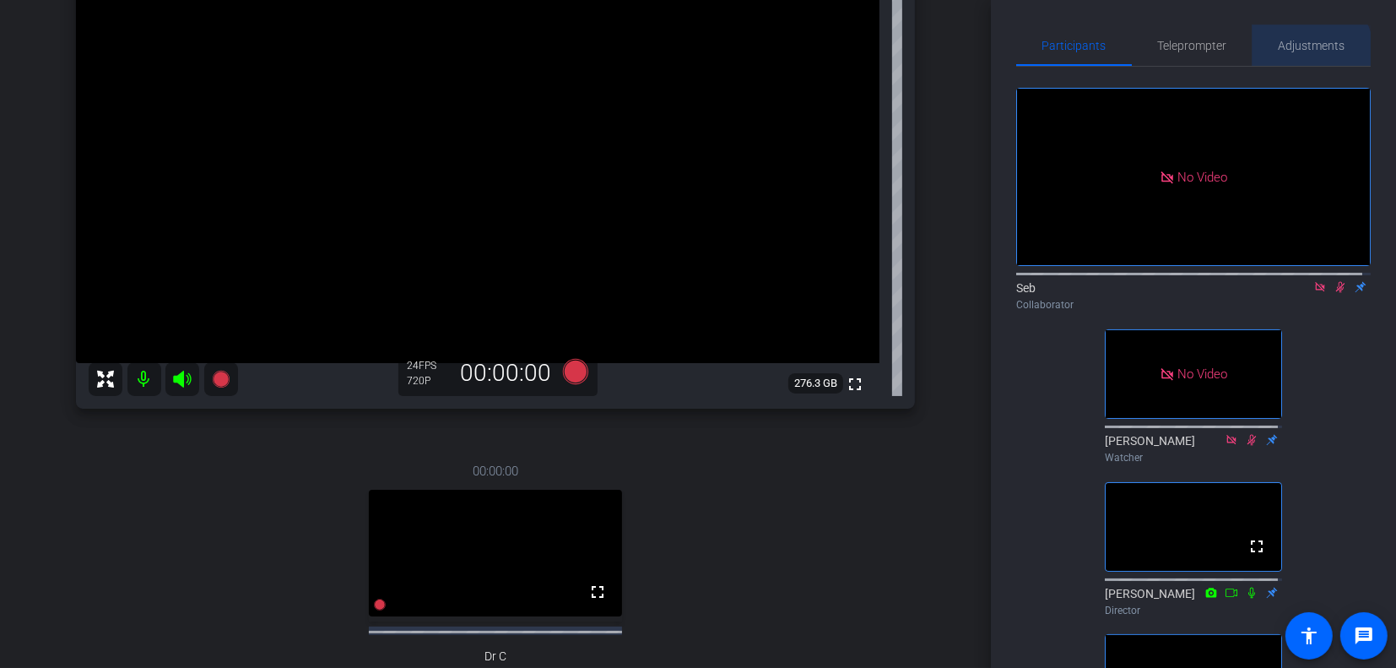
click at [1289, 57] on span "Adjustments" at bounding box center [1312, 45] width 67 height 41
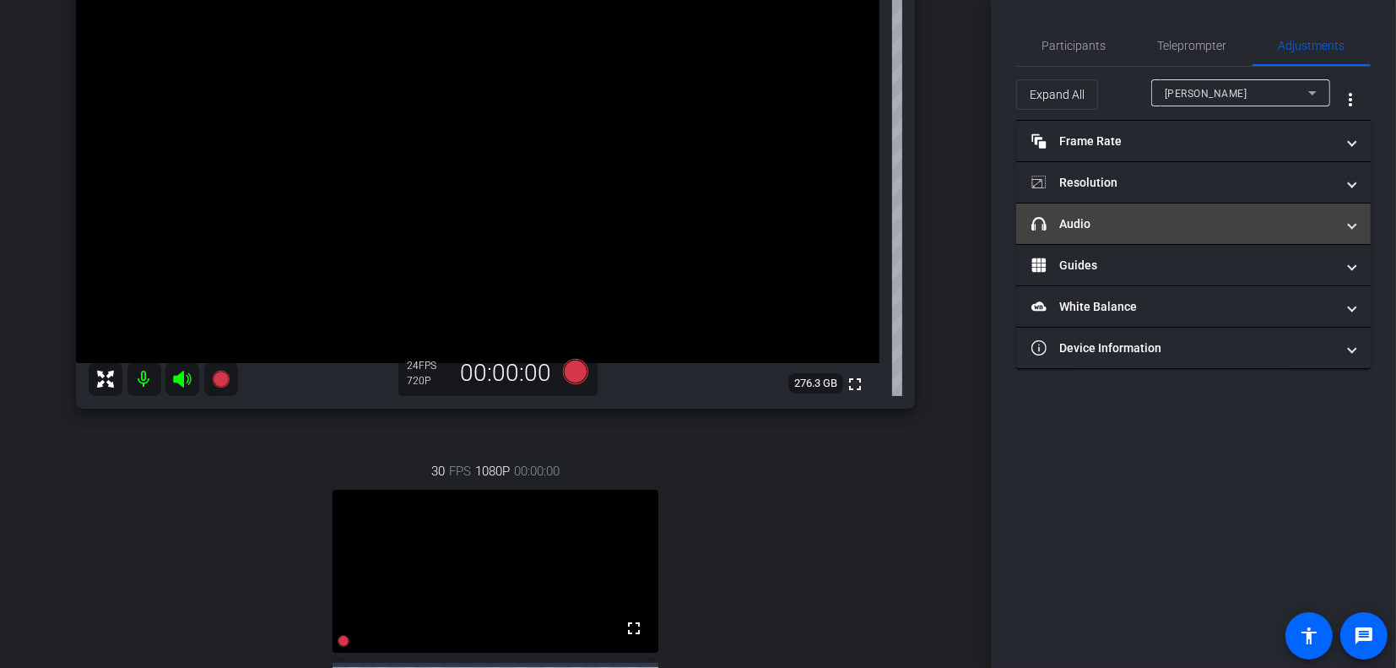
click at [1272, 223] on mat-panel-title "headphone icon Audio" at bounding box center [1184, 224] width 304 height 18
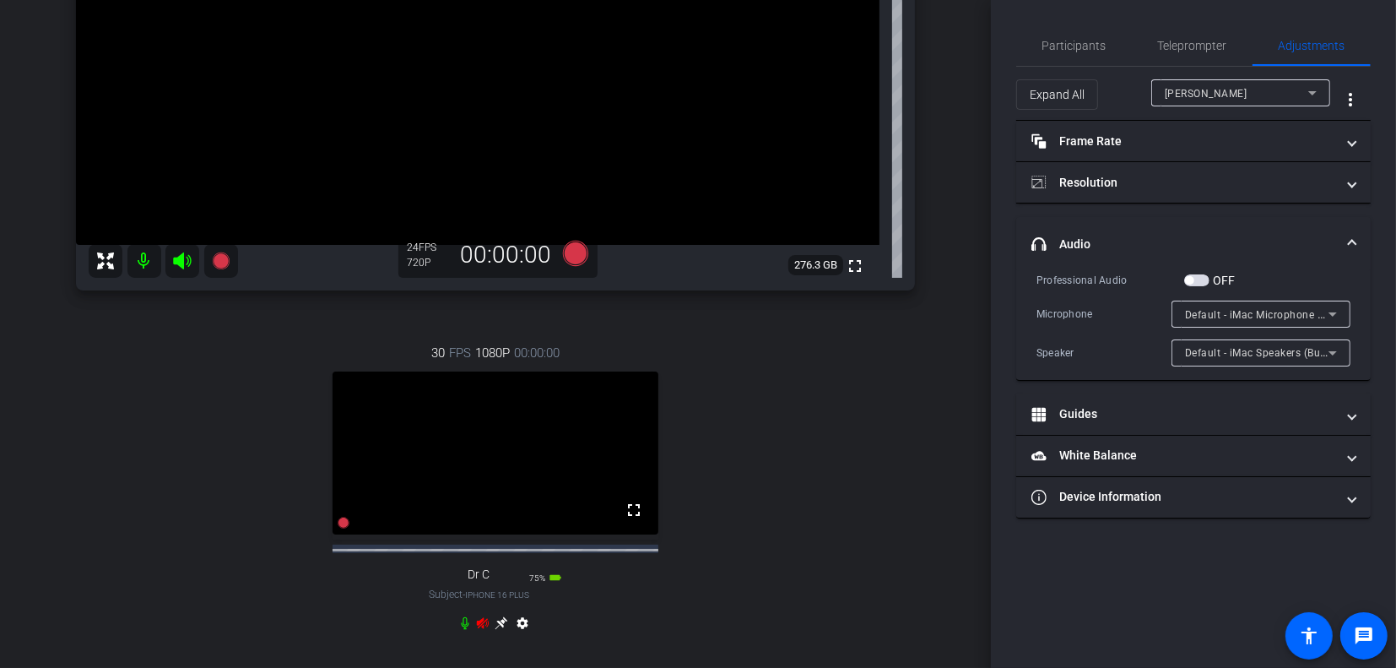
scroll to position [338, 0]
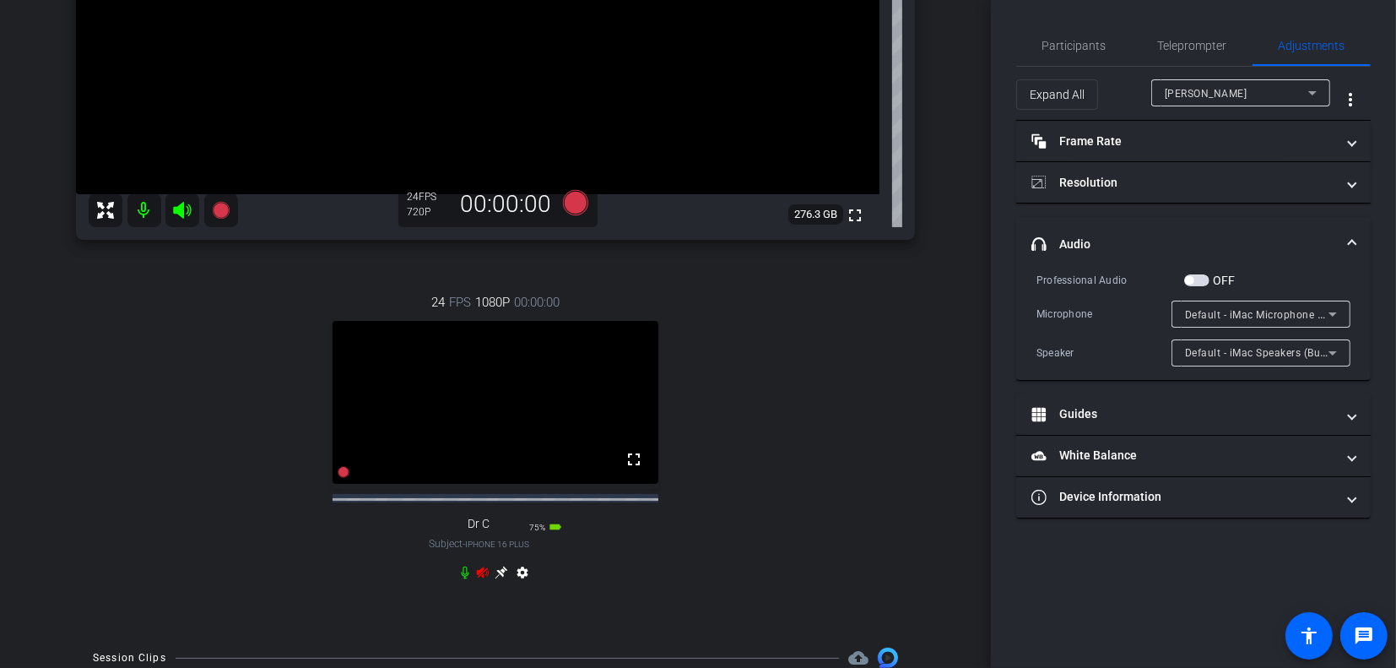
click at [463, 579] on icon at bounding box center [465, 573] width 14 height 14
click at [1084, 46] on span "Participants" at bounding box center [1075, 46] width 64 height 12
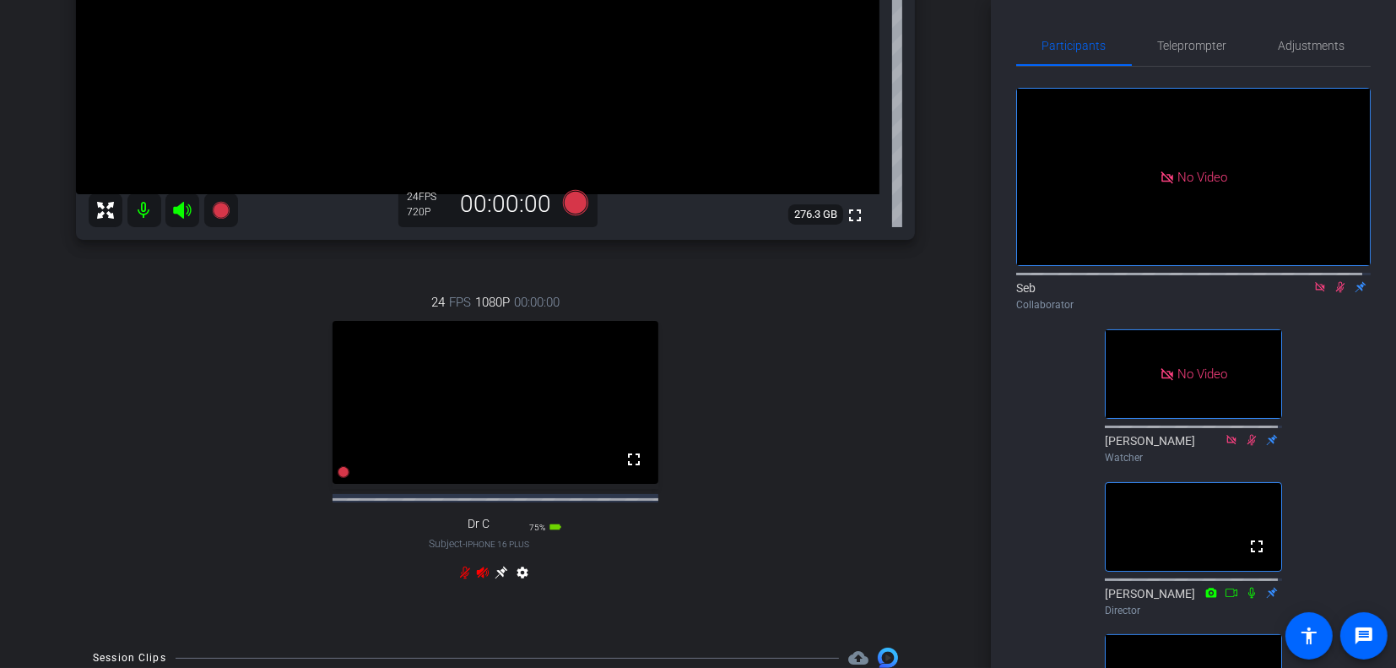
click at [1334, 284] on icon at bounding box center [1341, 287] width 14 height 12
click at [1337, 284] on icon at bounding box center [1340, 287] width 7 height 11
click at [1334, 286] on icon at bounding box center [1341, 287] width 14 height 12
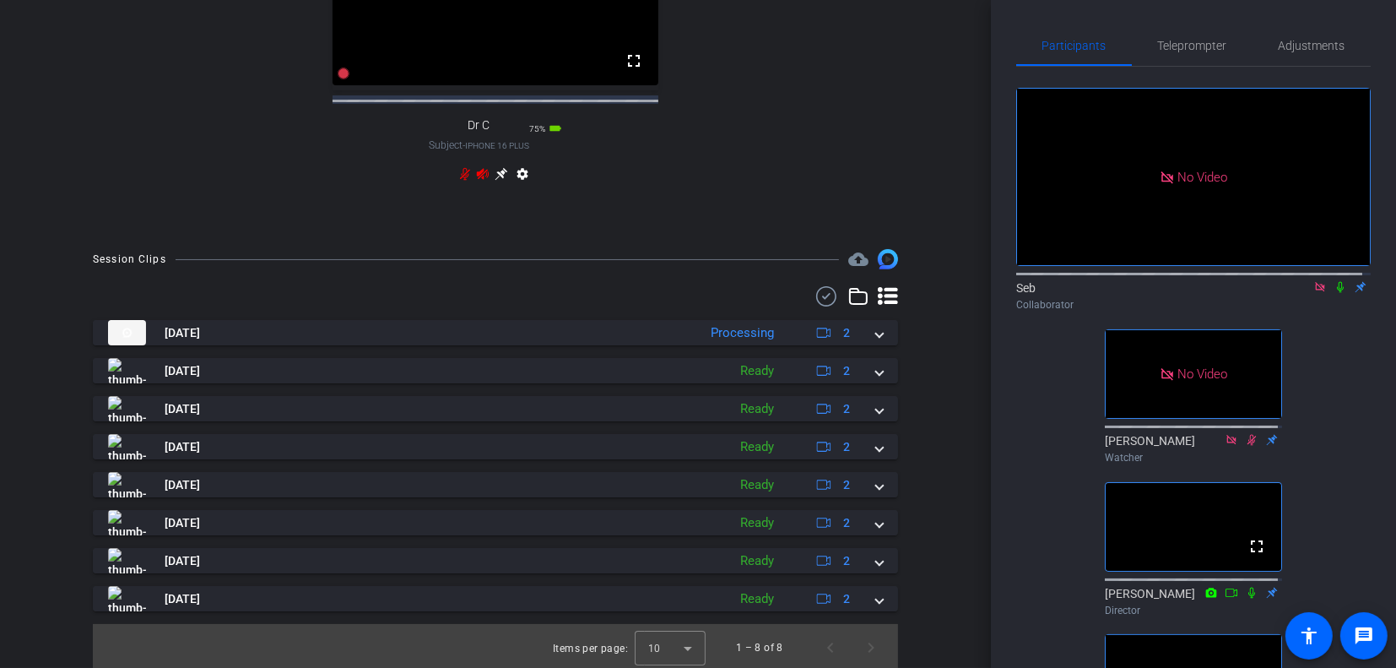
scroll to position [755, 0]
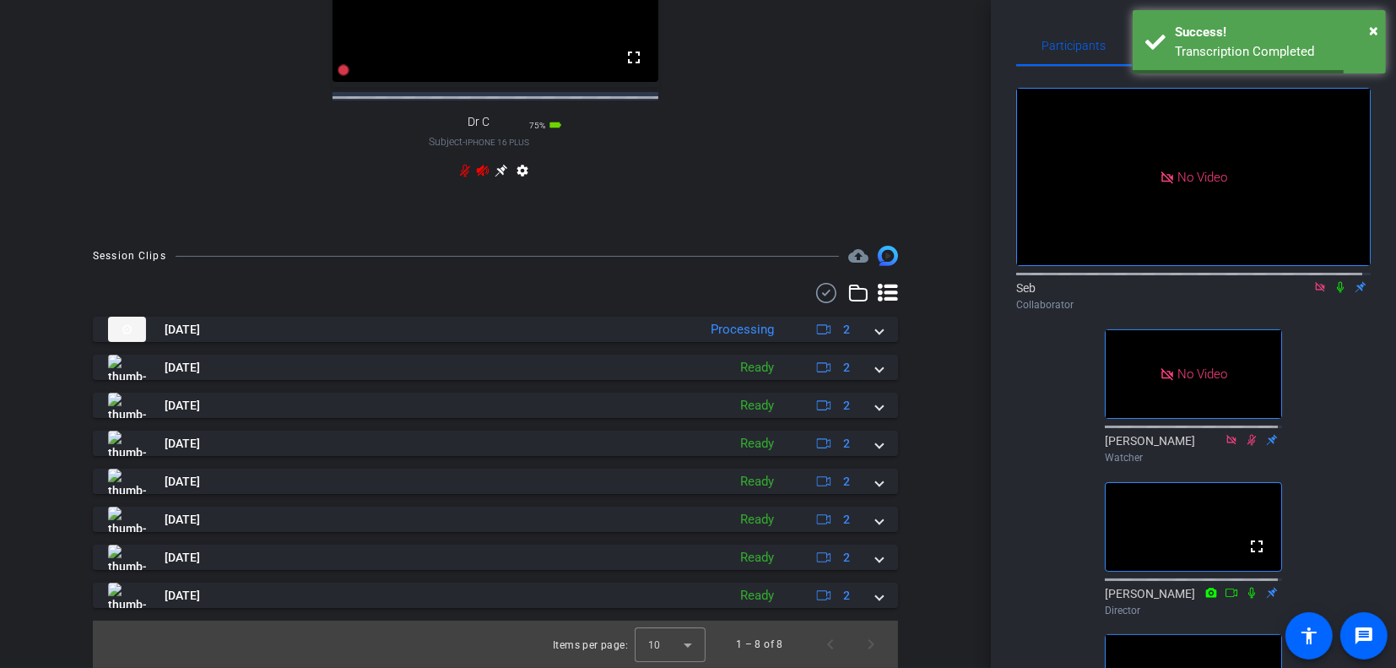
click at [1337, 285] on icon at bounding box center [1340, 287] width 7 height 11
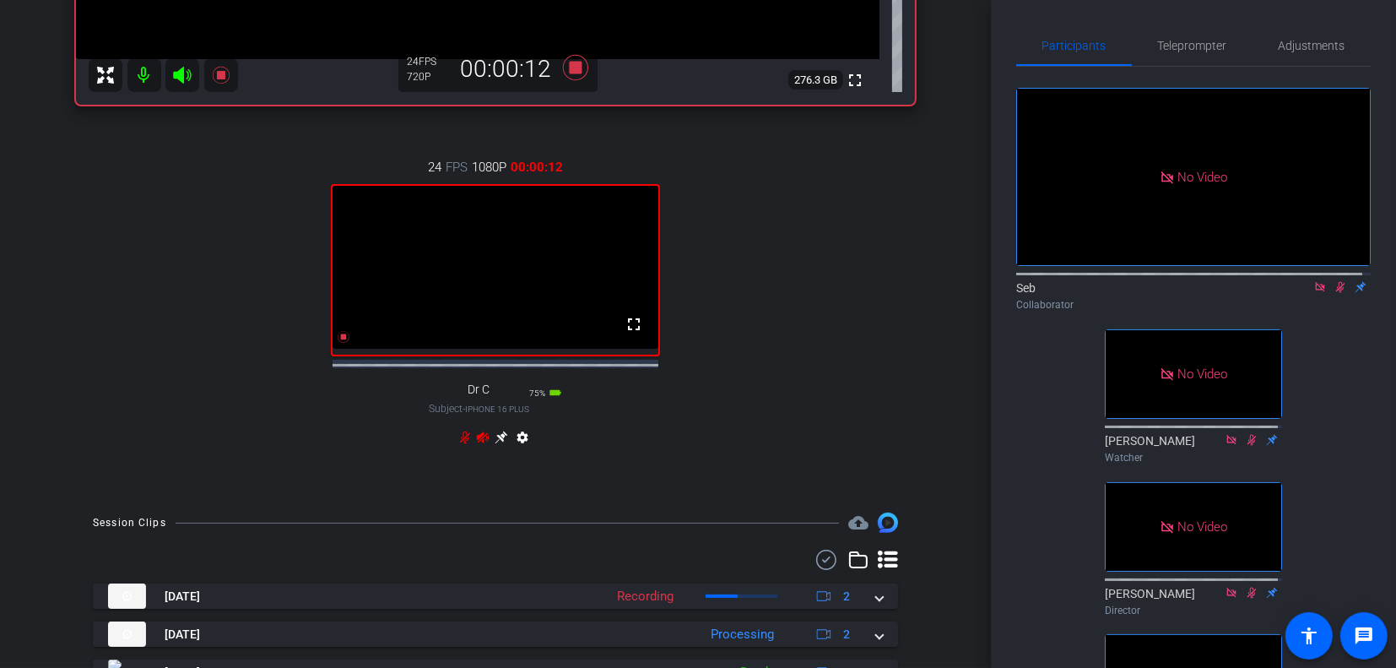
scroll to position [507, 0]
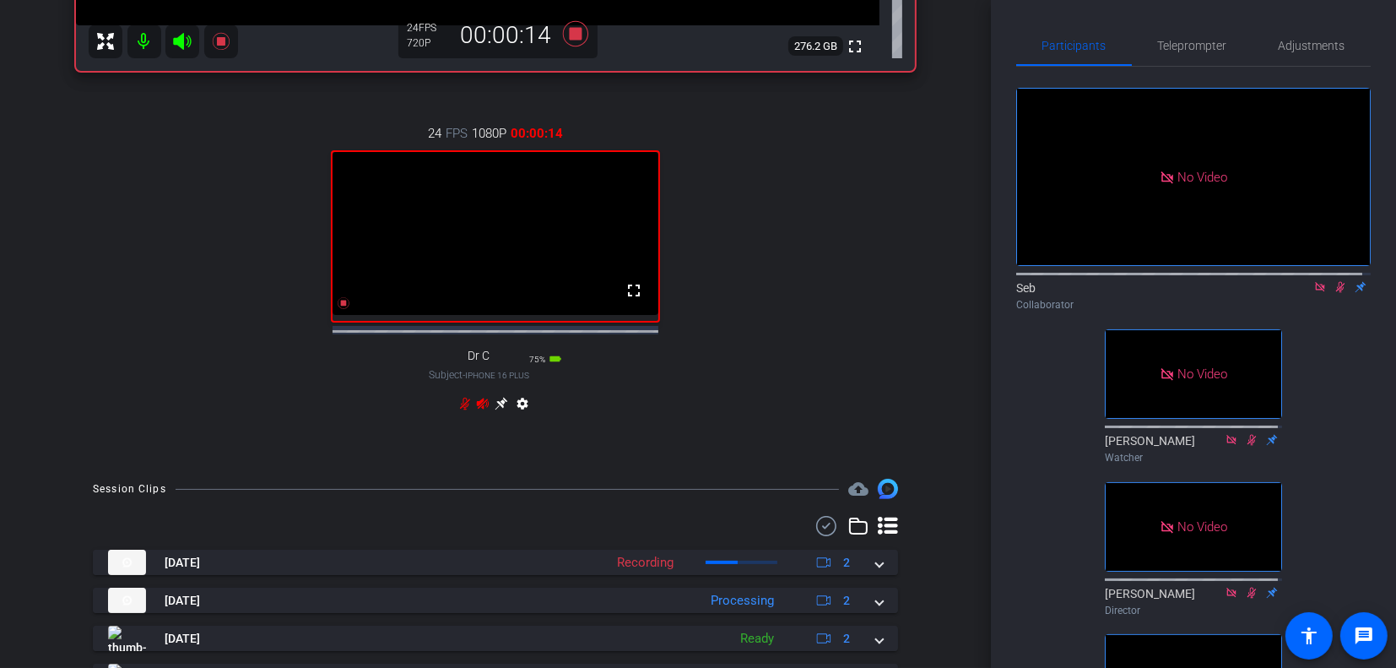
click at [496, 410] on icon at bounding box center [501, 404] width 13 height 13
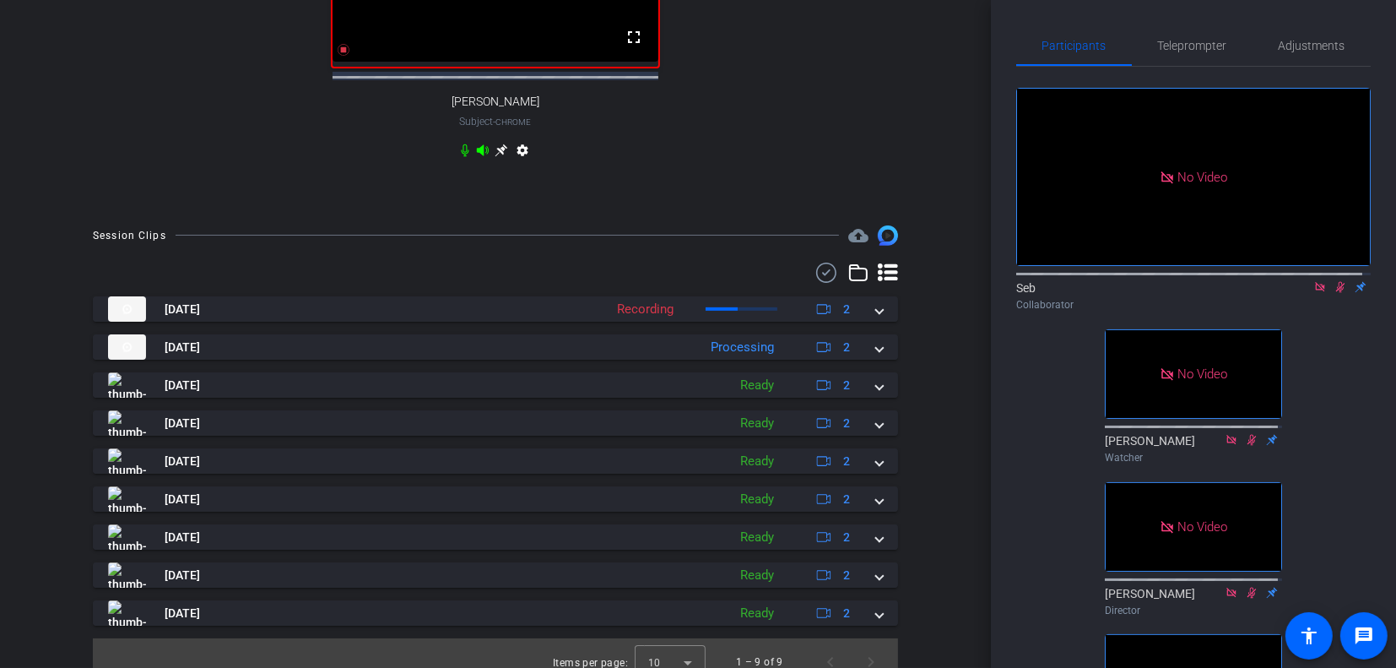
scroll to position [675, 0]
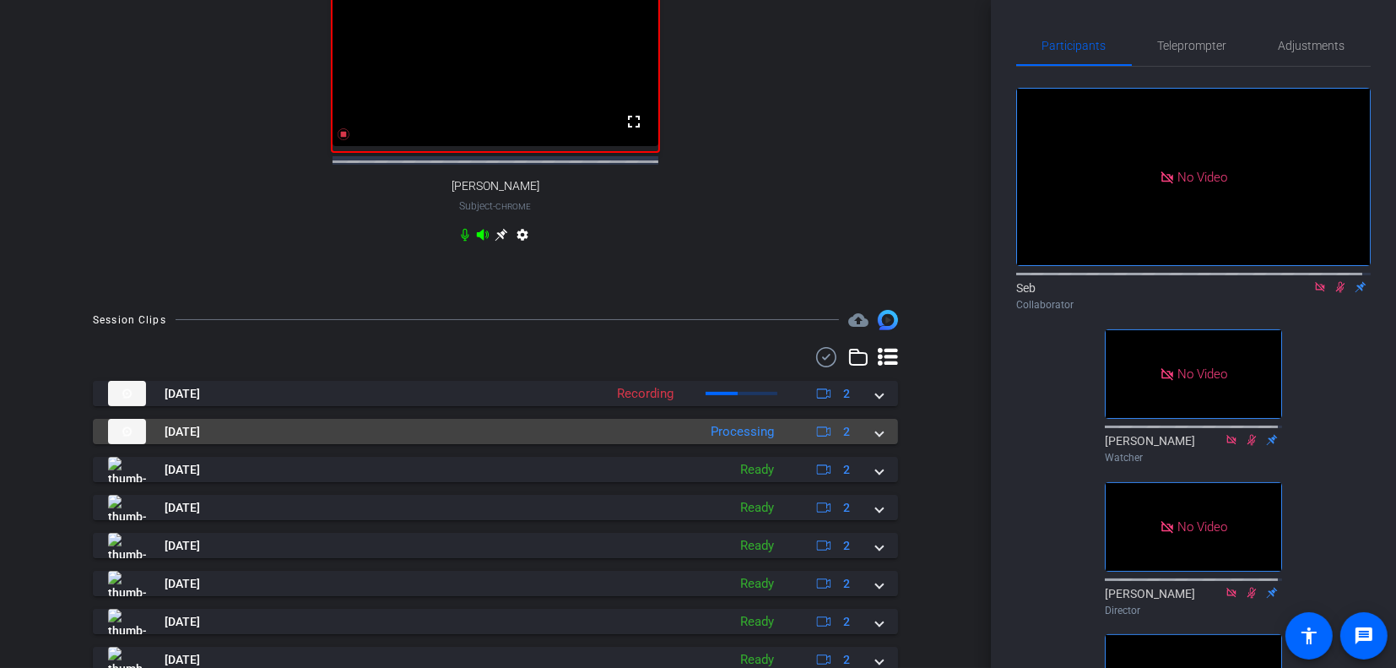
click at [875, 444] on mat-expansion-panel-header "[DATE] Processing 2" at bounding box center [495, 431] width 805 height 25
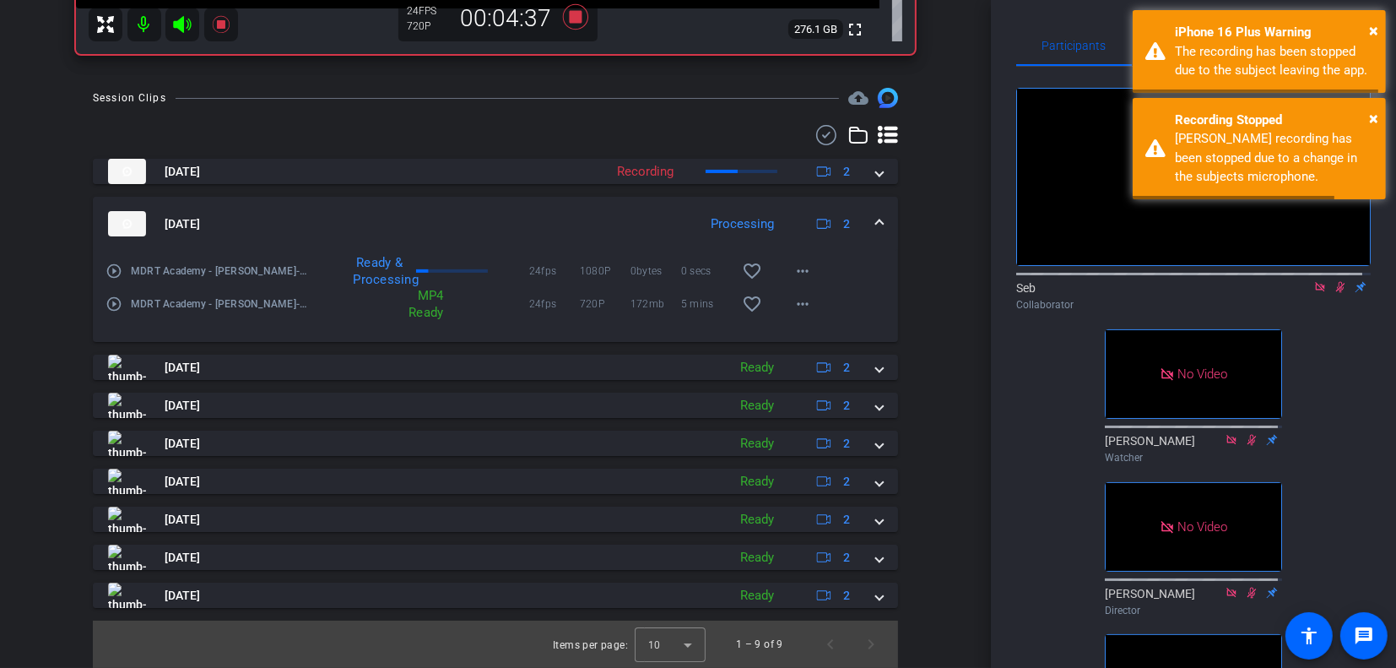
scroll to position [523, 0]
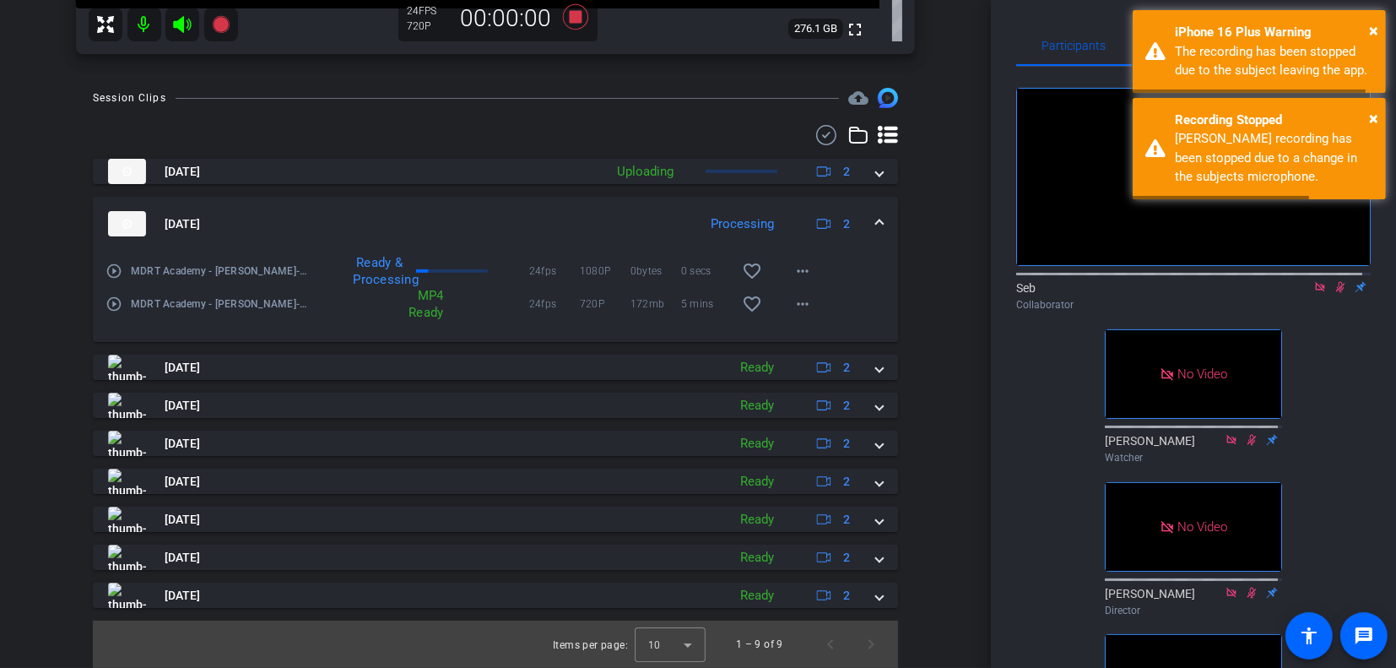
click at [875, 371] on mat-expansion-panel-header "[DATE] Ready 2" at bounding box center [495, 367] width 805 height 25
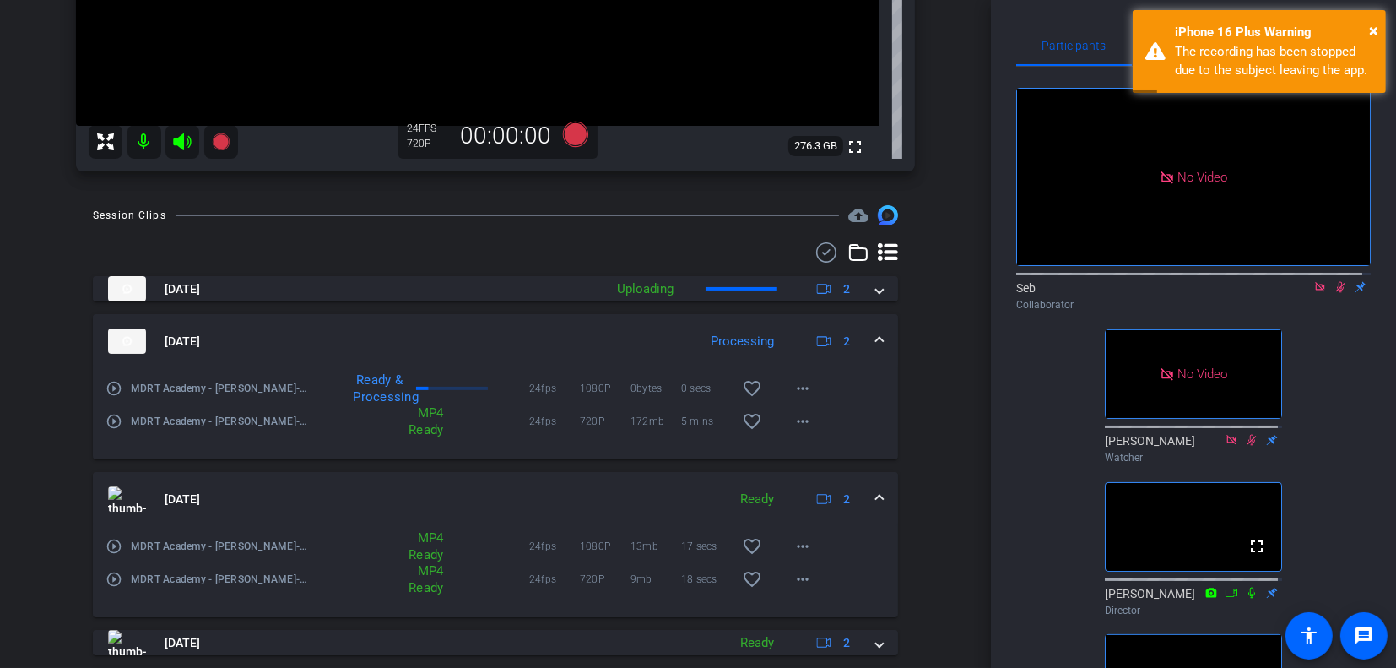
scroll to position [355, 0]
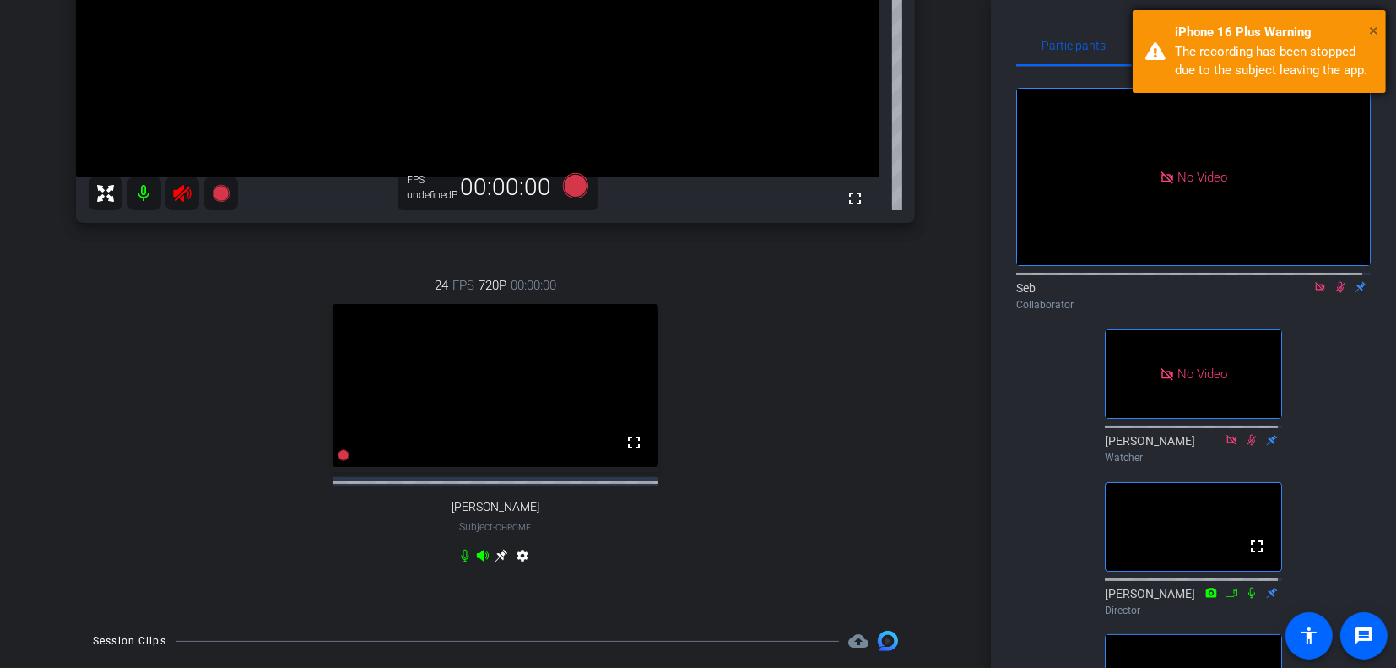
click at [1374, 30] on span "×" at bounding box center [1373, 30] width 9 height 20
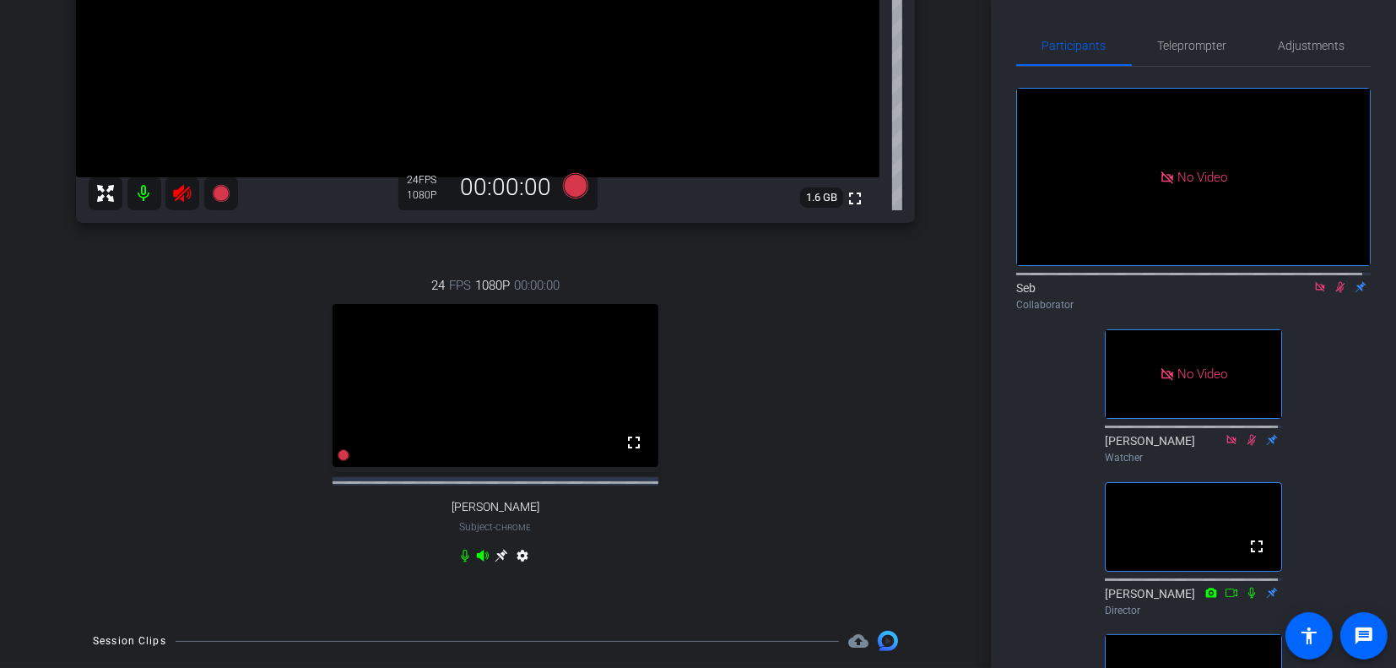
click at [143, 198] on mat-icon at bounding box center [144, 193] width 34 height 34
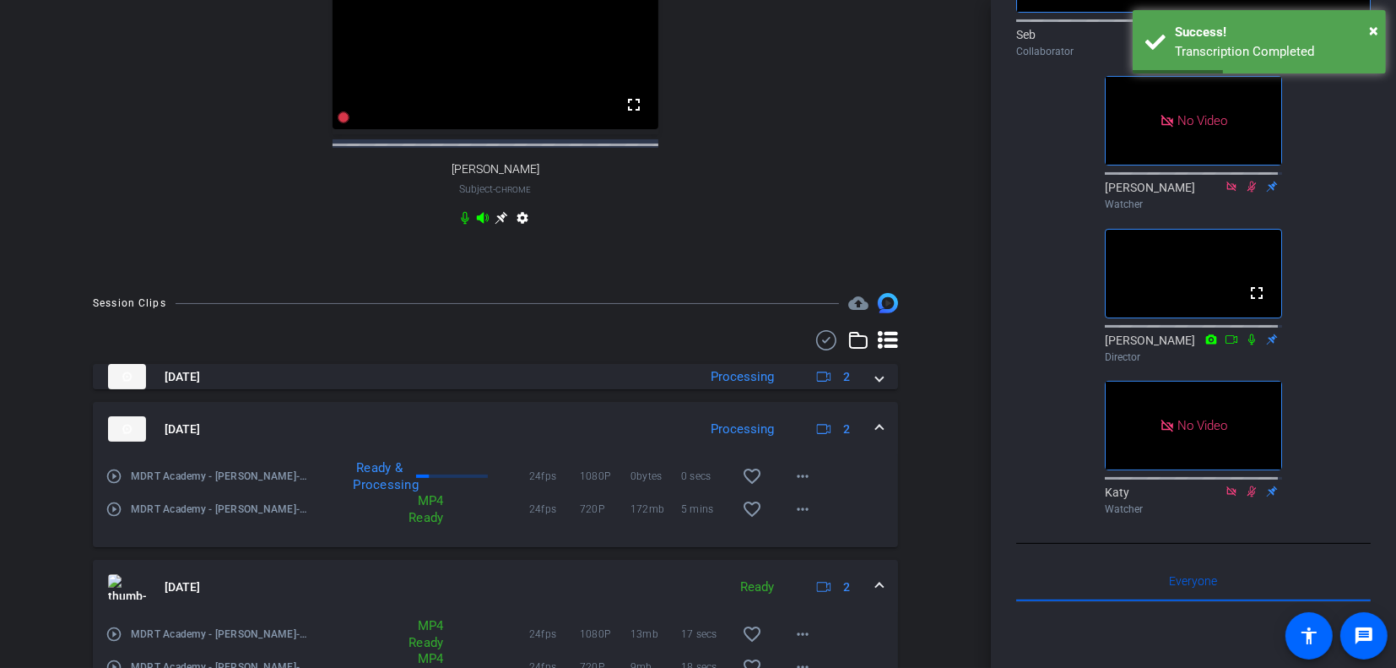
scroll to position [0, 0]
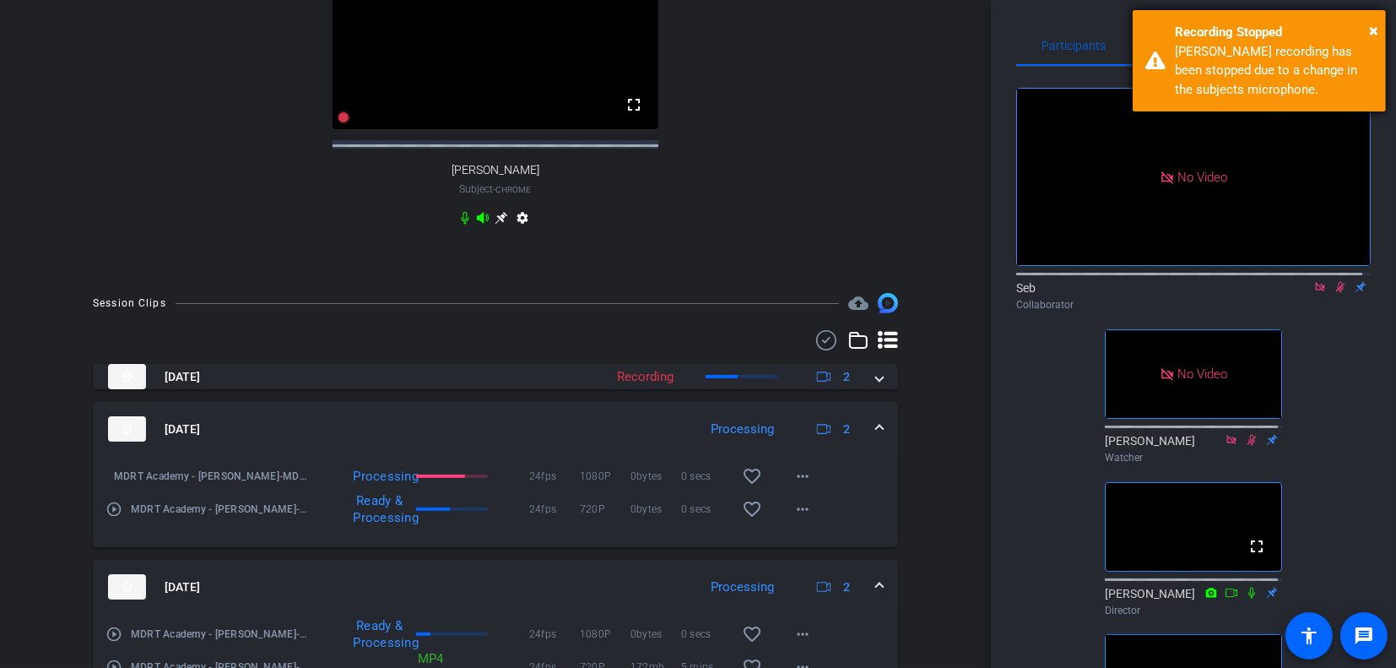
click at [1380, 80] on div "× Recording Stopped [PERSON_NAME] recording has been stopped due to a change in…" at bounding box center [1259, 60] width 253 height 101
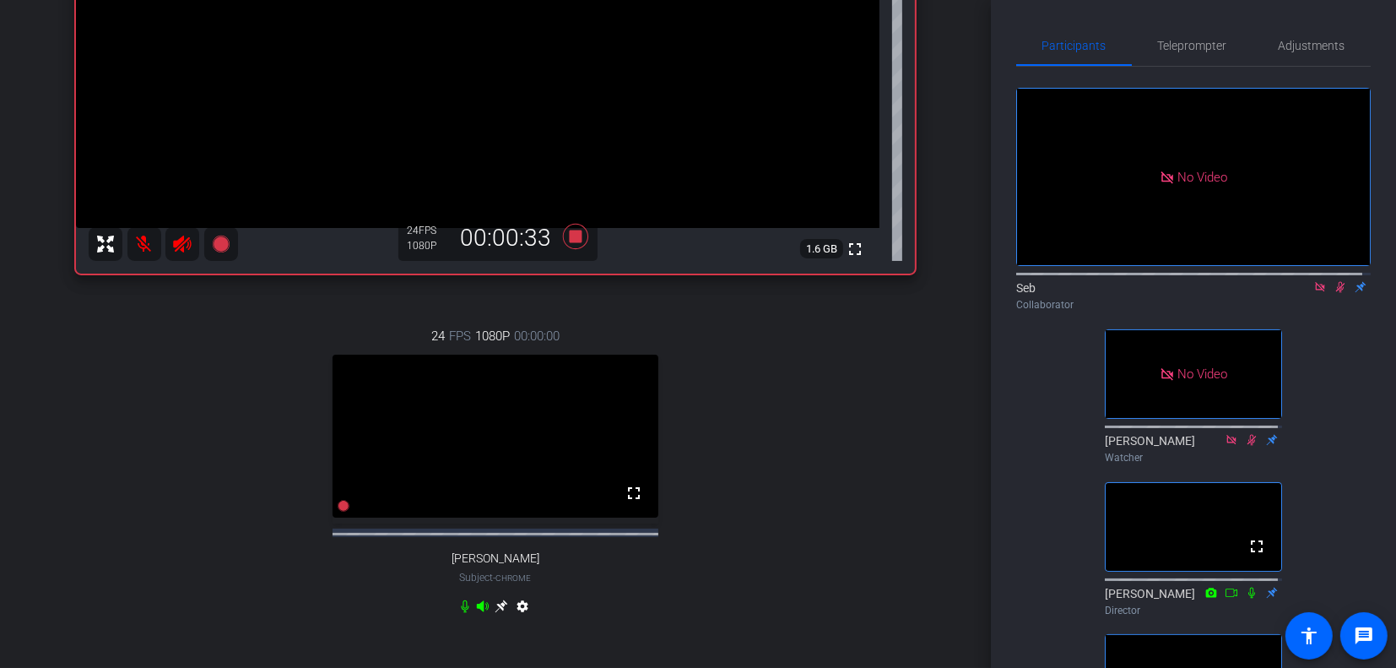
scroll to position [355, 0]
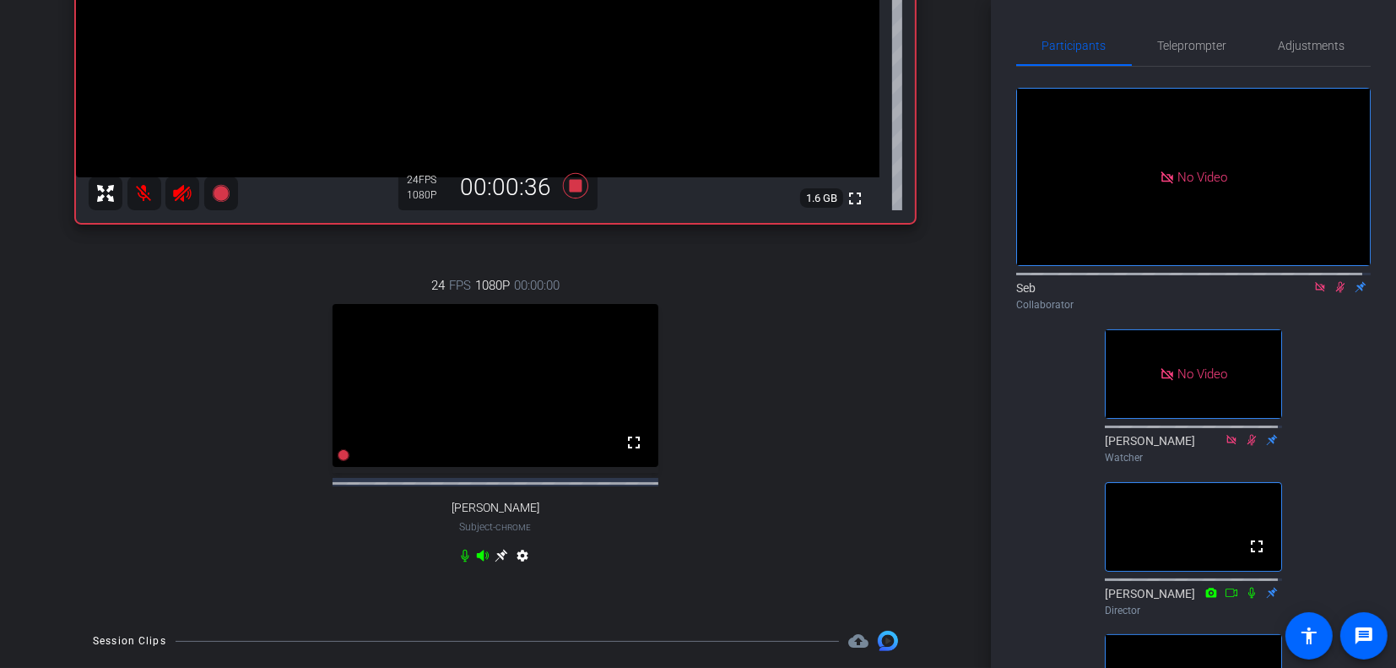
click at [1334, 286] on icon at bounding box center [1341, 287] width 14 height 12
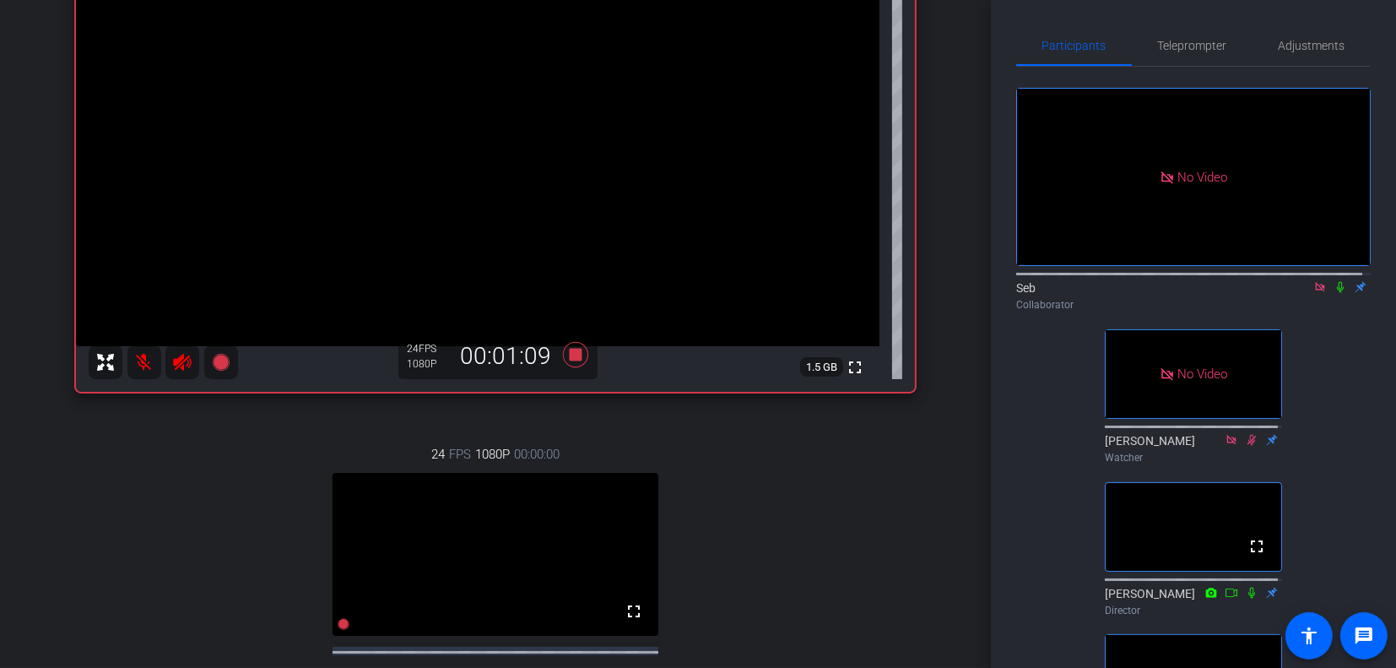
scroll to position [270, 0]
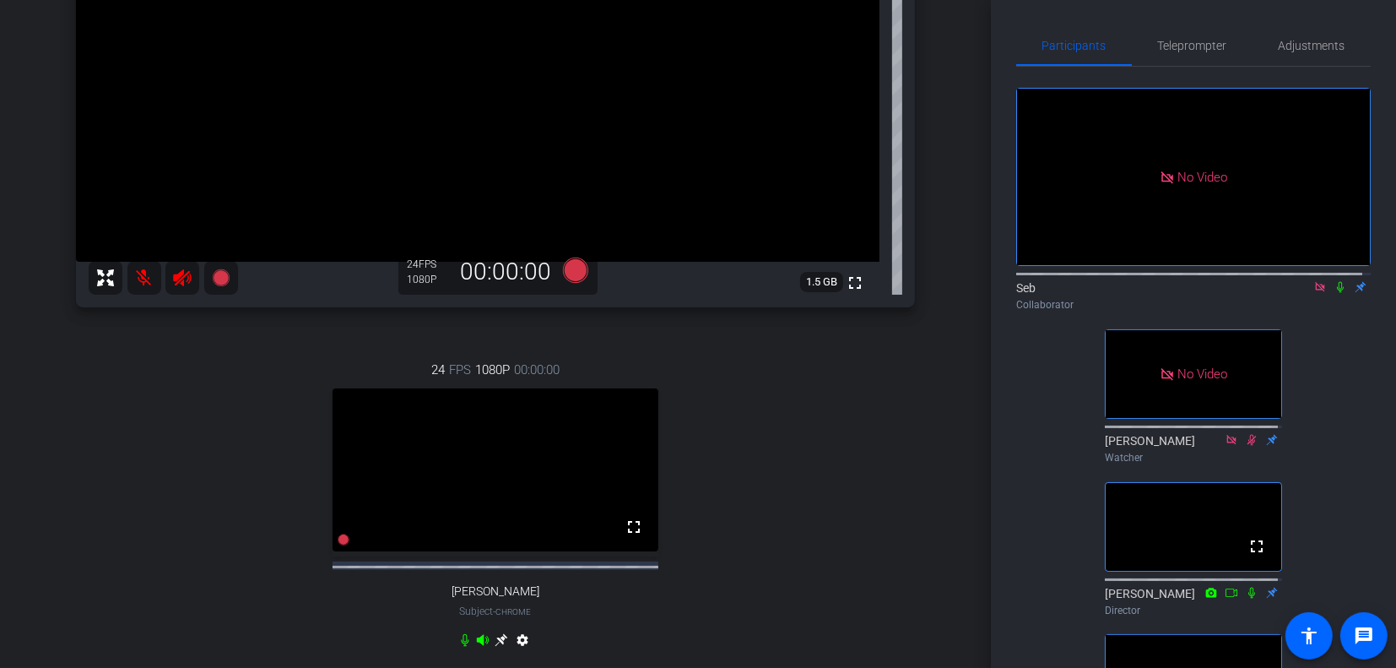
click at [1334, 284] on icon at bounding box center [1341, 287] width 14 height 12
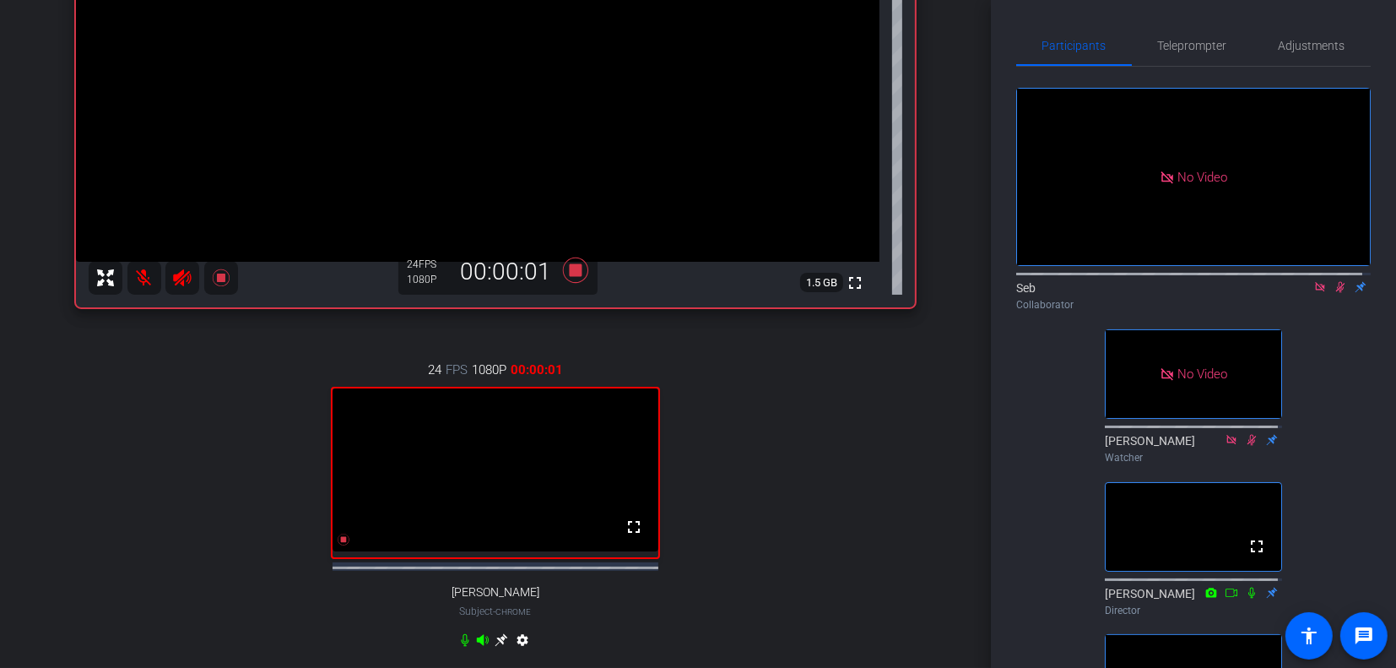
scroll to position [186, 0]
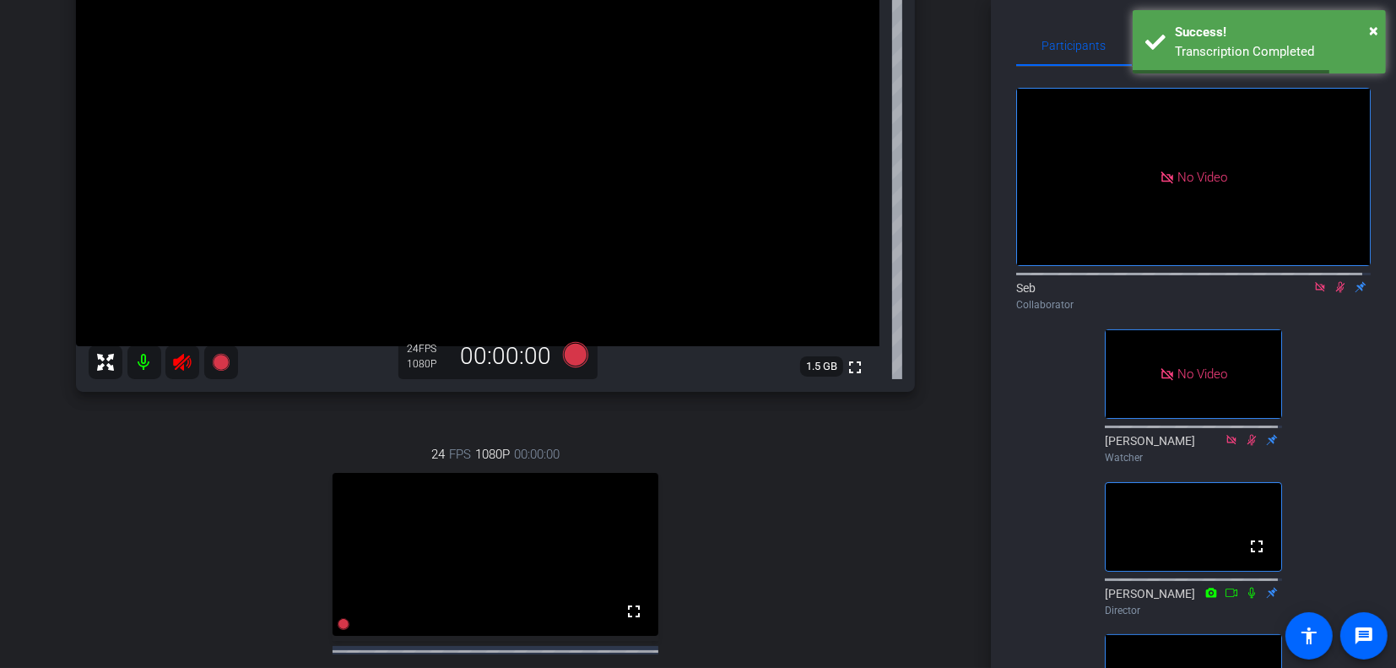
click at [1371, 546] on div "Participants Teleprompter Adjustments No Video Seb Collaborator No Video [PERSO…" at bounding box center [1193, 334] width 405 height 668
click at [1372, 28] on span "×" at bounding box center [1373, 30] width 9 height 20
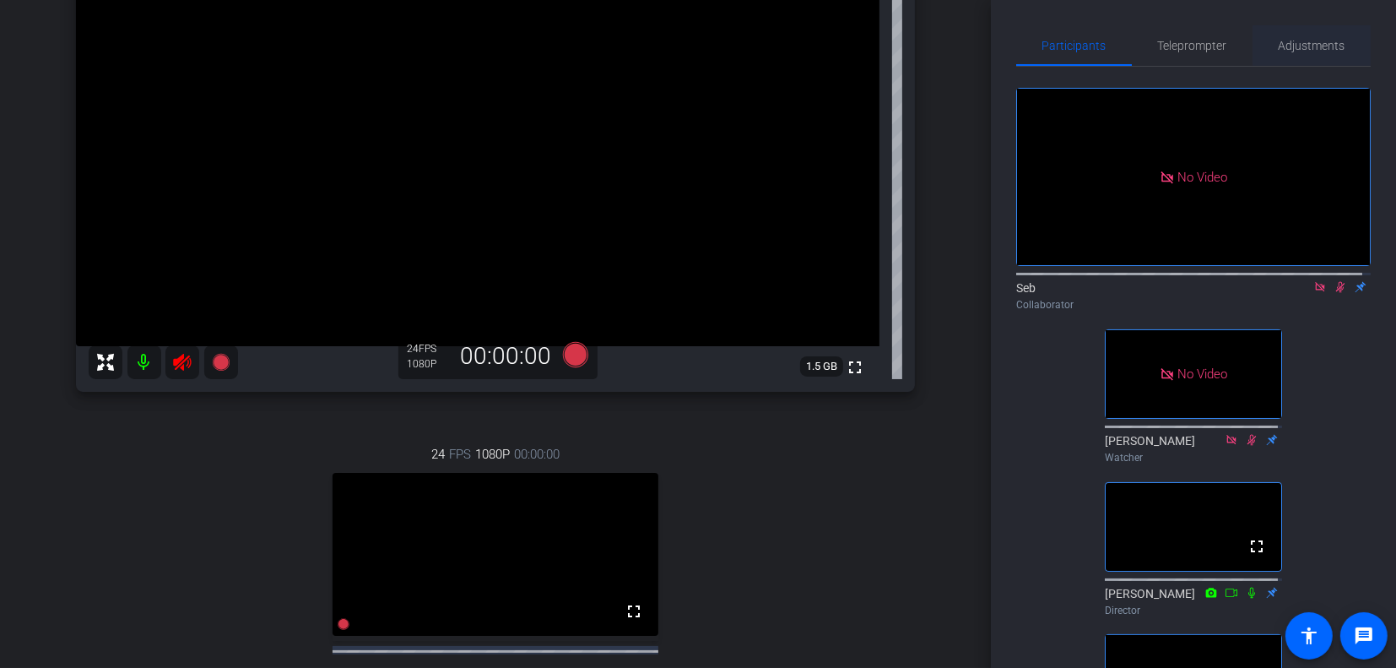
click at [1319, 41] on span "Adjustments" at bounding box center [1312, 46] width 67 height 12
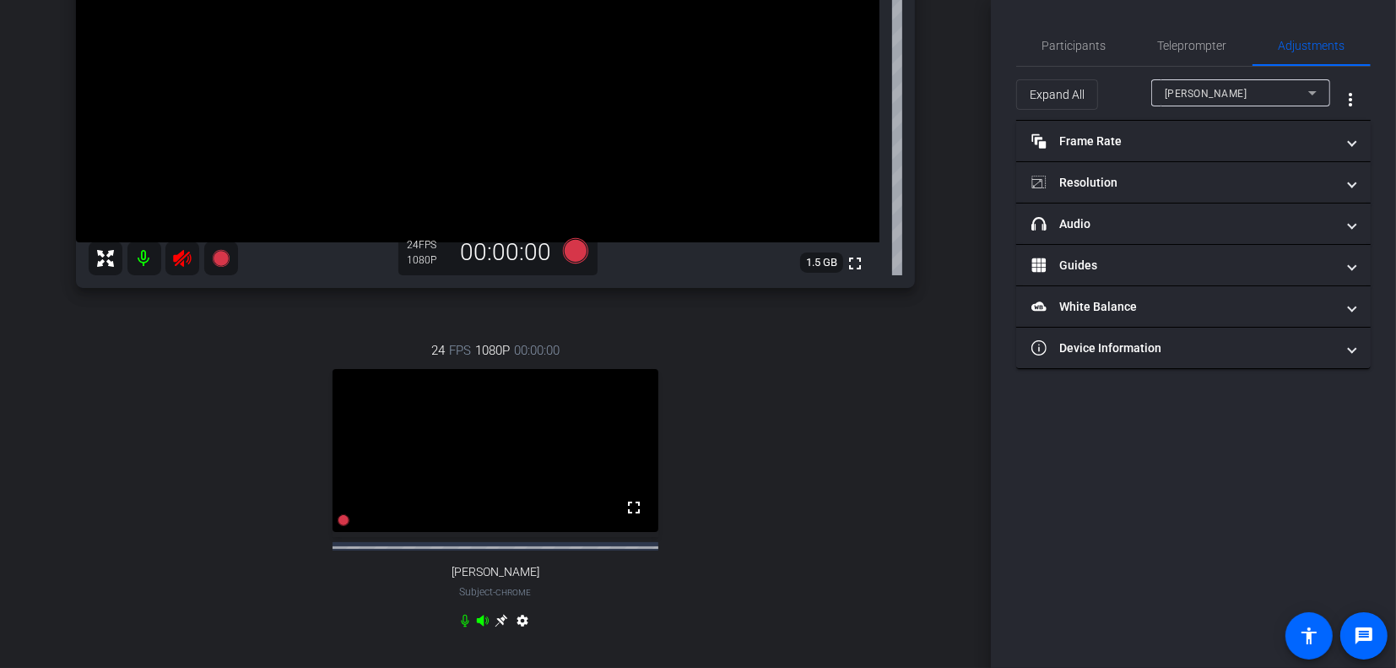
scroll to position [355, 0]
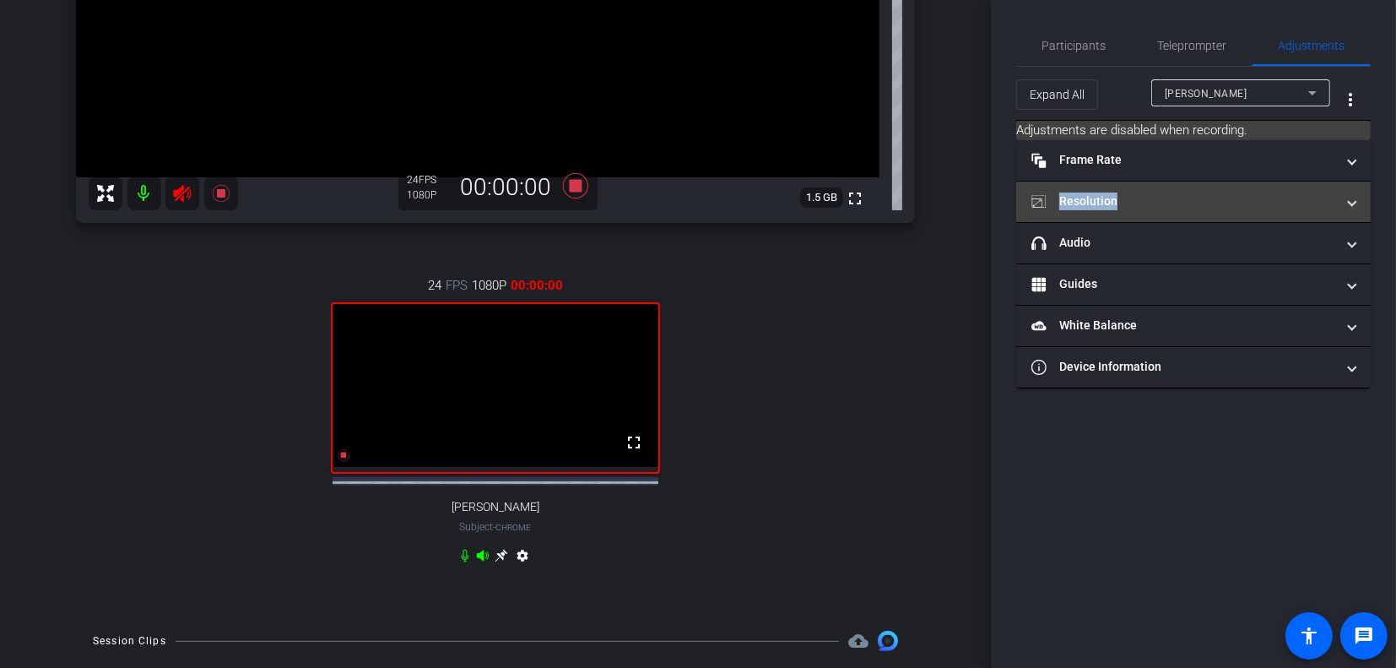
click at [1160, 209] on mat-panel-title "Resolution" at bounding box center [1184, 201] width 304 height 18
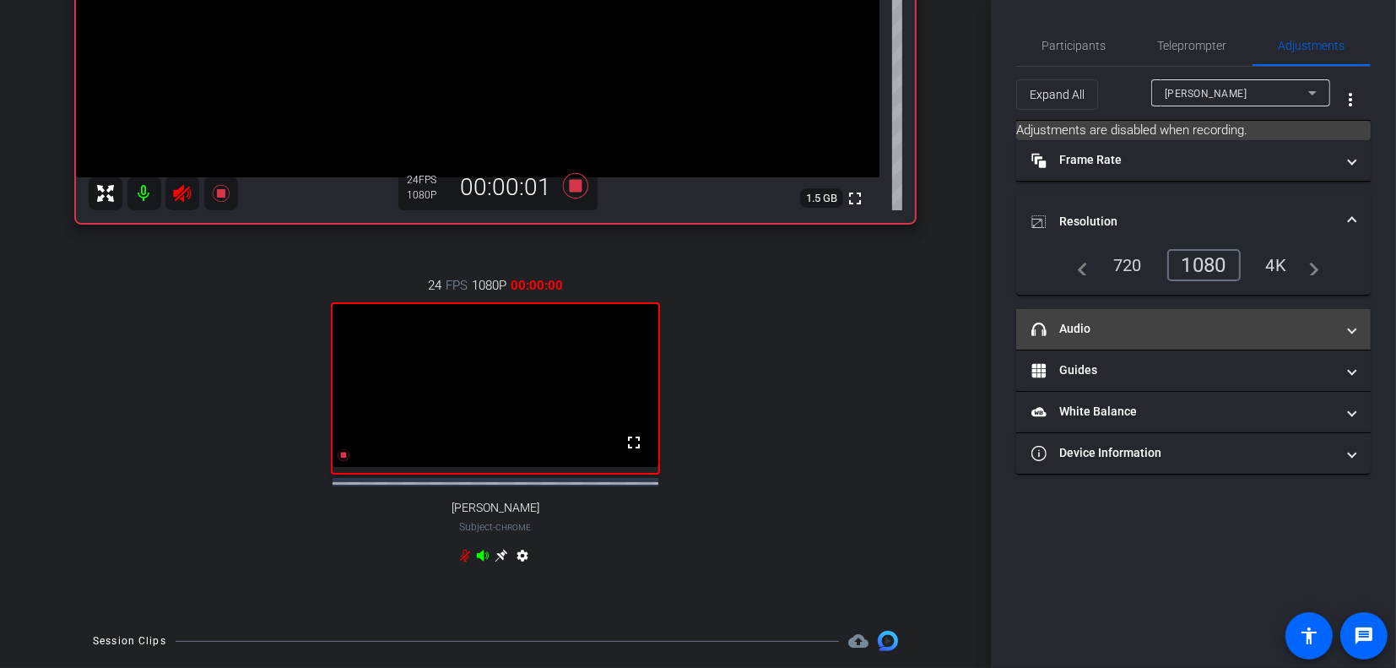
click at [1104, 321] on mat-panel-title "headphone icon Audio" at bounding box center [1184, 329] width 304 height 18
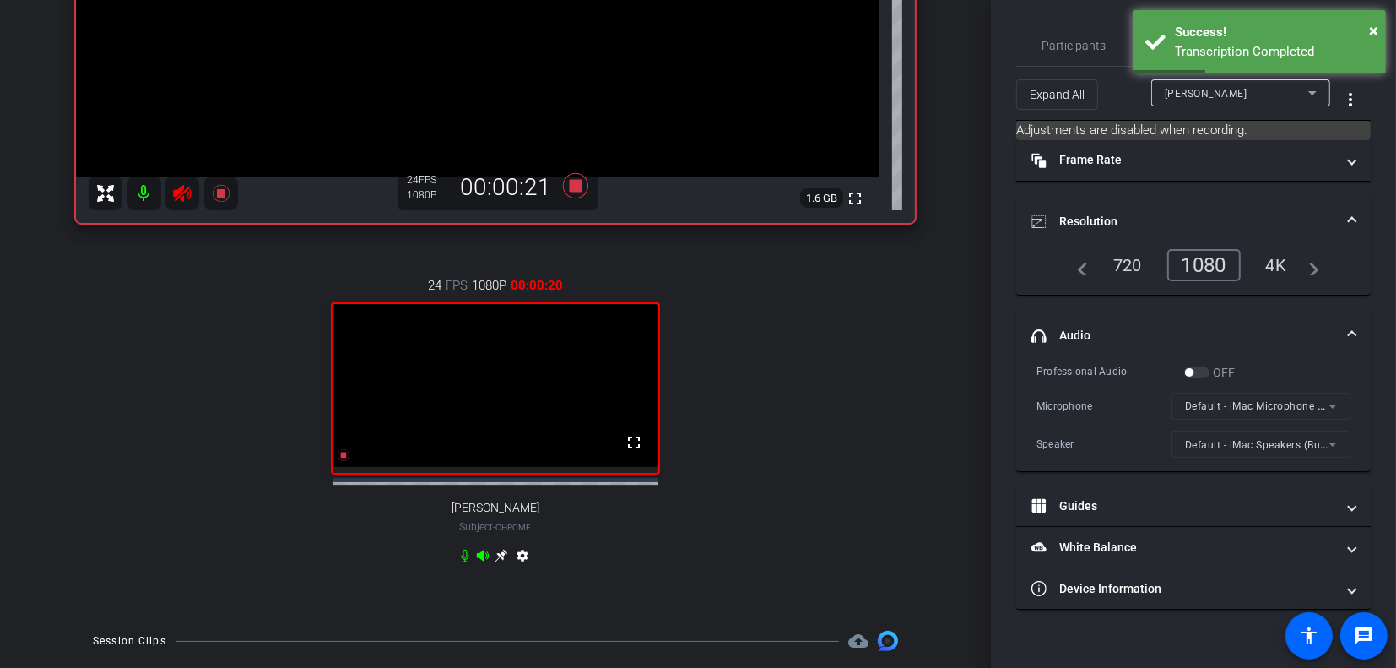
click at [145, 193] on mat-icon at bounding box center [144, 193] width 34 height 34
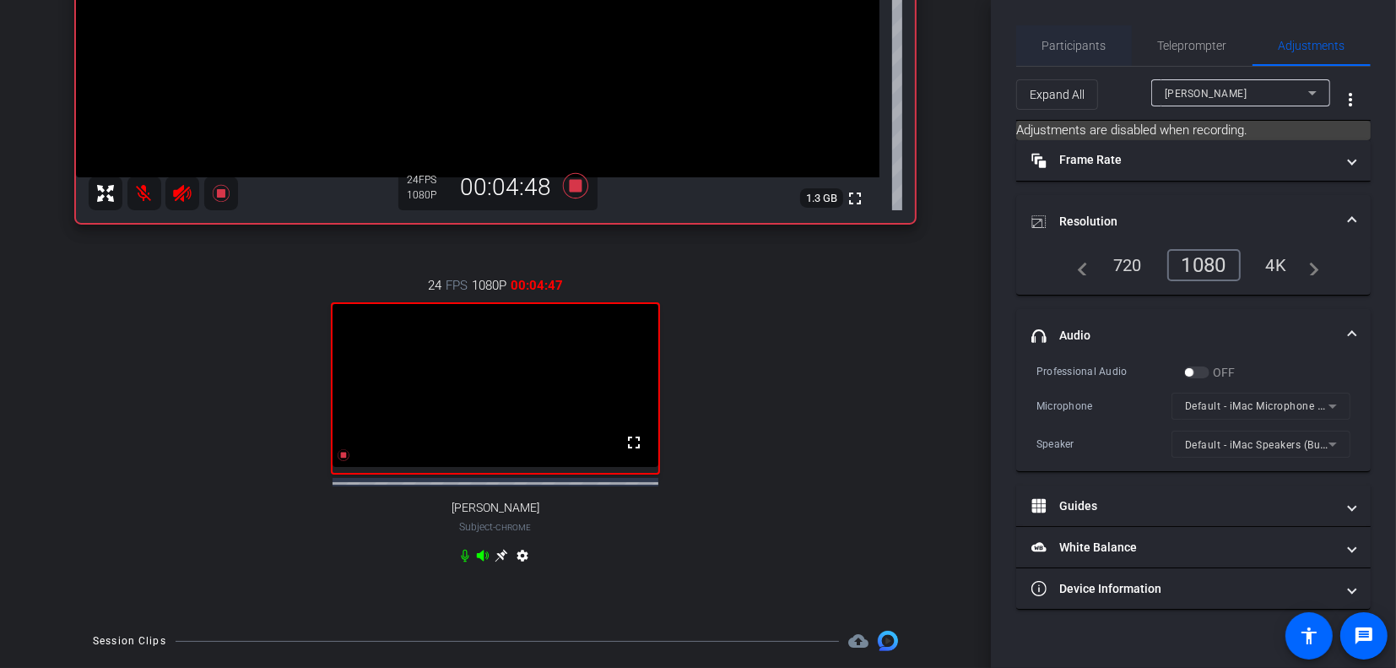
click at [1085, 44] on span "Participants" at bounding box center [1075, 46] width 64 height 12
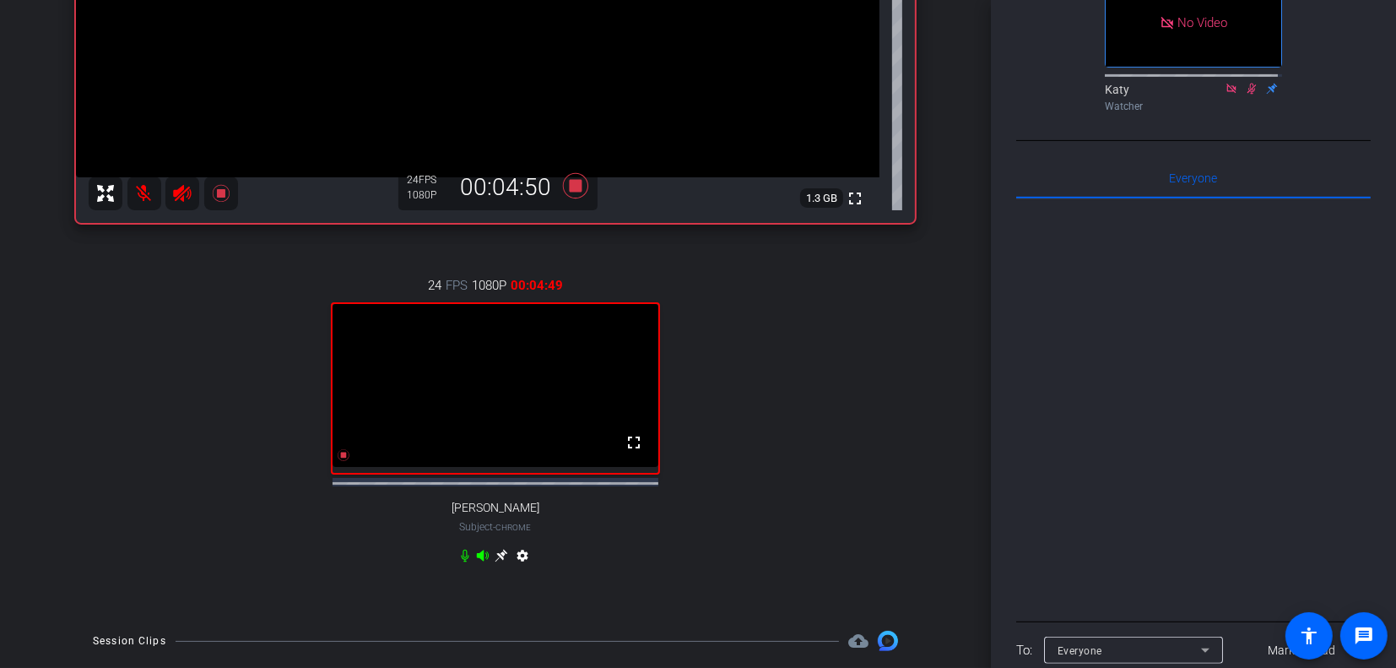
scroll to position [718, 0]
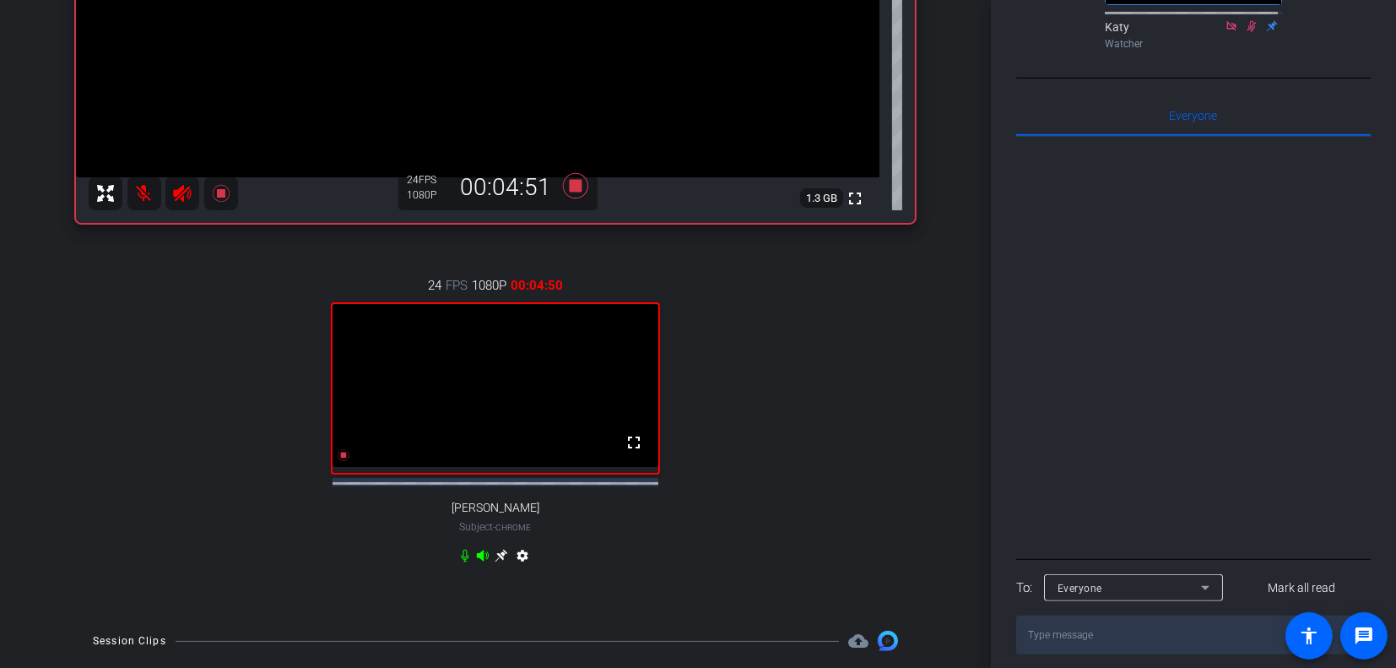
click at [1208, 586] on icon at bounding box center [1205, 588] width 8 height 4
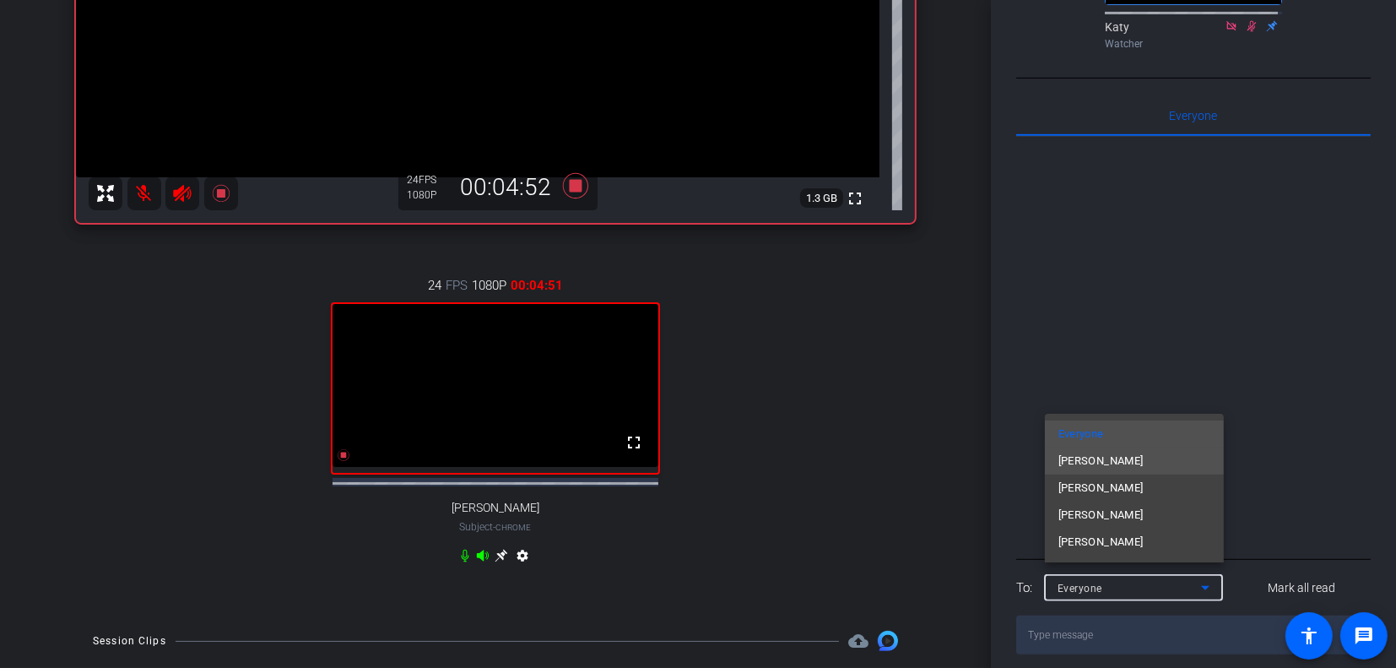
click at [1127, 467] on span "[PERSON_NAME]" at bounding box center [1101, 461] width 85 height 20
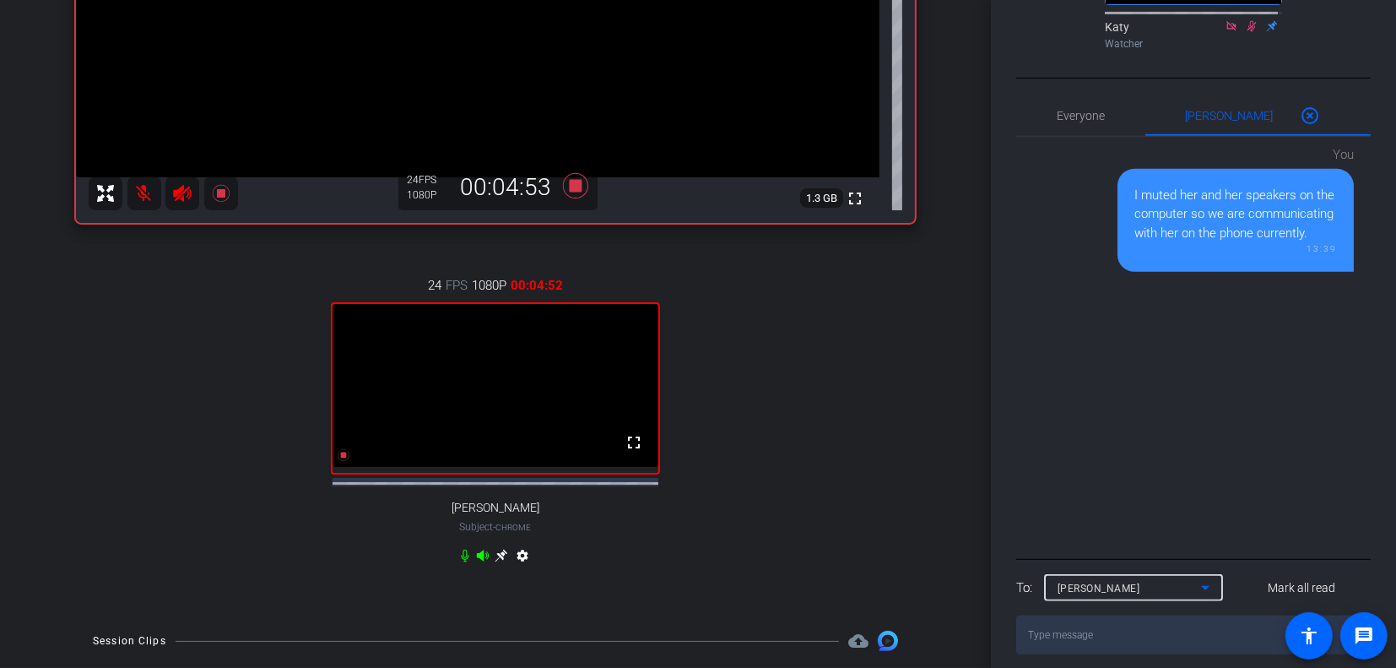
click at [1131, 617] on textarea at bounding box center [1193, 634] width 355 height 39
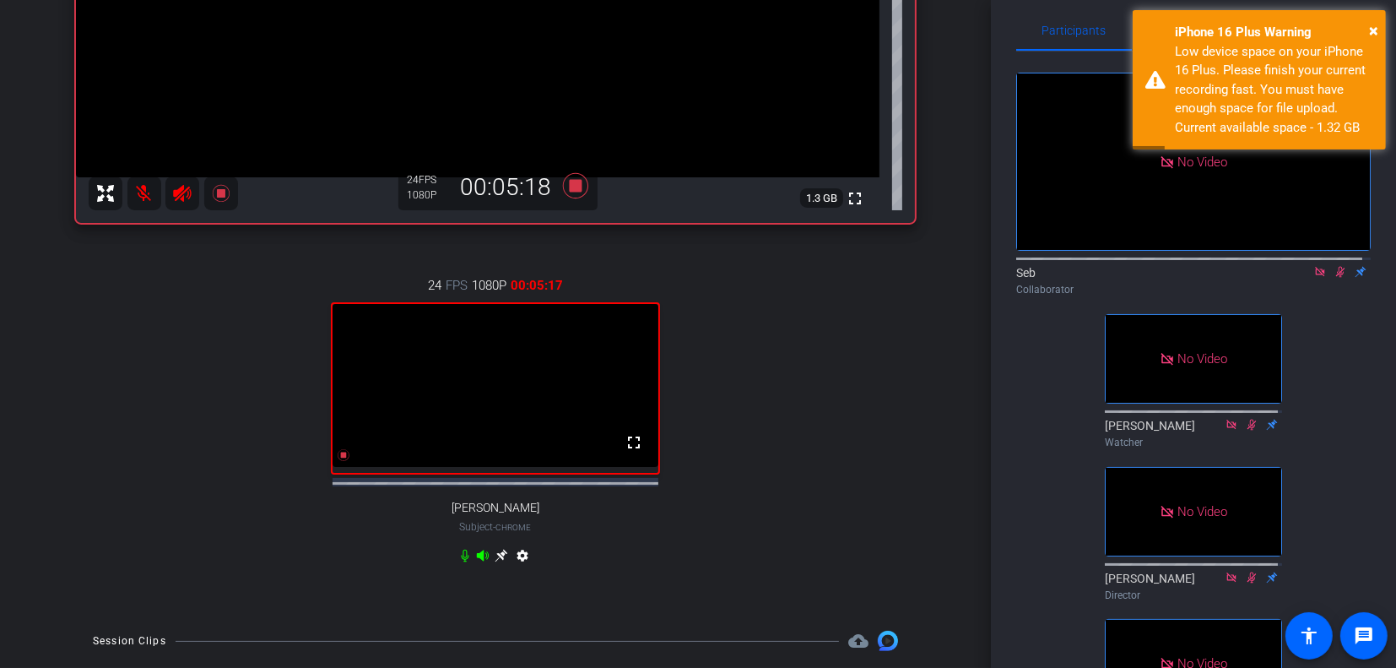
scroll to position [0, 0]
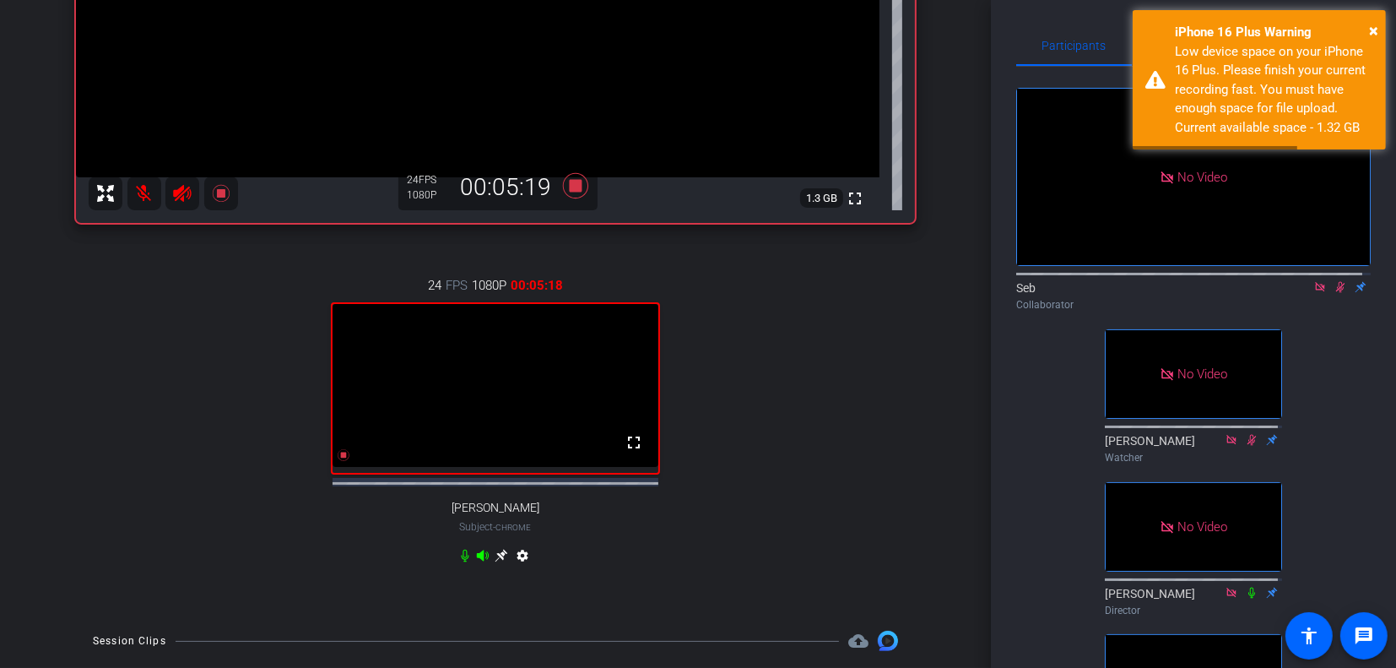
type textarea "if we can make it through i would like to drop to a single angle"
click at [1334, 288] on icon at bounding box center [1341, 287] width 14 height 12
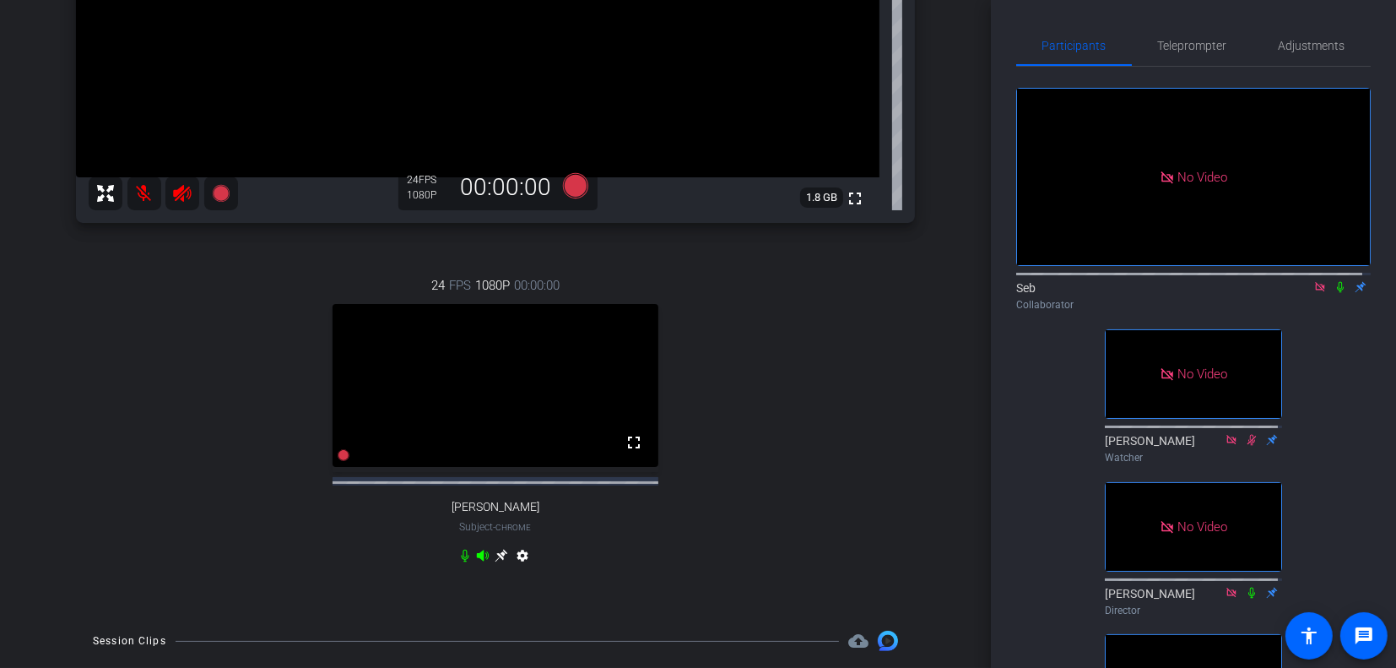
click at [1337, 285] on icon at bounding box center [1340, 287] width 7 height 11
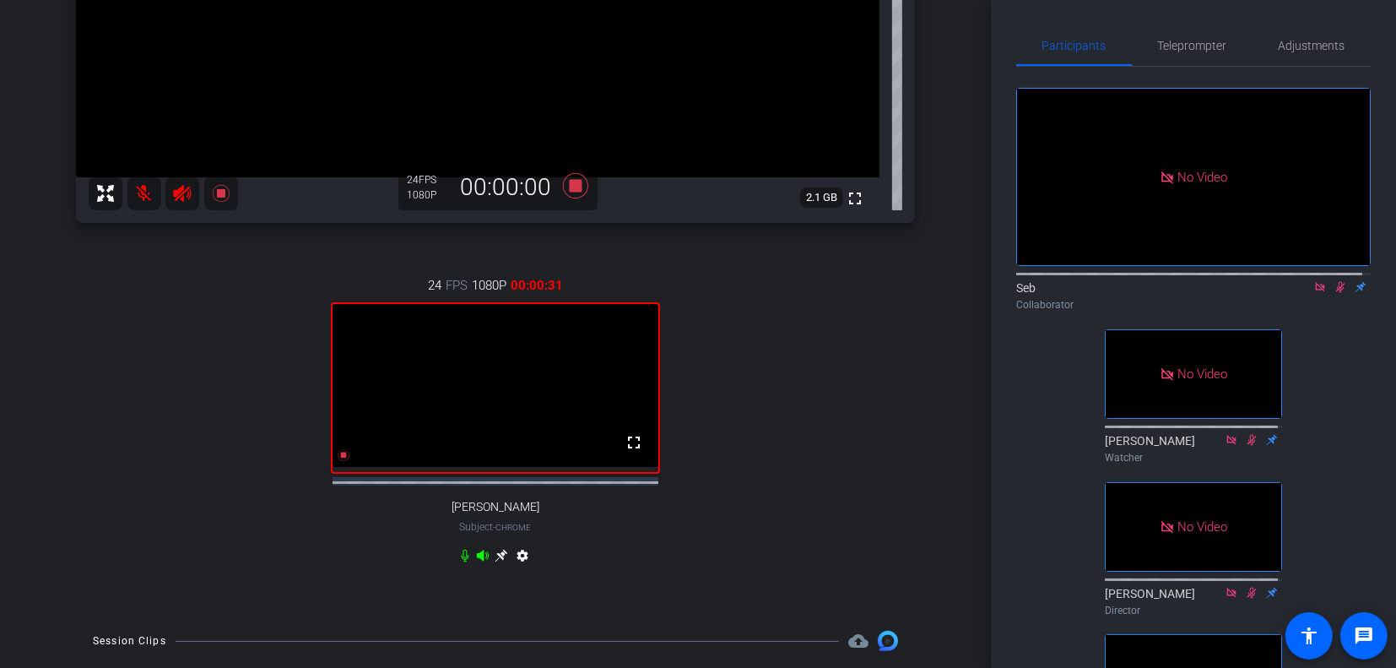
click at [1336, 284] on icon at bounding box center [1340, 287] width 9 height 11
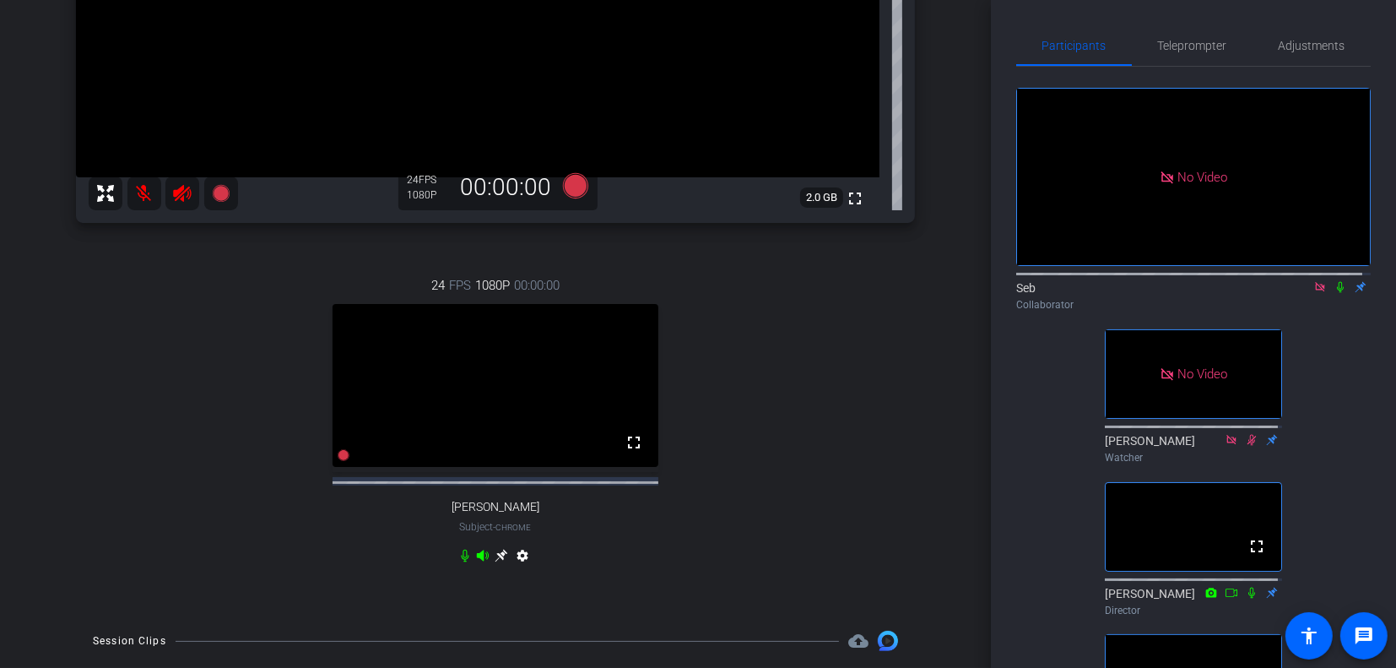
click at [1315, 284] on icon at bounding box center [1319, 286] width 9 height 9
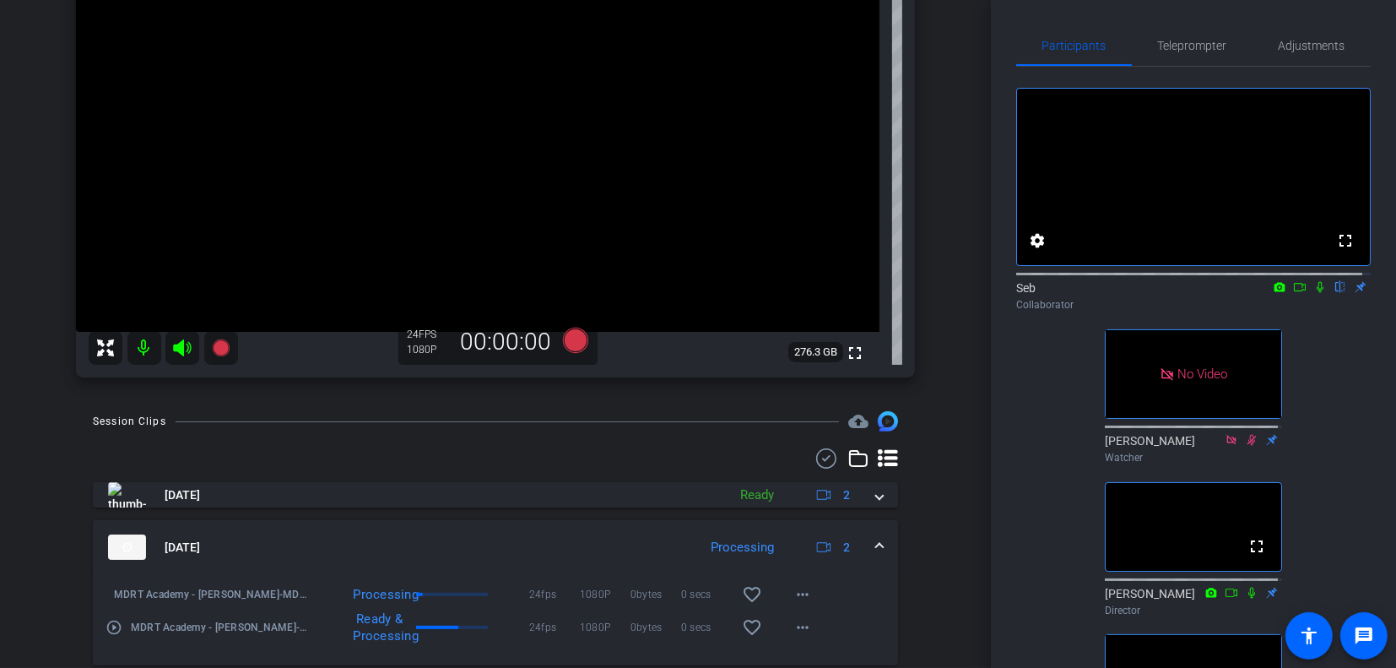
scroll to position [175, 0]
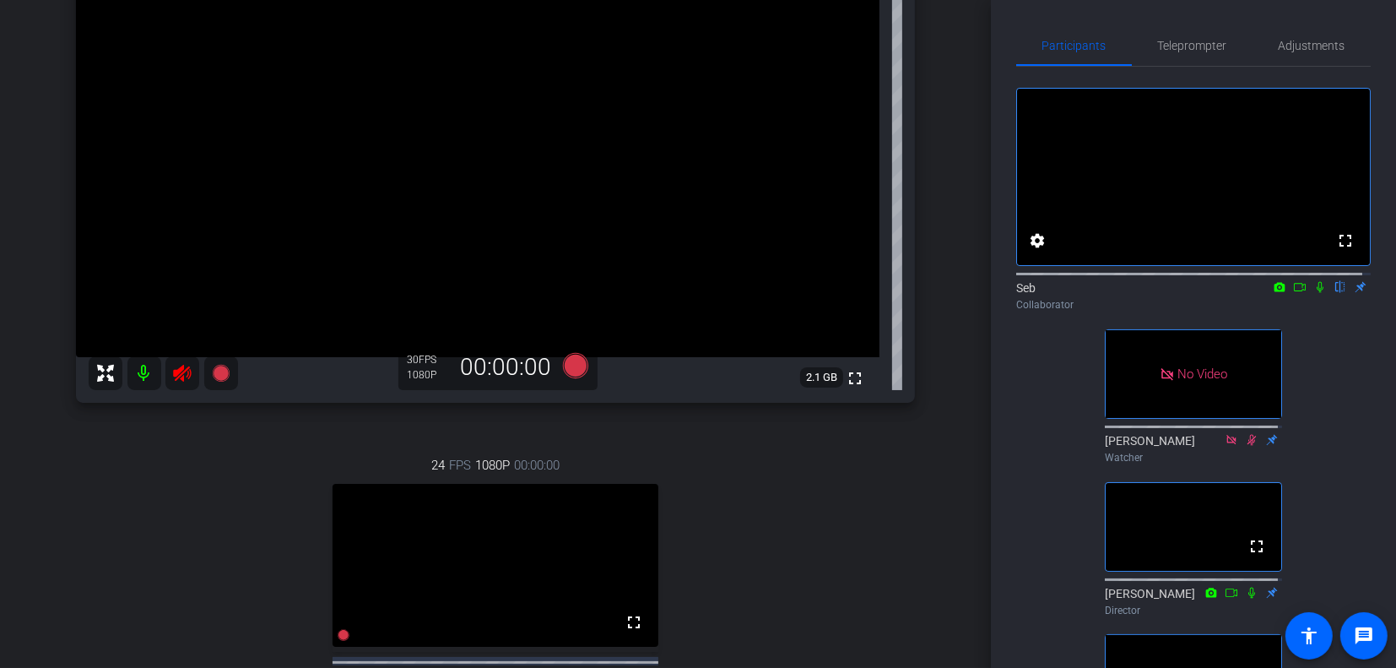
click at [145, 379] on mat-icon at bounding box center [144, 373] width 34 height 34
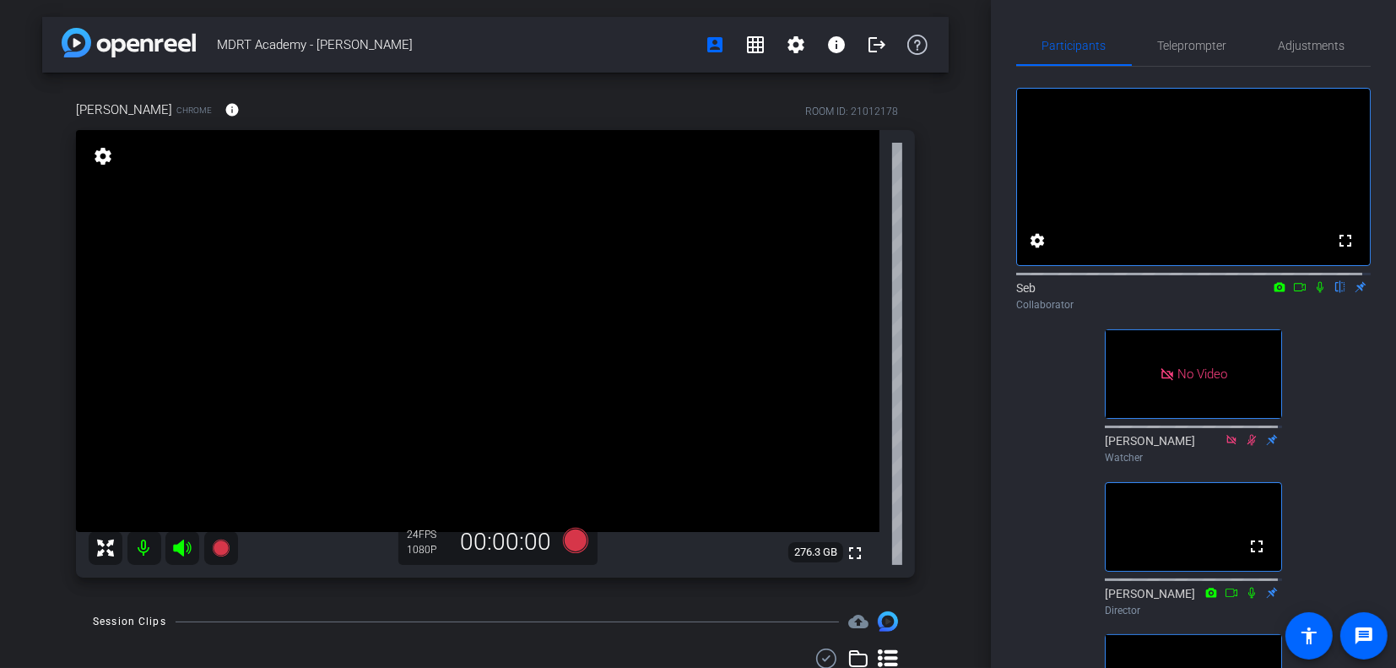
scroll to position [84, 0]
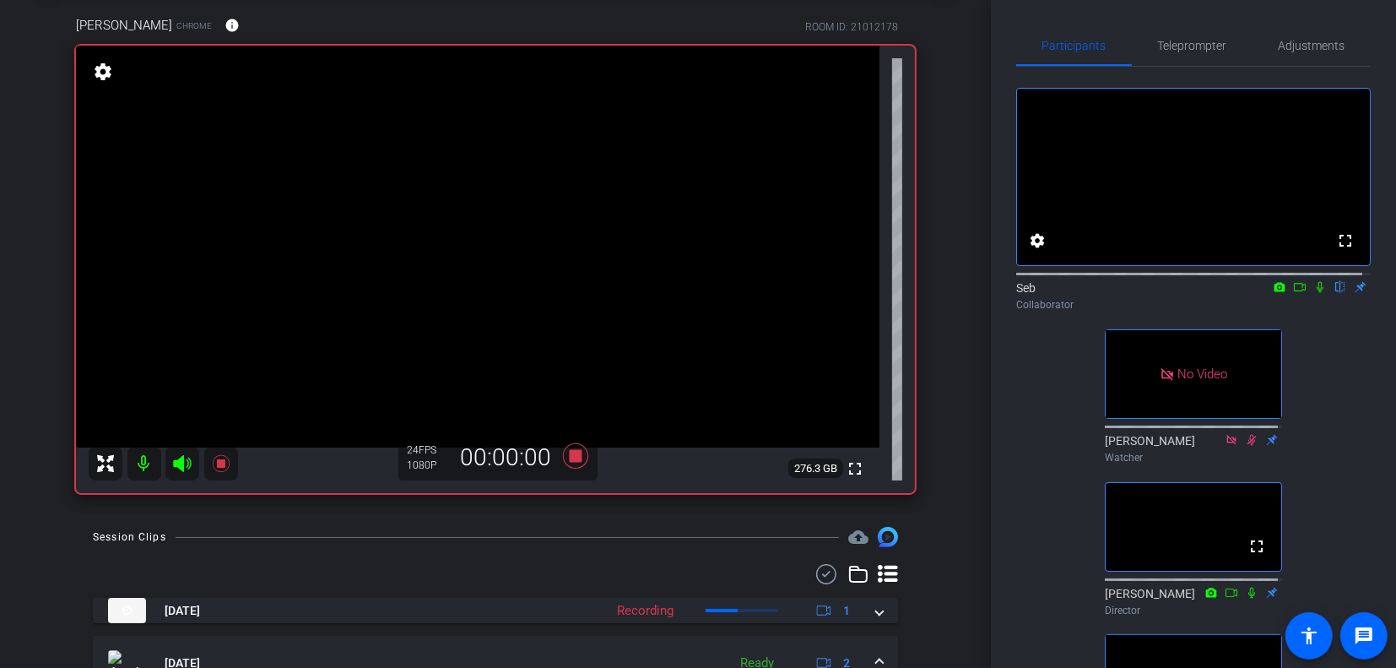
click at [1293, 293] on icon at bounding box center [1300, 287] width 14 height 12
click at [1334, 293] on icon at bounding box center [1341, 287] width 14 height 12
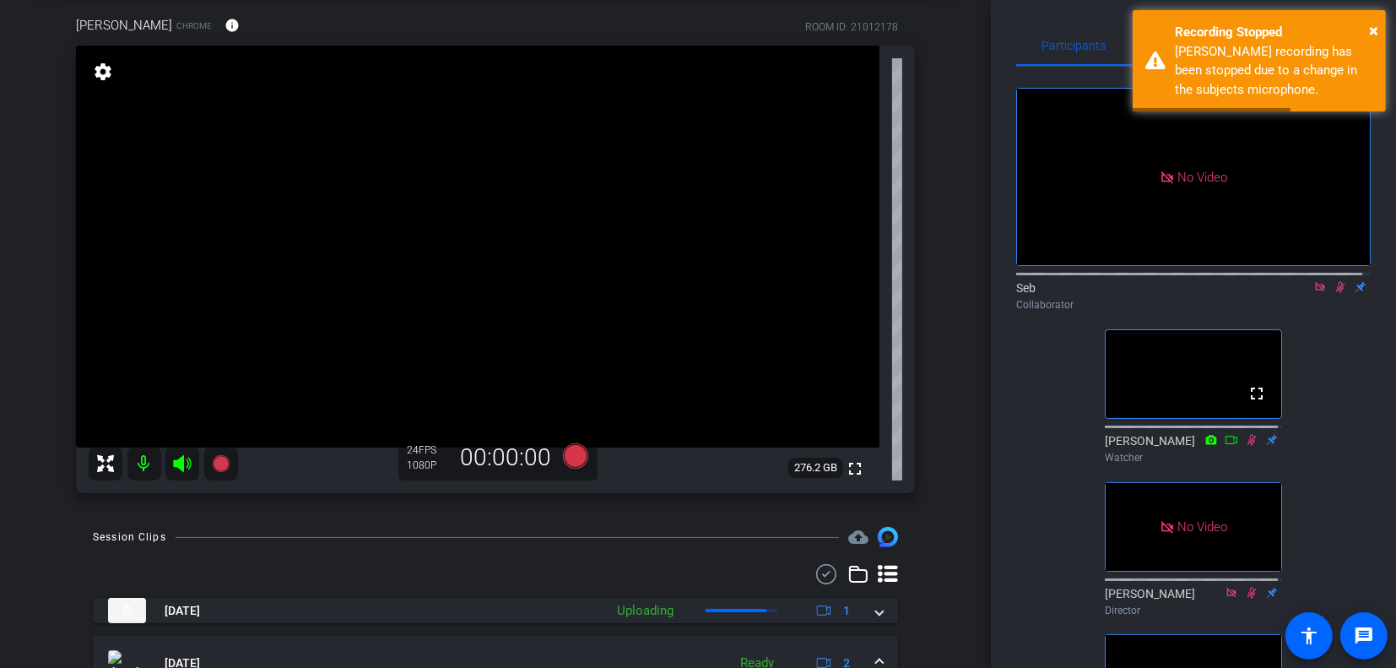
click at [1365, 415] on div "Participants Teleprompter Adjustments No Video Seb Collaborator fullscreen [PER…" at bounding box center [1193, 334] width 405 height 668
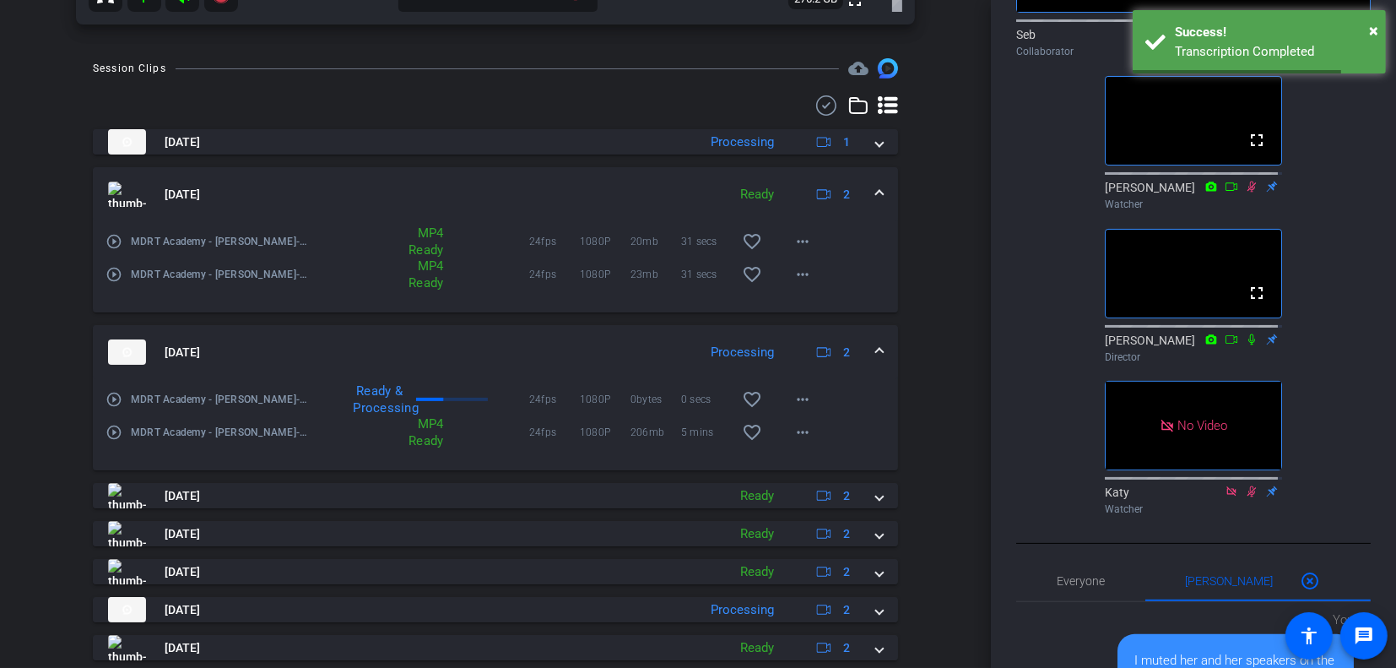
scroll to position [591, 0]
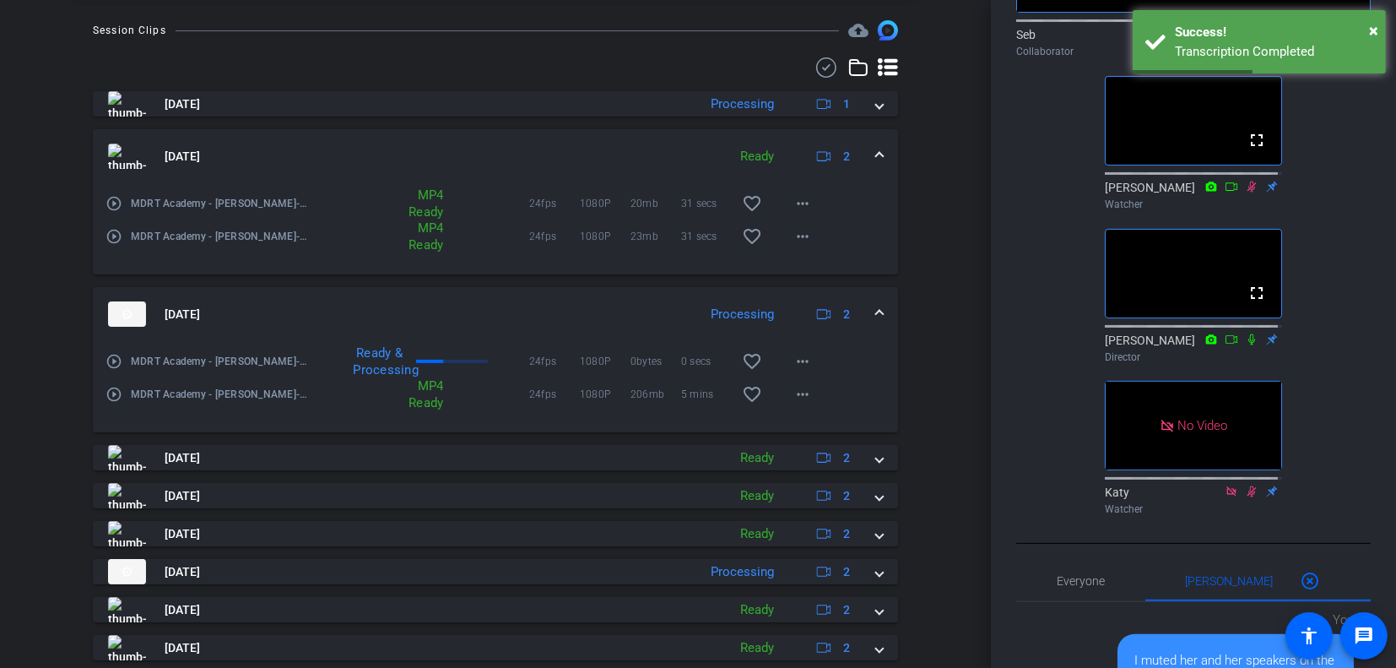
click at [875, 307] on mat-expansion-panel-header "[DATE] Processing 2" at bounding box center [495, 314] width 805 height 54
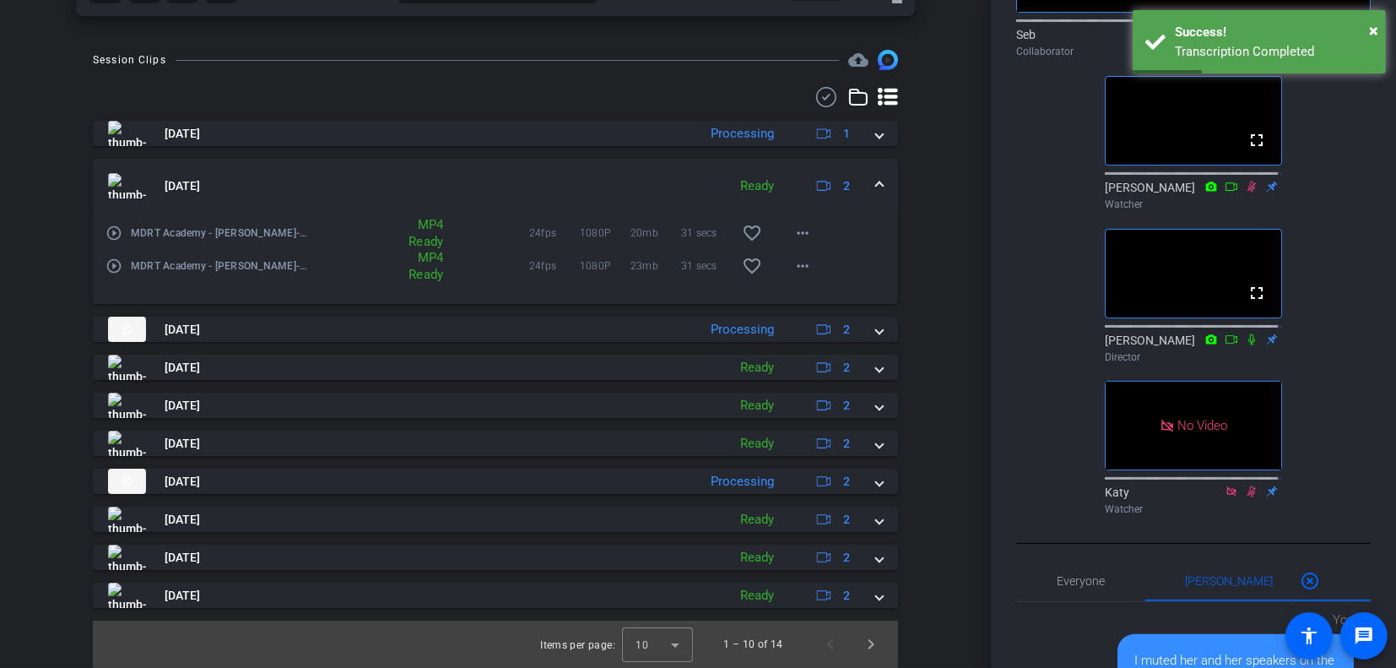
click at [875, 182] on mat-expansion-panel-header "[DATE] Ready 2" at bounding box center [495, 186] width 805 height 54
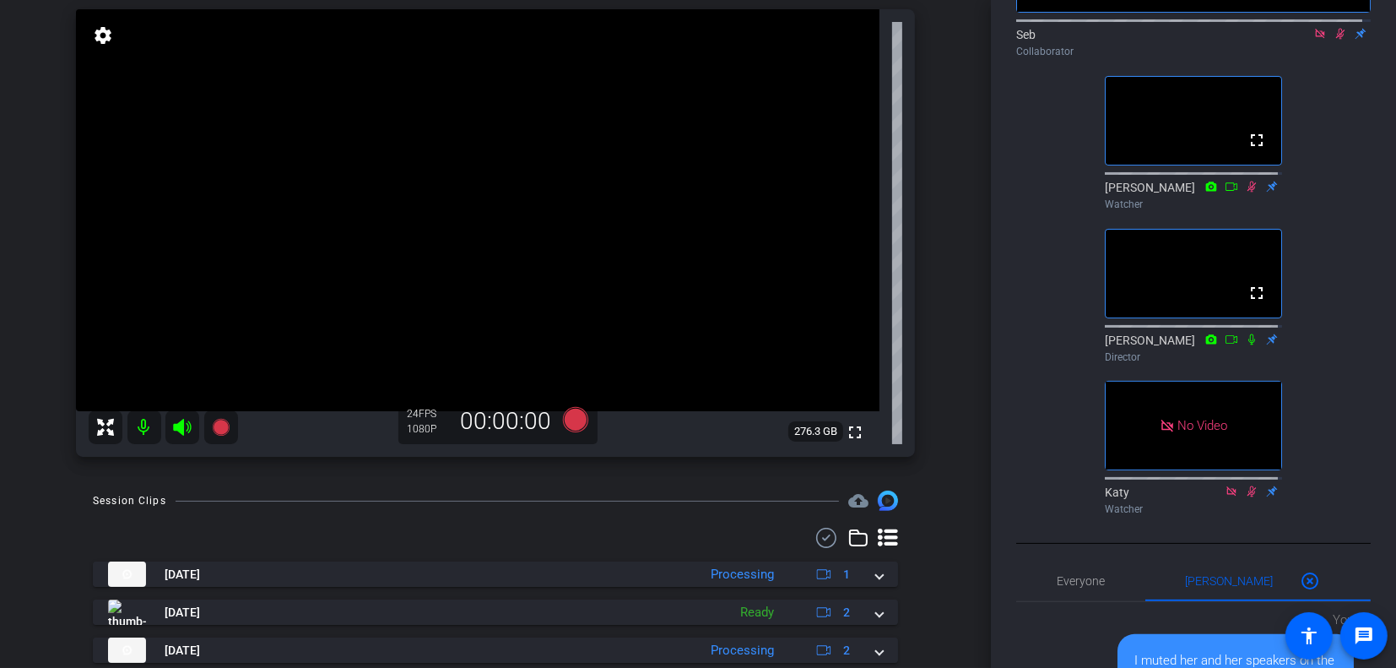
scroll to position [104, 0]
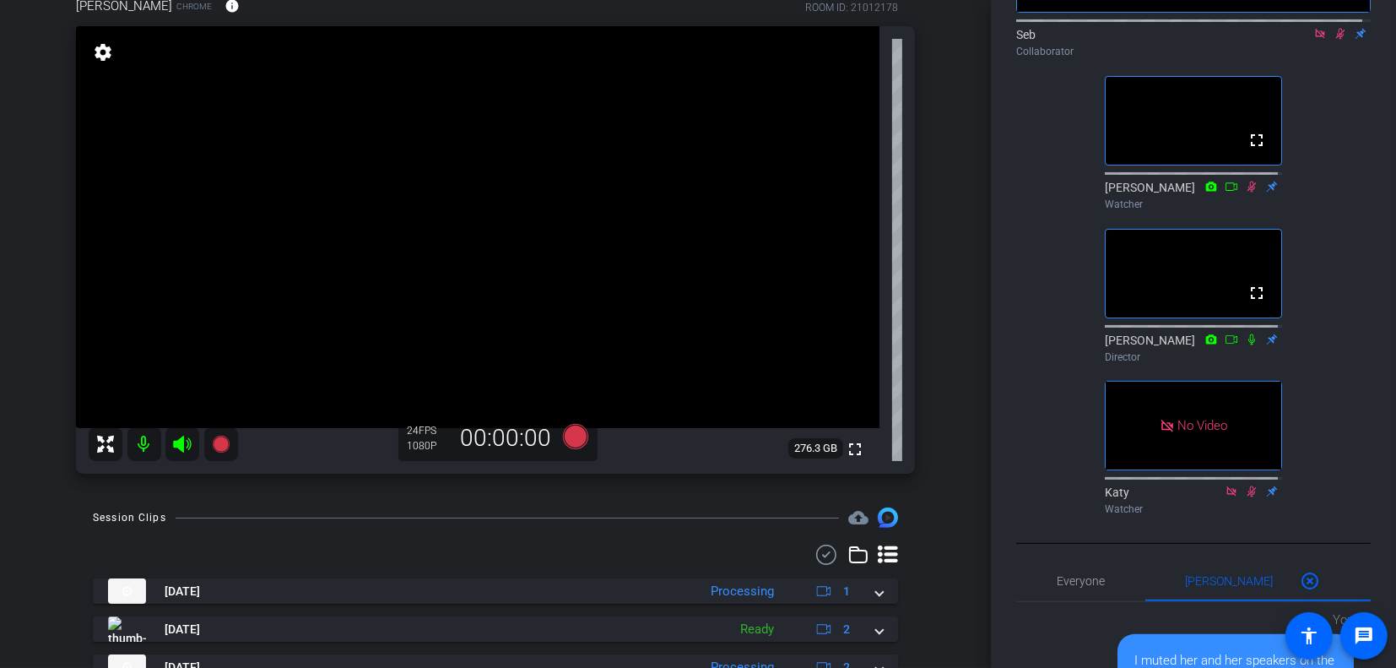
click at [1336, 40] on icon at bounding box center [1340, 34] width 9 height 11
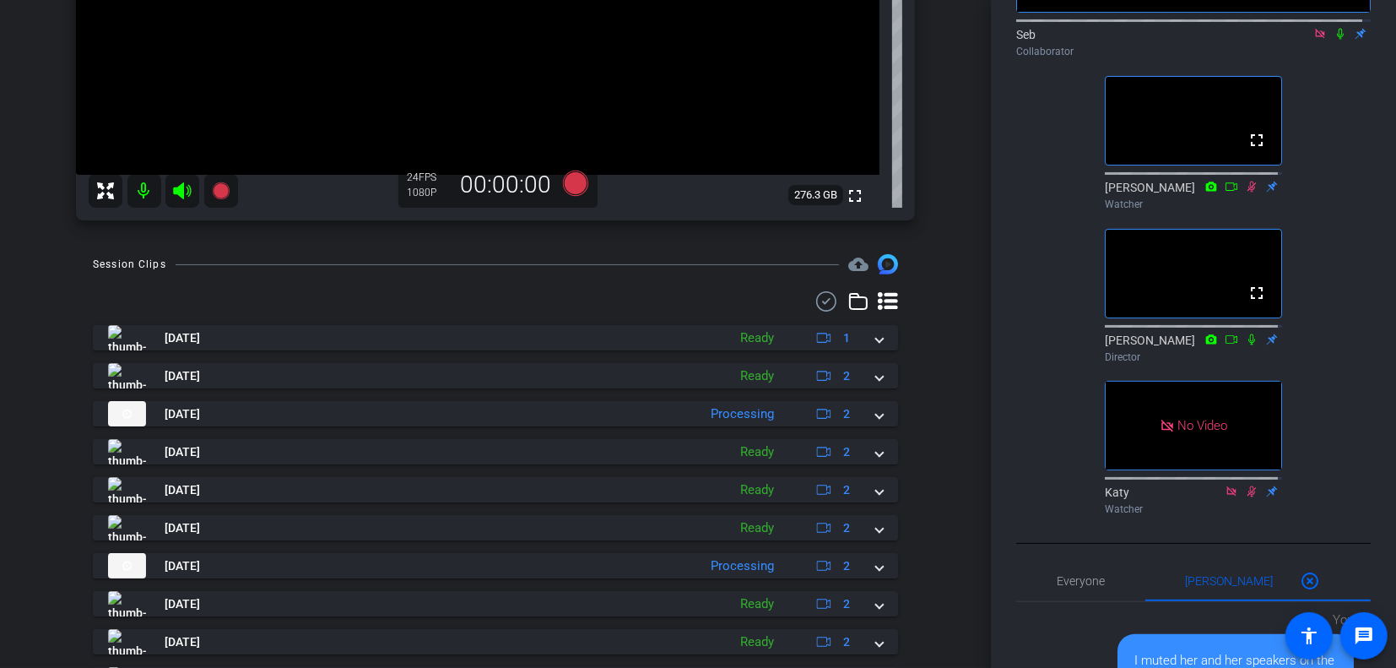
scroll to position [442, 0]
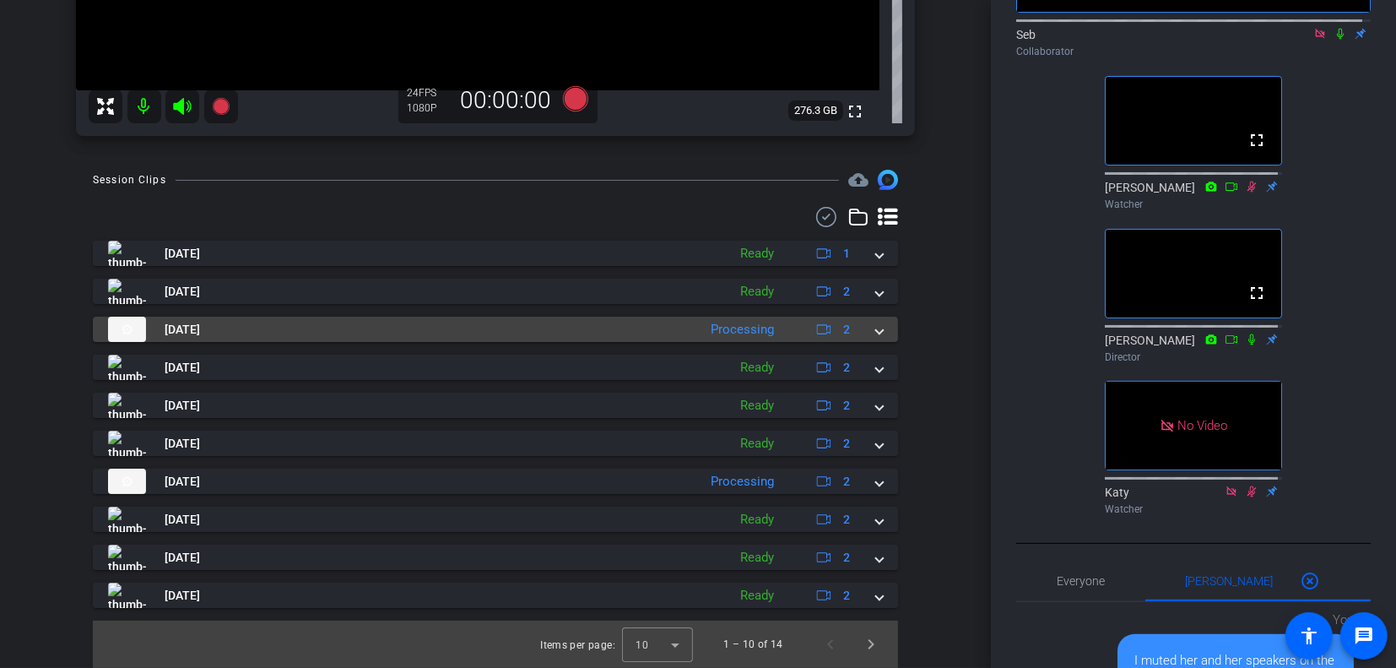
click at [876, 329] on span at bounding box center [879, 330] width 7 height 18
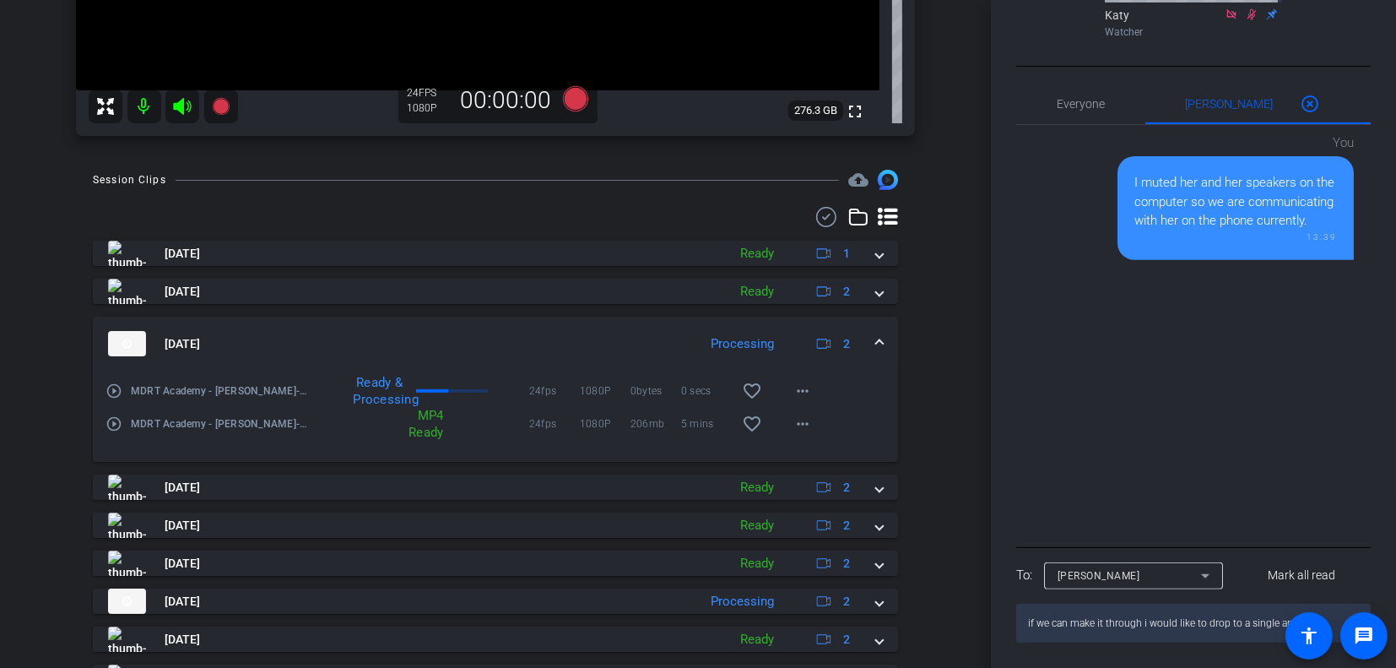
scroll to position [600, 0]
click at [1300, 108] on mat-icon "highlight_off" at bounding box center [1310, 104] width 20 height 20
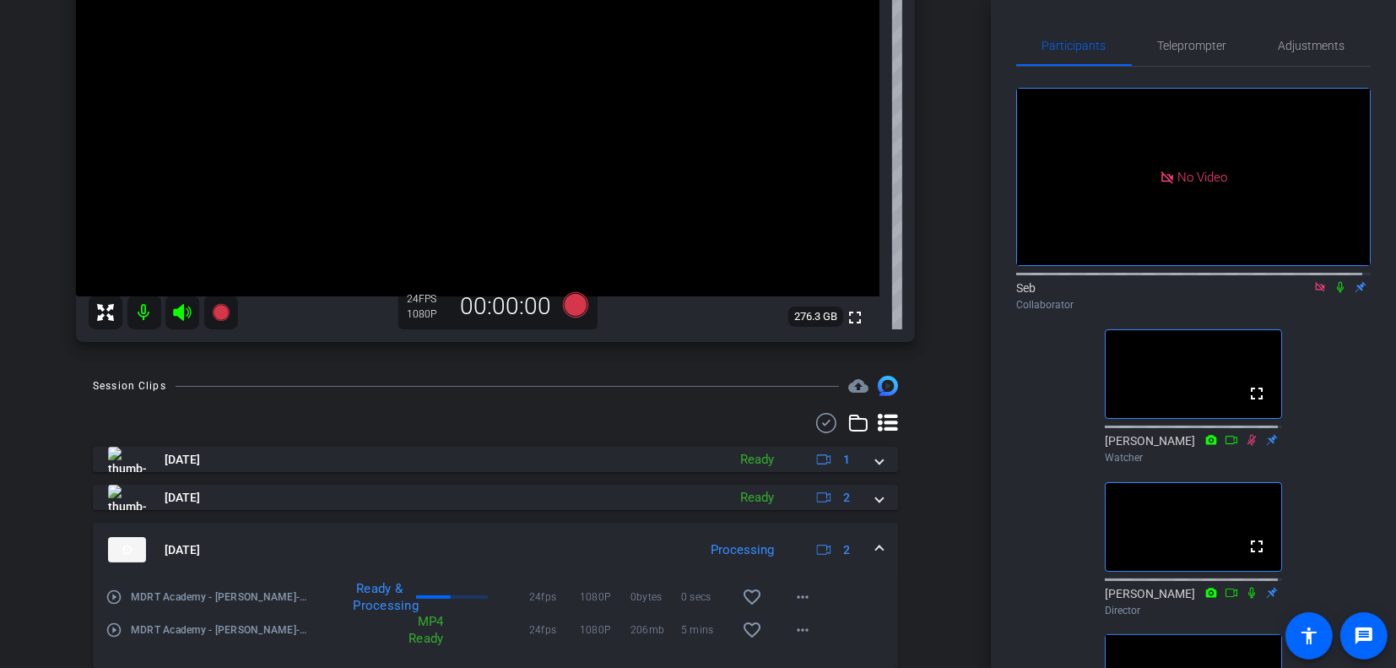
scroll to position [253, 0]
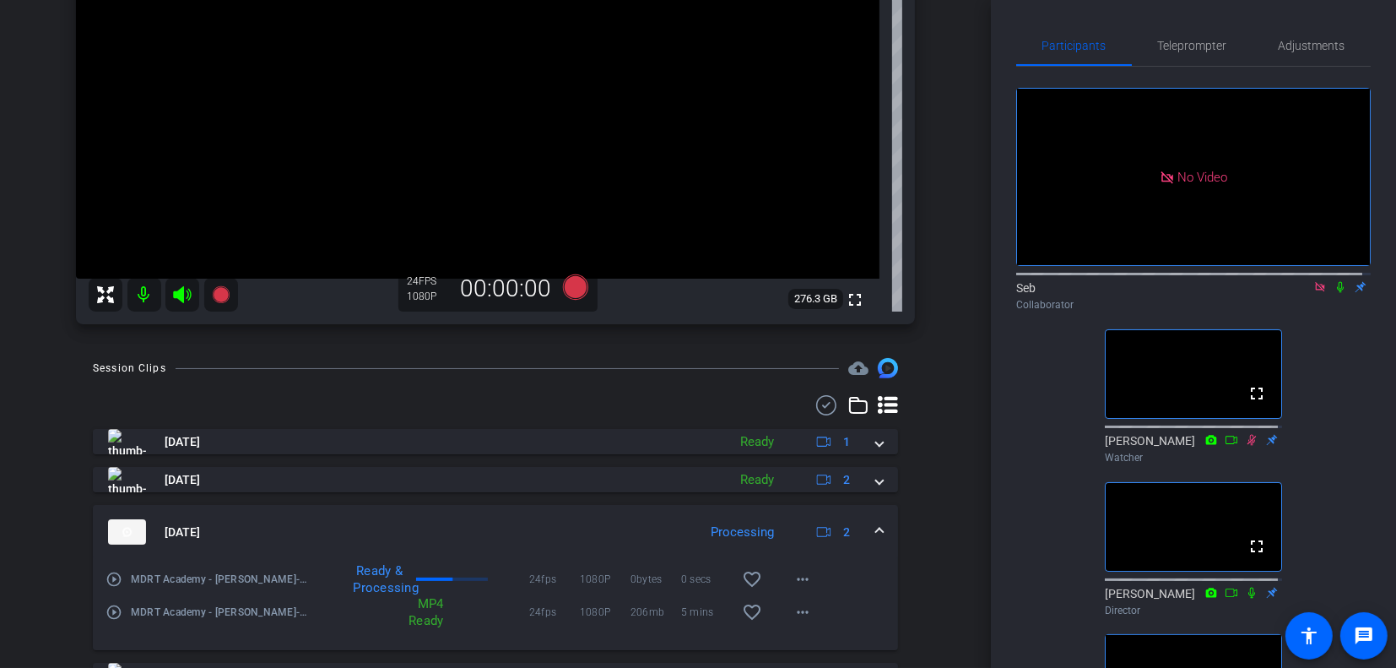
click at [1334, 293] on icon at bounding box center [1341, 287] width 14 height 12
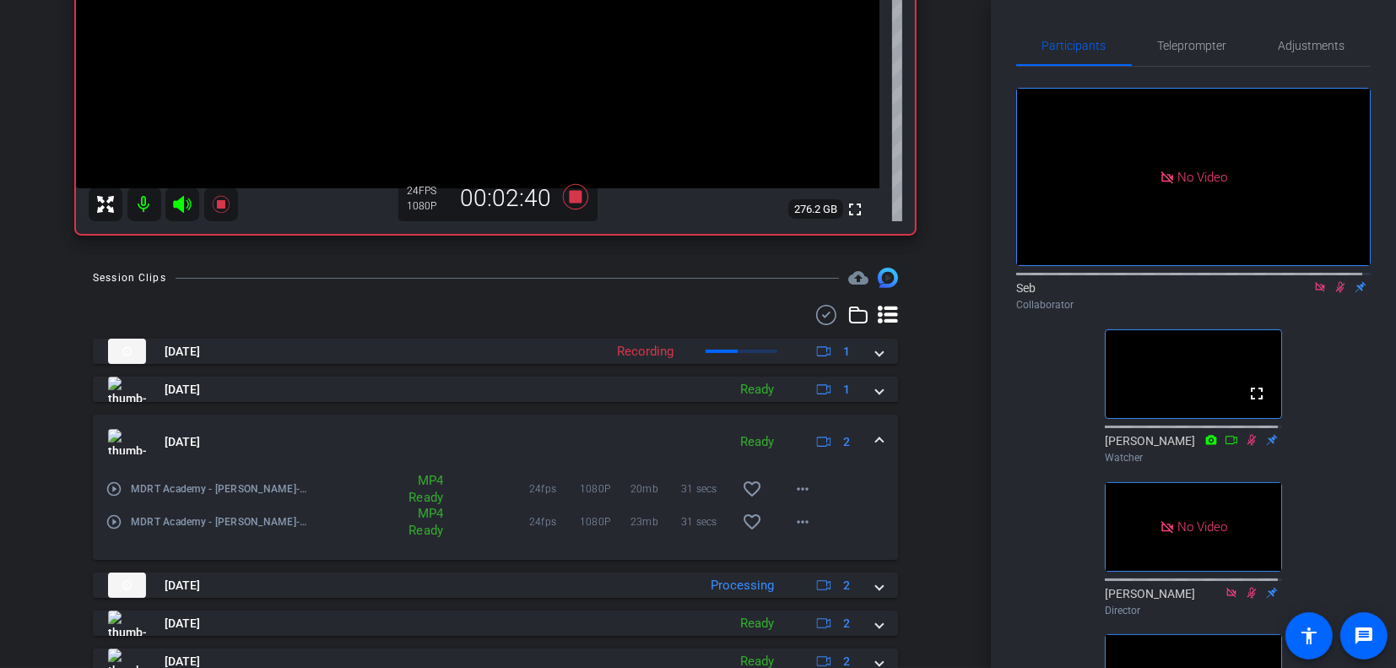
scroll to position [422, 0]
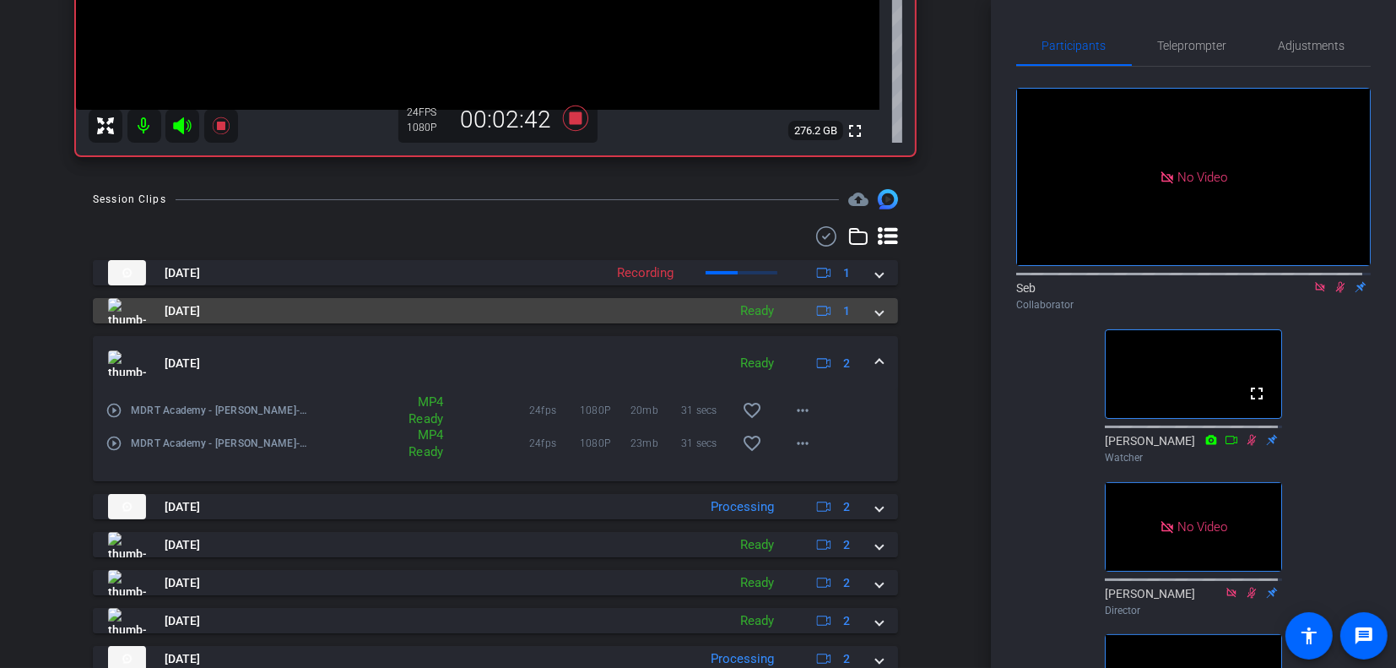
click at [876, 317] on span at bounding box center [879, 311] width 7 height 18
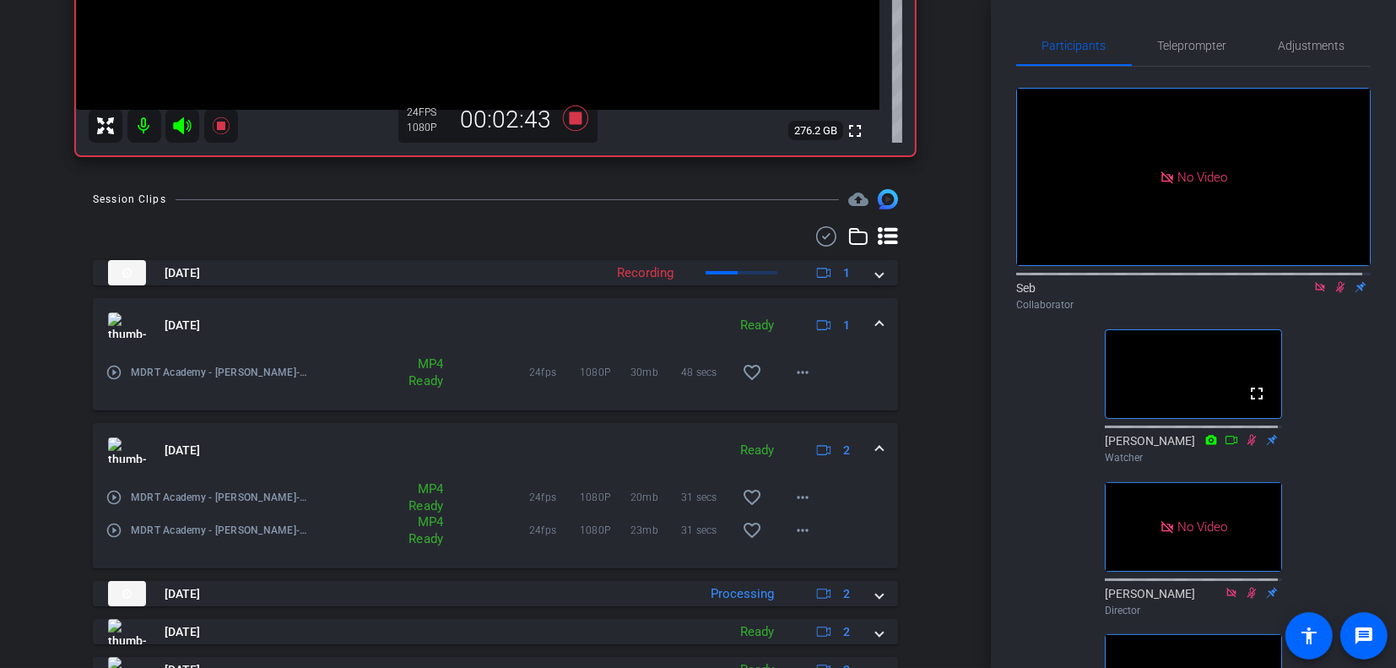
scroll to position [591, 0]
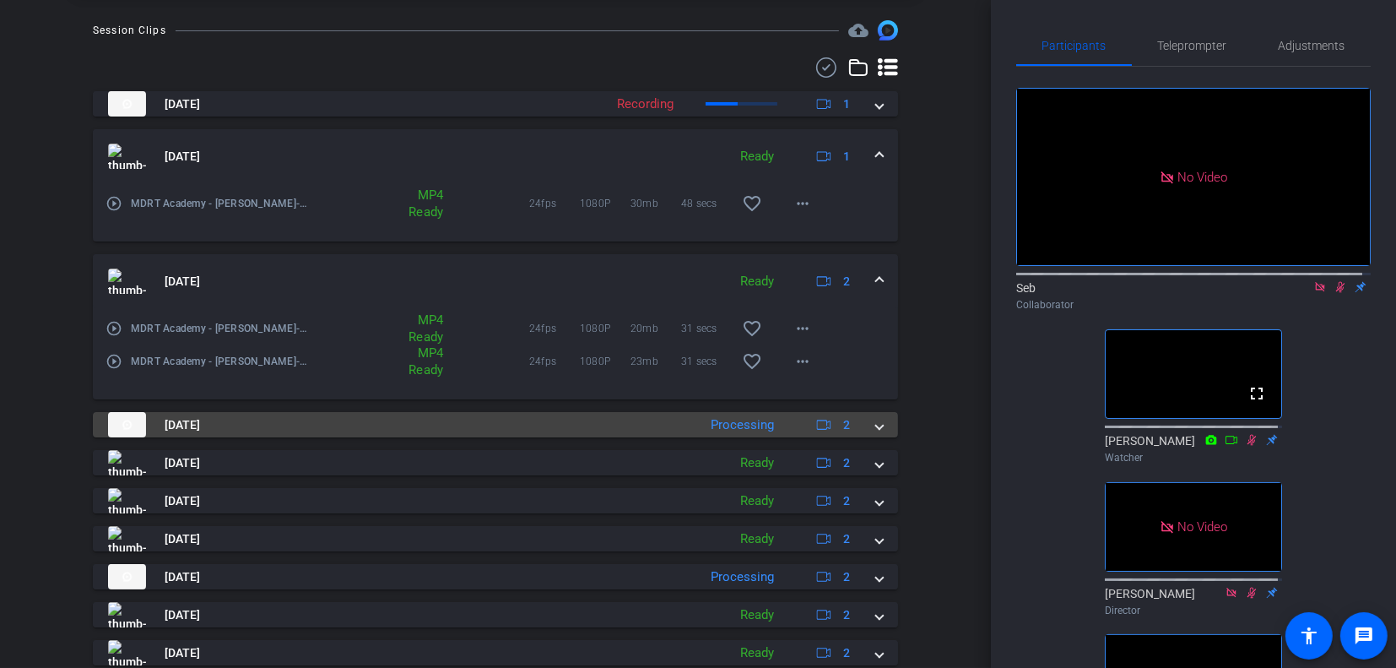
click at [876, 427] on span at bounding box center [879, 425] width 7 height 18
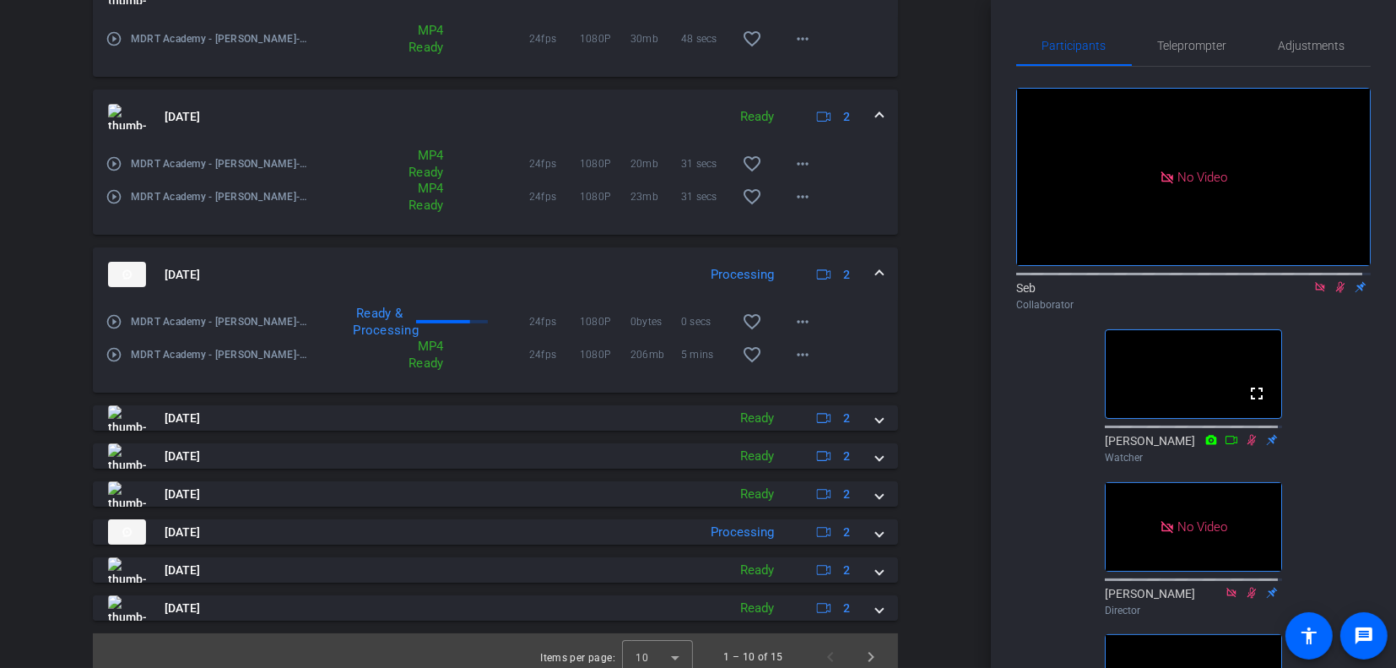
scroll to position [760, 0]
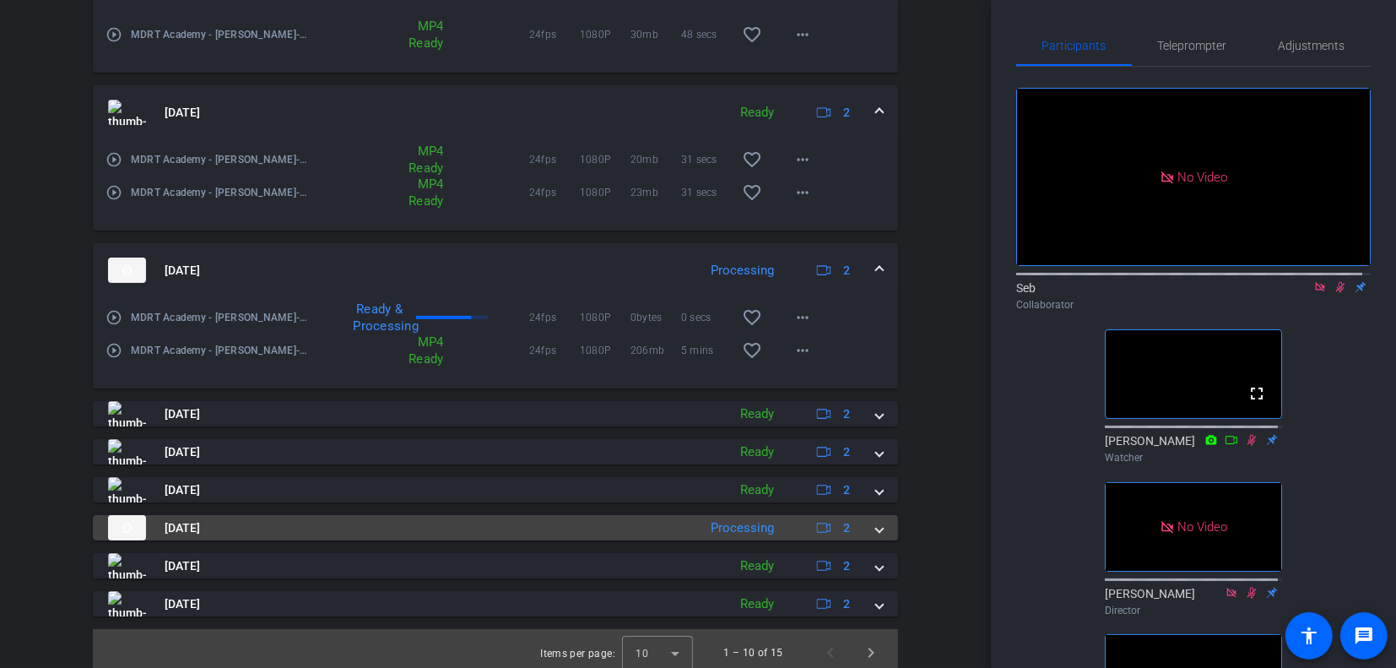
click at [876, 528] on span at bounding box center [879, 528] width 7 height 18
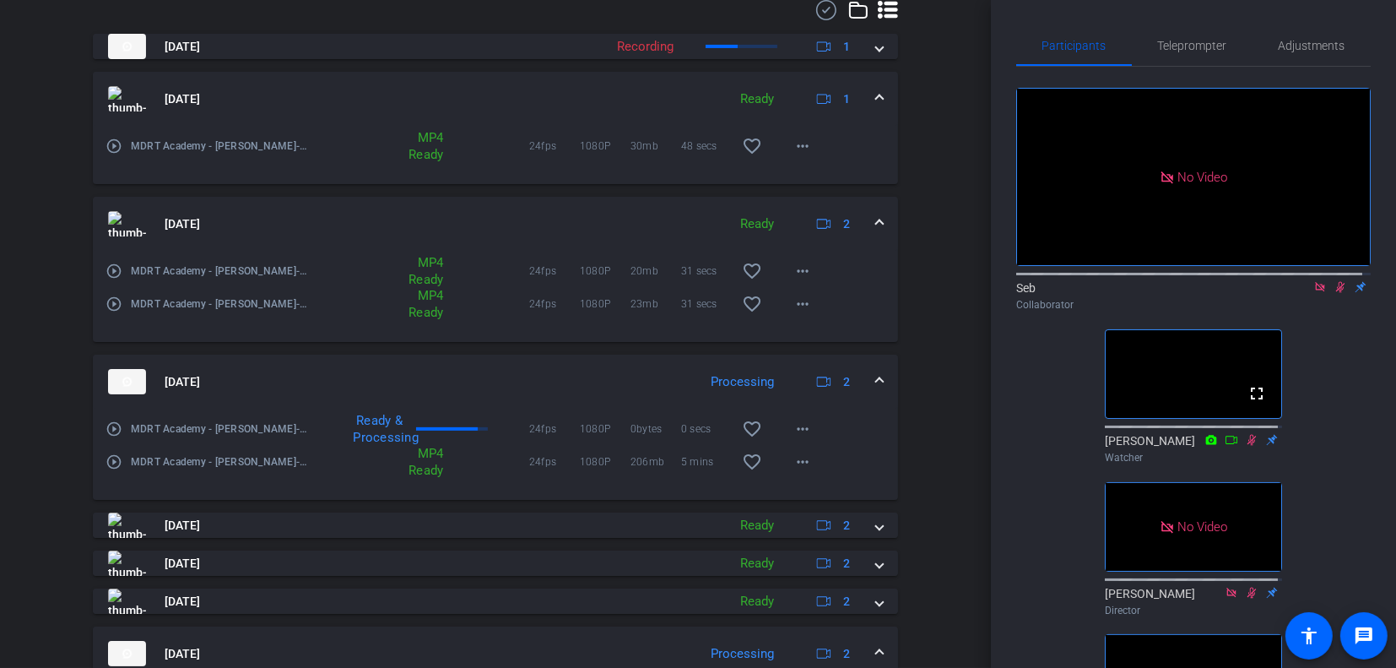
scroll to position [675, 0]
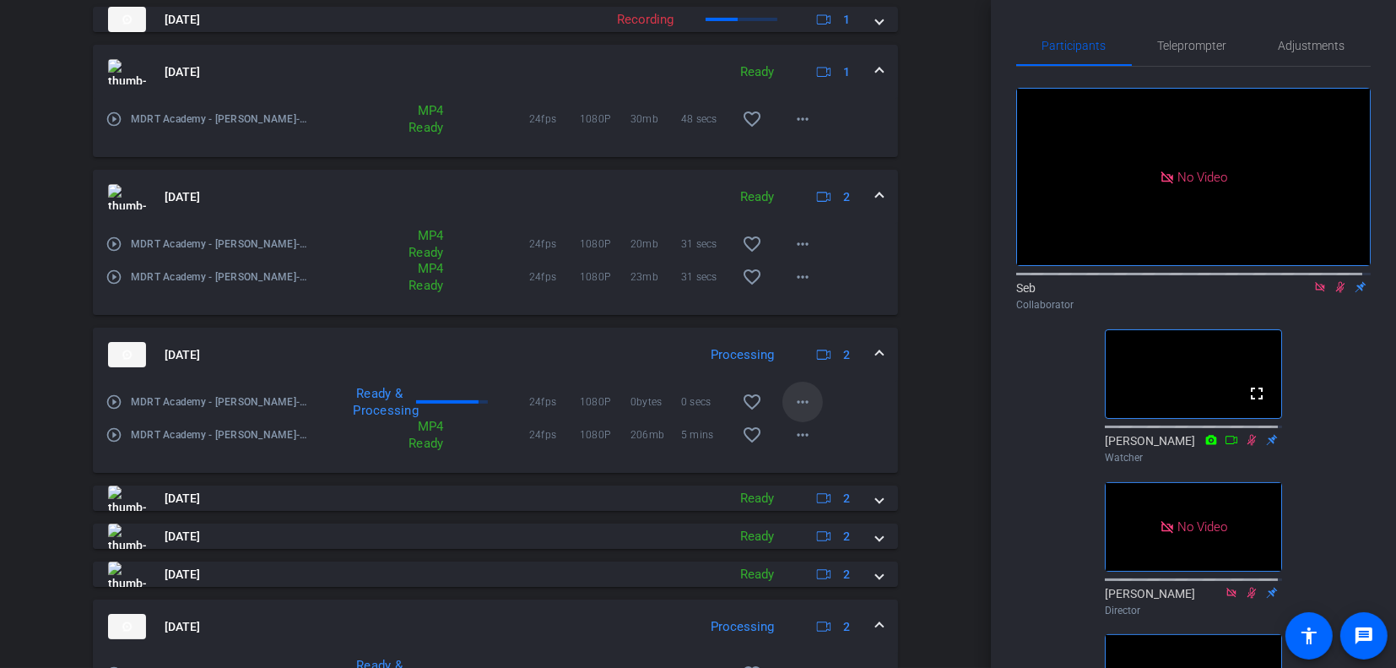
click at [804, 399] on mat-icon "more_horiz" at bounding box center [803, 402] width 20 height 20
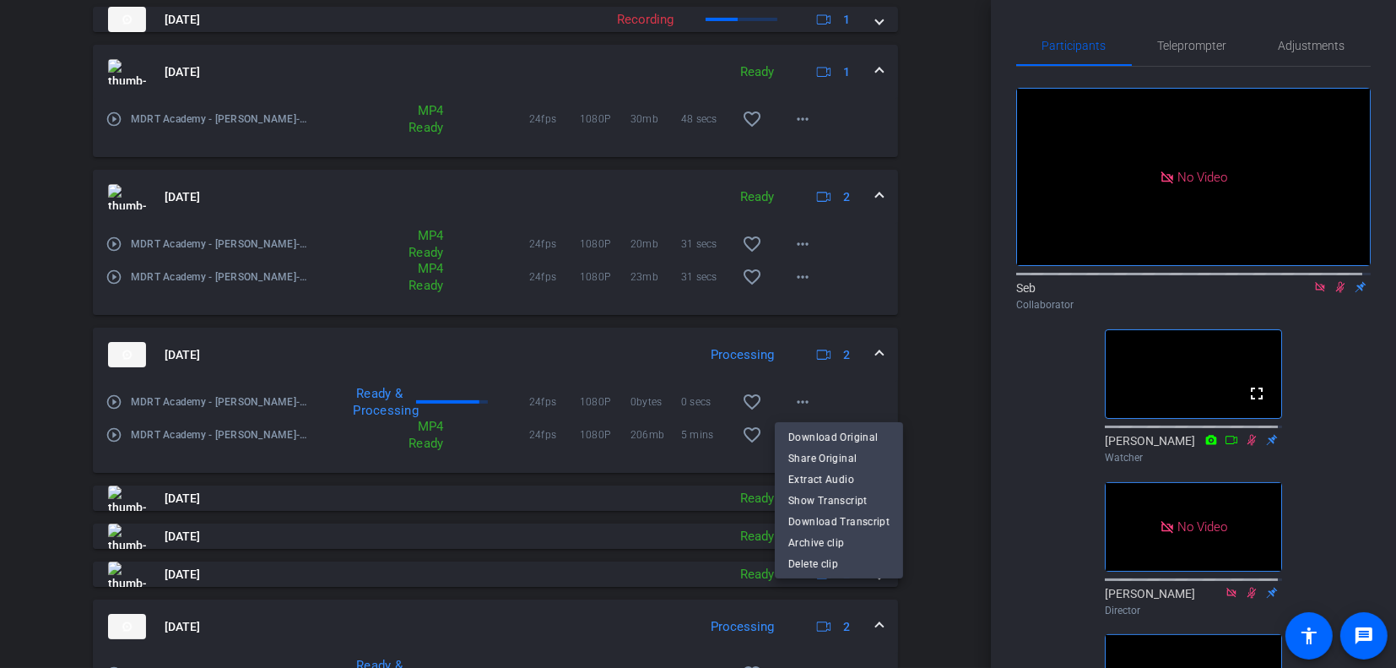
click at [922, 387] on div at bounding box center [698, 334] width 1396 height 668
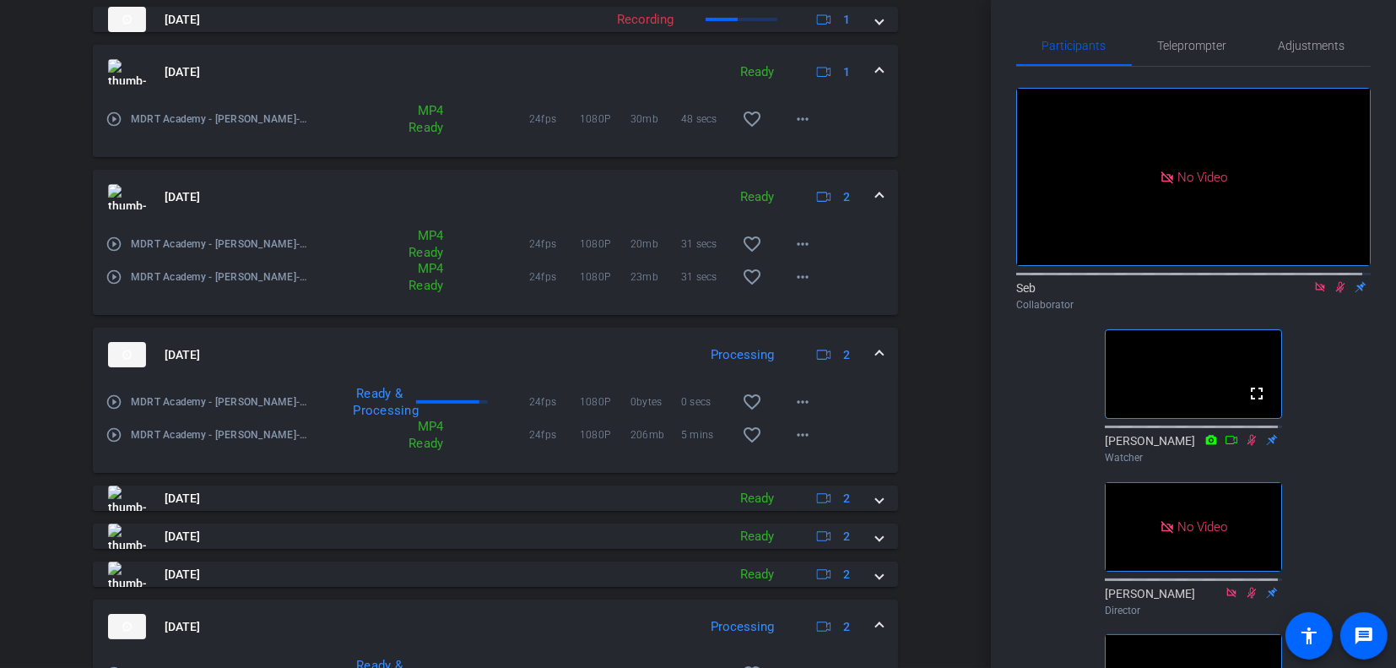
click at [734, 355] on div "Processing" at bounding box center [742, 354] width 80 height 19
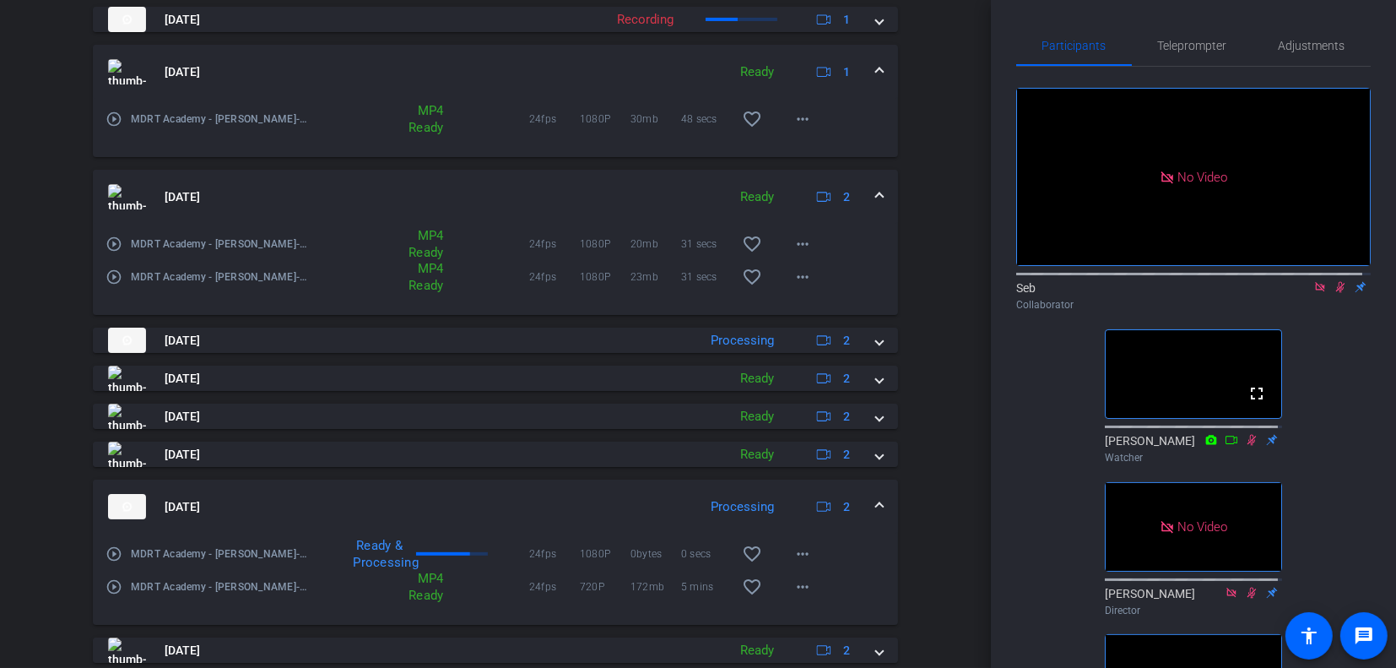
click at [874, 187] on mat-expansion-panel-header "[DATE] Ready 2" at bounding box center [495, 197] width 805 height 54
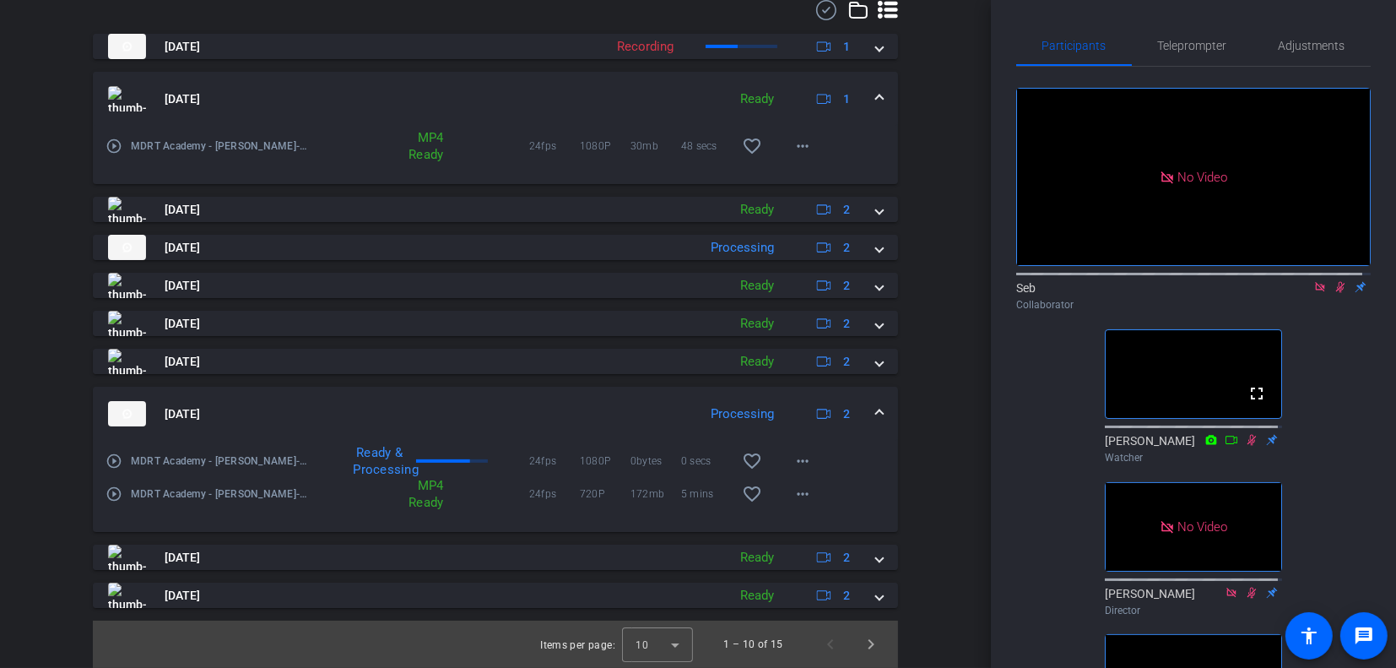
click at [876, 96] on span at bounding box center [879, 99] width 7 height 18
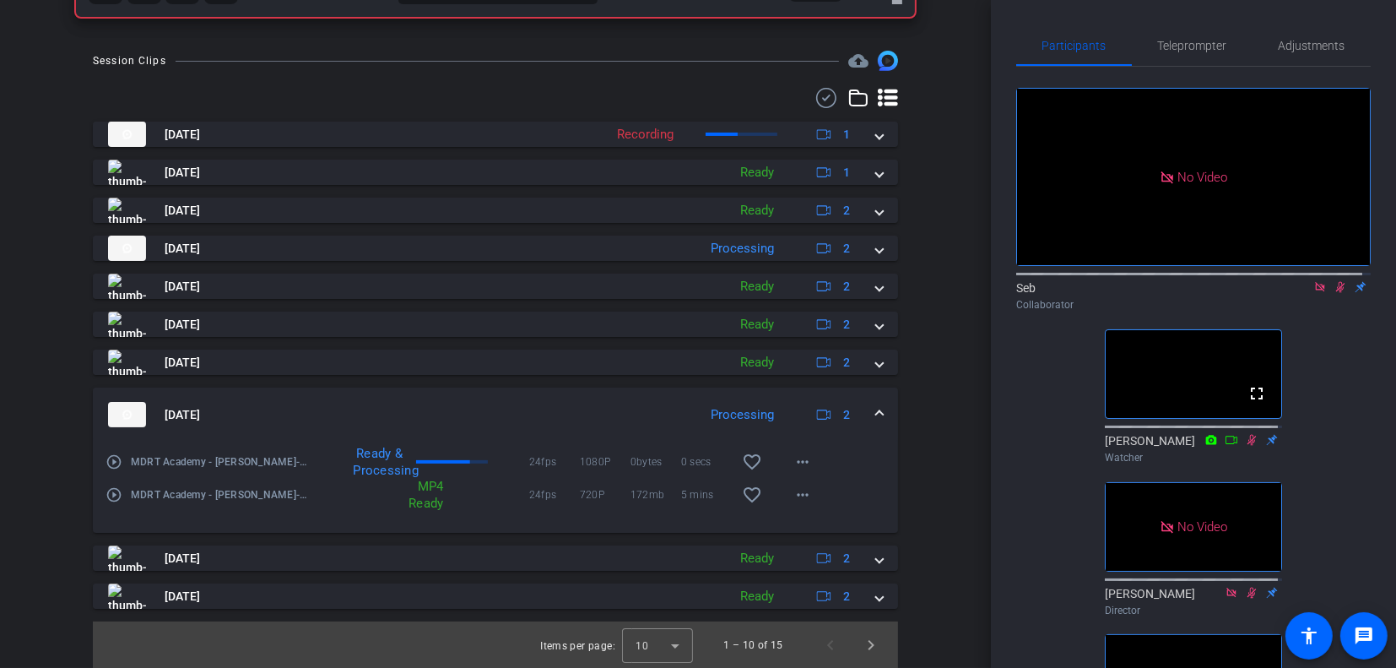
scroll to position [561, 0]
click at [875, 410] on mat-expansion-panel-header "[DATE] Processing 2" at bounding box center [495, 414] width 805 height 54
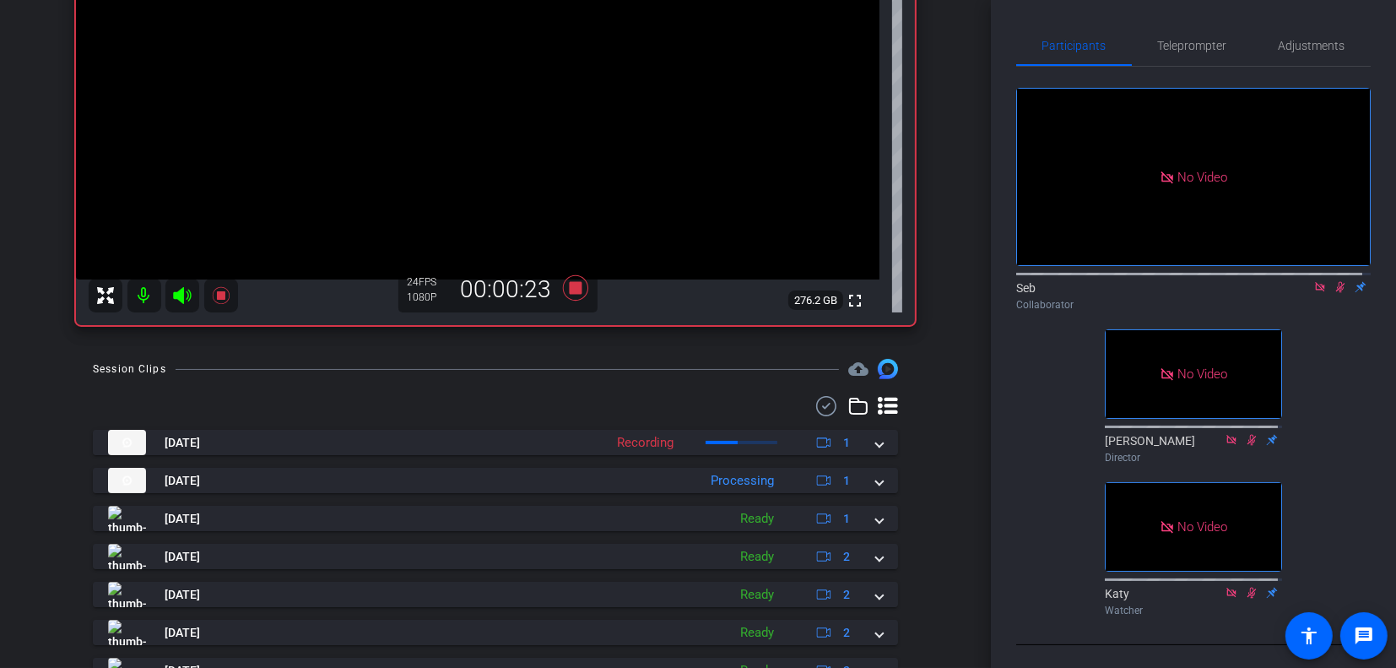
scroll to position [357, 0]
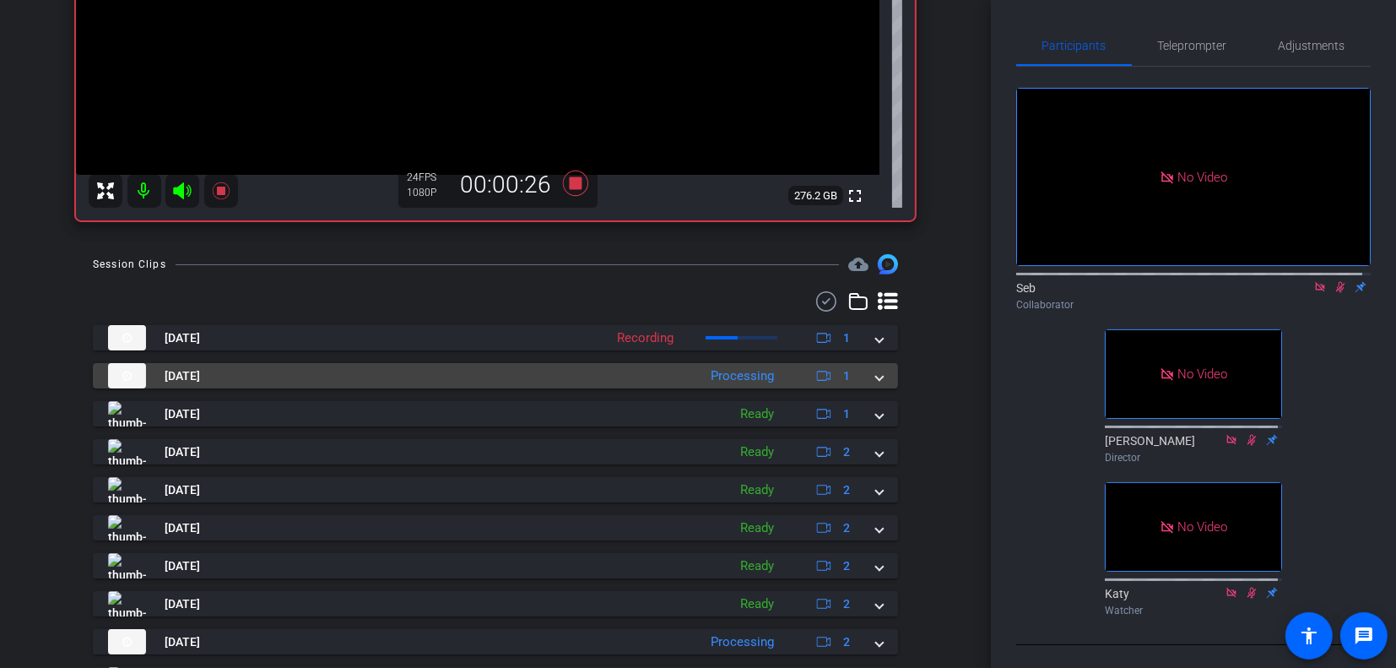
click at [876, 377] on span at bounding box center [879, 376] width 7 height 18
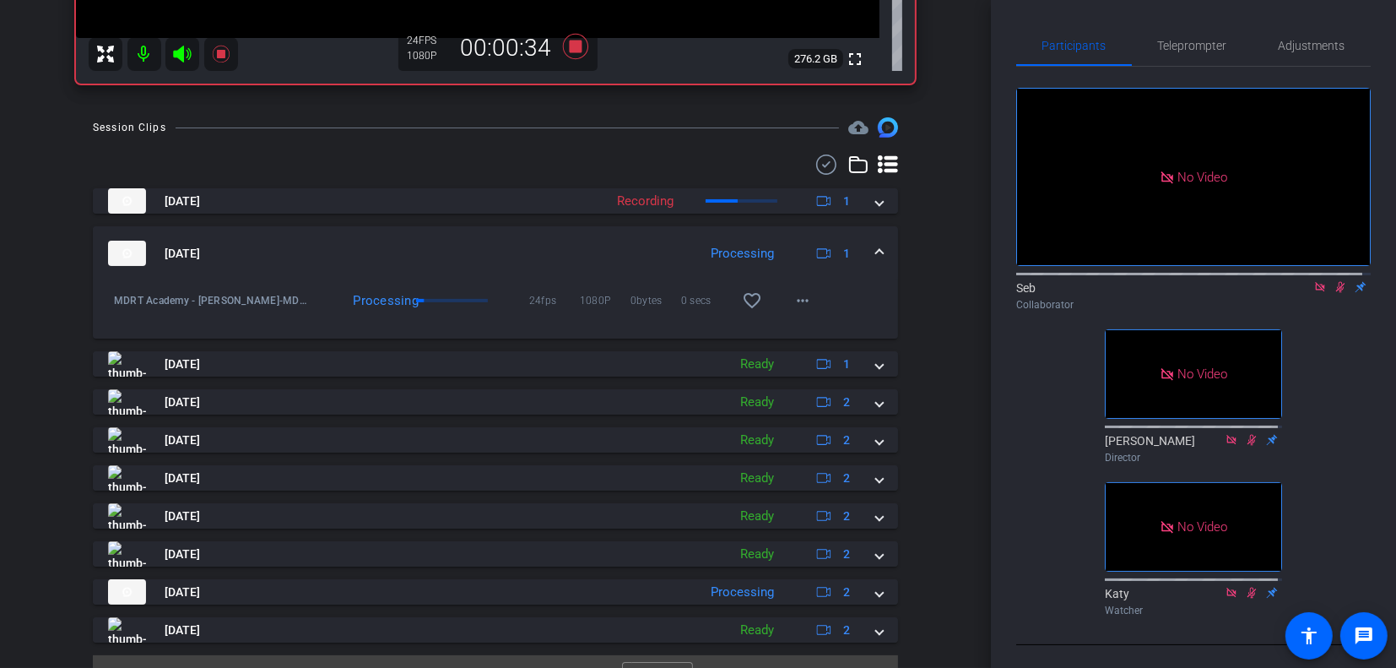
scroll to position [528, 0]
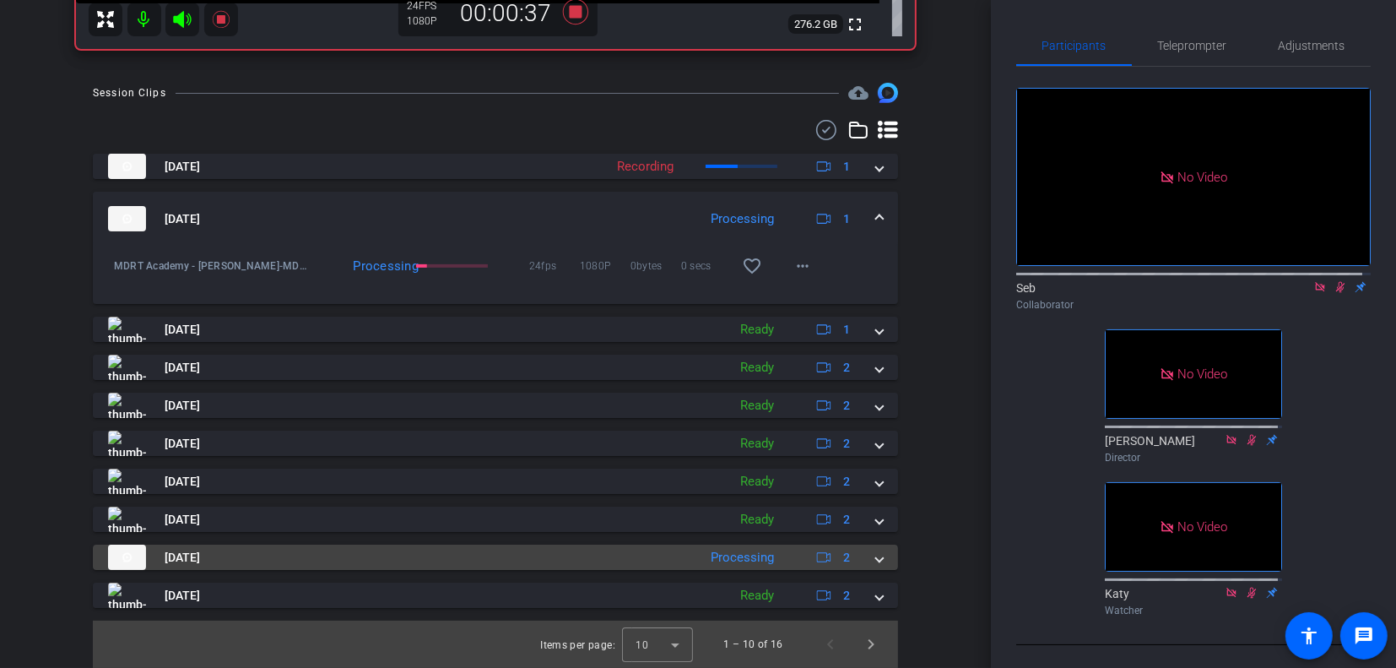
click at [876, 561] on span at bounding box center [879, 558] width 7 height 18
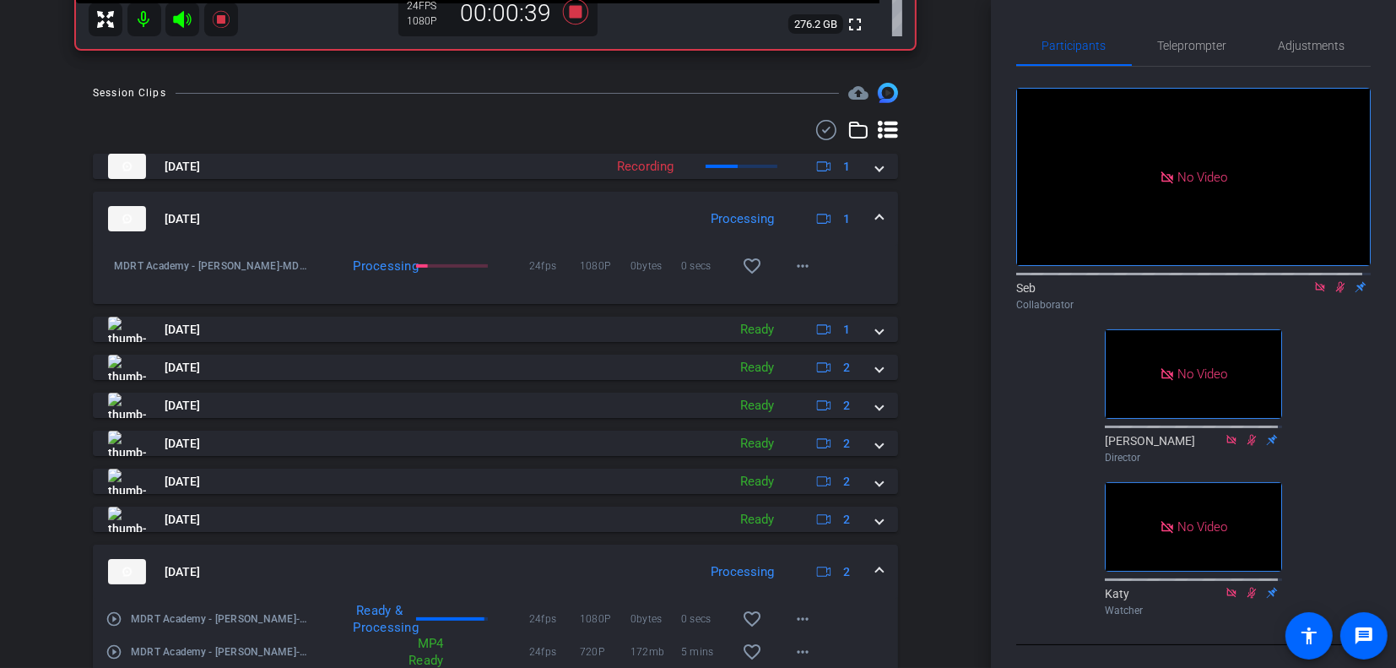
click at [876, 570] on span at bounding box center [879, 572] width 7 height 18
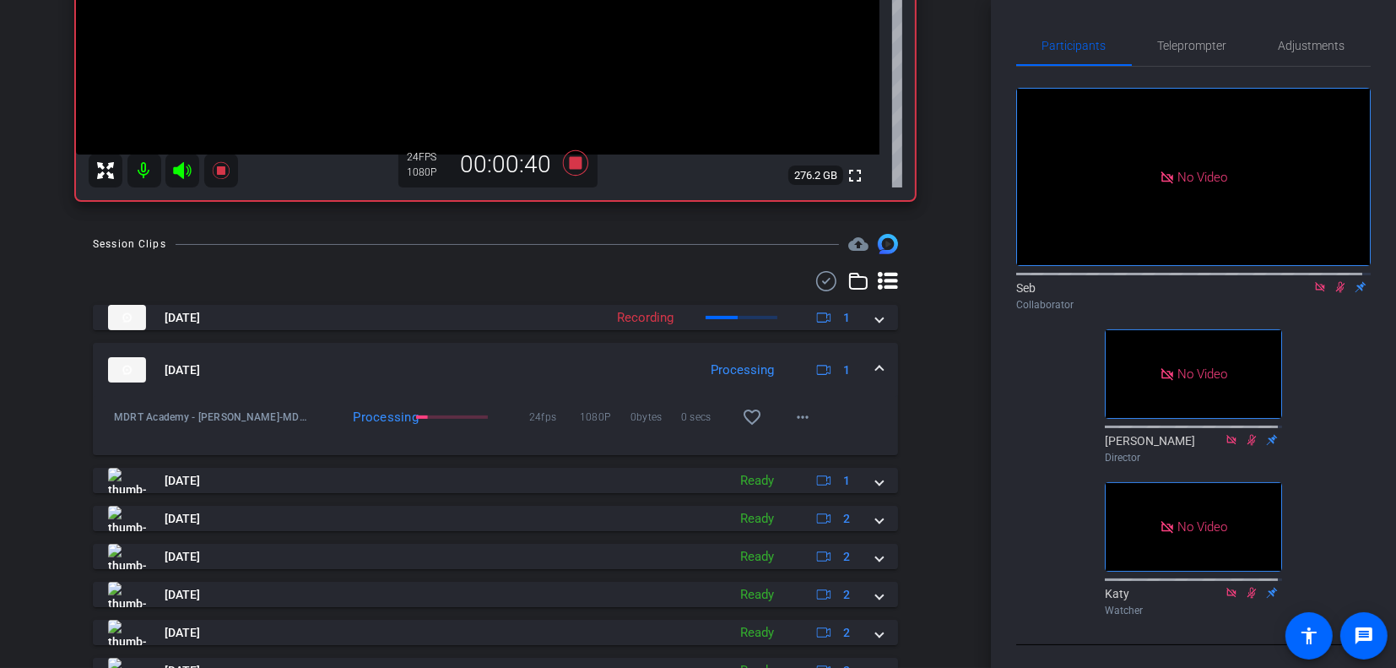
scroll to position [360, 0]
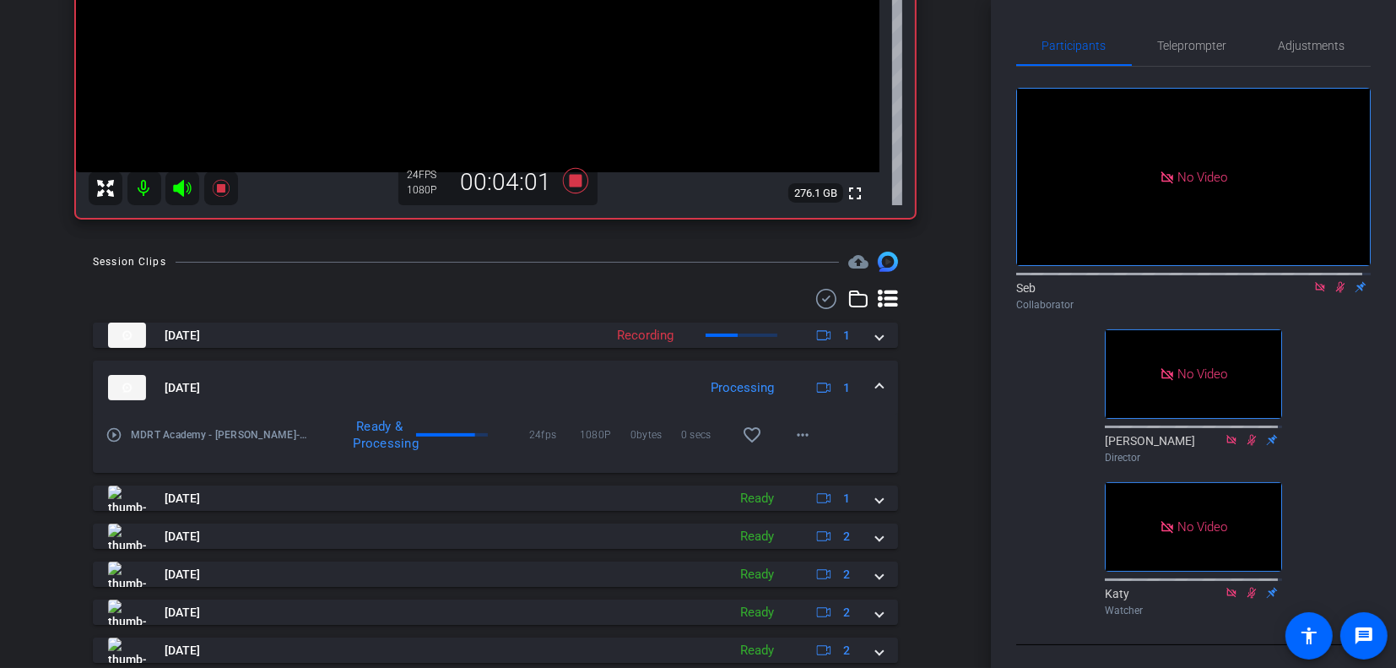
click at [880, 383] on mat-expansion-panel-header "[DATE] Processing 1" at bounding box center [495, 387] width 805 height 54
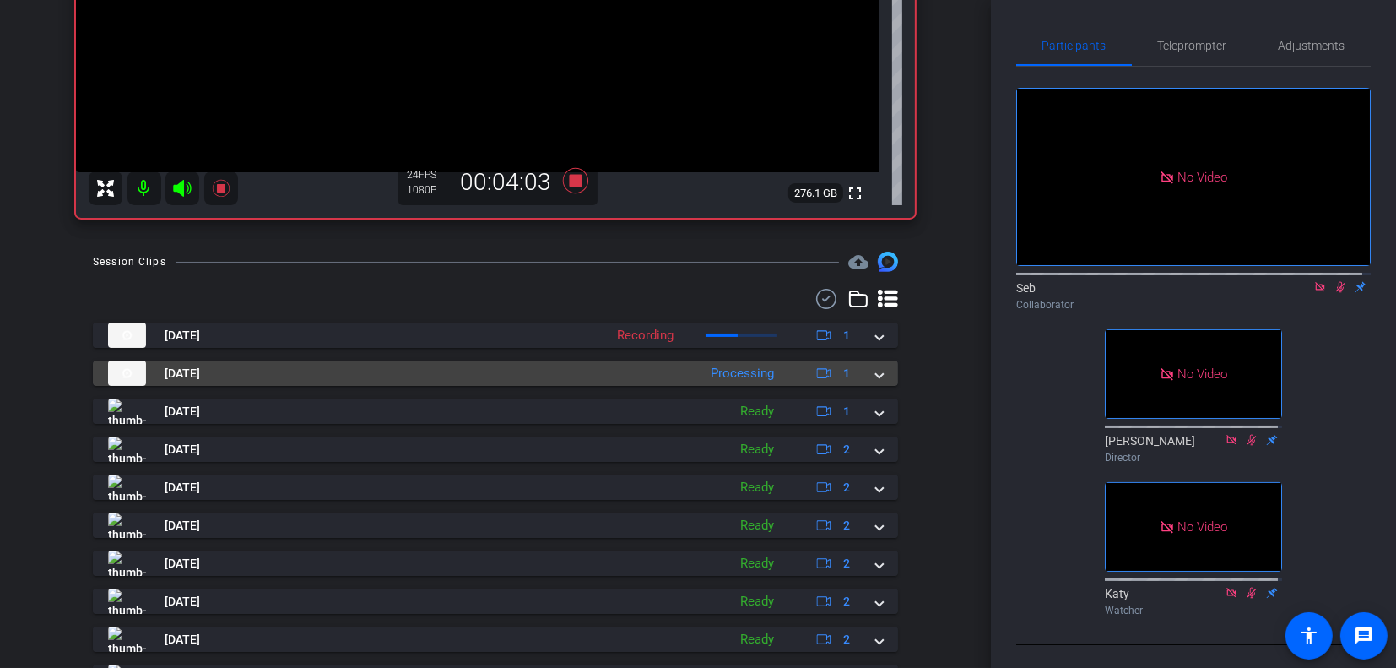
click at [878, 377] on mat-expansion-panel-header "[DATE] Processing 1" at bounding box center [495, 372] width 805 height 25
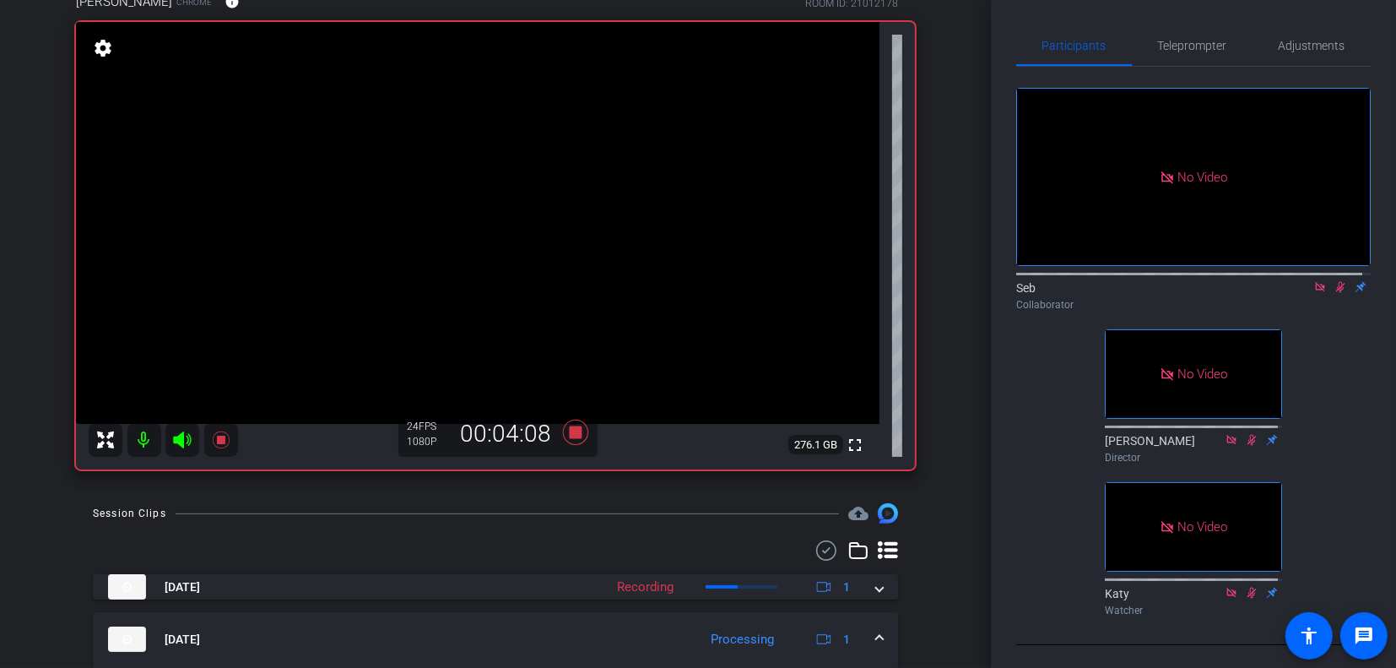
scroll to position [106, 0]
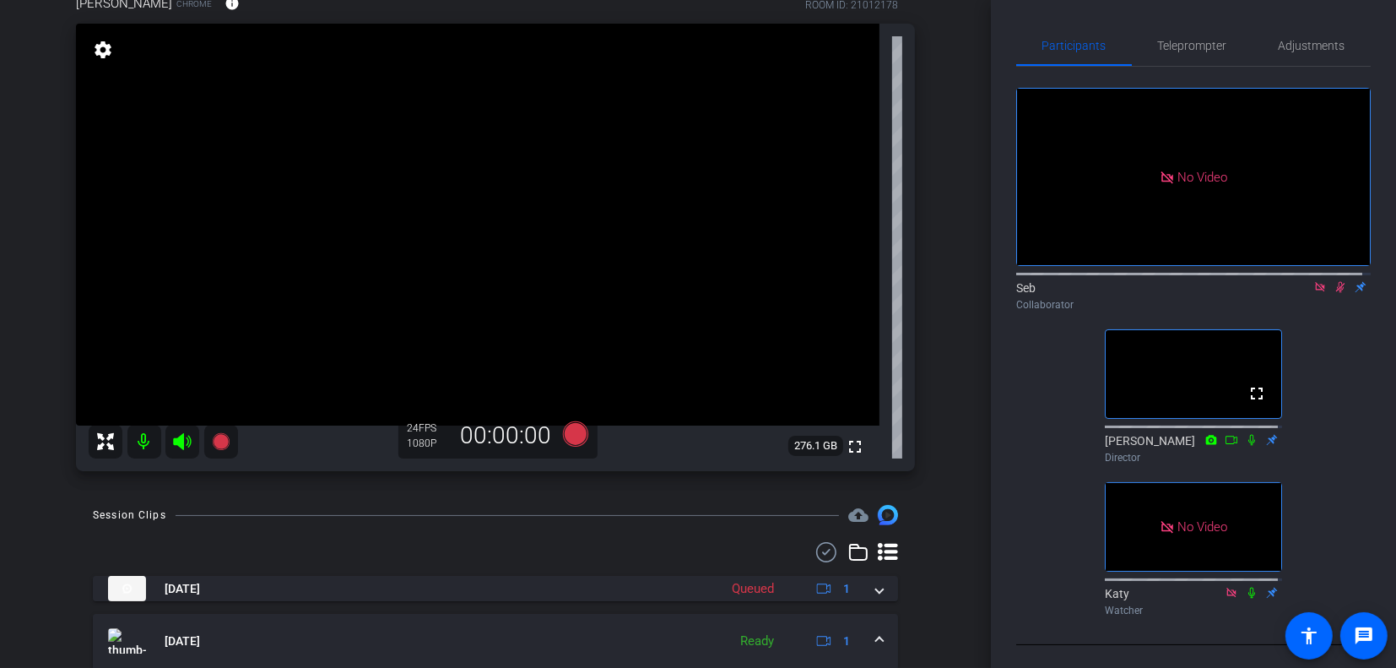
click at [1336, 293] on icon at bounding box center [1340, 287] width 9 height 11
click at [1315, 291] on icon at bounding box center [1319, 286] width 9 height 9
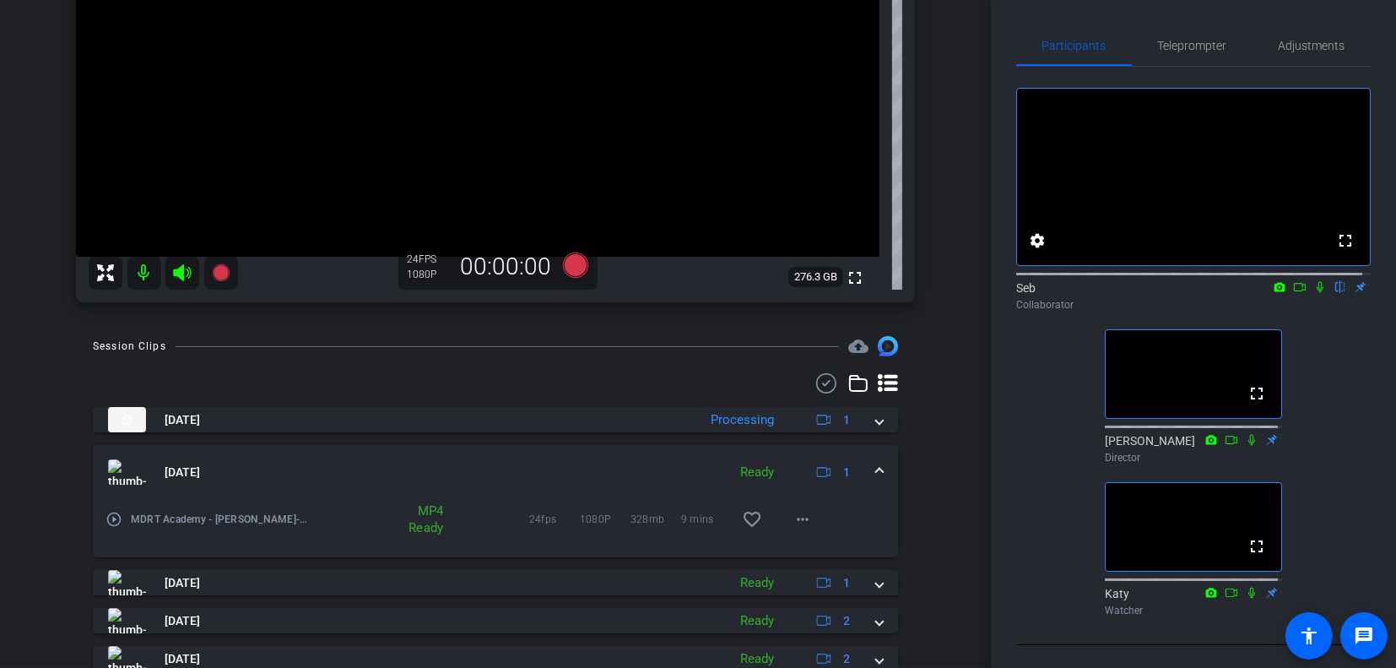
scroll to position [444, 0]
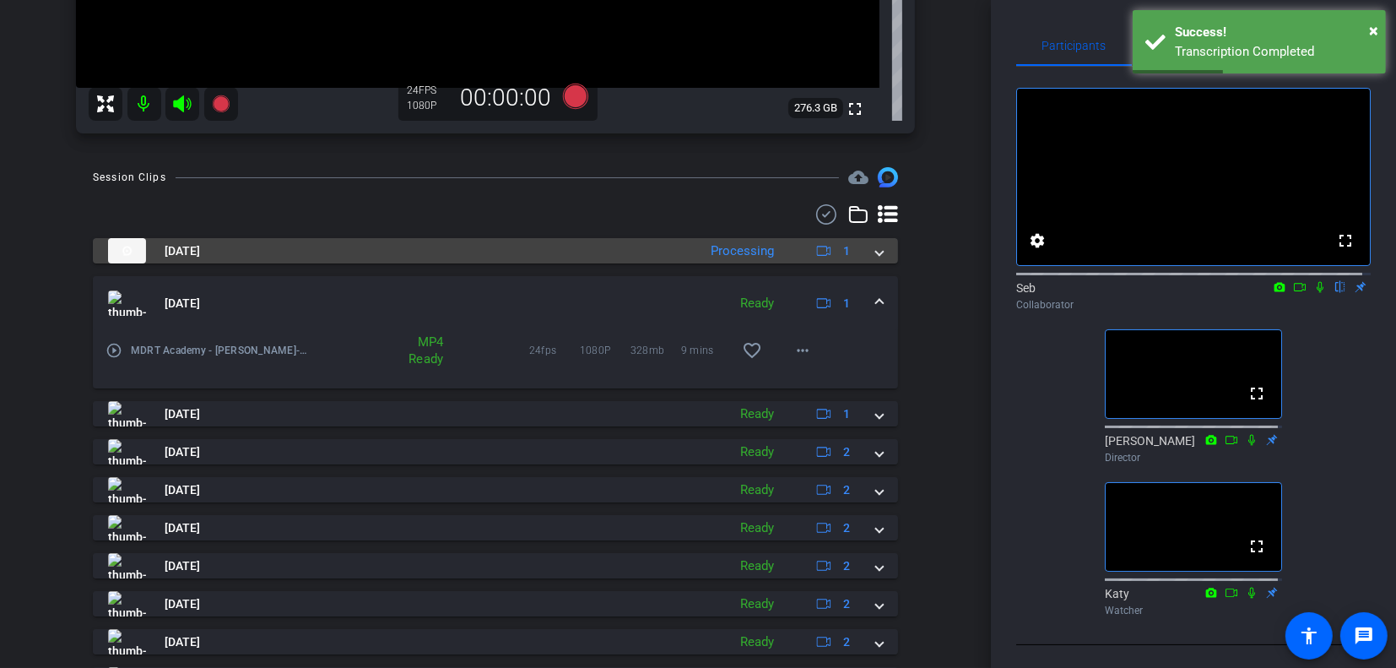
click at [876, 252] on span at bounding box center [879, 251] width 7 height 18
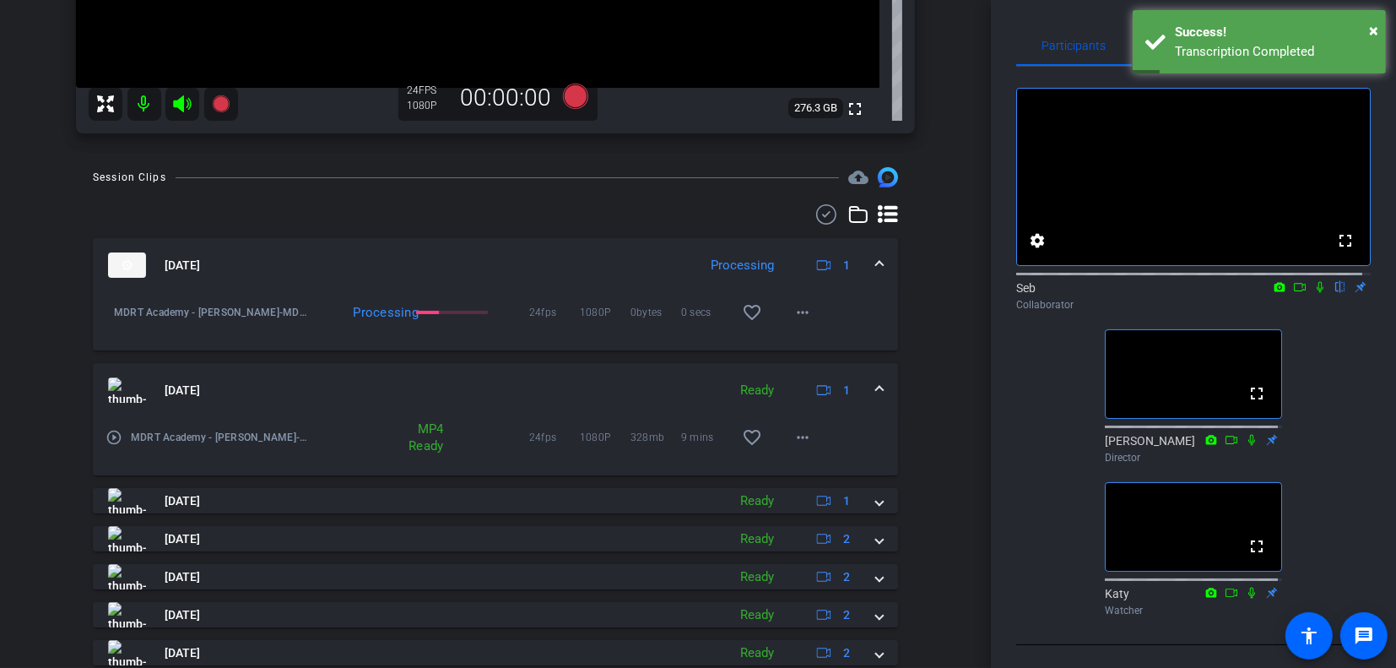
click at [875, 387] on mat-expansion-panel-header "[DATE] Ready 1" at bounding box center [495, 390] width 805 height 54
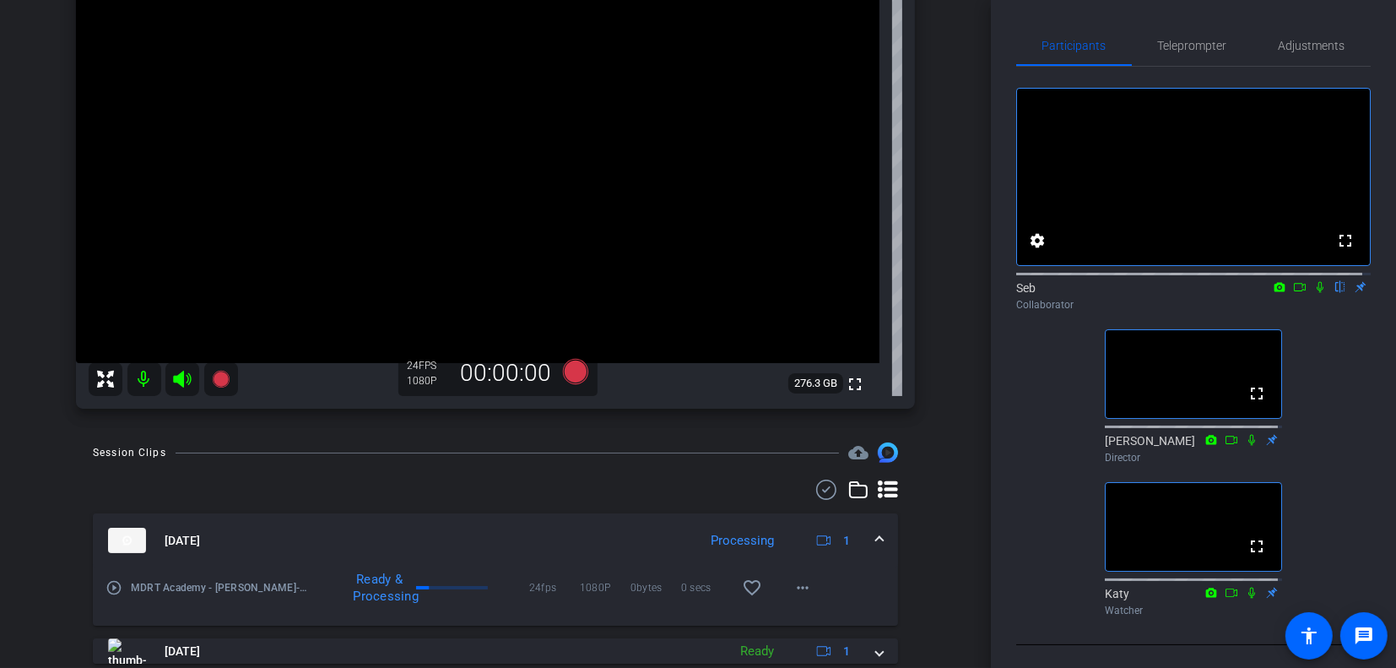
scroll to position [253, 0]
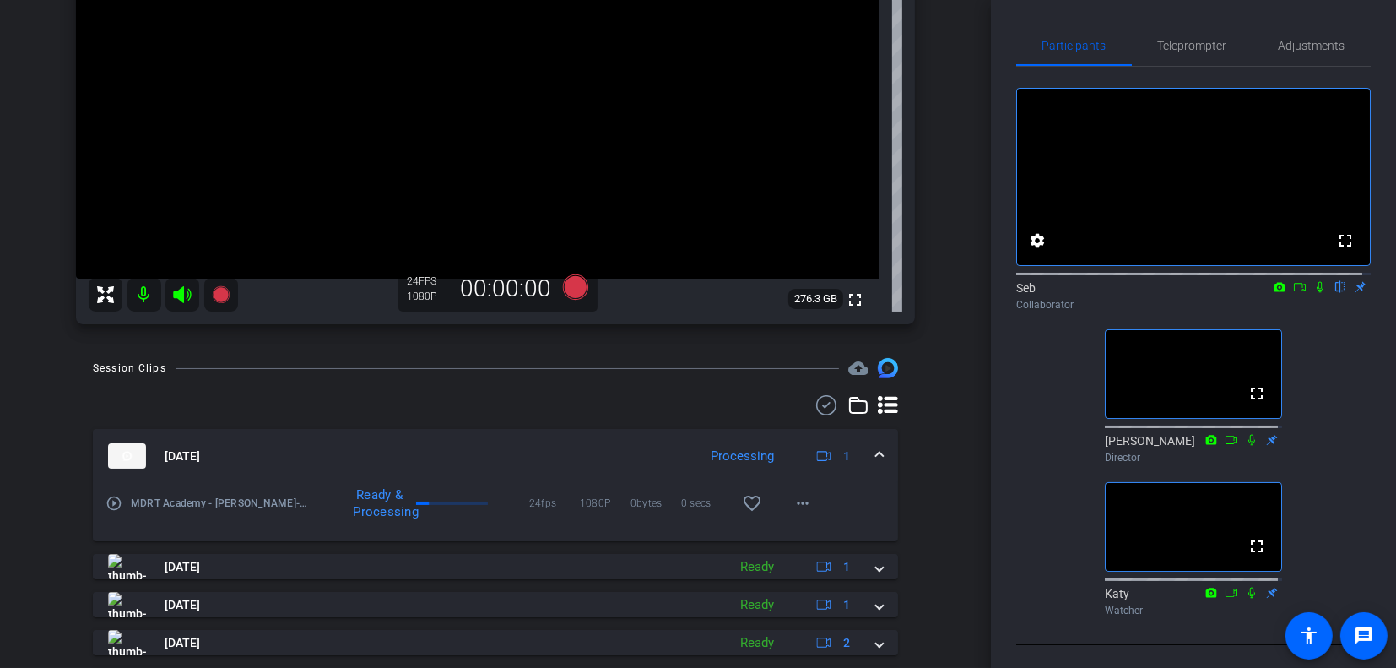
click at [876, 451] on span at bounding box center [879, 456] width 7 height 18
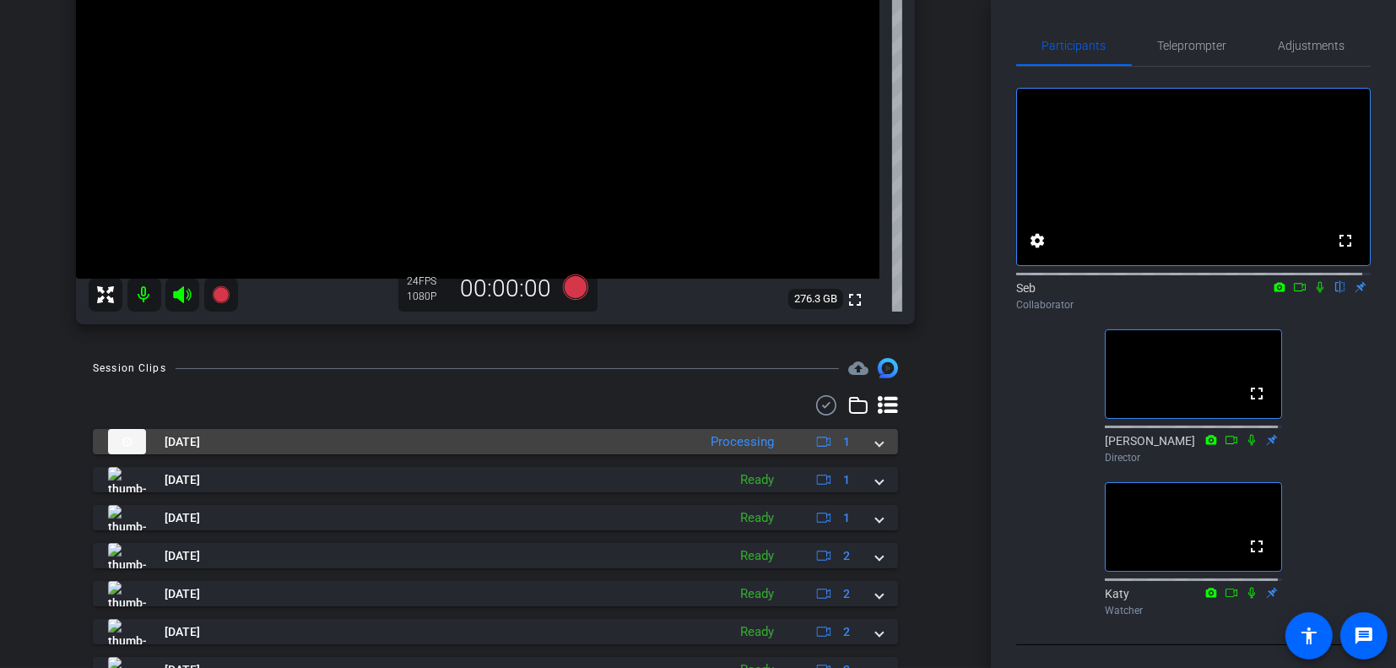
click at [876, 448] on span at bounding box center [879, 442] width 7 height 18
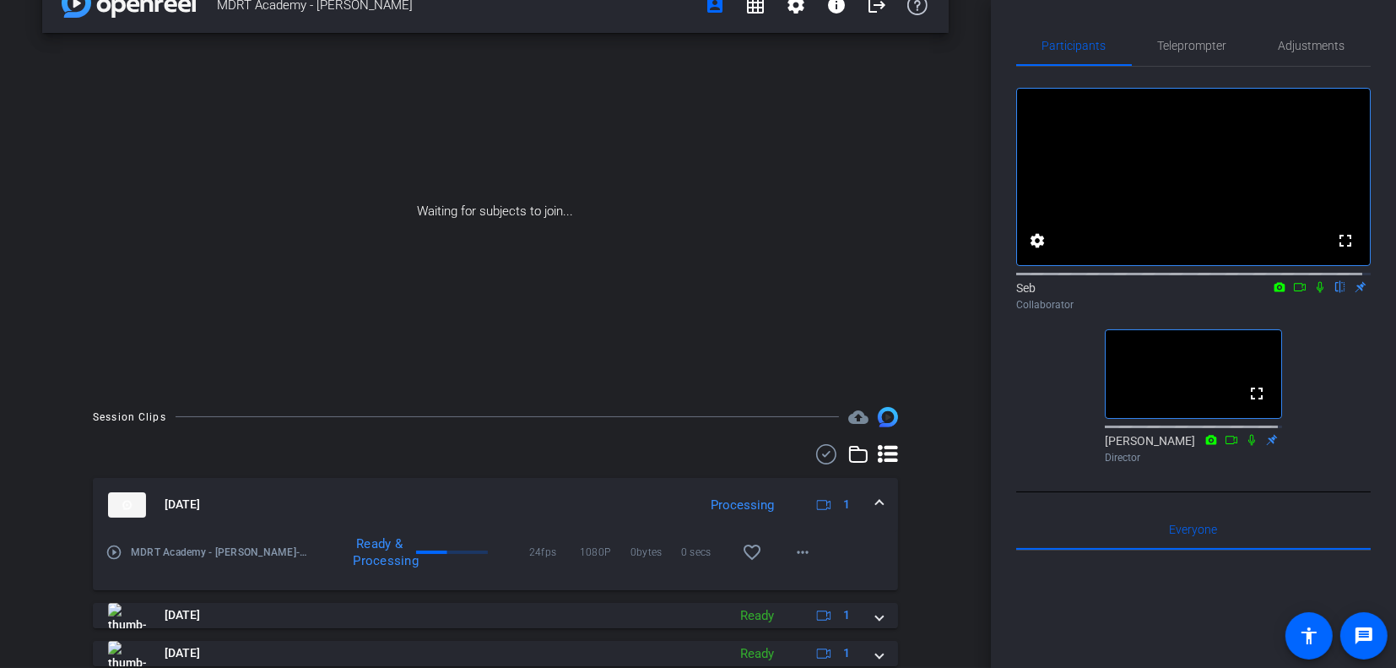
scroll to position [0, 0]
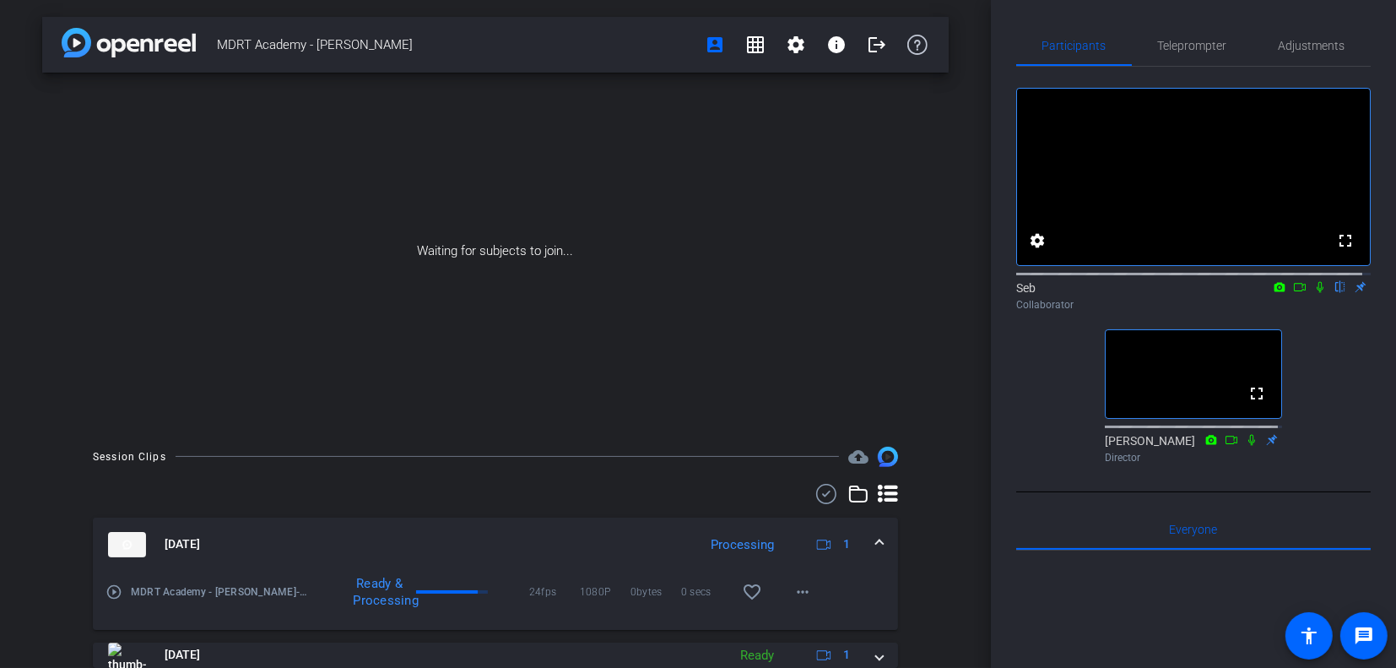
click at [1363, 435] on div "Participants Teleprompter Adjustments fullscreen settings Seb flip Collaborator…" at bounding box center [1193, 334] width 405 height 668
